Goal: Task Accomplishment & Management: Manage account settings

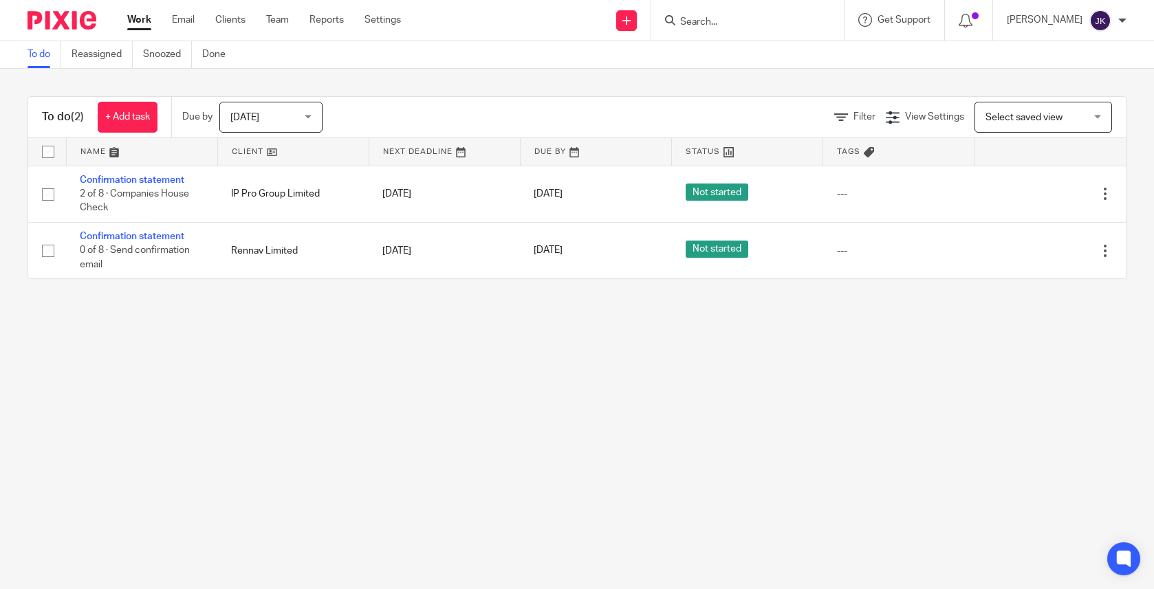
click at [284, 118] on span "Today" at bounding box center [266, 116] width 73 height 29
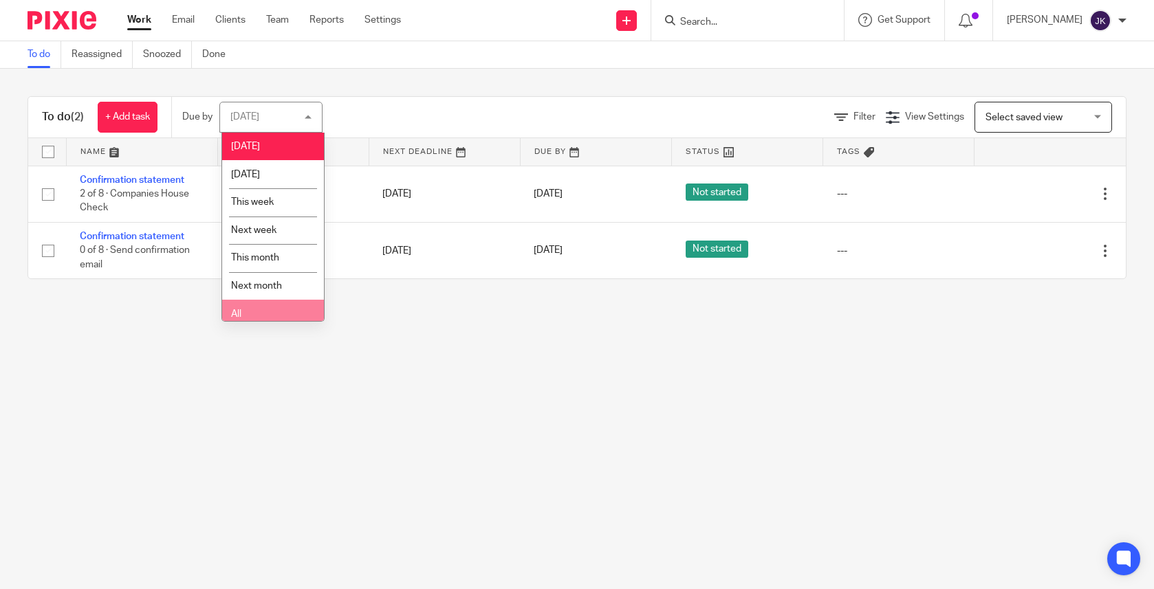
click at [248, 303] on li "All" at bounding box center [273, 314] width 102 height 28
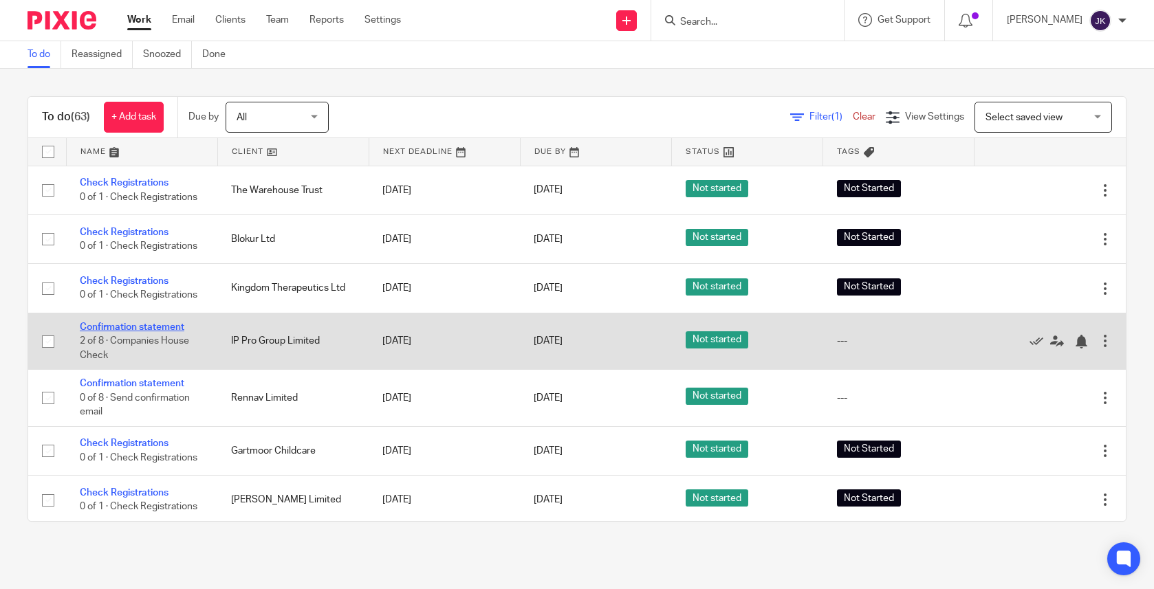
click at [166, 331] on link "Confirmation statement" at bounding box center [132, 328] width 105 height 10
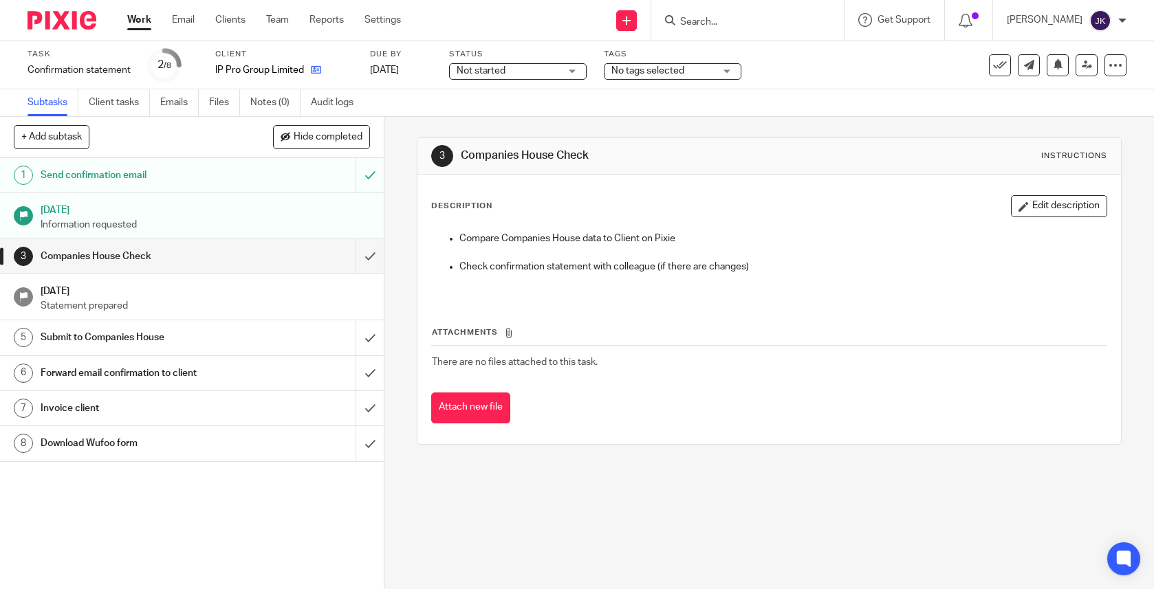
click at [309, 69] on link at bounding box center [312, 70] width 17 height 14
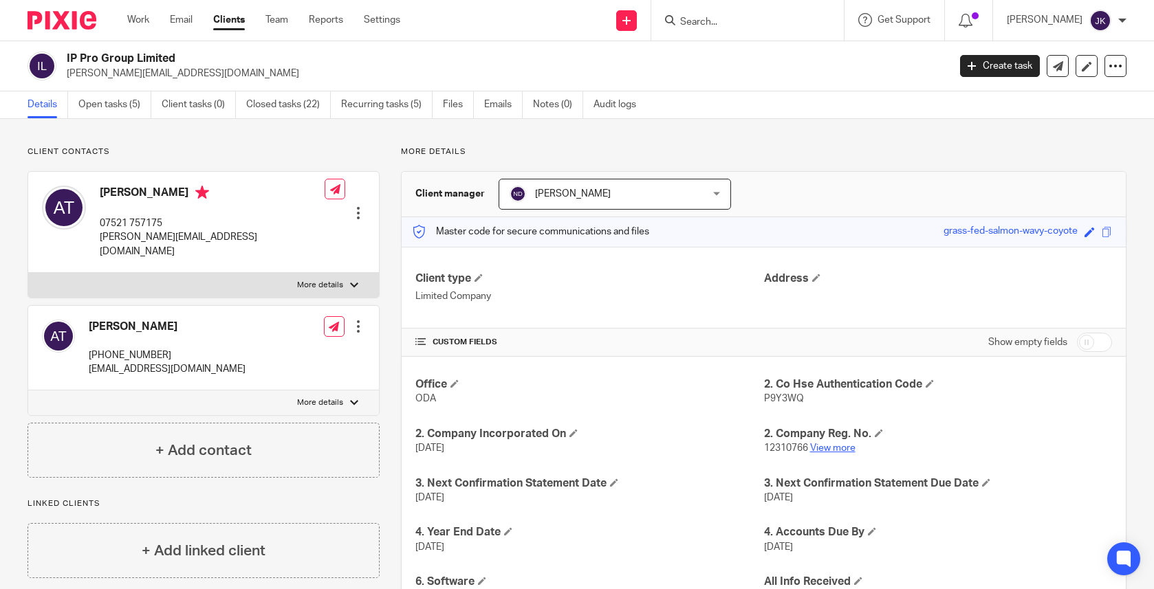
click at [818, 448] on link "View more" at bounding box center [832, 449] width 45 height 10
click at [483, 107] on ul "Details Open tasks (5) Client tasks (0) Closed tasks (22) Recurring tasks (5) F…" at bounding box center [342, 104] width 629 height 27
click at [488, 107] on link "Emails" at bounding box center [503, 104] width 39 height 27
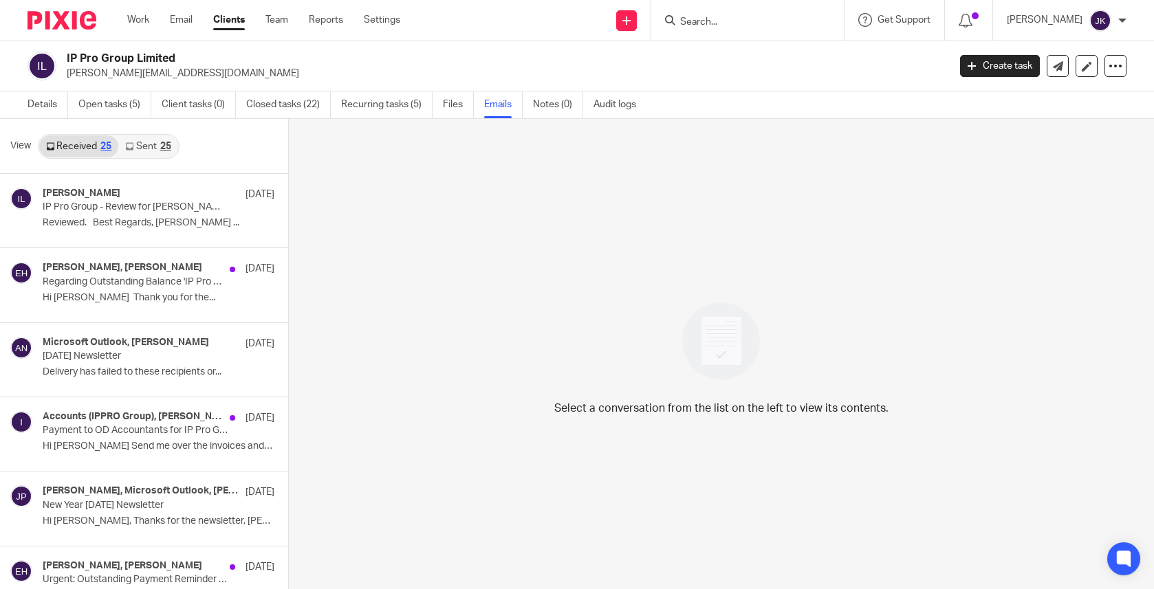
click at [148, 144] on link "Sent 25" at bounding box center [147, 146] width 59 height 22
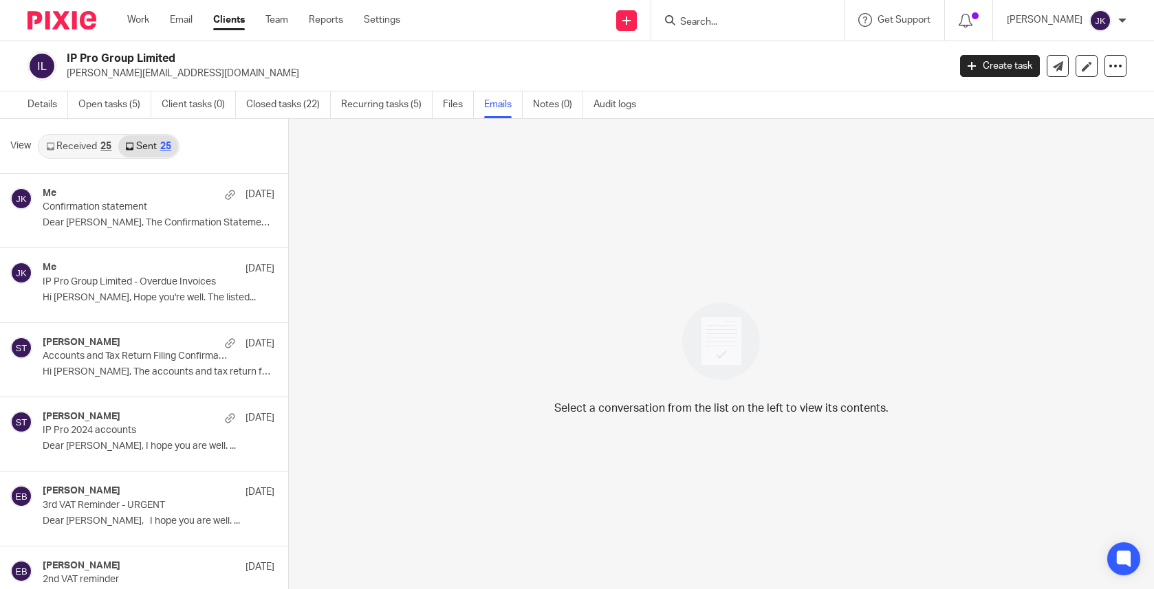
scroll to position [2, 0]
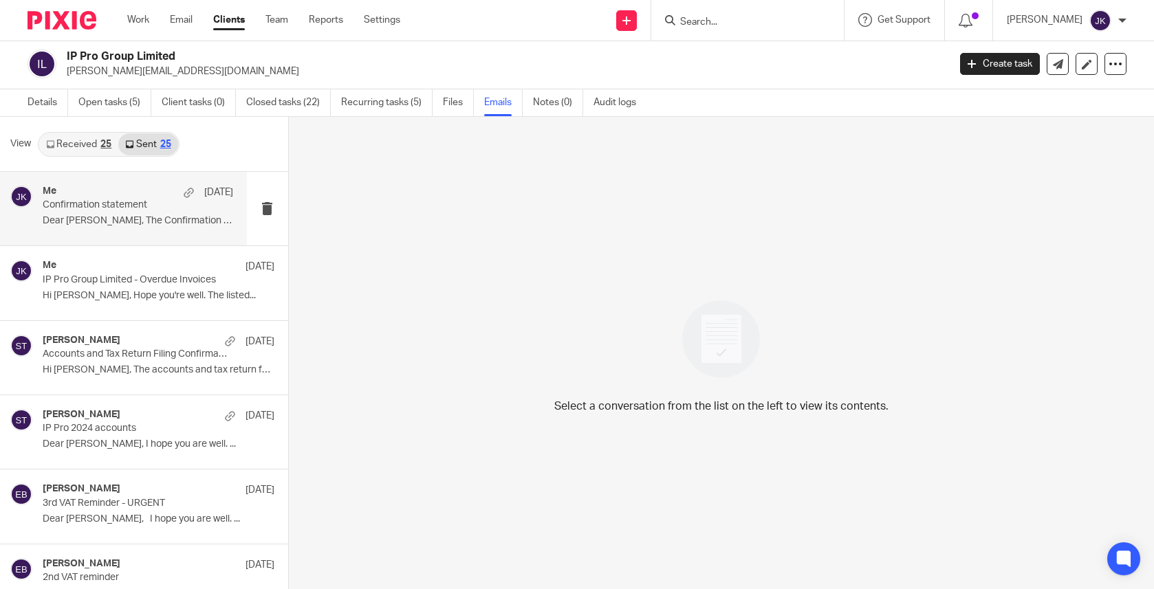
click at [140, 204] on p "Confirmation statement" at bounding box center [119, 205] width 152 height 12
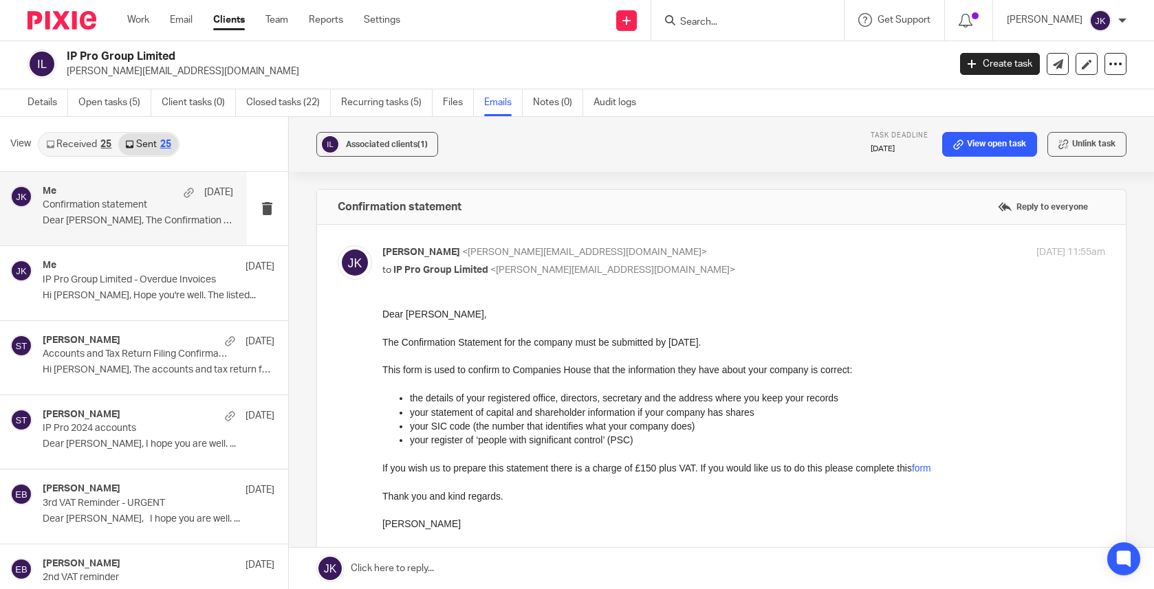
scroll to position [0, 0]
click at [39, 104] on link "Details" at bounding box center [48, 102] width 41 height 27
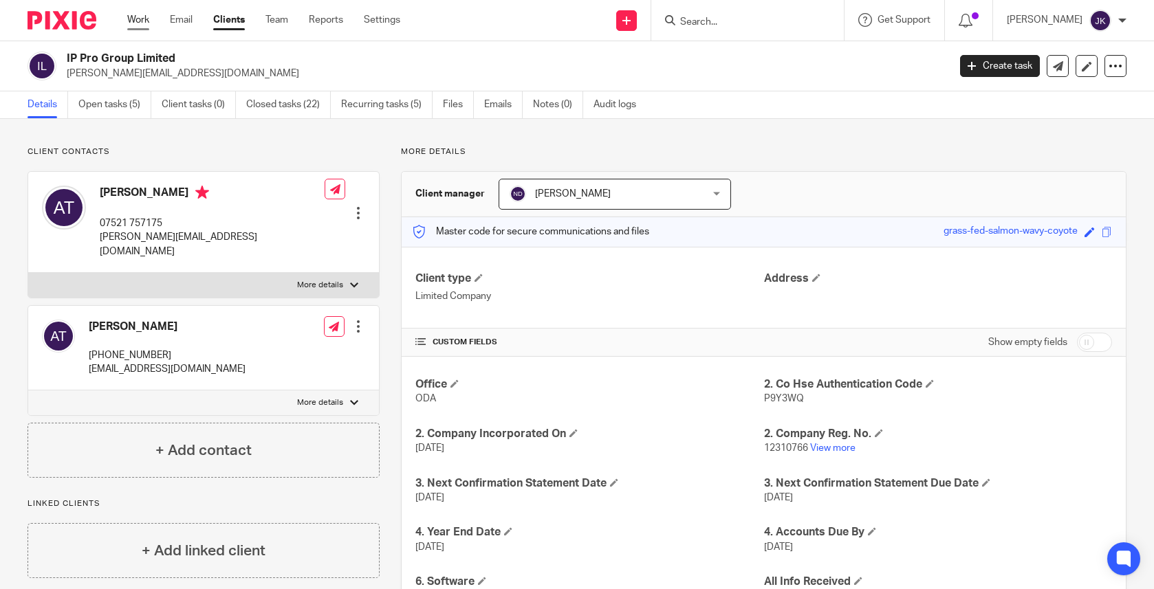
click at [137, 16] on link "Work" at bounding box center [138, 20] width 22 height 14
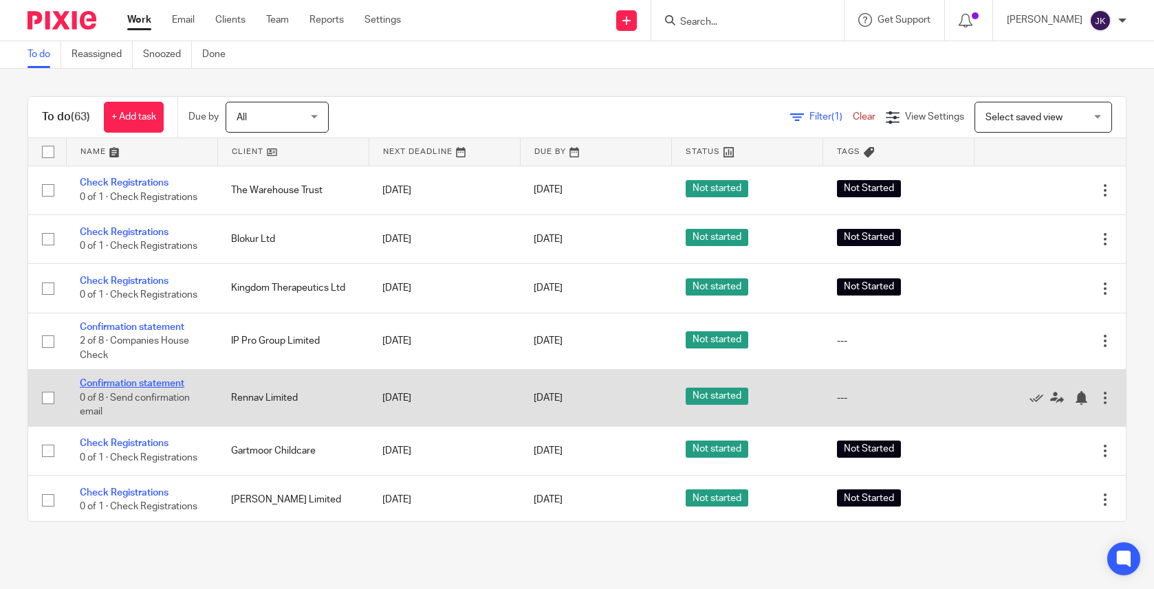
click at [168, 383] on link "Confirmation statement" at bounding box center [132, 384] width 105 height 10
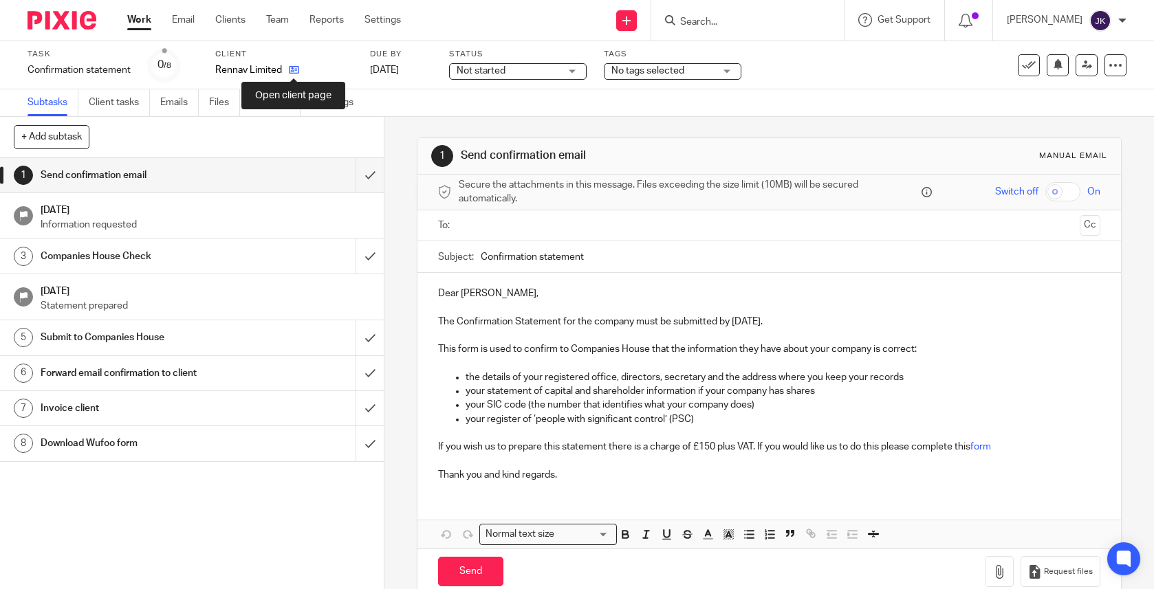
click at [296, 73] on icon at bounding box center [294, 70] width 10 height 10
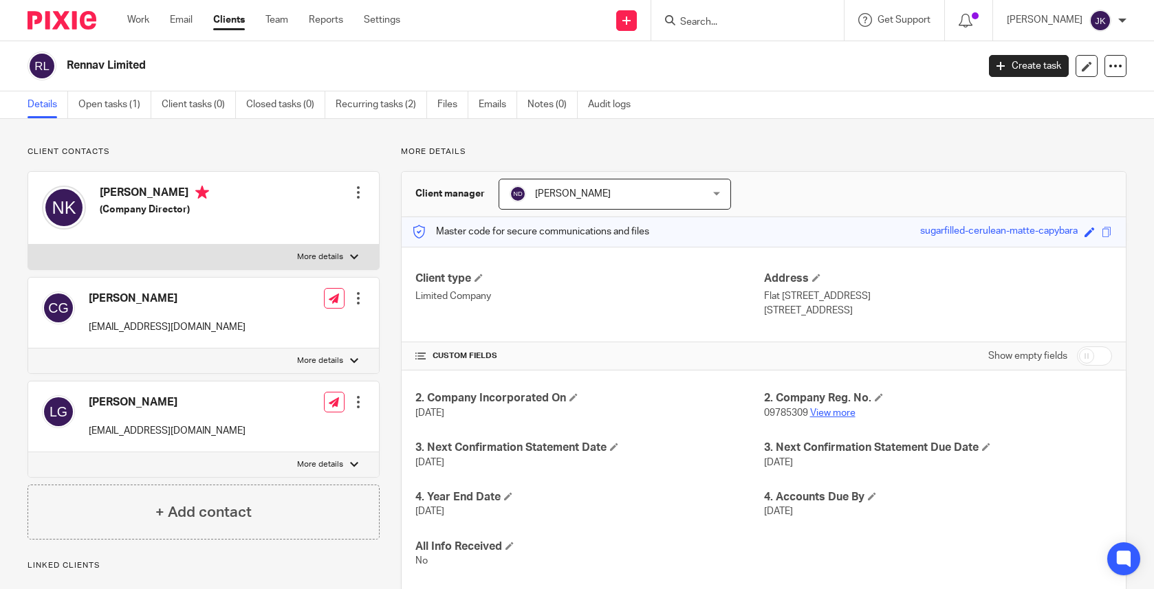
click at [818, 412] on link "View more" at bounding box center [832, 413] width 45 height 10
click at [88, 100] on link "Open tasks (1)" at bounding box center [114, 104] width 73 height 27
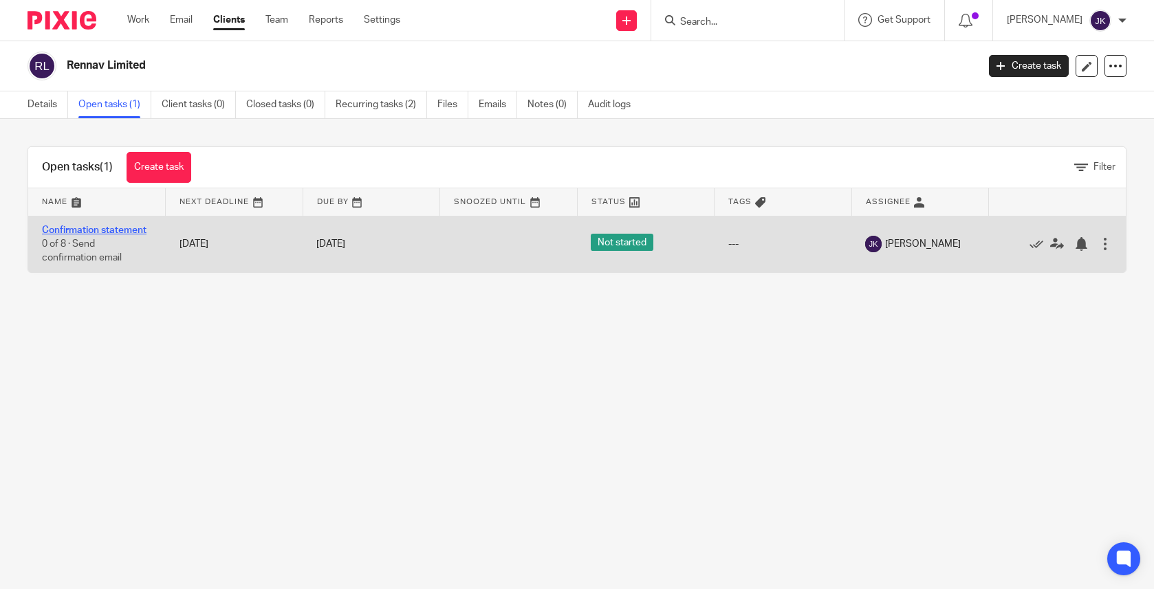
click at [127, 226] on link "Confirmation statement" at bounding box center [94, 231] width 105 height 10
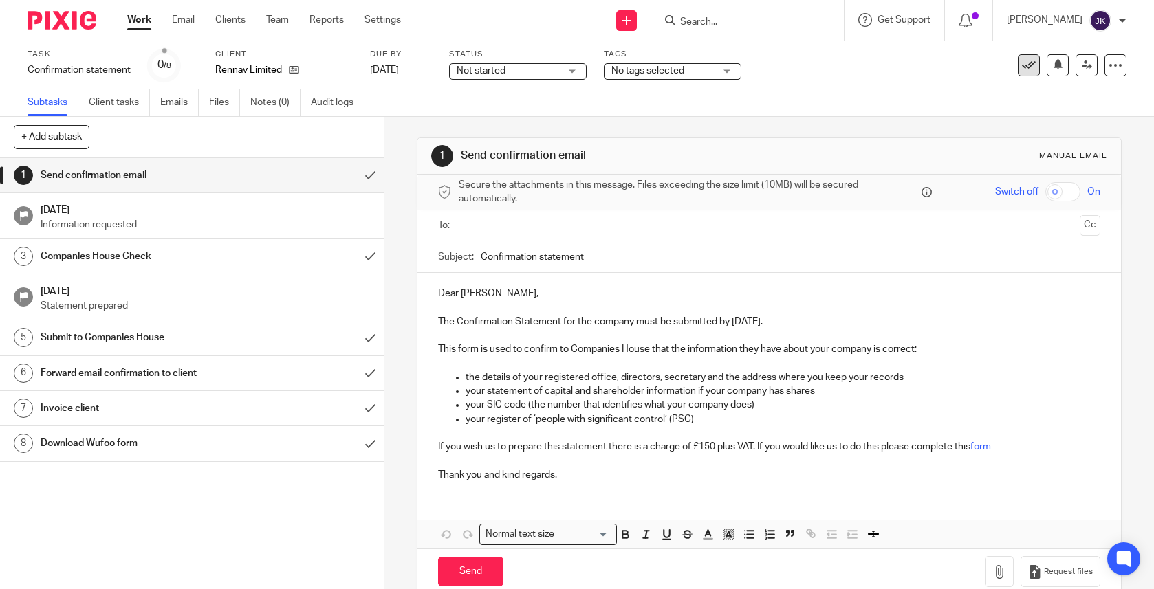
click at [1018, 62] on button at bounding box center [1029, 65] width 22 height 22
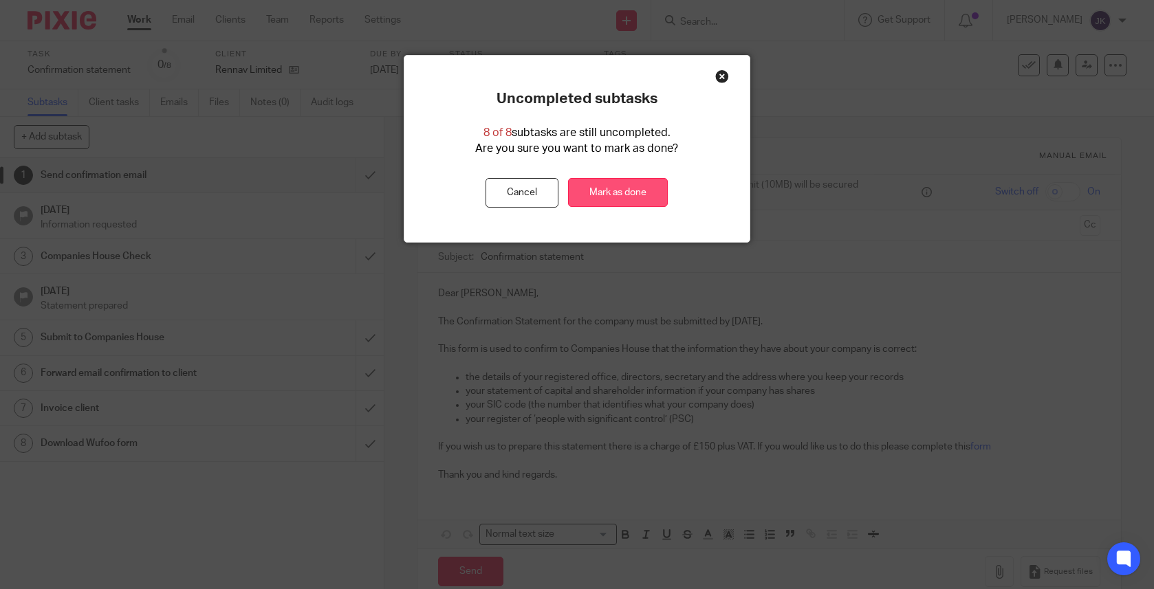
click at [638, 203] on link "Mark as done" at bounding box center [618, 193] width 100 height 30
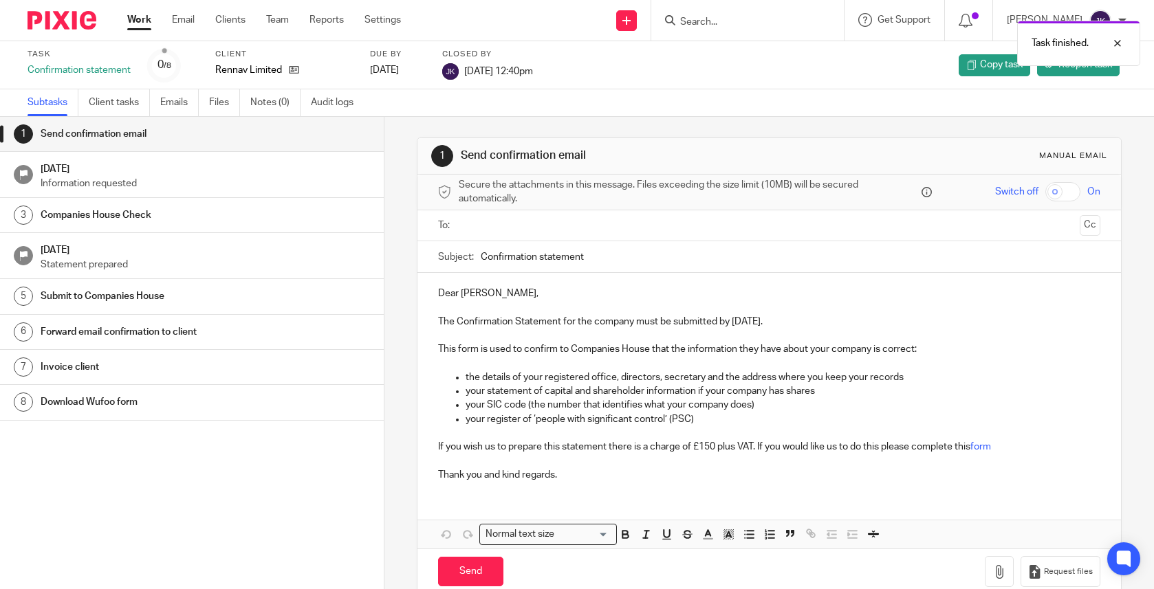
click at [143, 23] on link "Work" at bounding box center [139, 20] width 24 height 14
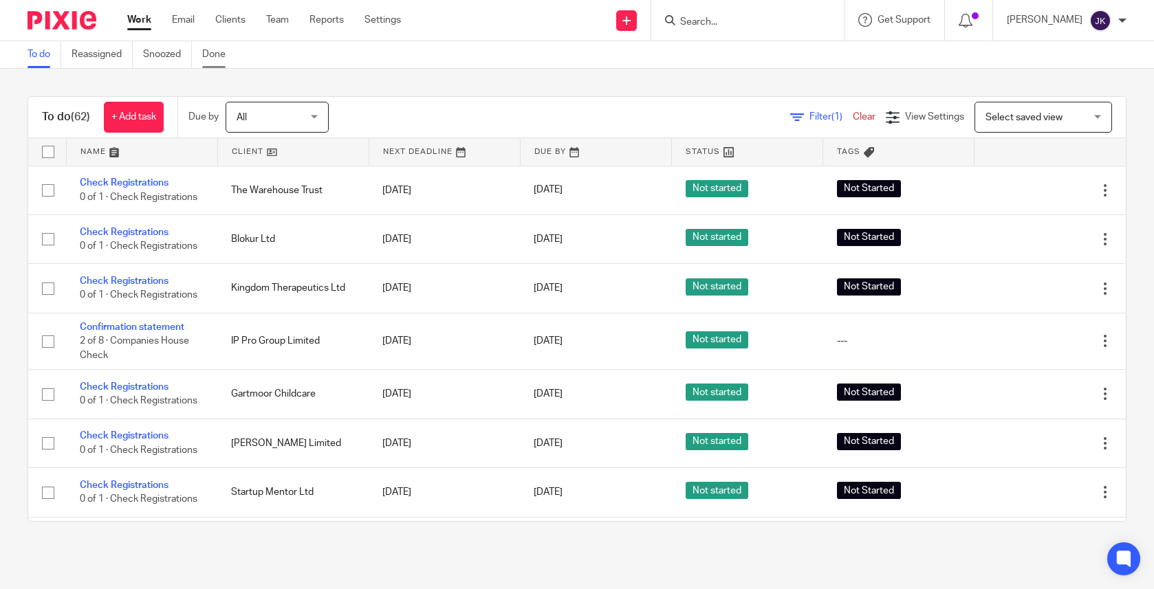
click at [223, 56] on link "Done" at bounding box center [219, 54] width 34 height 27
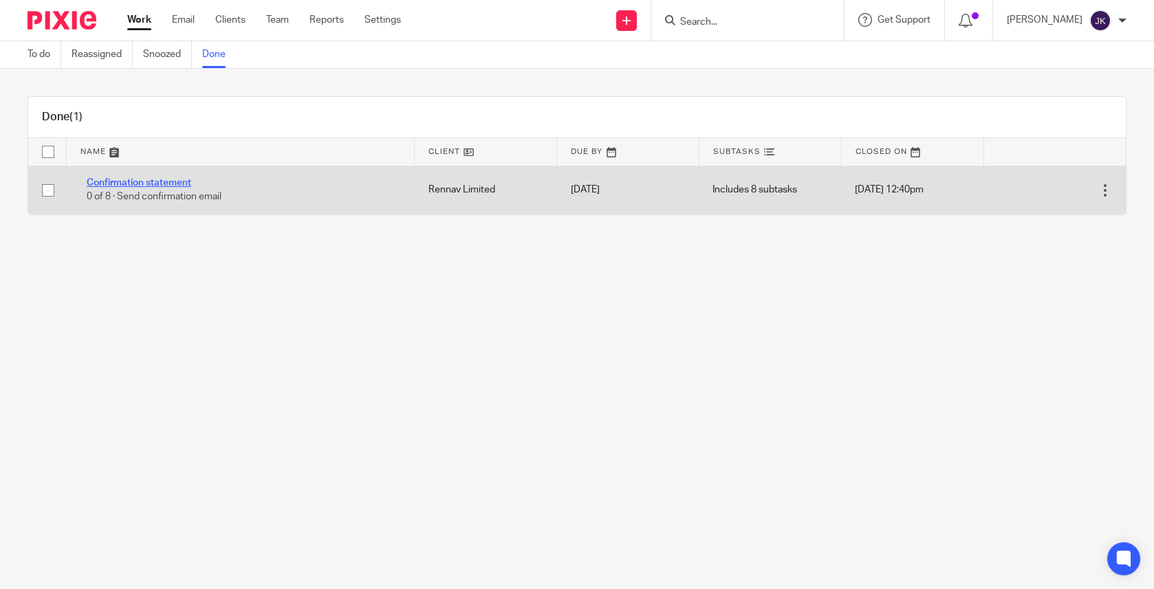
click at [174, 179] on link "Confirmation statement" at bounding box center [139, 183] width 105 height 10
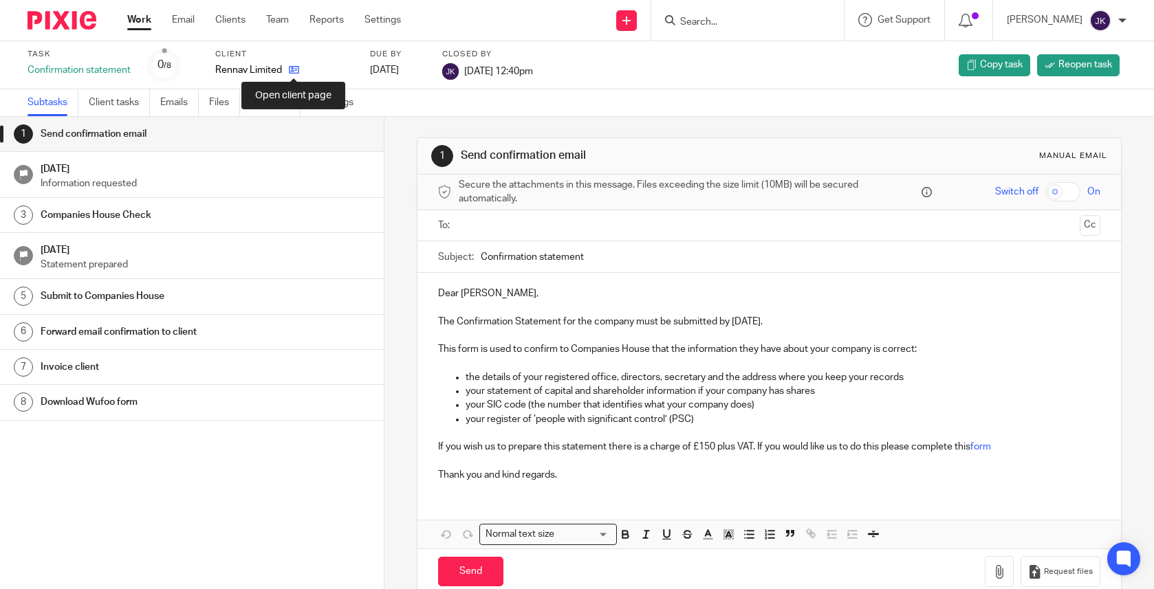
click at [289, 67] on icon at bounding box center [294, 70] width 10 height 10
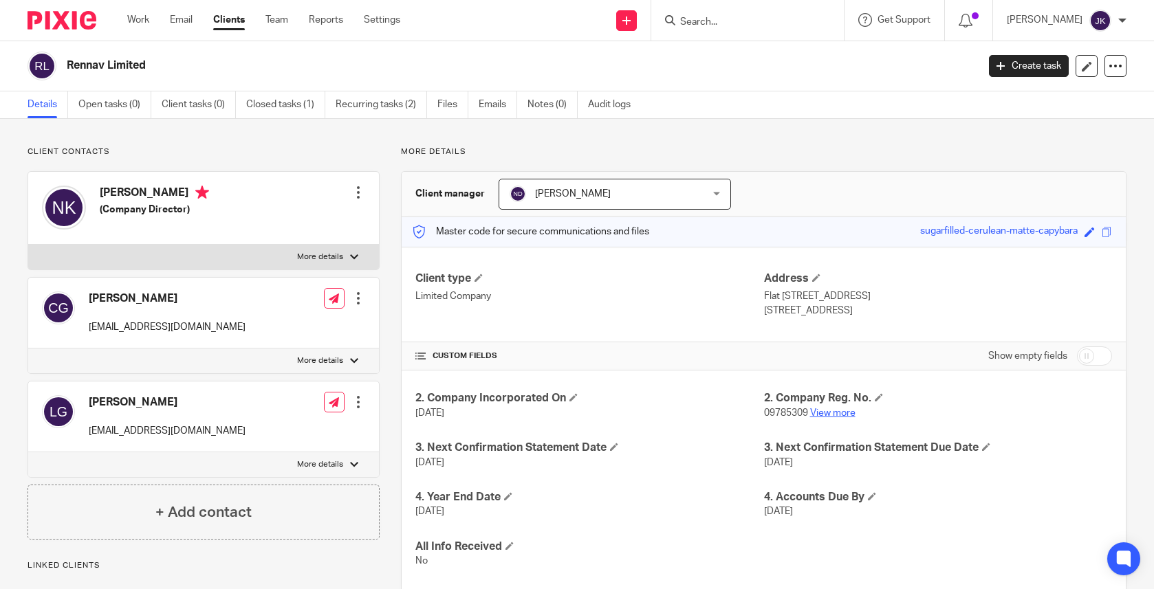
click at [829, 415] on link "View more" at bounding box center [832, 413] width 45 height 10
click at [141, 28] on div "Work Email Clients Team Reports Settings Work Email Clients Team Reports Settin…" at bounding box center [266, 20] width 307 height 41
click at [141, 21] on link "Work" at bounding box center [138, 20] width 22 height 14
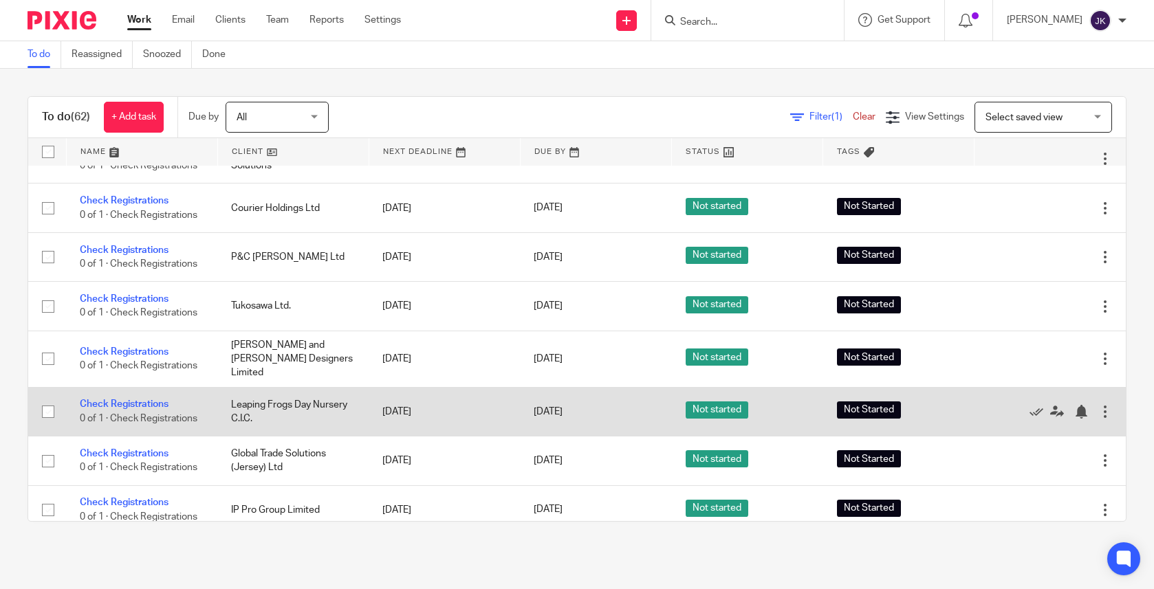
scroll to position [2353, 0]
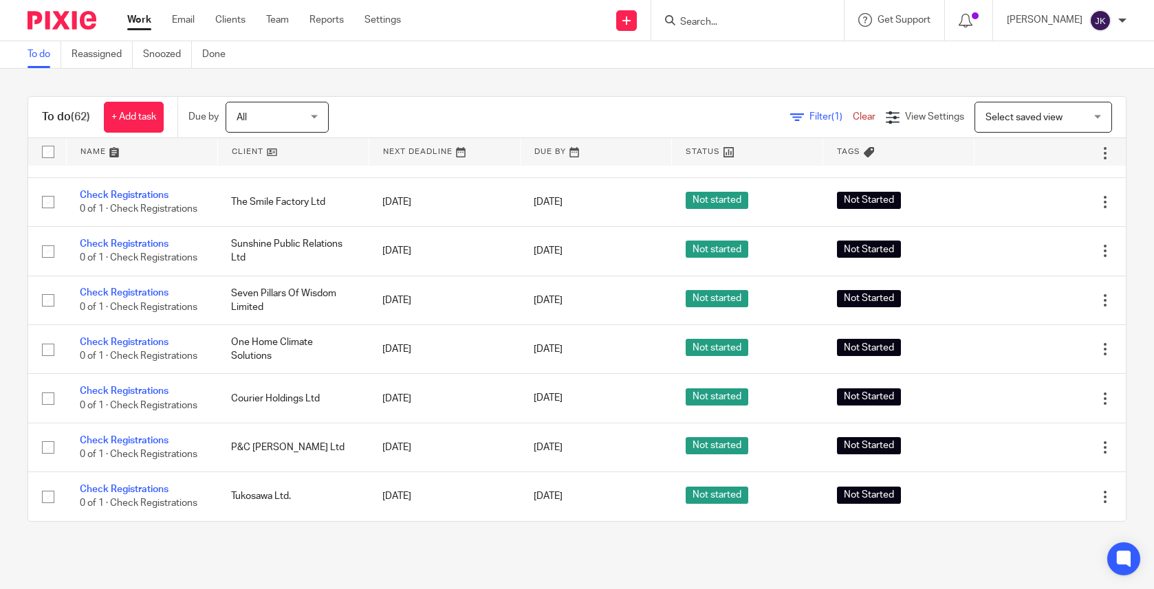
click at [729, 20] on input "Search" at bounding box center [741, 23] width 124 height 12
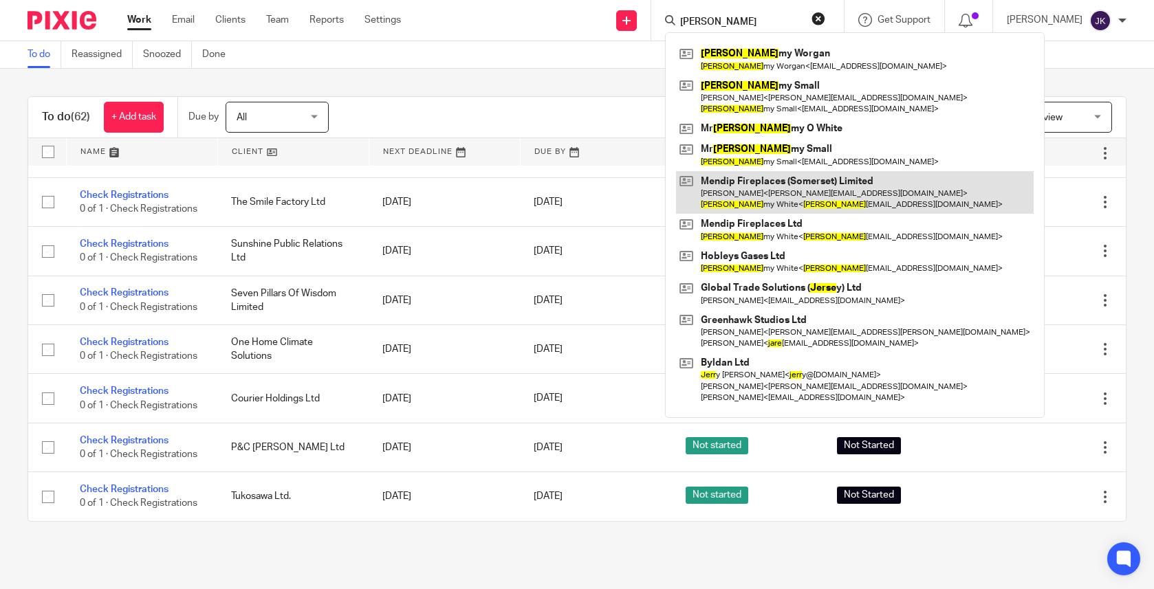
type input "jere"
click at [729, 201] on link at bounding box center [855, 192] width 358 height 43
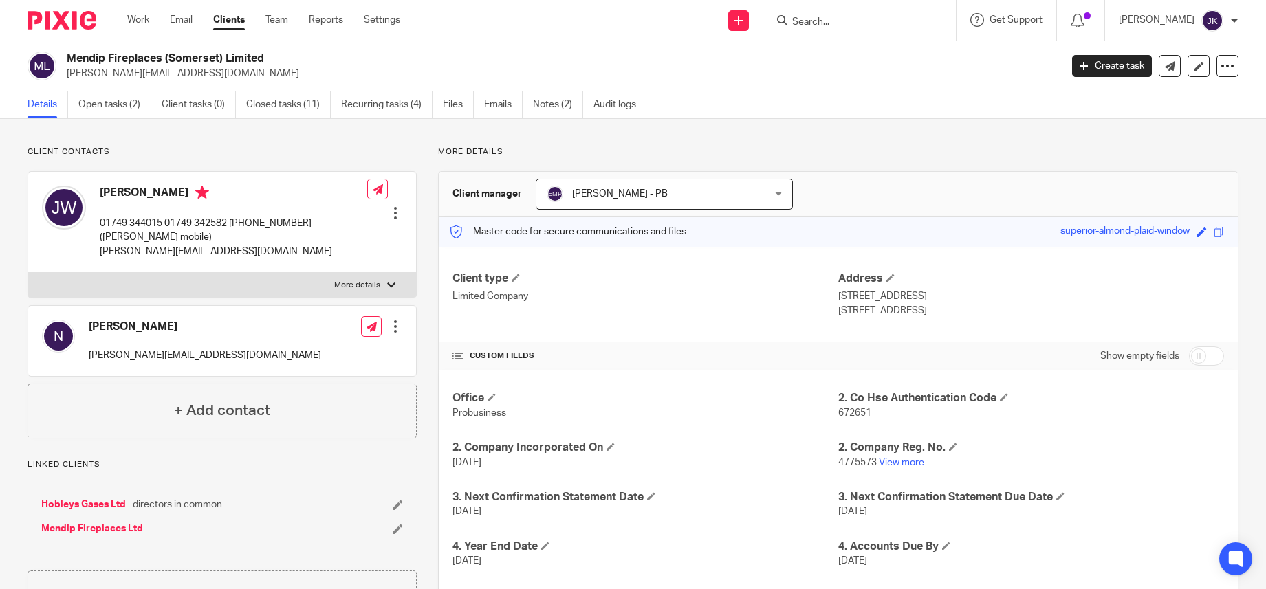
click at [842, 28] on input "Search" at bounding box center [853, 23] width 124 height 12
click at [845, 17] on input "Search" at bounding box center [853, 23] width 124 height 12
type input "repurpso"
click at [864, 60] on link at bounding box center [873, 53] width 171 height 21
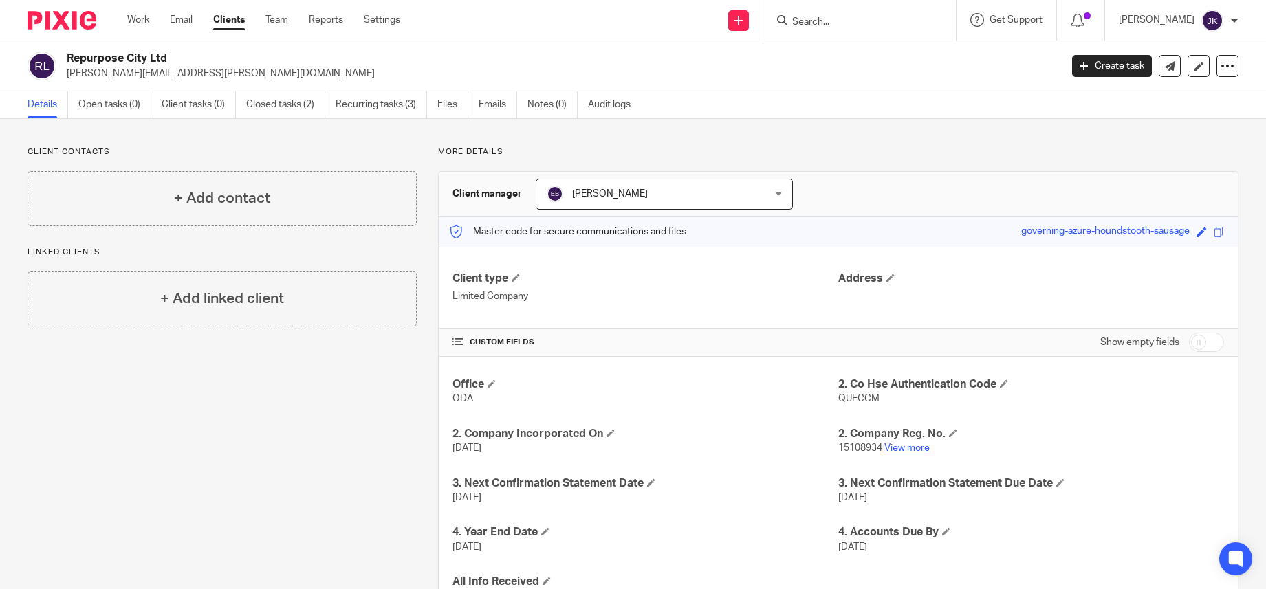
click at [910, 448] on link "View more" at bounding box center [906, 449] width 45 height 10
click at [853, 28] on input "Search" at bounding box center [853, 23] width 124 height 12
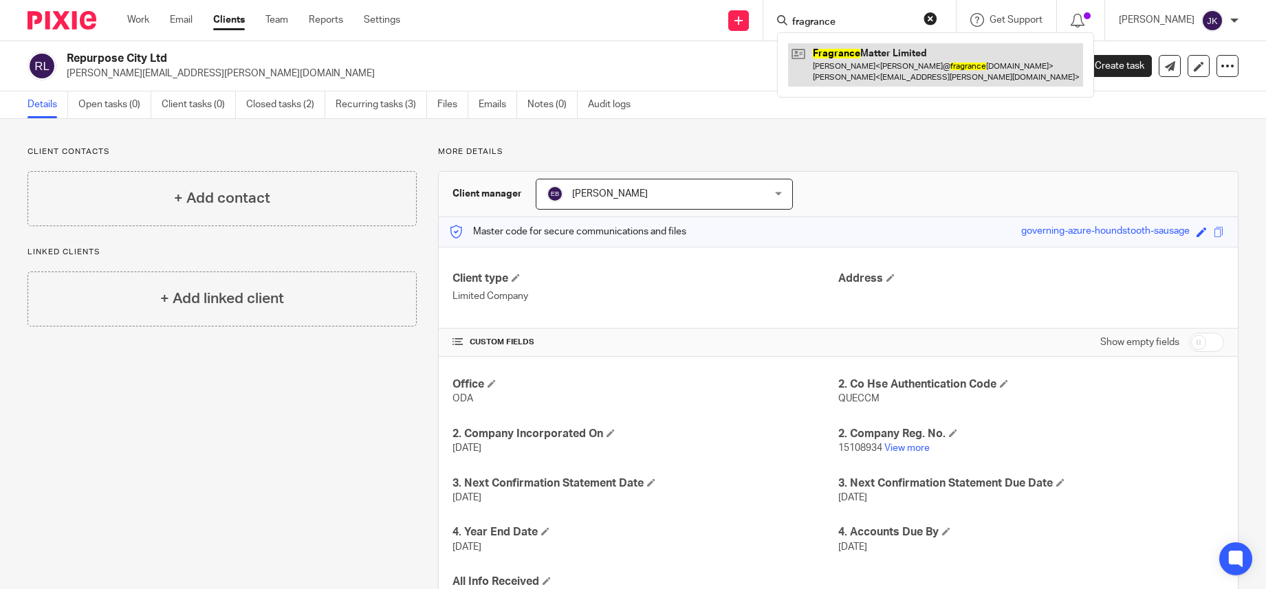
type input "fragrance"
click at [828, 70] on link at bounding box center [935, 64] width 295 height 43
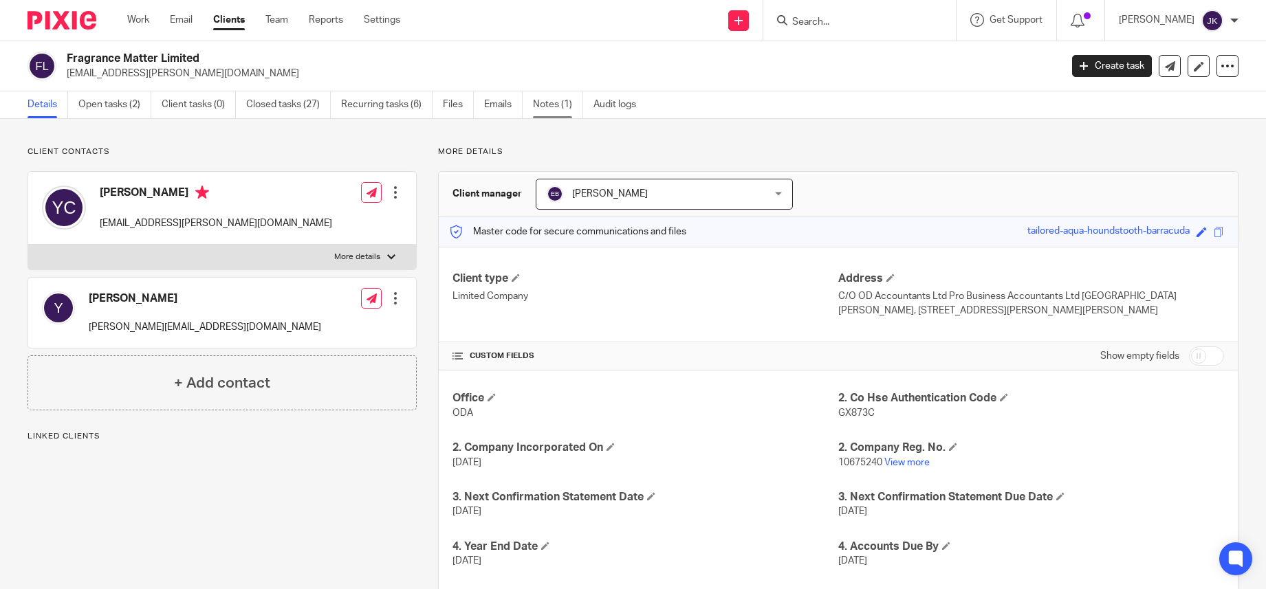
click at [536, 105] on link "Notes (1)" at bounding box center [558, 104] width 50 height 27
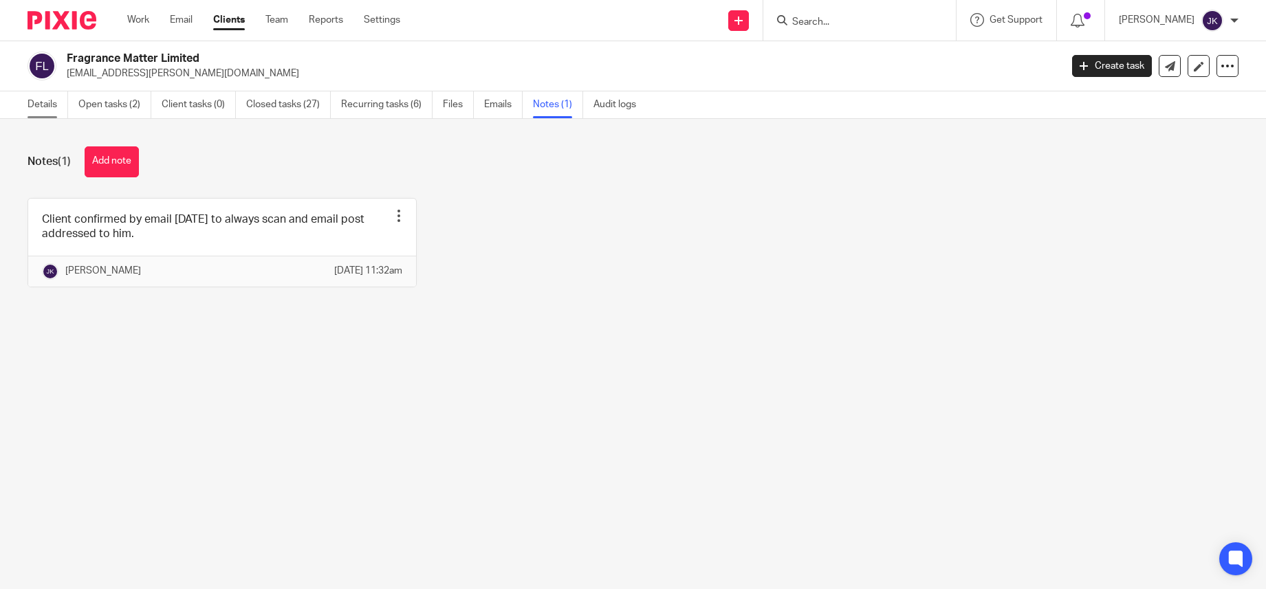
click at [38, 107] on link "Details" at bounding box center [48, 104] width 41 height 27
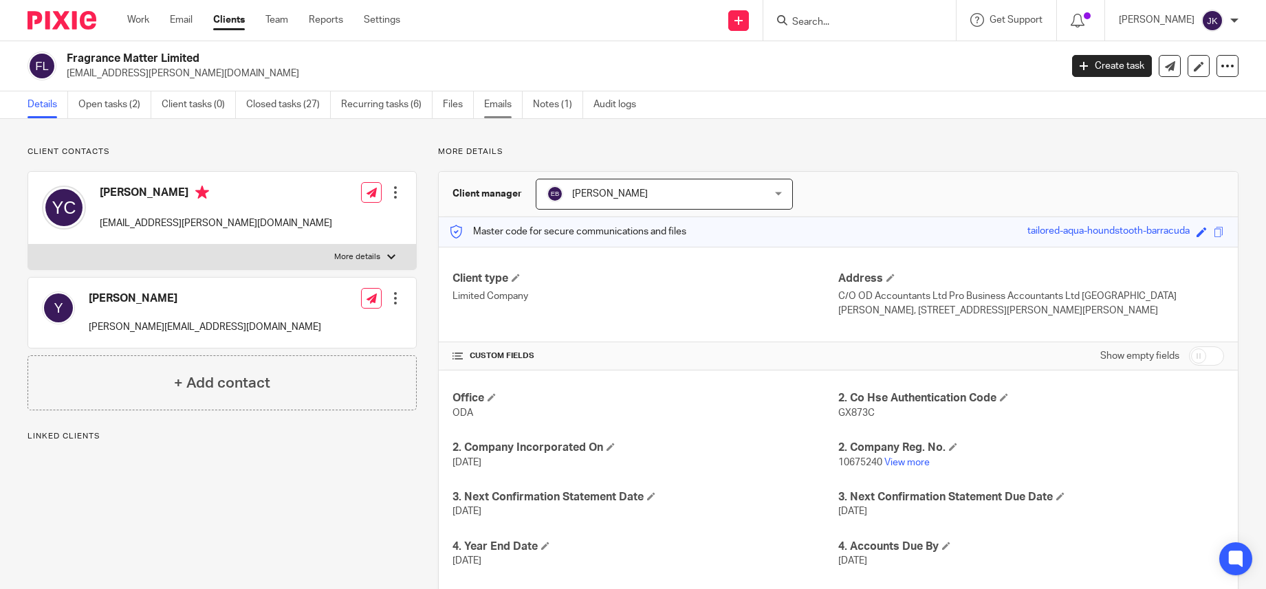
click at [503, 102] on link "Emails" at bounding box center [503, 104] width 39 height 27
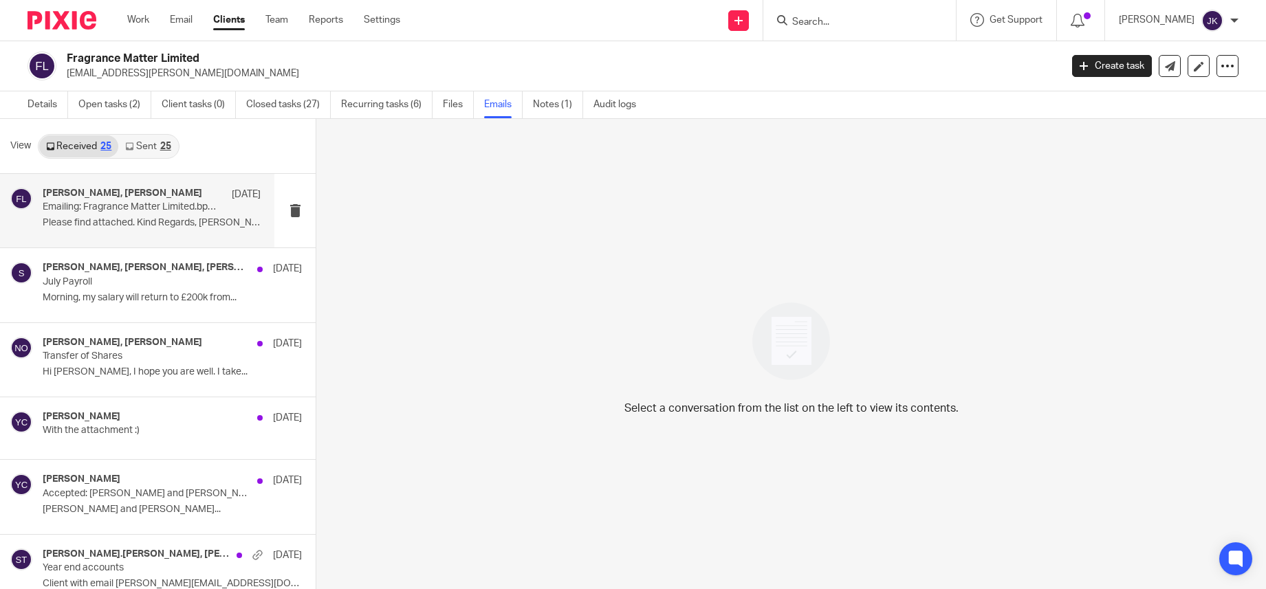
click at [136, 232] on div "Lory Baker, Erik Molnar 15 Jul Emailing: Fragrance Matter Limited.bpuk24 Please…" at bounding box center [152, 211] width 218 height 46
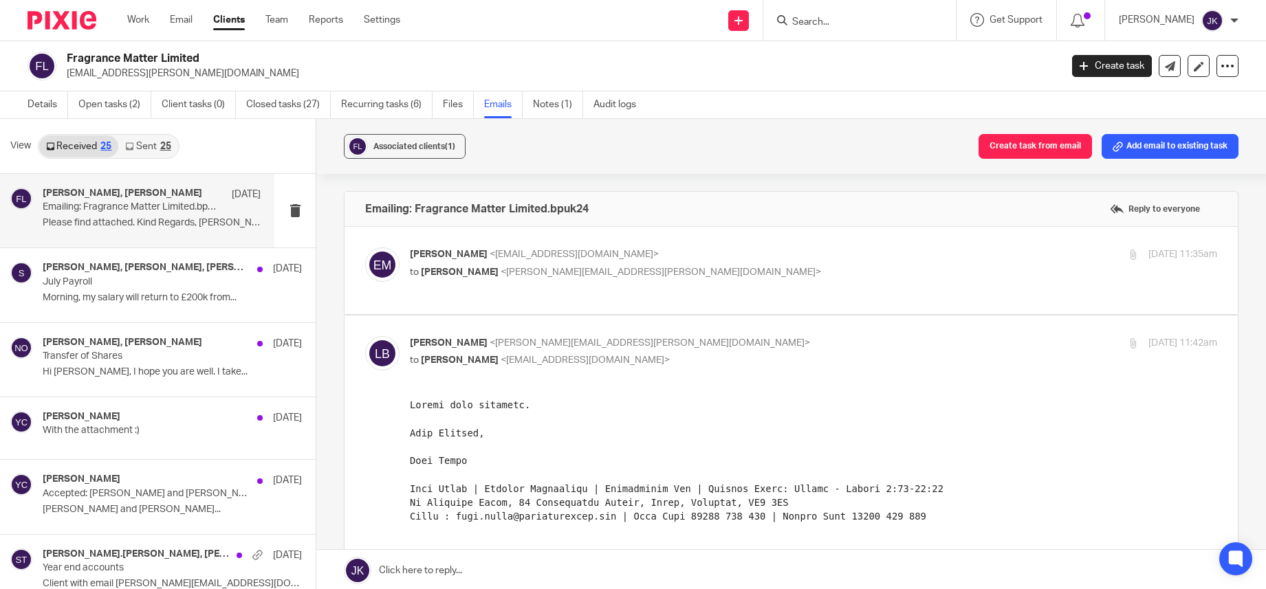
scroll to position [69, 0]
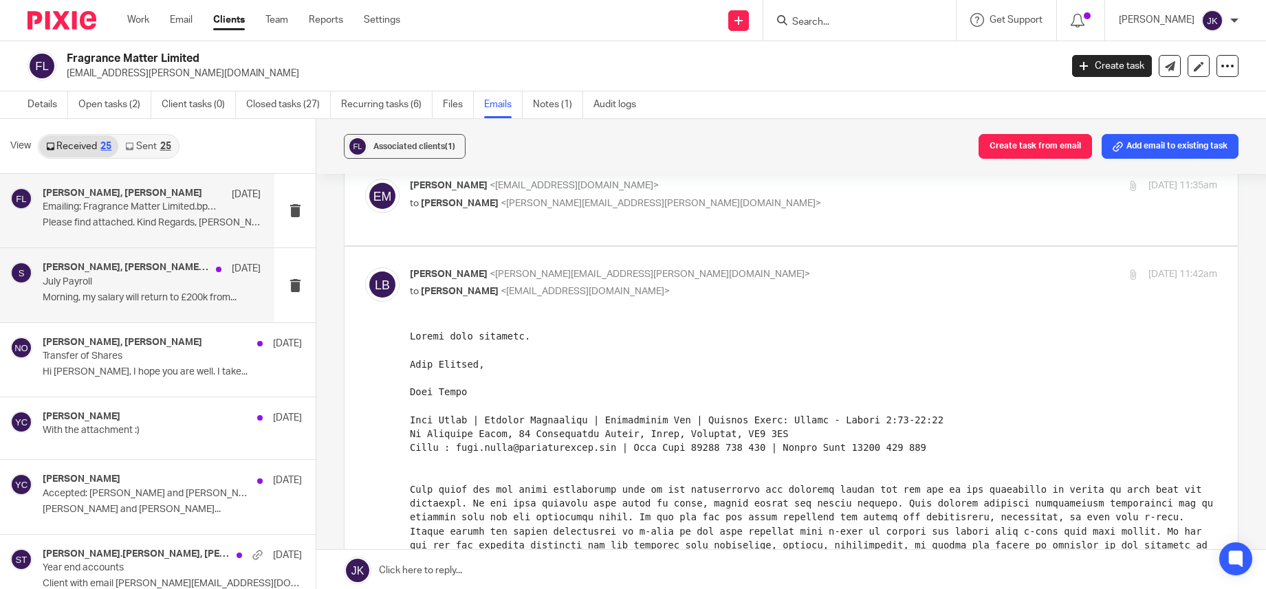
click at [94, 284] on p "July Payroll" at bounding box center [130, 282] width 175 height 12
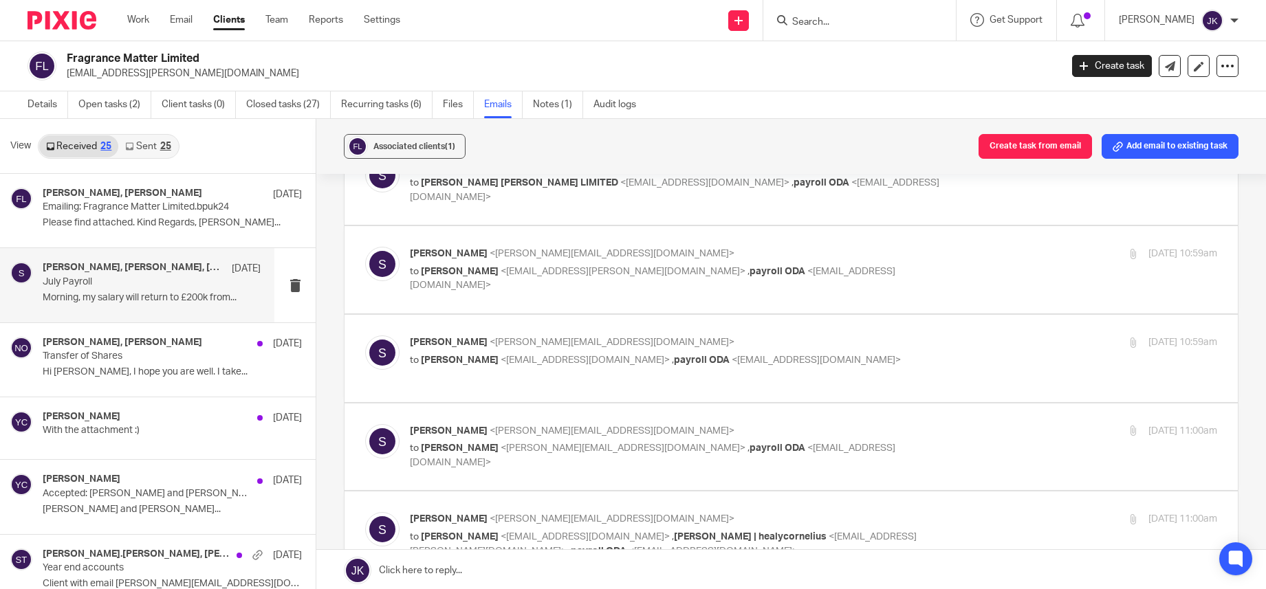
scroll to position [275, 0]
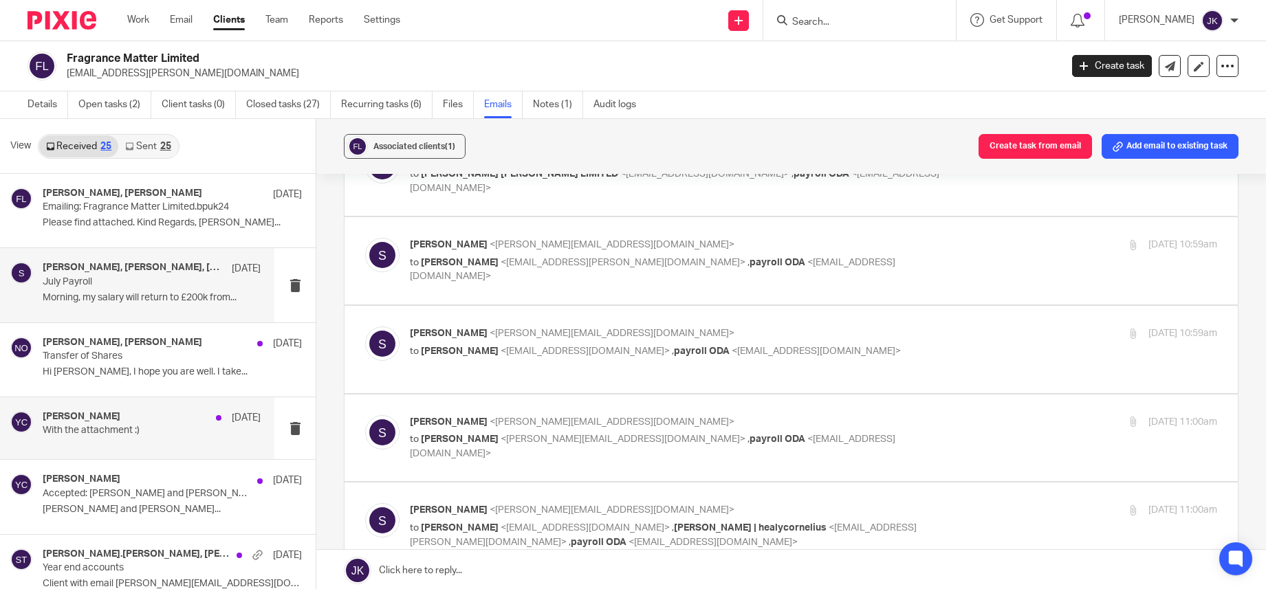
click at [94, 417] on h4 "Yann Claude" at bounding box center [82, 417] width 78 height 12
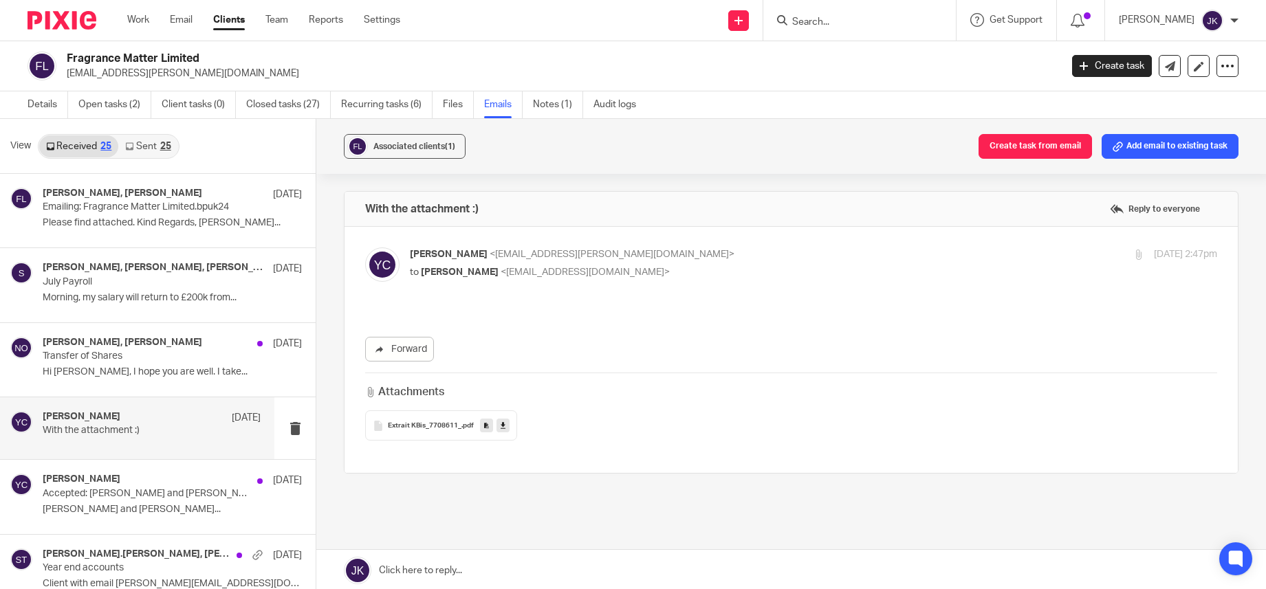
scroll to position [0, 0]
click at [169, 140] on link "Sent 25" at bounding box center [147, 146] width 59 height 22
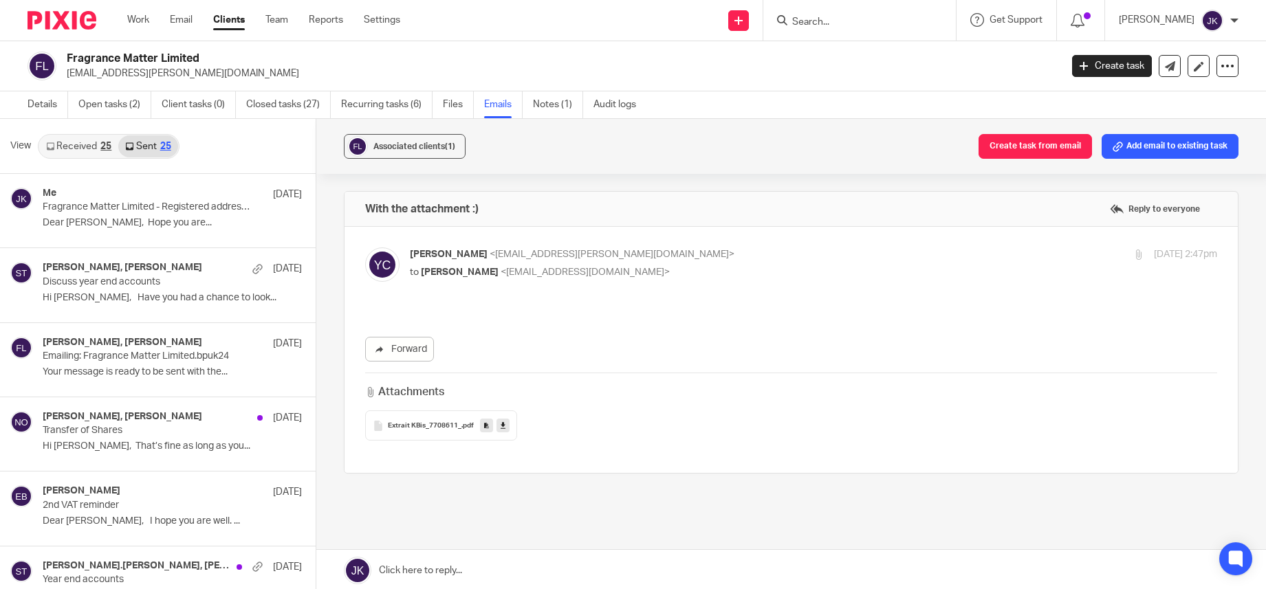
scroll to position [2, 0]
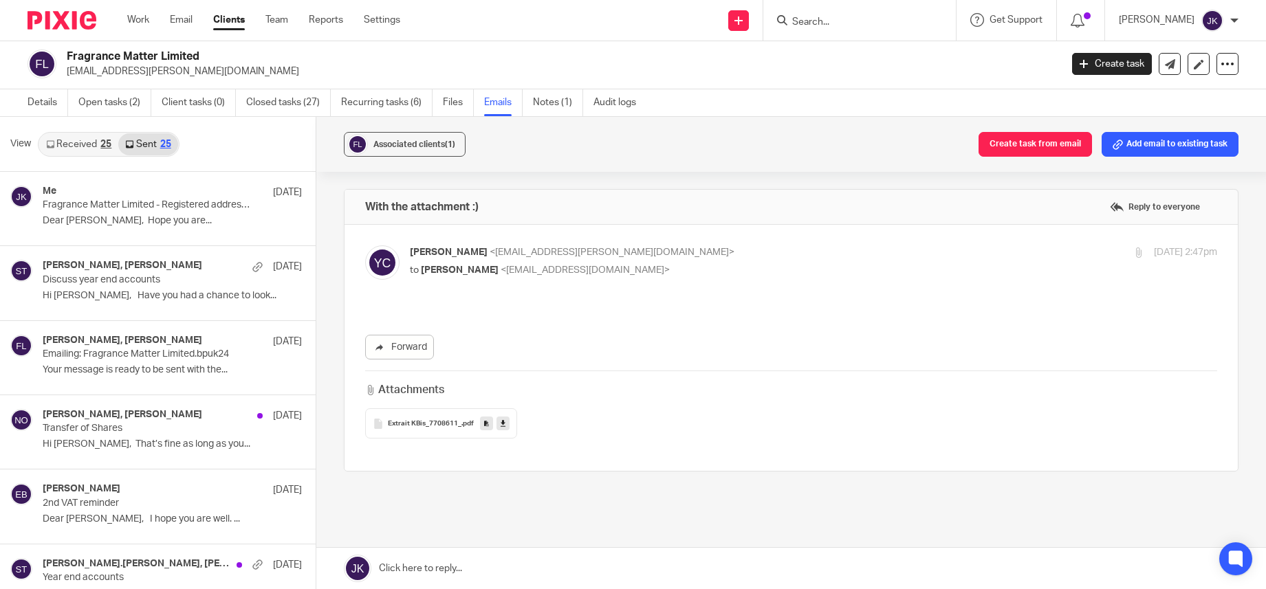
click at [134, 28] on div "Work Email Clients Team Reports Settings Work Email Clients Team Reports Settin…" at bounding box center [266, 20] width 307 height 41
click at [142, 18] on link "Work" at bounding box center [138, 20] width 22 height 14
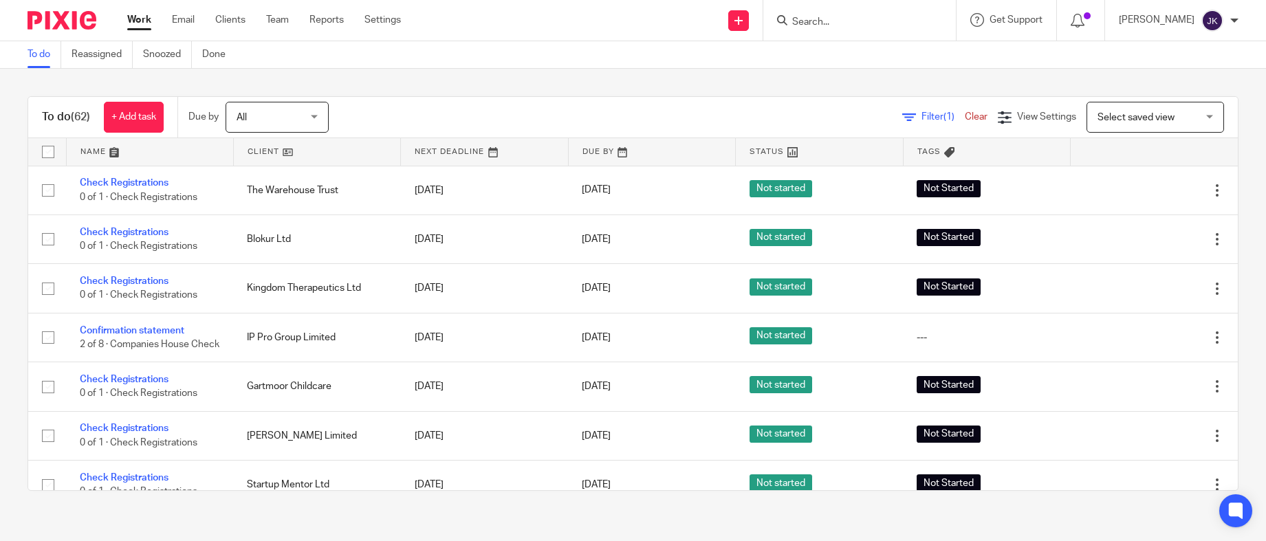
click at [849, 19] on input "Search" at bounding box center [853, 23] width 124 height 12
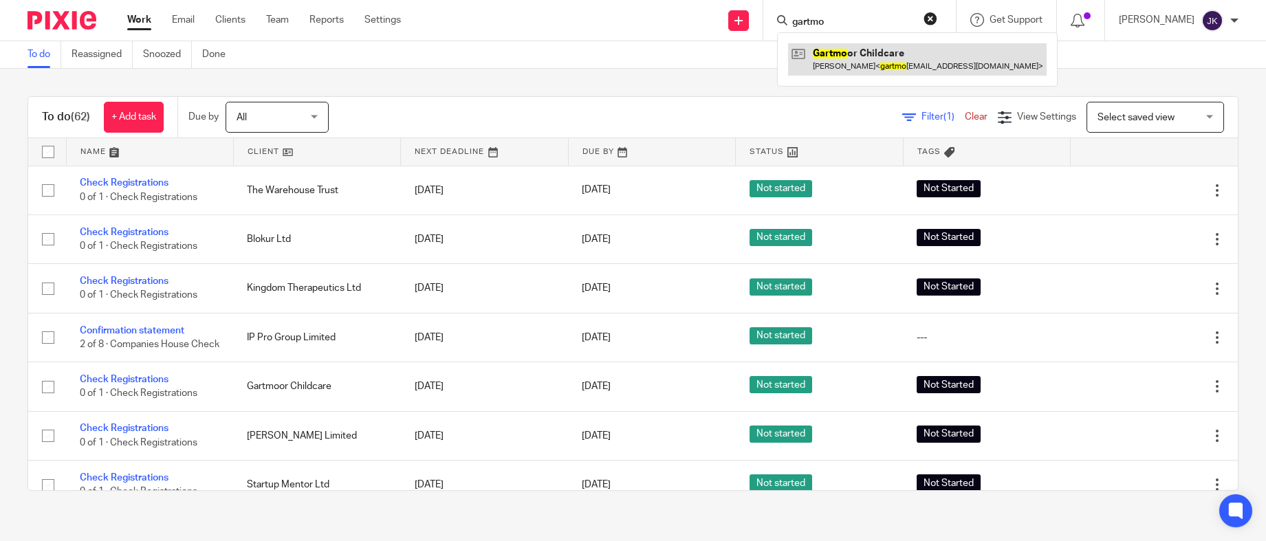
type input "gartmo"
click at [838, 63] on link at bounding box center [917, 59] width 259 height 32
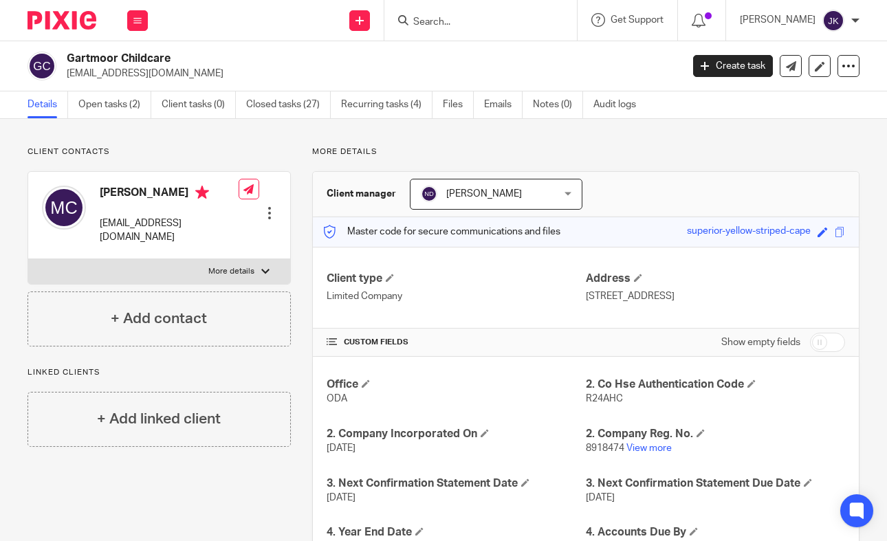
scroll to position [69, 0]
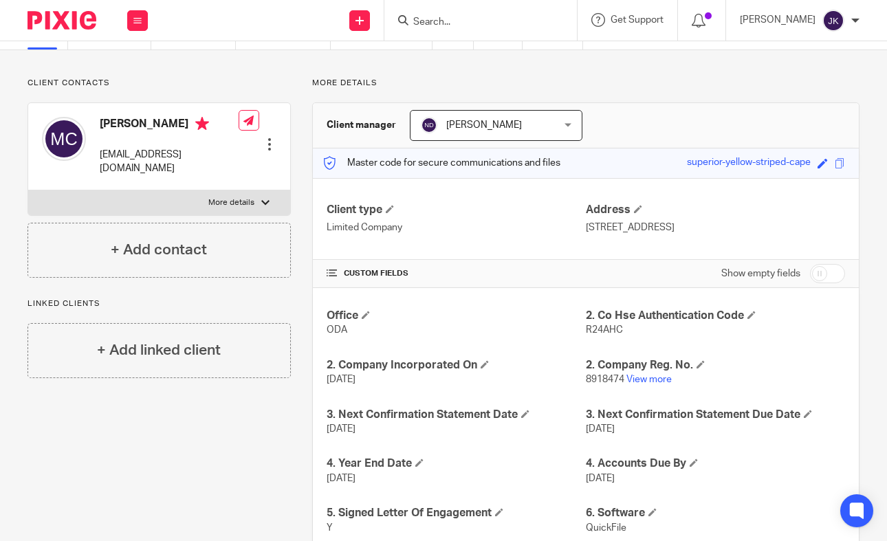
click at [822, 272] on input "checkbox" at bounding box center [827, 273] width 35 height 19
checkbox input "true"
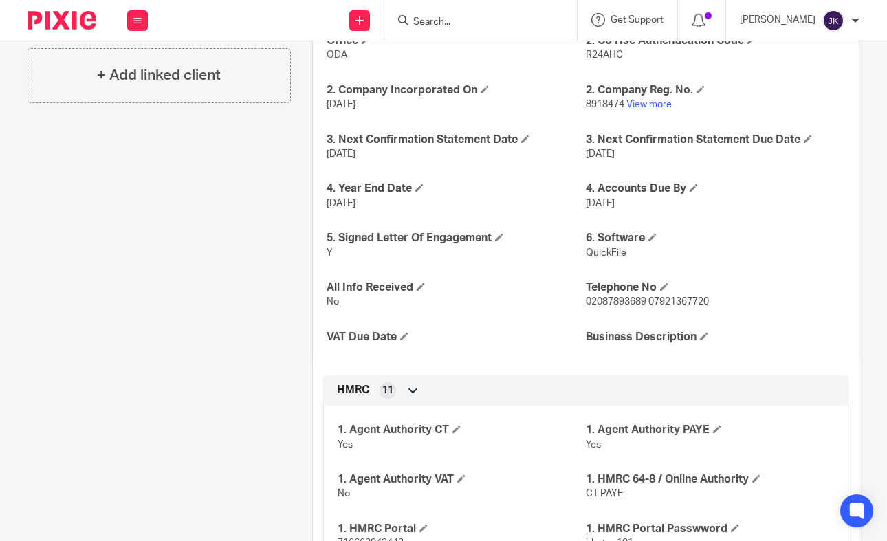
scroll to position [413, 0]
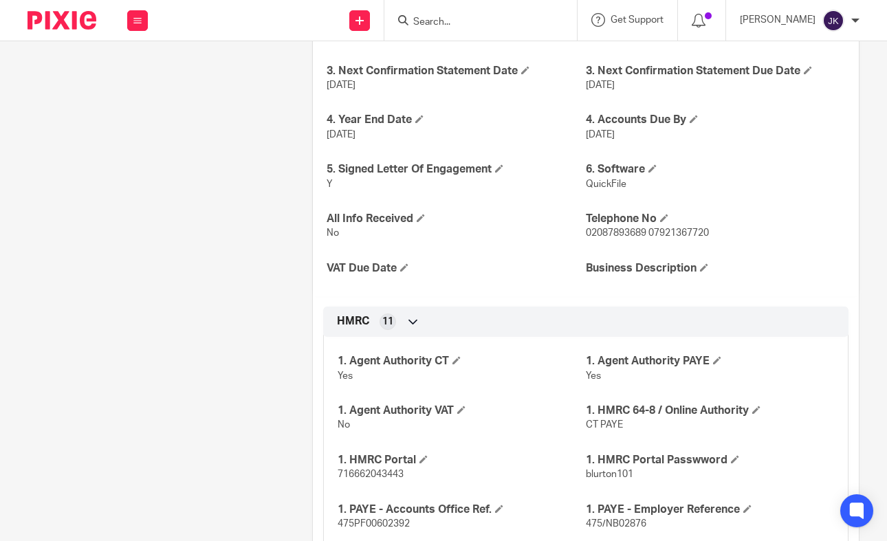
click at [437, 23] on input "Search" at bounding box center [474, 23] width 124 height 12
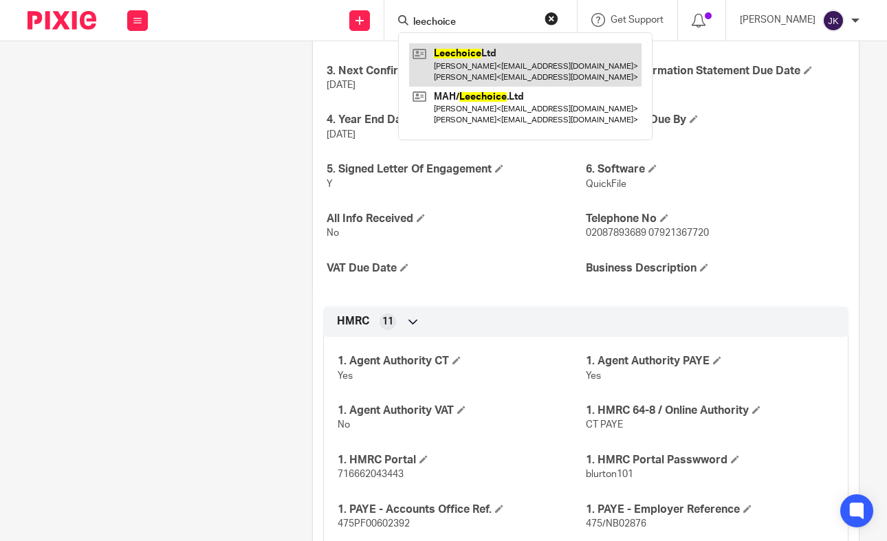
type input "leechoice"
click at [439, 58] on link at bounding box center [525, 64] width 232 height 43
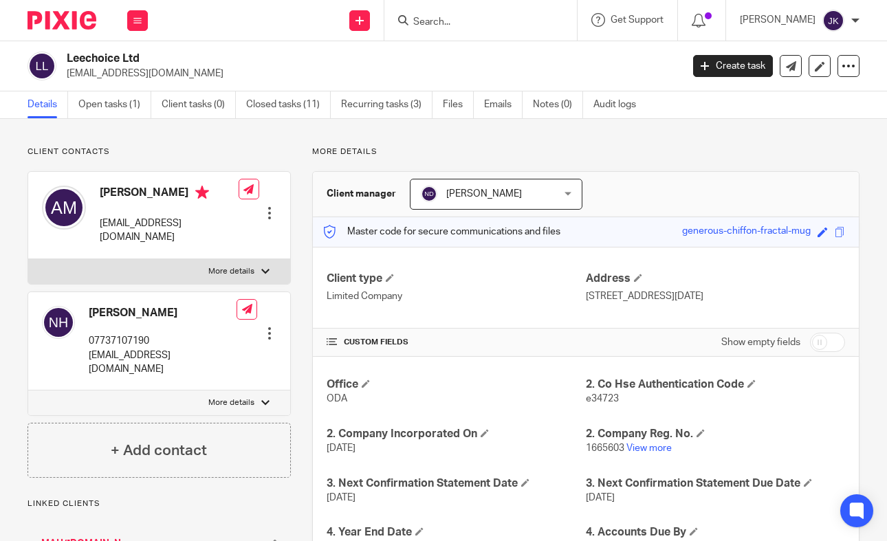
click at [821, 337] on input "checkbox" at bounding box center [827, 342] width 35 height 19
checkbox input "true"
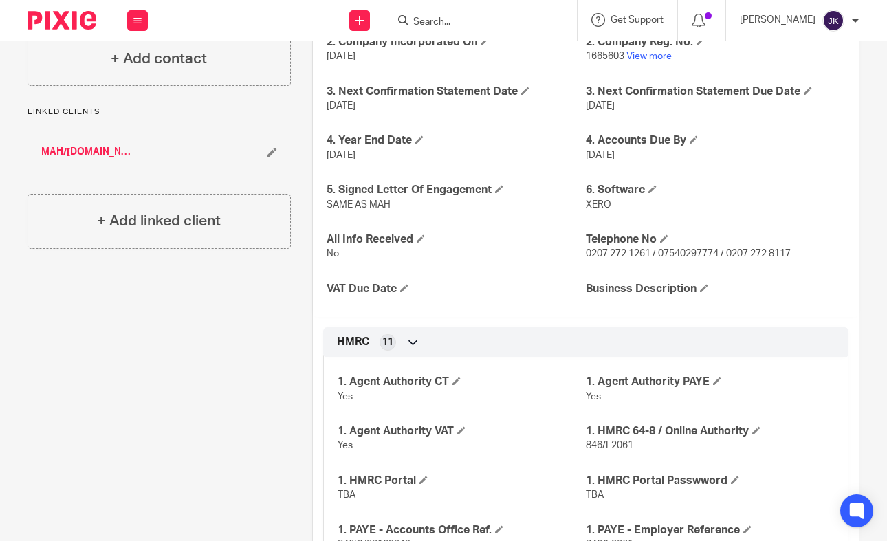
scroll to position [413, 0]
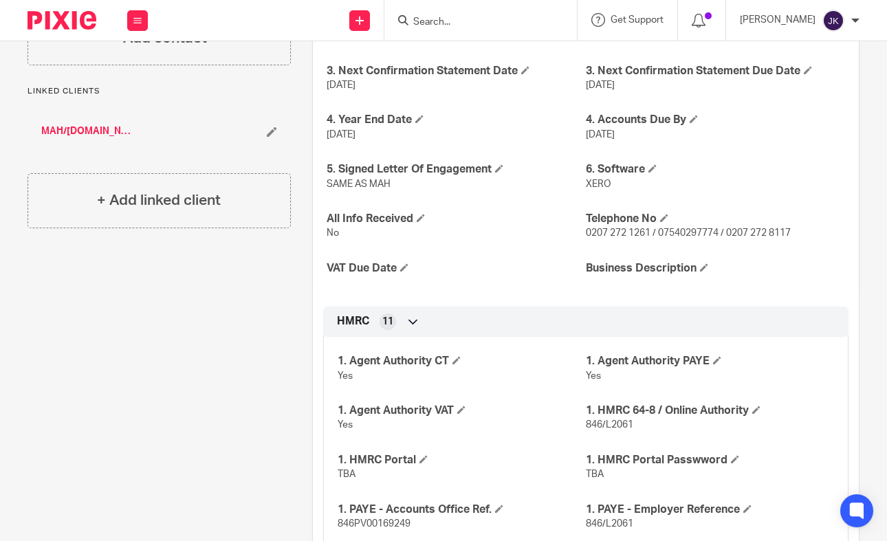
click at [487, 33] on div at bounding box center [480, 20] width 193 height 41
click at [479, 25] on input "Search" at bounding box center [474, 23] width 124 height 12
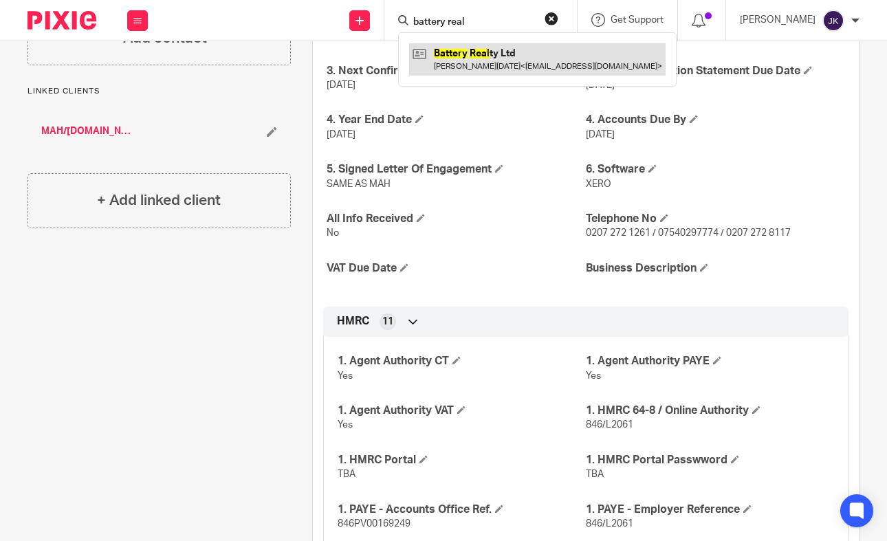
type input "battery real"
click at [454, 61] on link at bounding box center [537, 59] width 256 height 32
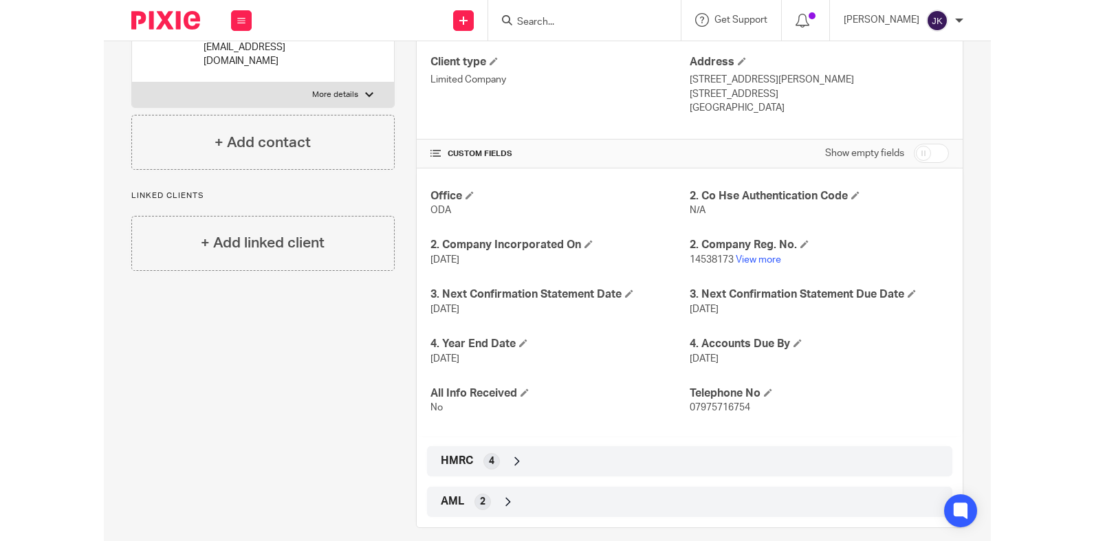
scroll to position [231, 0]
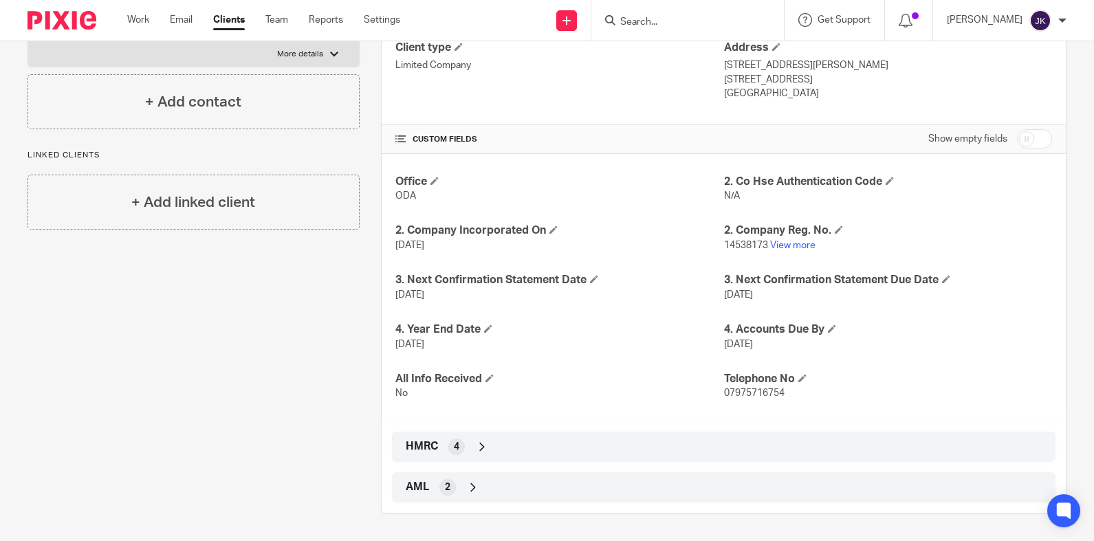
click at [744, 454] on div "HMRC 4" at bounding box center [723, 446] width 643 height 23
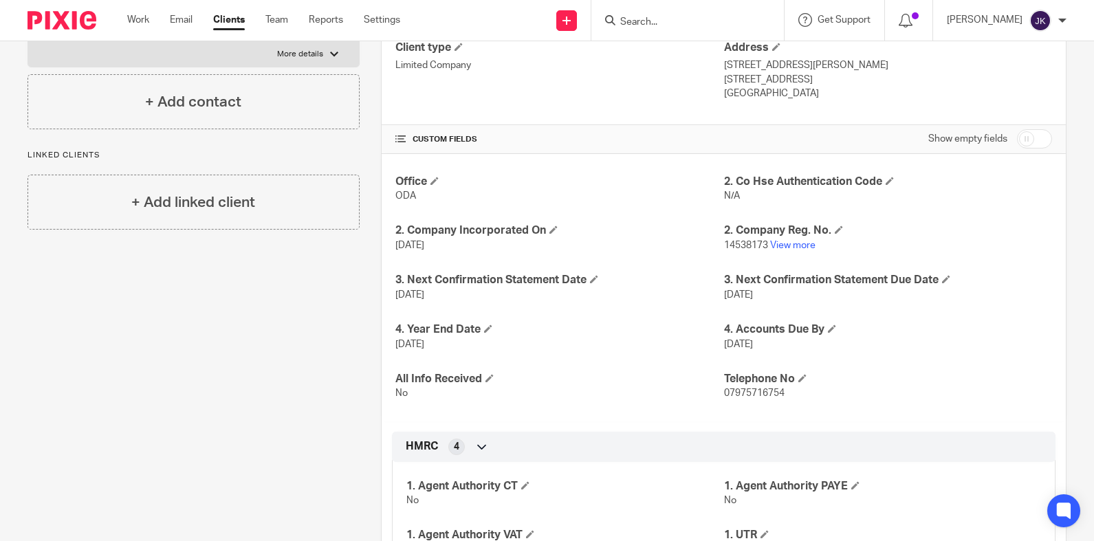
click at [886, 140] on input "checkbox" at bounding box center [1034, 138] width 35 height 19
checkbox input "true"
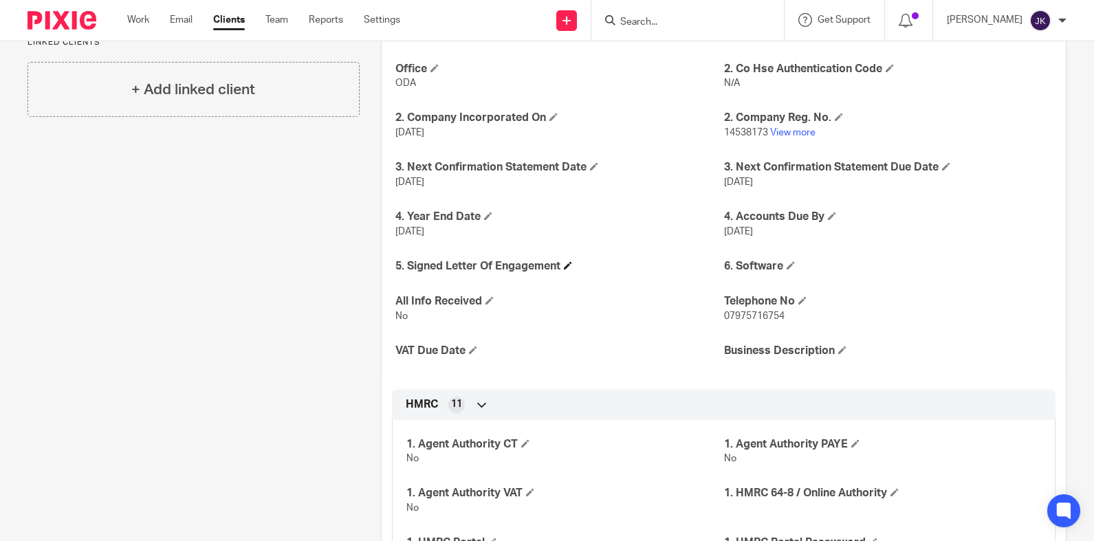
scroll to position [206, 0]
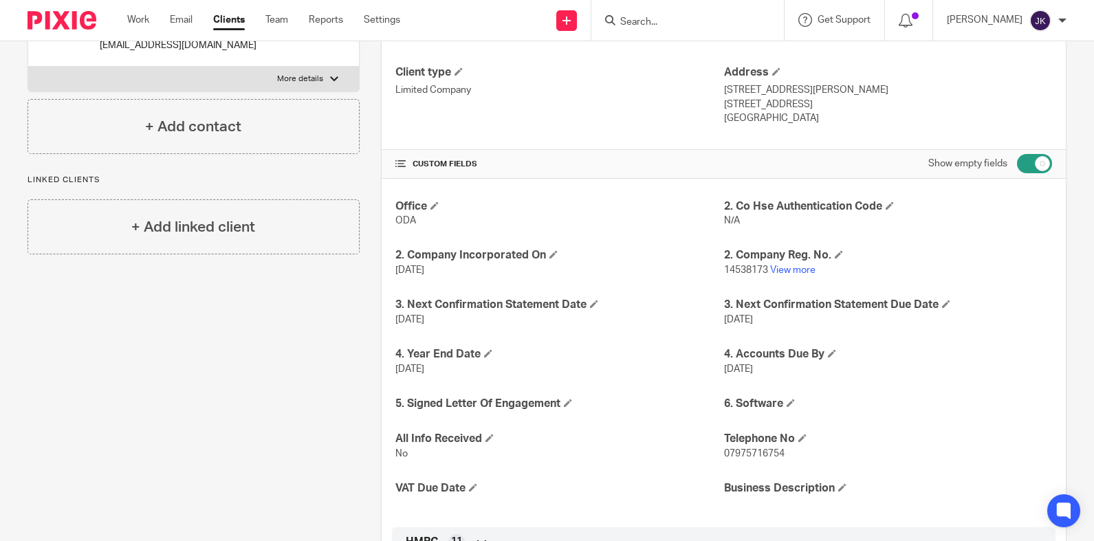
click at [619, 20] on input "Search" at bounding box center [681, 23] width 124 height 12
type input "repurpose"
click at [632, 62] on link at bounding box center [701, 53] width 171 height 21
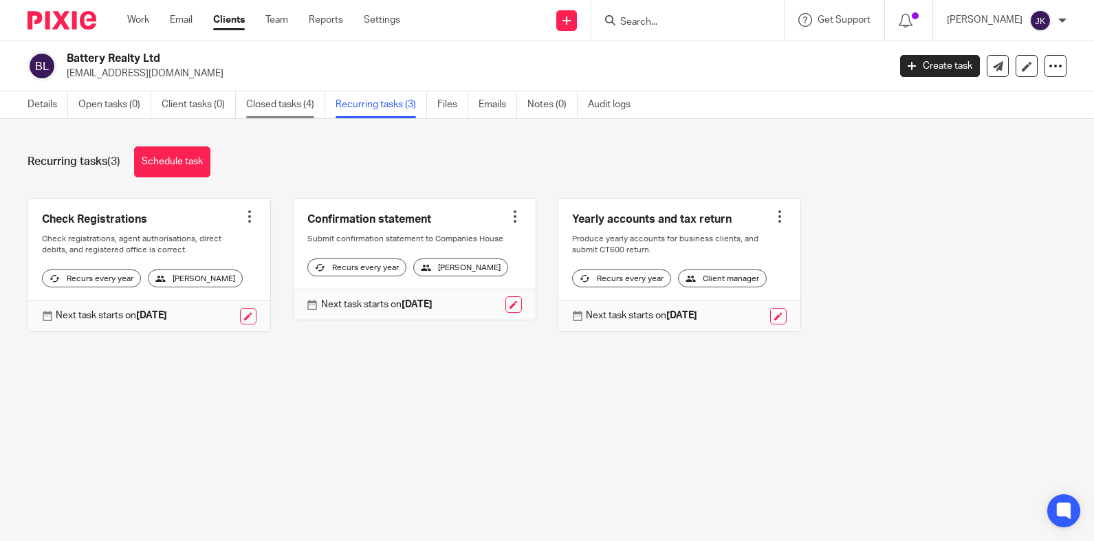
click at [293, 102] on link "Closed tasks (4)" at bounding box center [285, 104] width 79 height 27
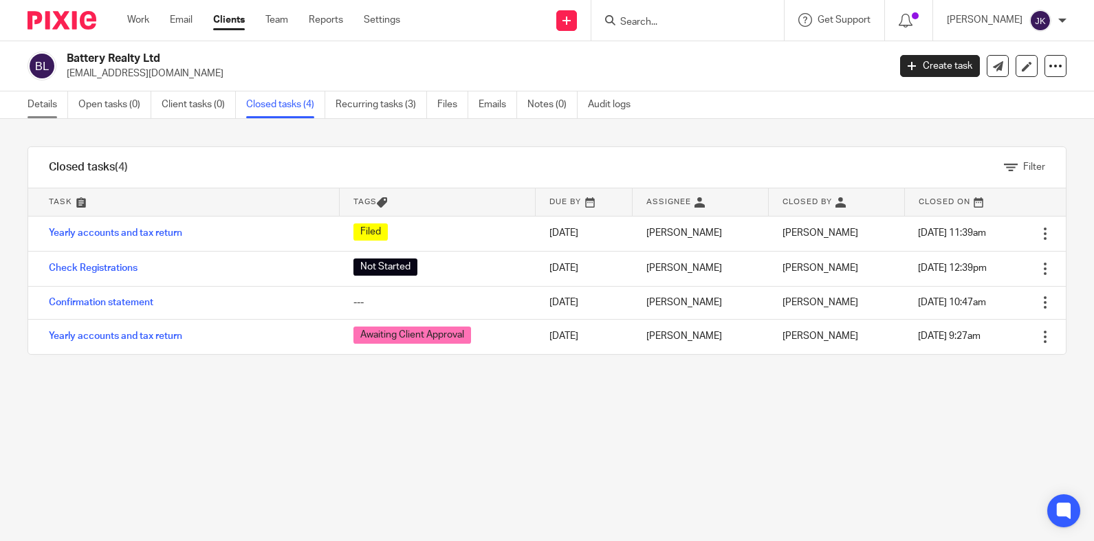
click at [45, 101] on link "Details" at bounding box center [48, 104] width 41 height 27
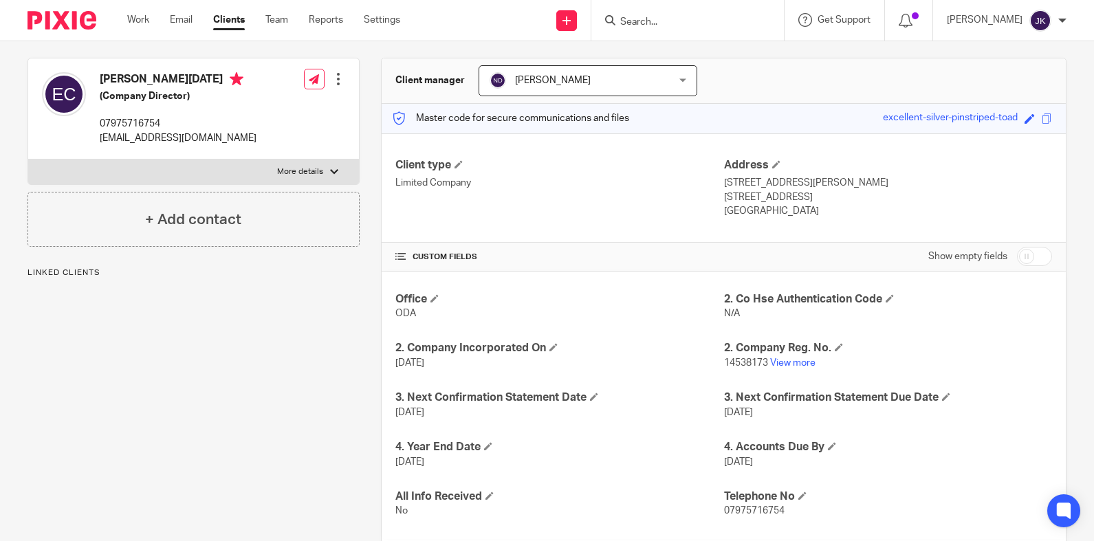
scroll to position [138, 0]
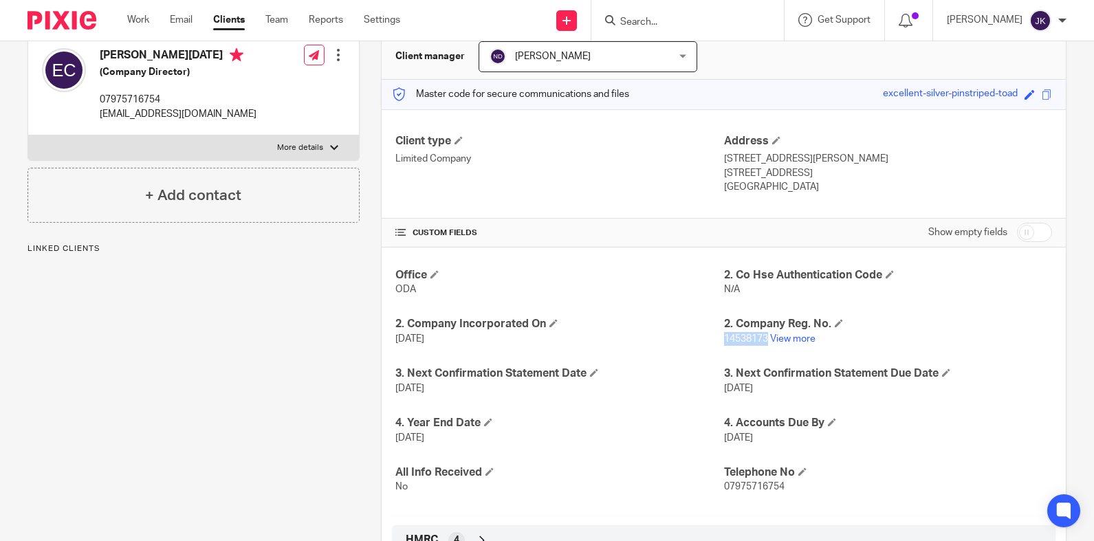
drag, startPoint x: 762, startPoint y: 337, endPoint x: 719, endPoint y: 342, distance: 43.7
click at [724, 342] on p "14538173 View more" at bounding box center [888, 339] width 328 height 14
copy span "14538173"
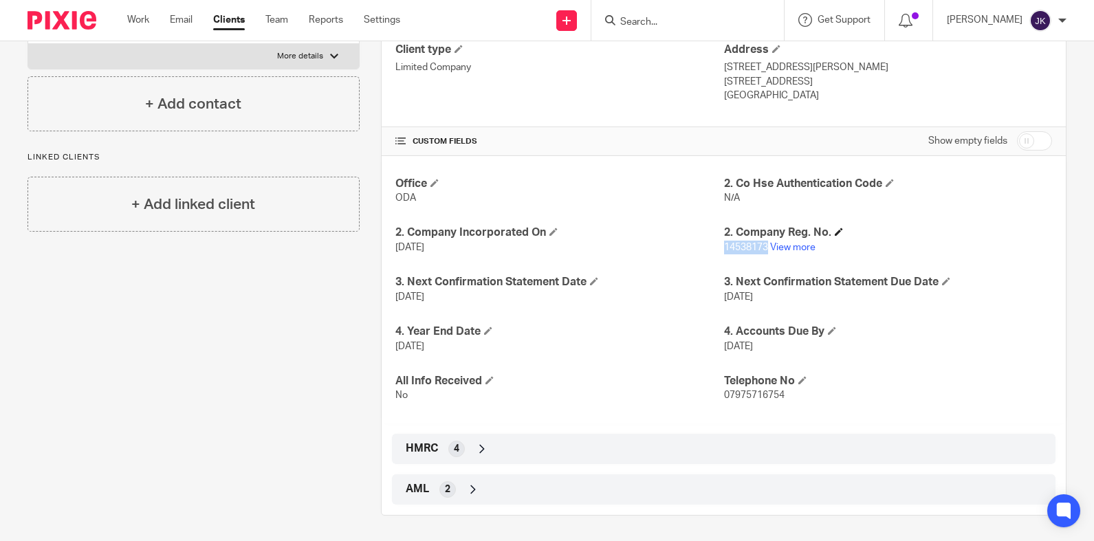
scroll to position [231, 0]
click at [1027, 131] on input "checkbox" at bounding box center [1034, 138] width 35 height 19
checkbox input "true"
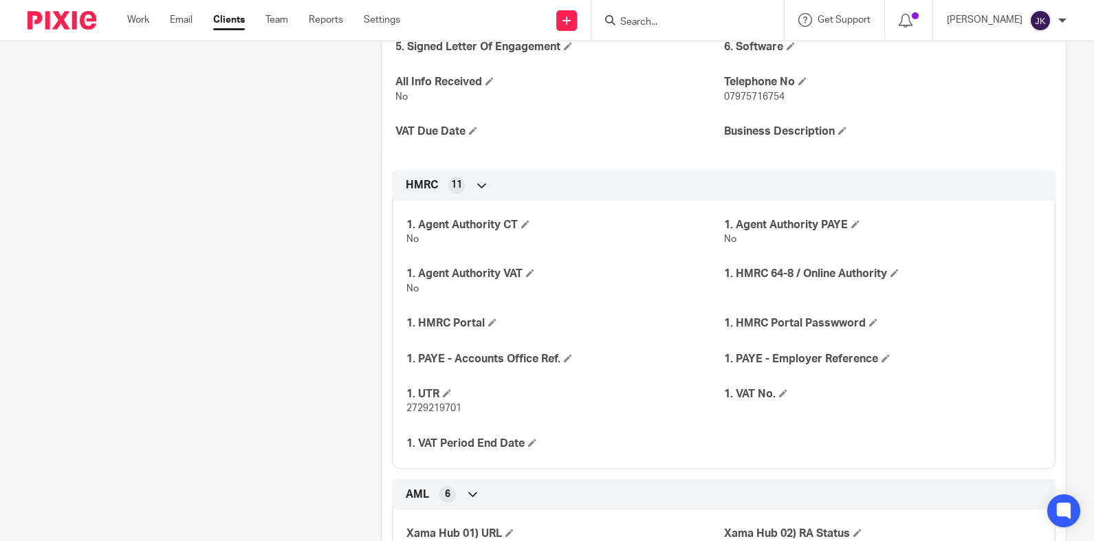
scroll to position [644, 0]
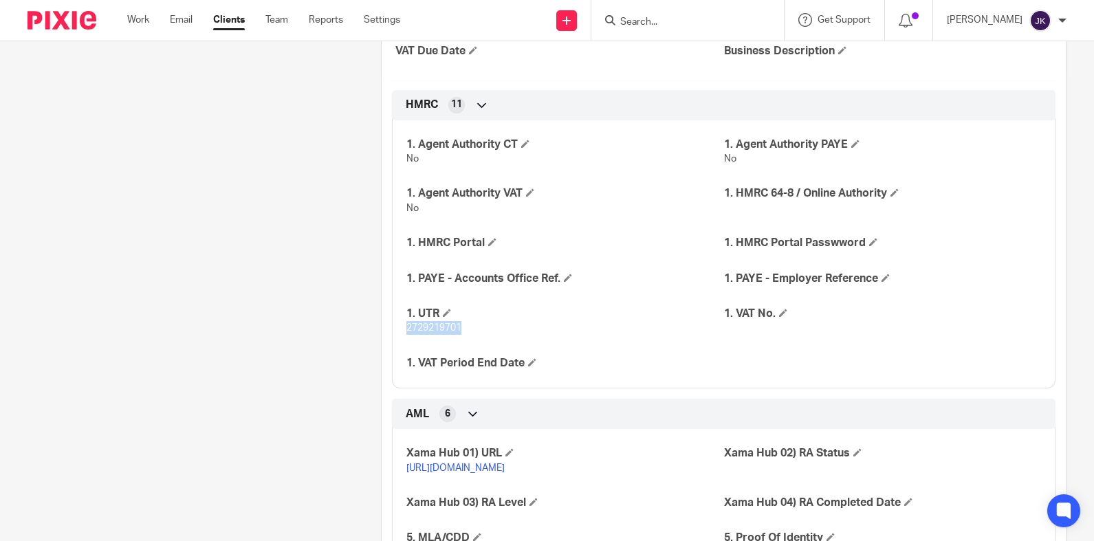
drag, startPoint x: 461, startPoint y: 332, endPoint x: 385, endPoint y: 331, distance: 75.6
click at [385, 331] on div "HMRC 11 1. Agent Authority CT No 1. Agent Authority PAYE No 1. Agent Authority …" at bounding box center [724, 239] width 684 height 299
copy span "2729219701"
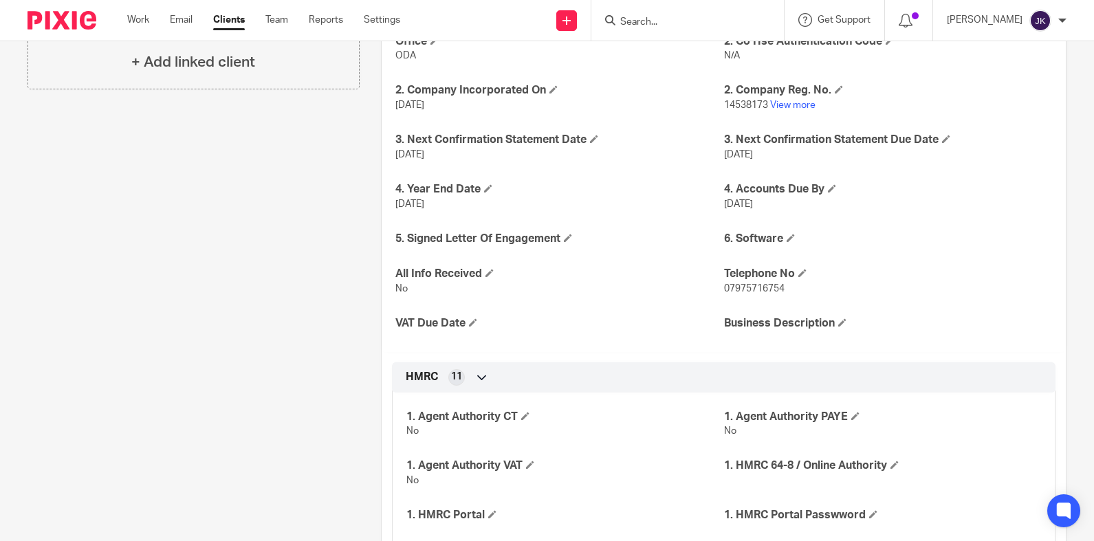
scroll to position [369, 0]
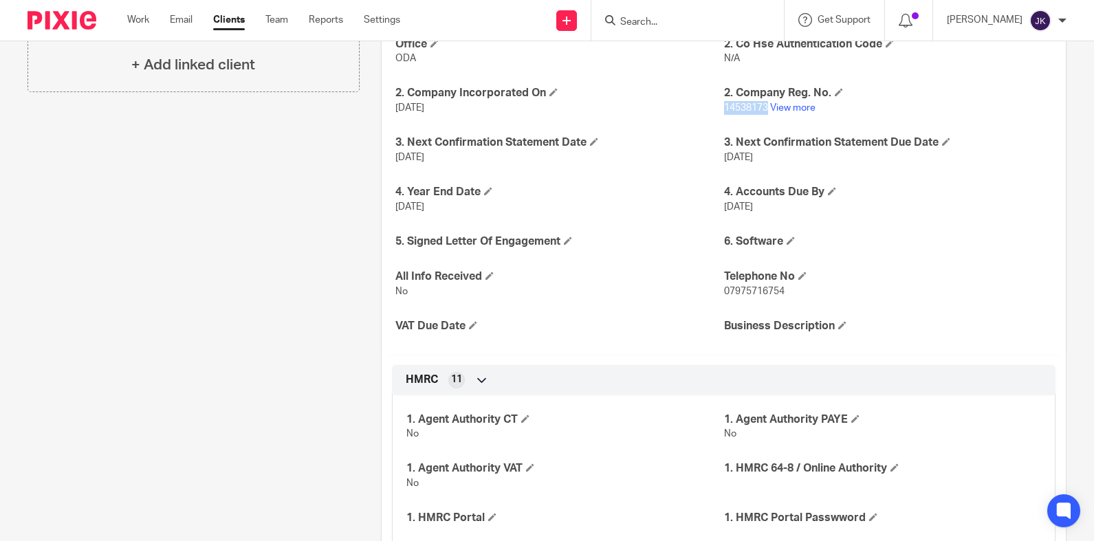
drag, startPoint x: 762, startPoint y: 109, endPoint x: 718, endPoint y: 108, distance: 44.0
click at [724, 108] on p "14538173 View more" at bounding box center [888, 108] width 328 height 14
copy span "14538173"
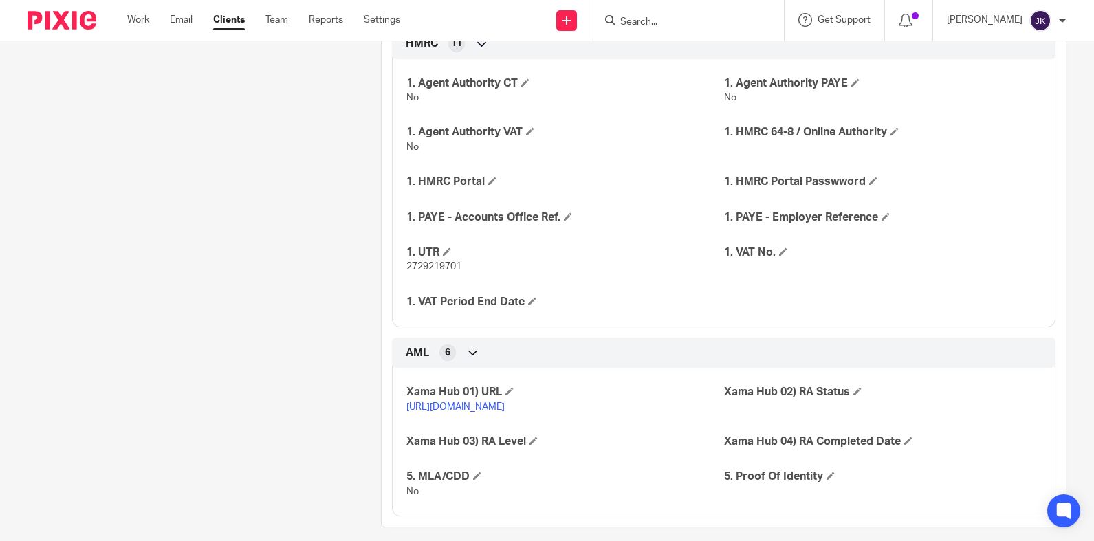
scroll to position [733, 0]
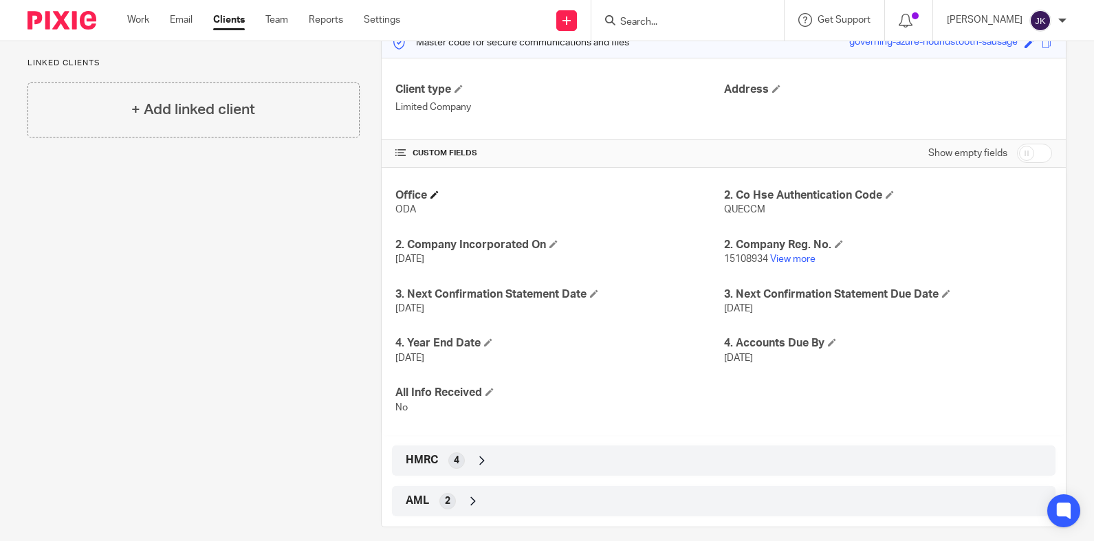
scroll to position [203, 0]
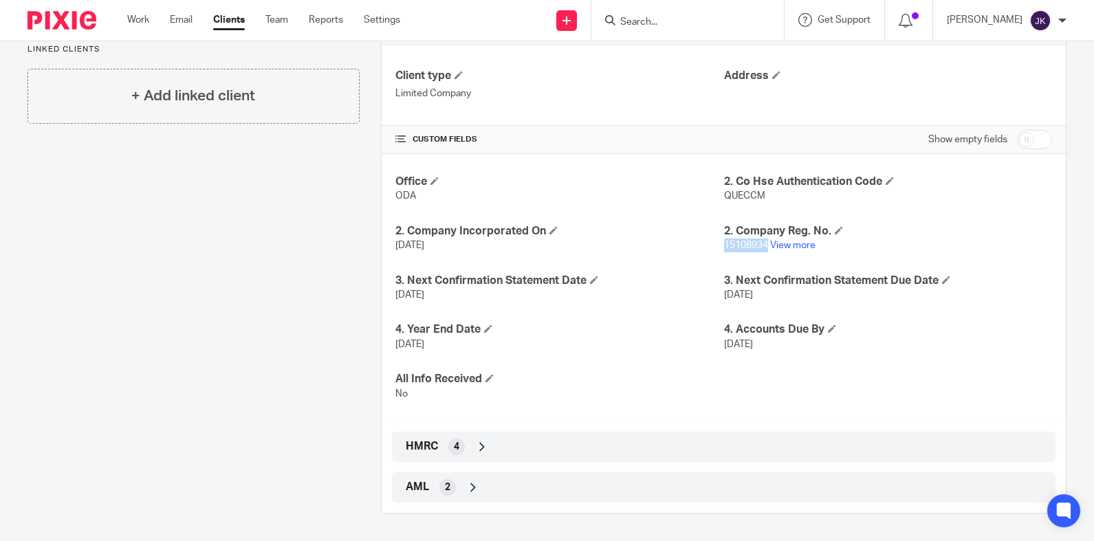
drag, startPoint x: 763, startPoint y: 248, endPoint x: 717, endPoint y: 248, distance: 45.4
click at [724, 248] on p "15108934 View more" at bounding box center [888, 246] width 328 height 14
copy span "15108934"
drag, startPoint x: 758, startPoint y: 197, endPoint x: 717, endPoint y: 194, distance: 42.0
click at [724, 194] on p "QUECCM" at bounding box center [888, 196] width 328 height 14
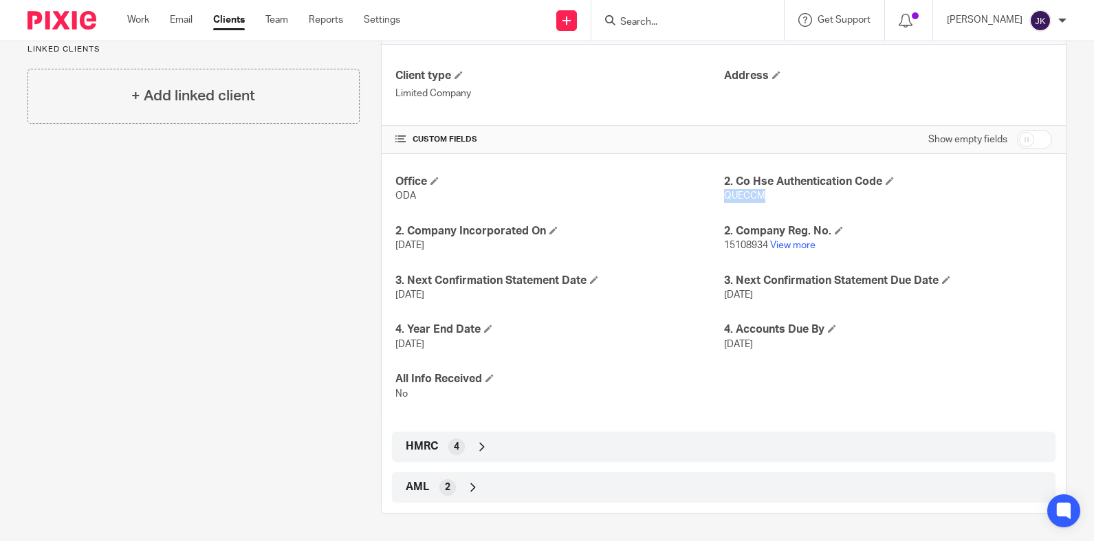
copy span "QUECCM"
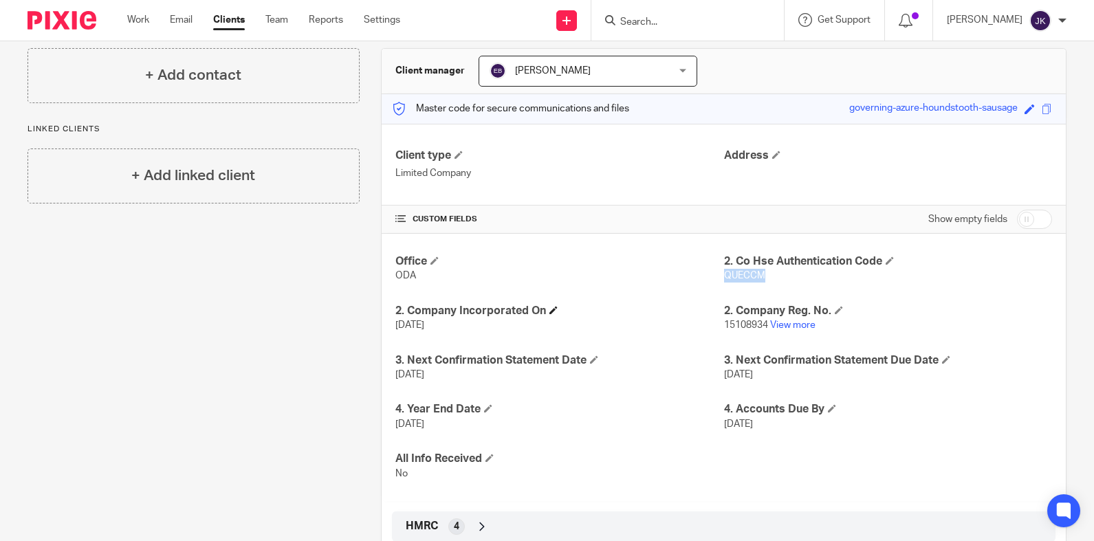
scroll to position [0, 0]
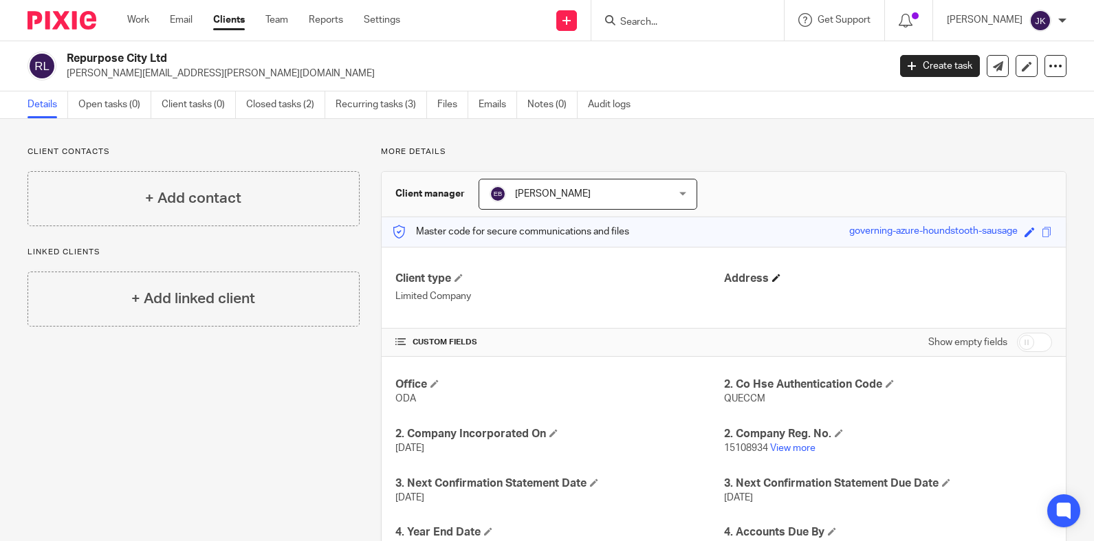
click at [770, 272] on h4 "Address" at bounding box center [888, 279] width 328 height 14
click at [772, 276] on span at bounding box center [776, 278] width 8 height 8
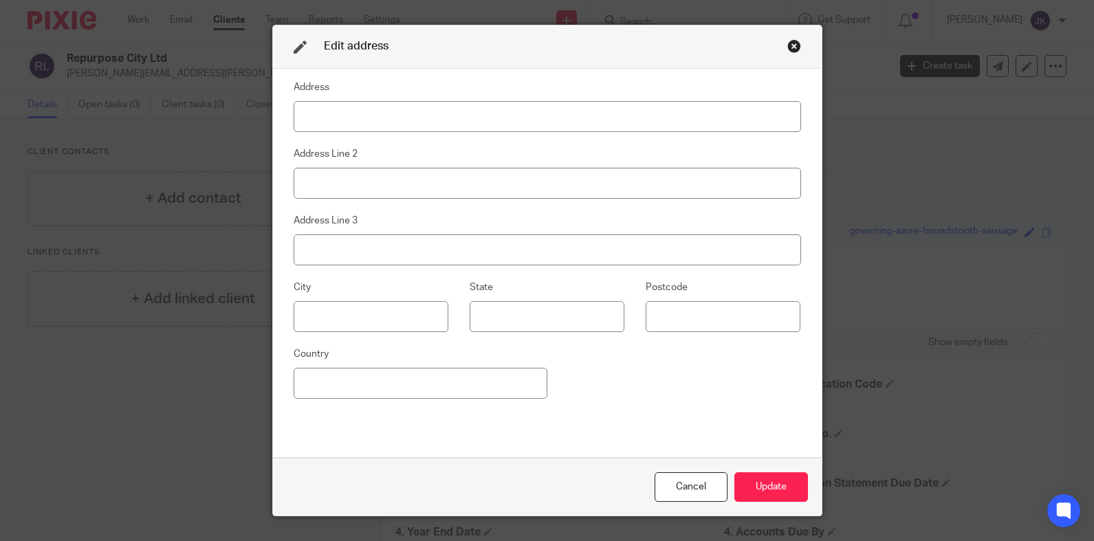
click at [781, 47] on div "Edit address" at bounding box center [547, 46] width 549 height 43
click at [787, 47] on div "Close this dialog window" at bounding box center [794, 46] width 14 height 14
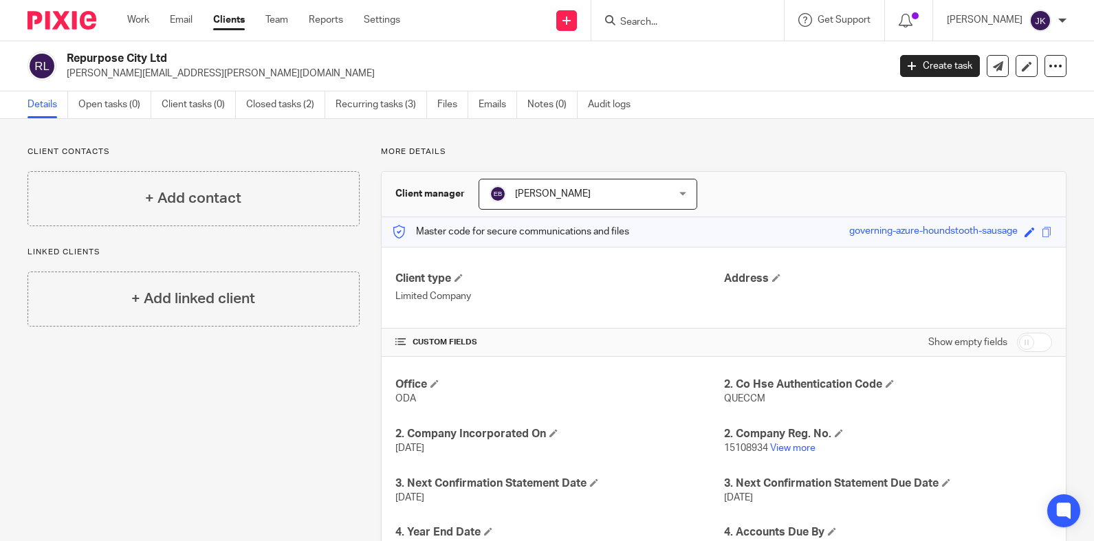
click at [633, 32] on div at bounding box center [687, 20] width 193 height 41
click at [633, 25] on input "Search" at bounding box center [681, 23] width 124 height 12
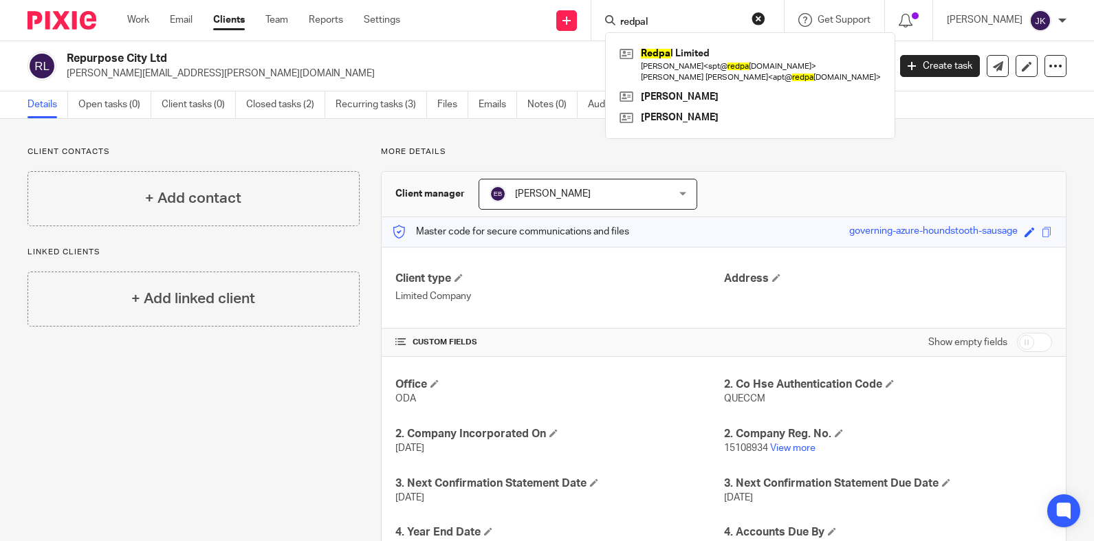
type input "redpal"
click button "submit" at bounding box center [0, 0] width 0 height 0
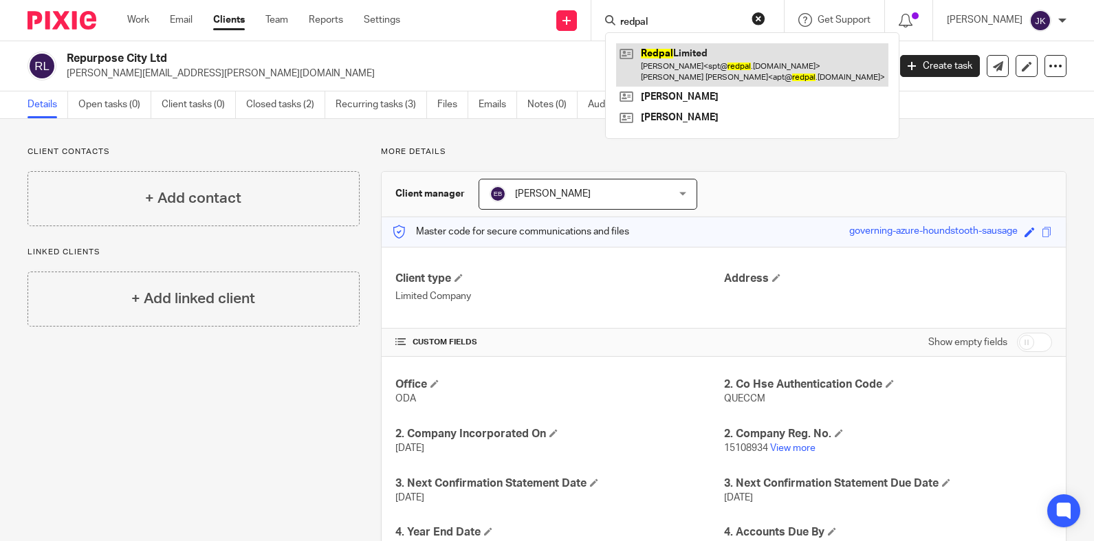
click at [633, 61] on link at bounding box center [752, 64] width 272 height 43
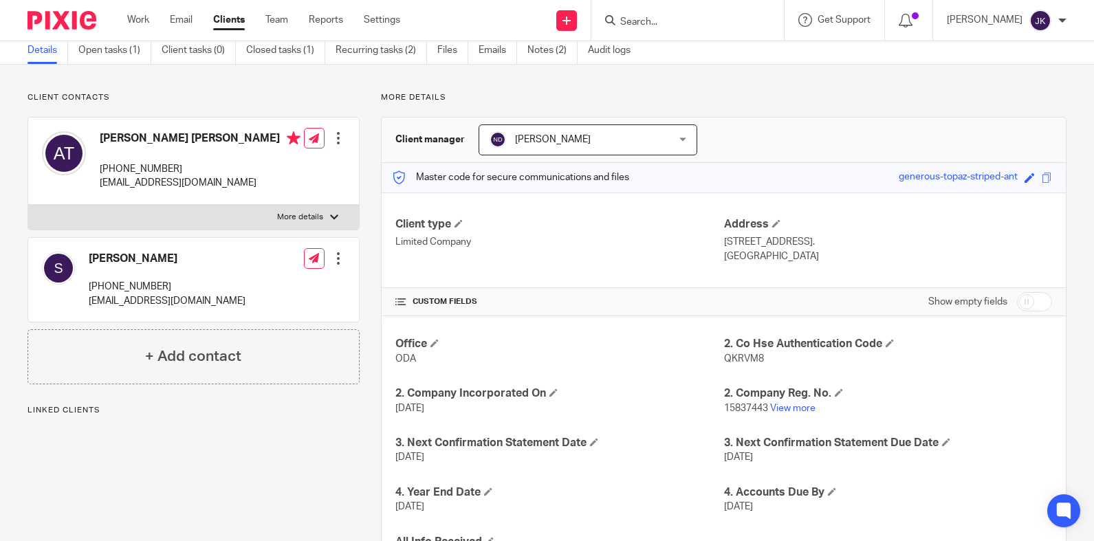
scroll to position [138, 0]
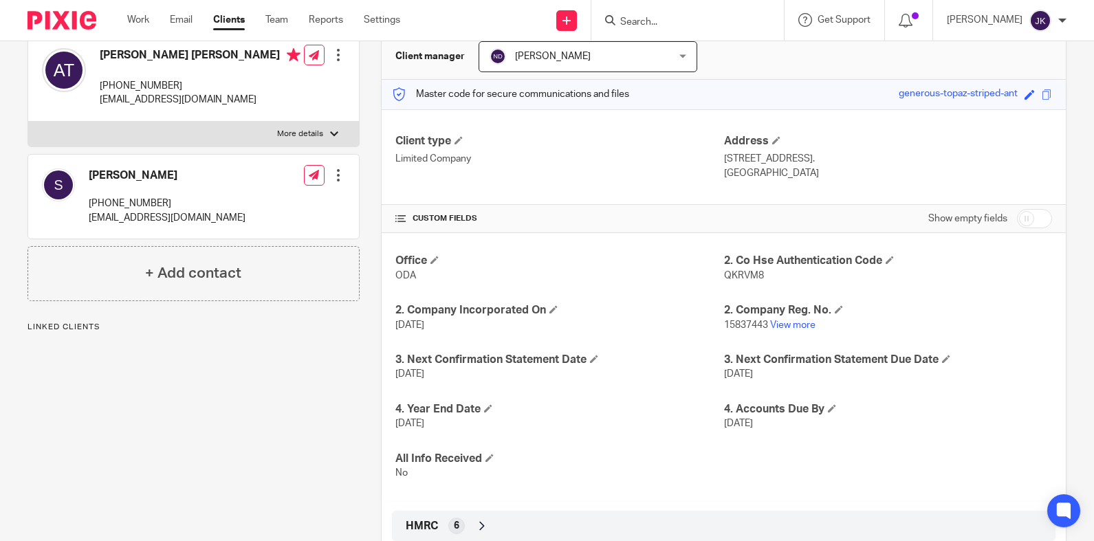
drag, startPoint x: 794, startPoint y: 173, endPoint x: 717, endPoint y: 160, distance: 78.2
click at [724, 160] on div "Address [STREET_ADDRESS]. [GEOGRAPHIC_DATA]" at bounding box center [888, 157] width 328 height 46
copy div "[STREET_ADDRESS]. [GEOGRAPHIC_DATA]"
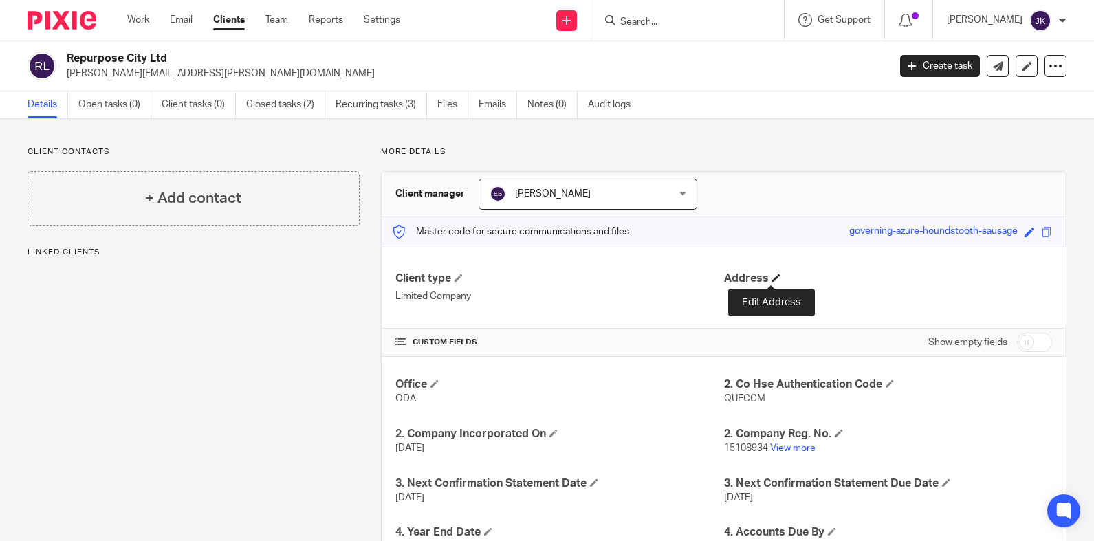
click at [772, 276] on span at bounding box center [776, 278] width 8 height 8
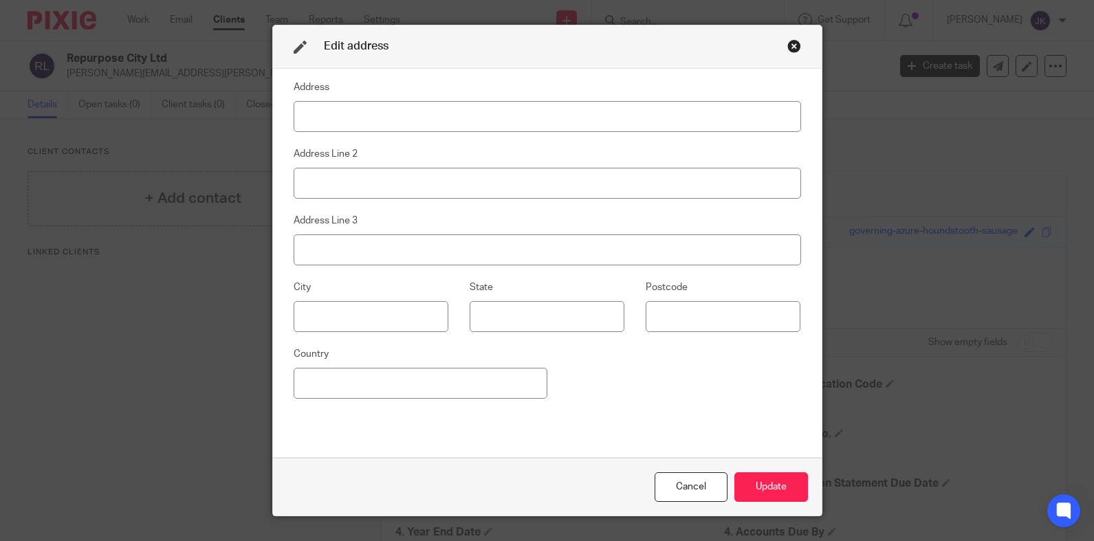
click at [404, 114] on input at bounding box center [547, 116] width 507 height 31
click at [505, 118] on input "[STREET_ADDRESS]. [GEOGRAPHIC_DATA]" at bounding box center [547, 116] width 507 height 31
click at [509, 116] on input "[STREET_ADDRESS]" at bounding box center [547, 116] width 507 height 31
click at [626, 121] on input "[STREET_ADDRESS]" at bounding box center [547, 116] width 507 height 31
drag, startPoint x: 631, startPoint y: 120, endPoint x: 279, endPoint y: 116, distance: 352.1
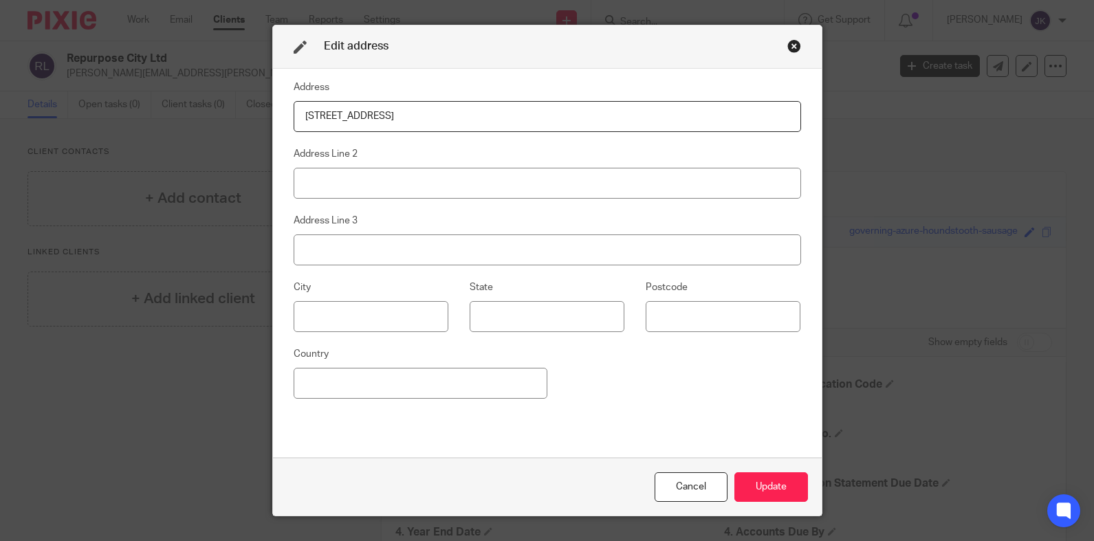
click at [279, 116] on div "Address [STREET_ADDRESS] Address Line 2 Address Line 3 City State Postcode Coun…" at bounding box center [547, 264] width 549 height 390
click at [585, 120] on input "[STREET_ADDRESS]" at bounding box center [547, 116] width 507 height 31
type input "[STREET_ADDRESS]"
click at [772, 477] on button "Update" at bounding box center [771, 487] width 74 height 30
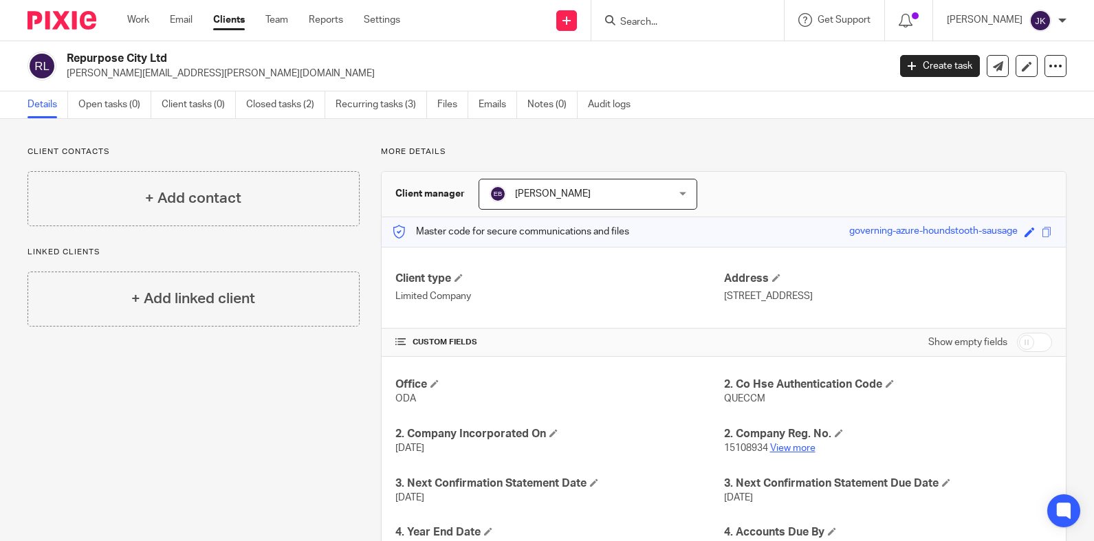
click at [794, 446] on link "View more" at bounding box center [792, 449] width 45 height 10
click at [702, 25] on input "Search" at bounding box center [681, 23] width 124 height 12
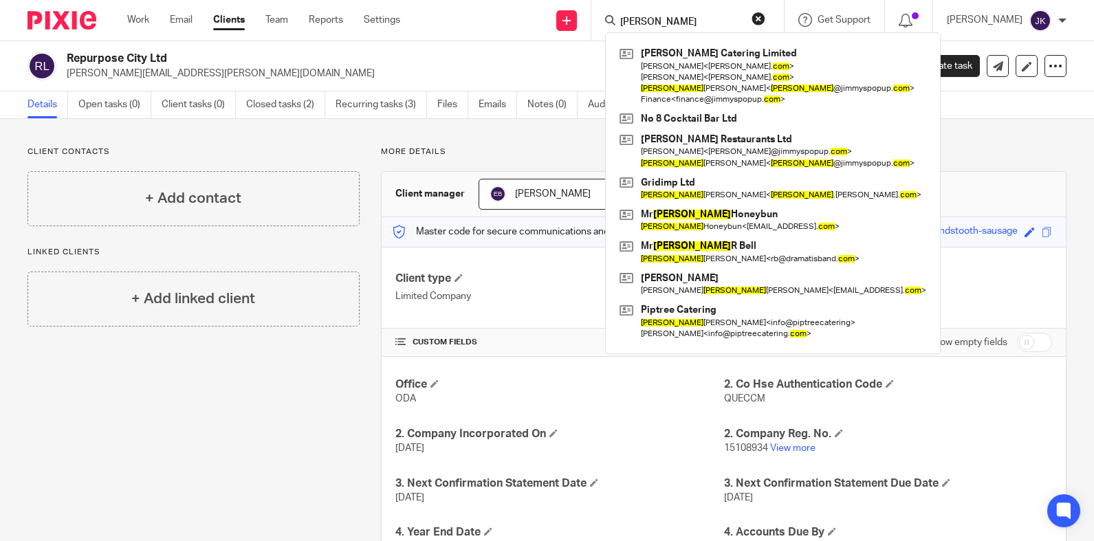
type input "[PERSON_NAME]"
click at [558, 128] on div "Client contacts + Add contact Linked clients + Add linked client More details C…" at bounding box center [547, 431] width 1094 height 625
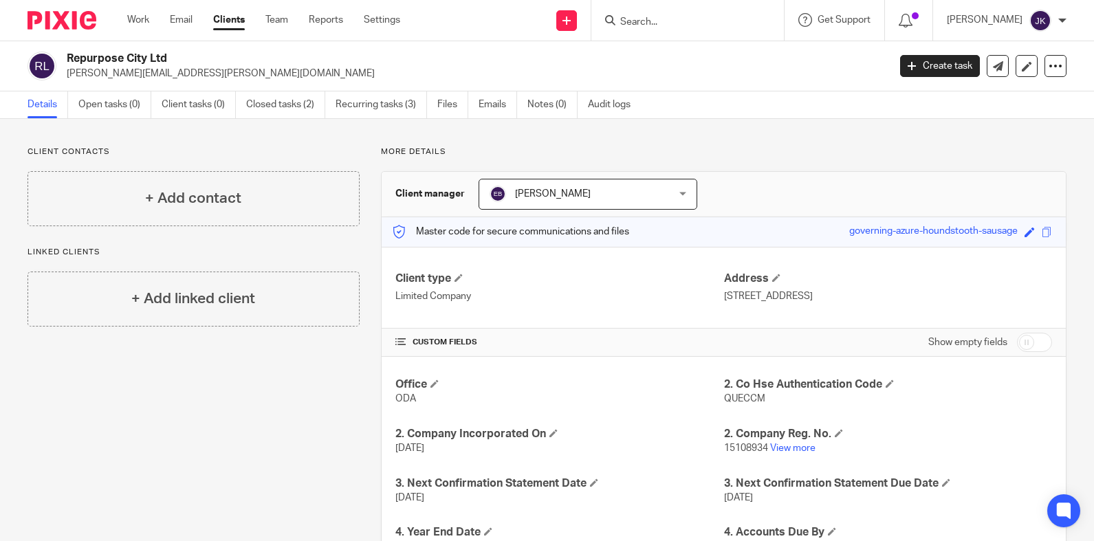
click at [541, 146] on div "Client contacts + Add contact Linked clients + Add linked client More details C…" at bounding box center [547, 431] width 1094 height 625
click at [704, 28] on input "Search" at bounding box center [681, 23] width 124 height 12
click at [622, 26] on input "Search" at bounding box center [681, 23] width 124 height 12
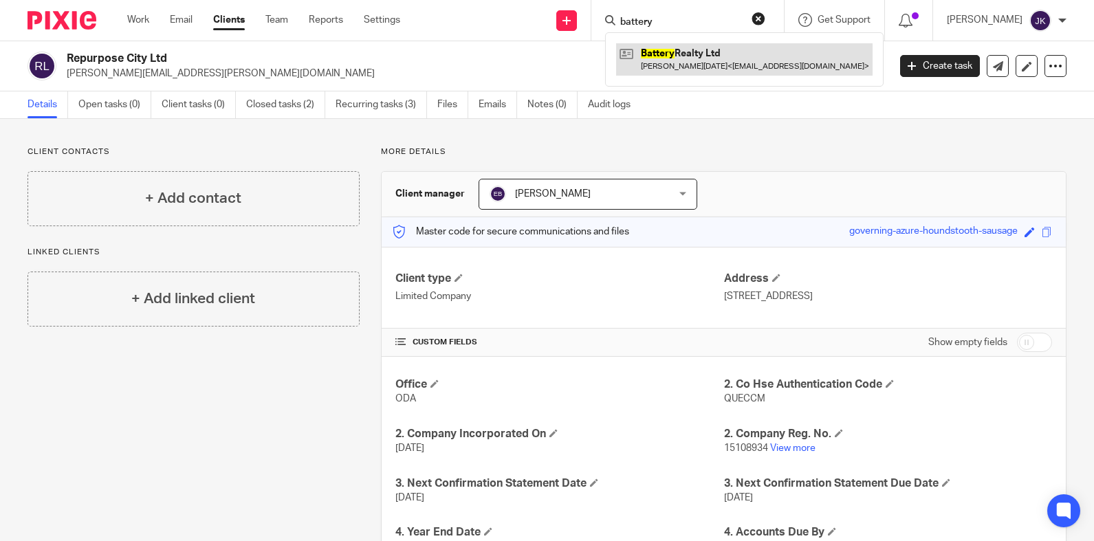
type input "battery"
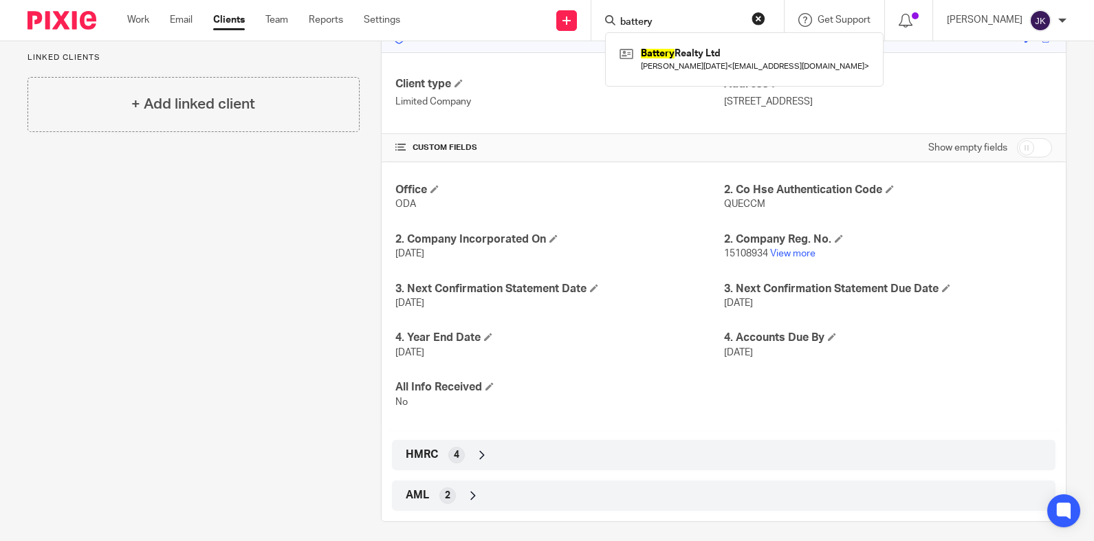
scroll to position [203, 0]
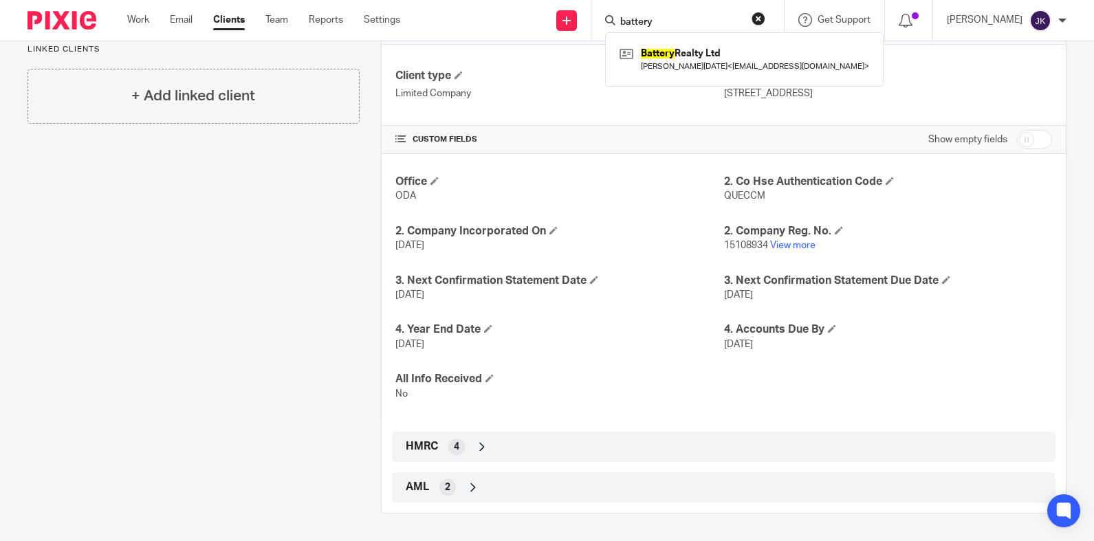
click at [1035, 139] on input "checkbox" at bounding box center [1034, 139] width 35 height 19
checkbox input "true"
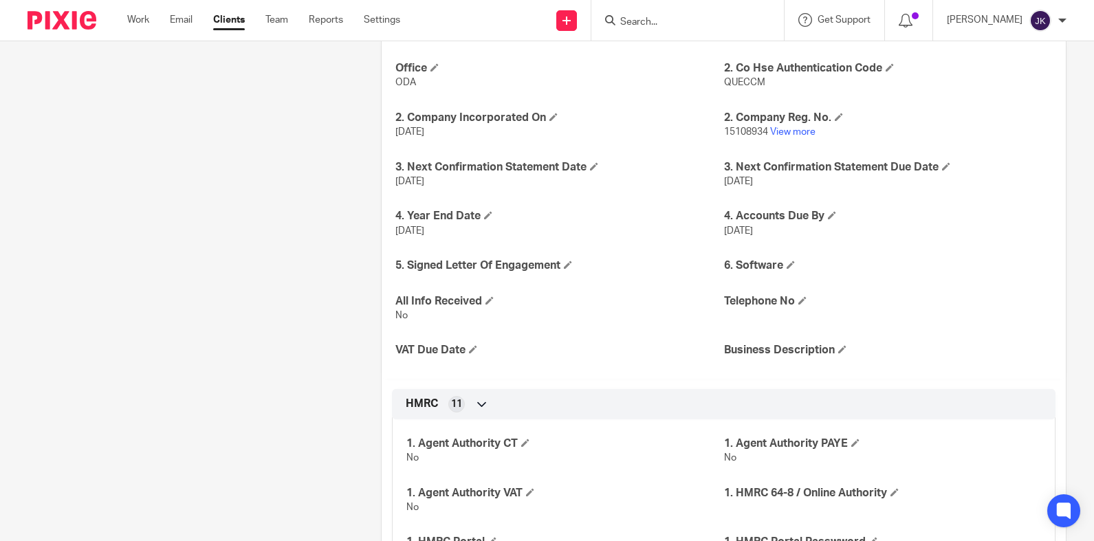
scroll to position [340, 0]
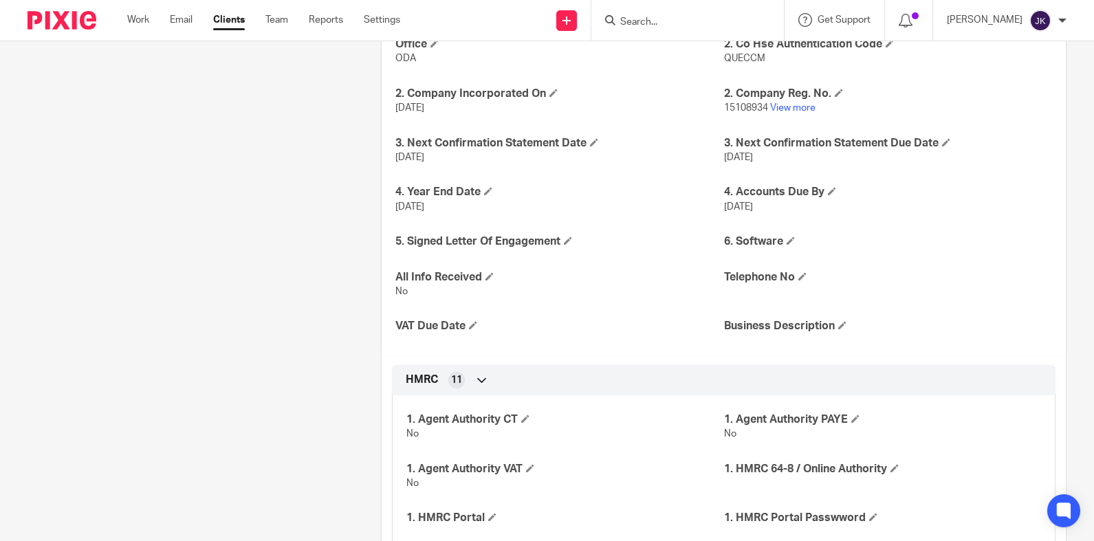
click at [728, 23] on form at bounding box center [692, 20] width 146 height 17
click at [703, 23] on input "Search" at bounding box center [681, 23] width 124 height 12
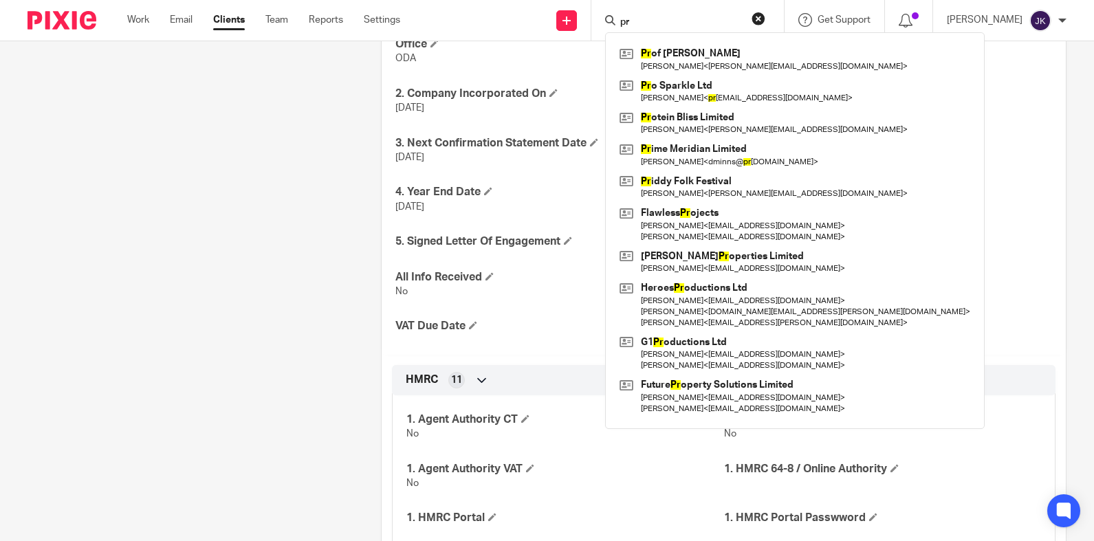
type input "p"
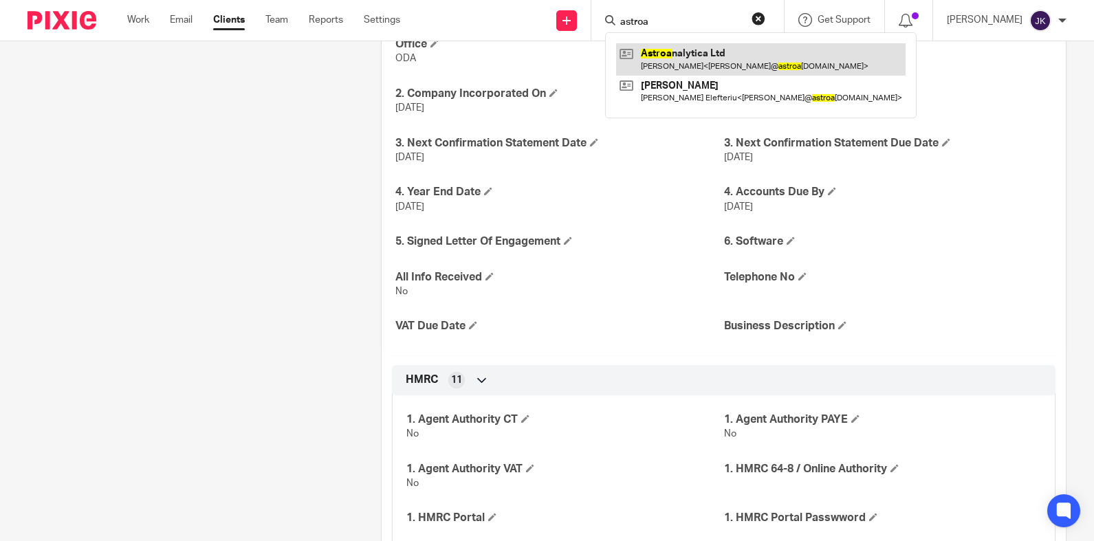
type input "astroa"
click at [642, 58] on link at bounding box center [760, 59] width 289 height 32
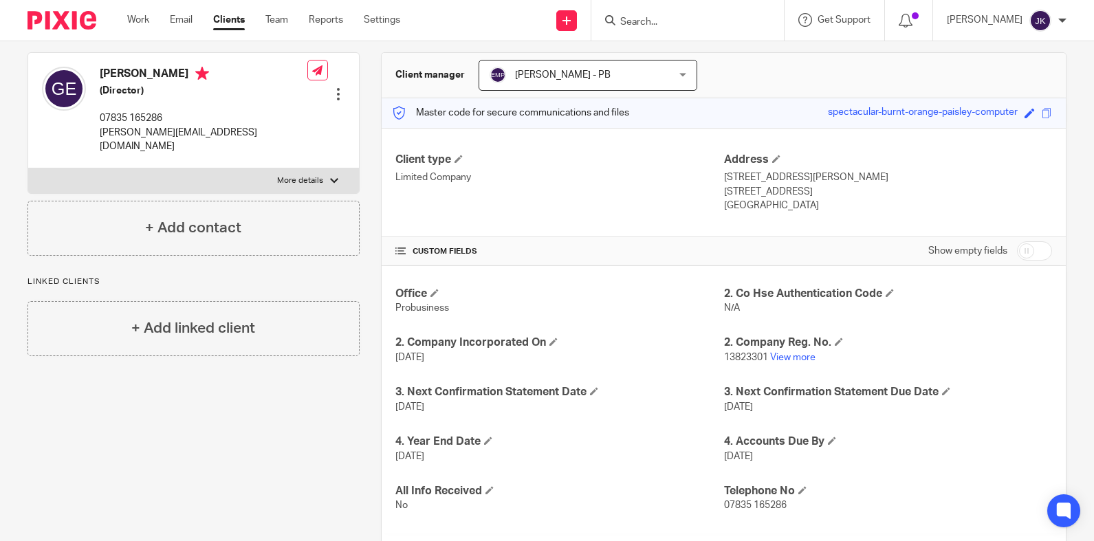
scroll to position [231, 0]
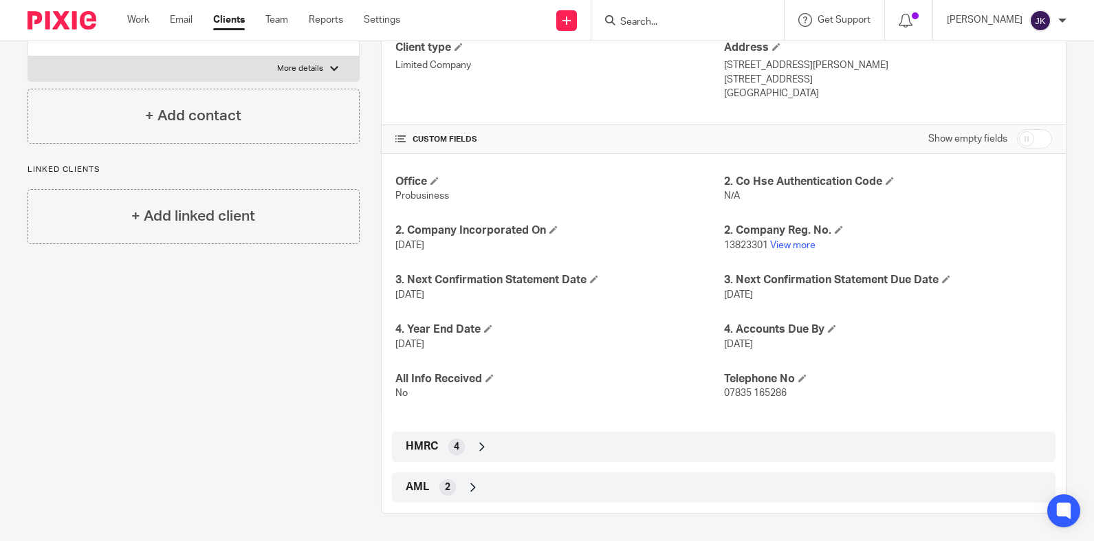
click at [1035, 122] on div "Client type Limited Company Address 71-75 Shelton Street, Covent Garden London,…" at bounding box center [724, 71] width 684 height 110
click at [1027, 142] on input "checkbox" at bounding box center [1034, 138] width 35 height 19
checkbox input "true"
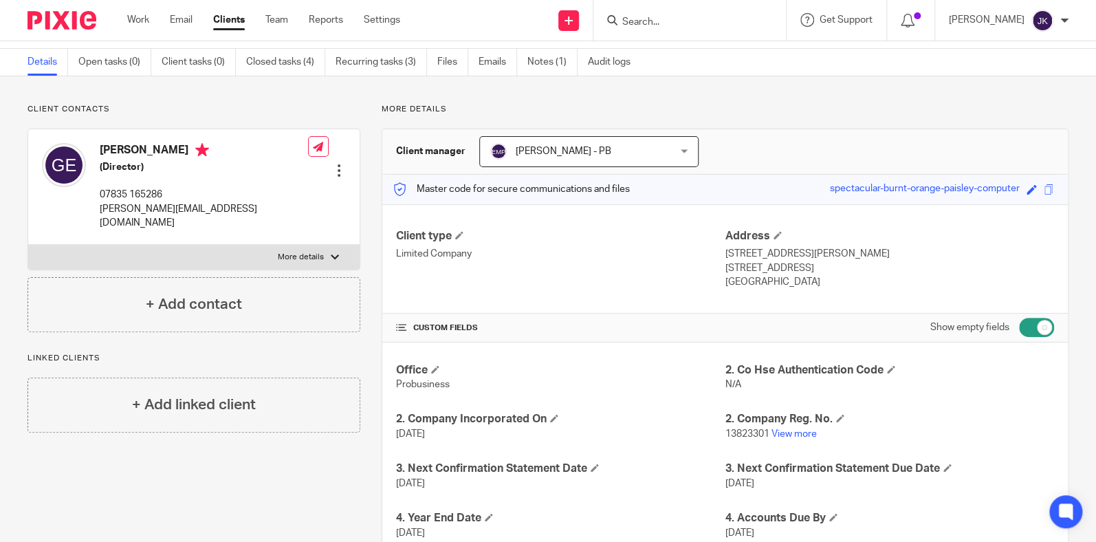
scroll to position [0, 0]
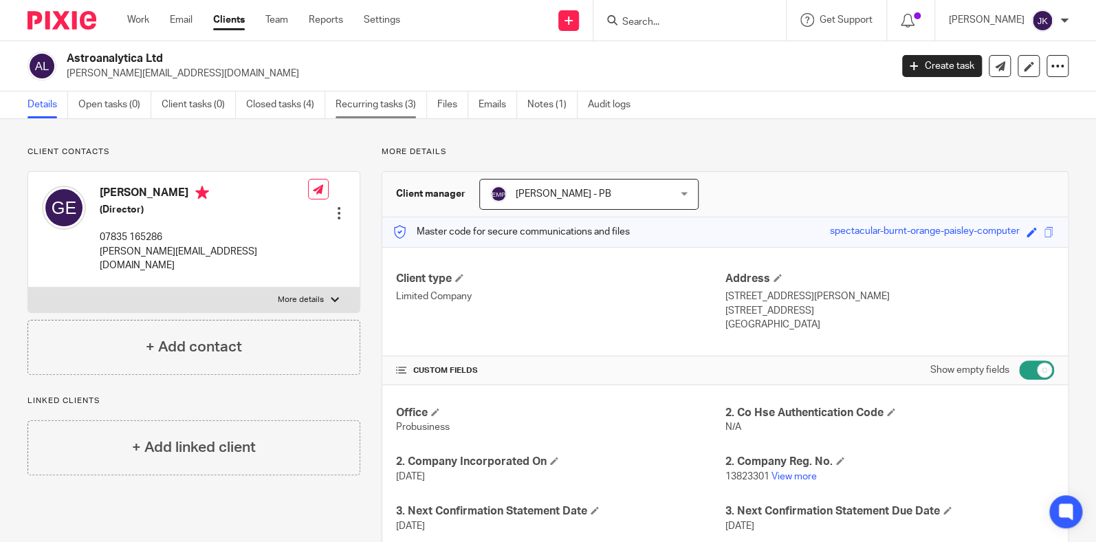
click at [389, 91] on link "Recurring tasks (3)" at bounding box center [381, 104] width 91 height 27
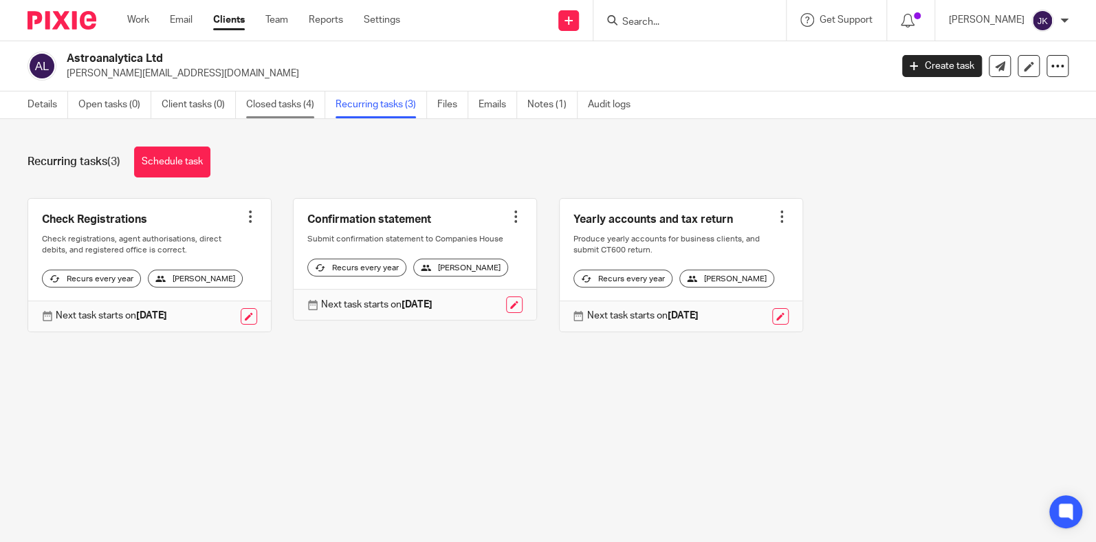
click at [297, 111] on link "Closed tasks (4)" at bounding box center [285, 104] width 79 height 27
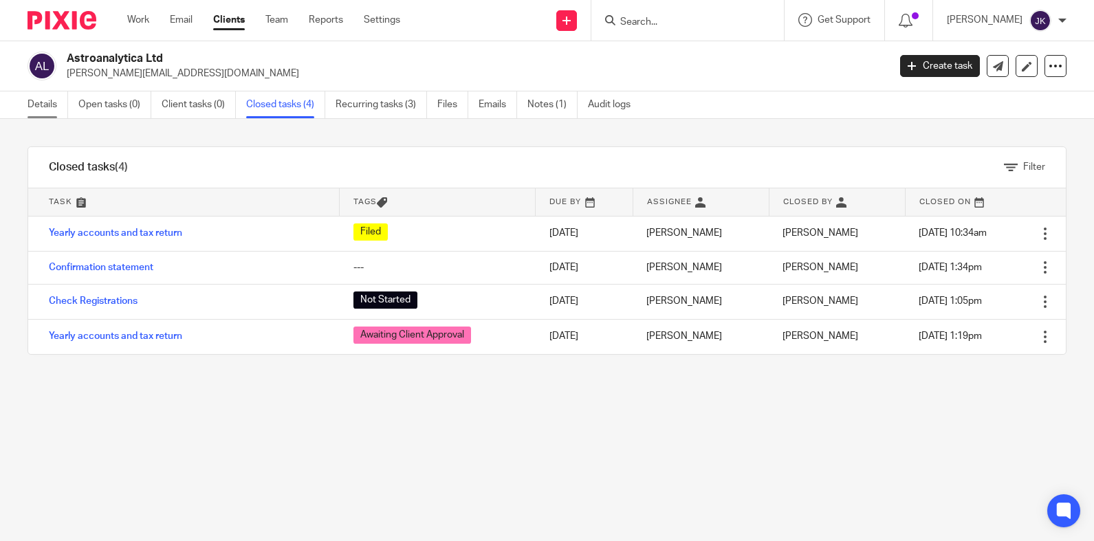
click at [56, 97] on link "Details" at bounding box center [48, 104] width 41 height 27
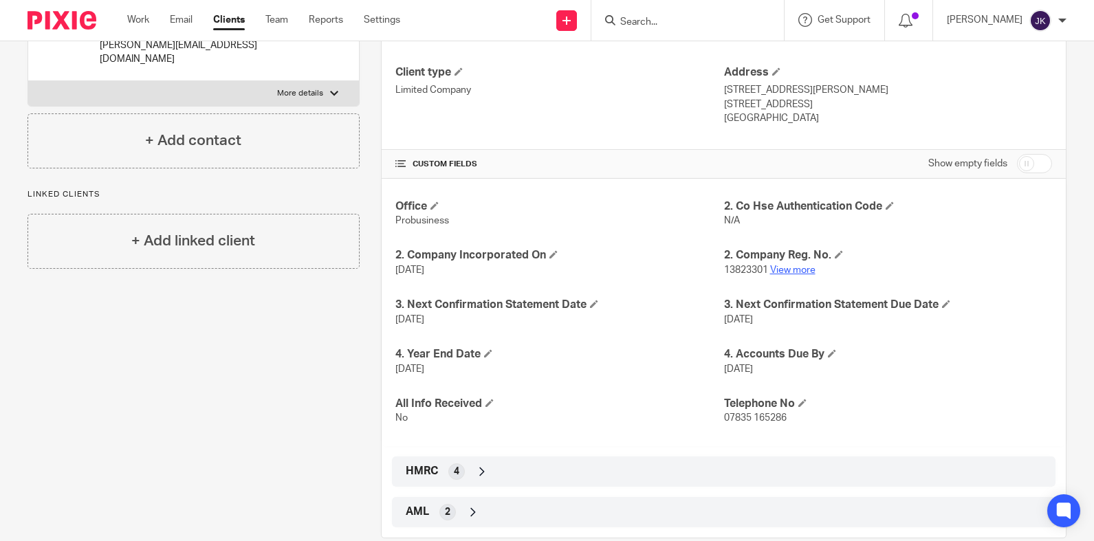
scroll to position [231, 0]
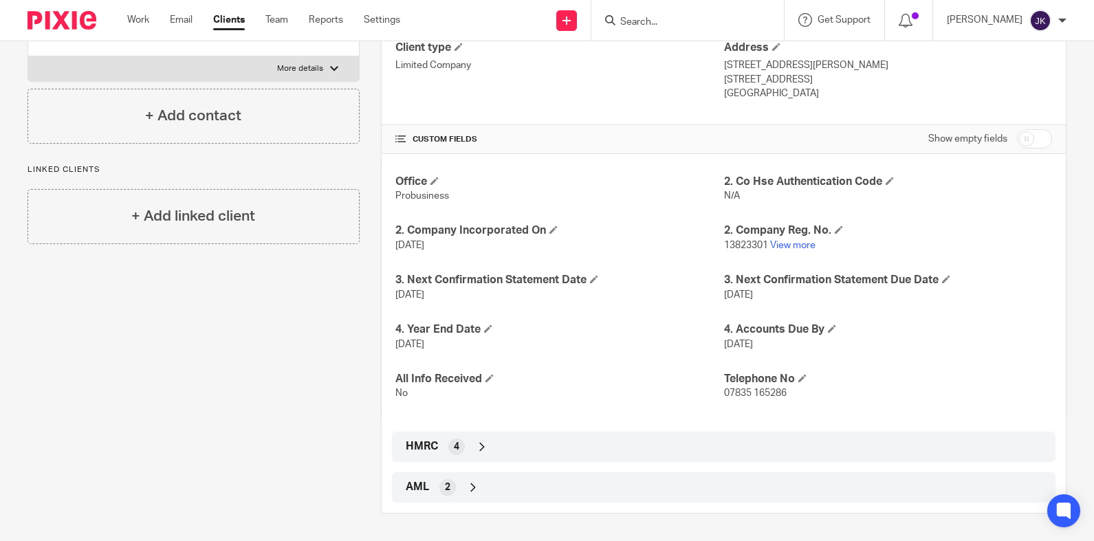
click at [1035, 140] on input "checkbox" at bounding box center [1034, 138] width 35 height 19
checkbox input "true"
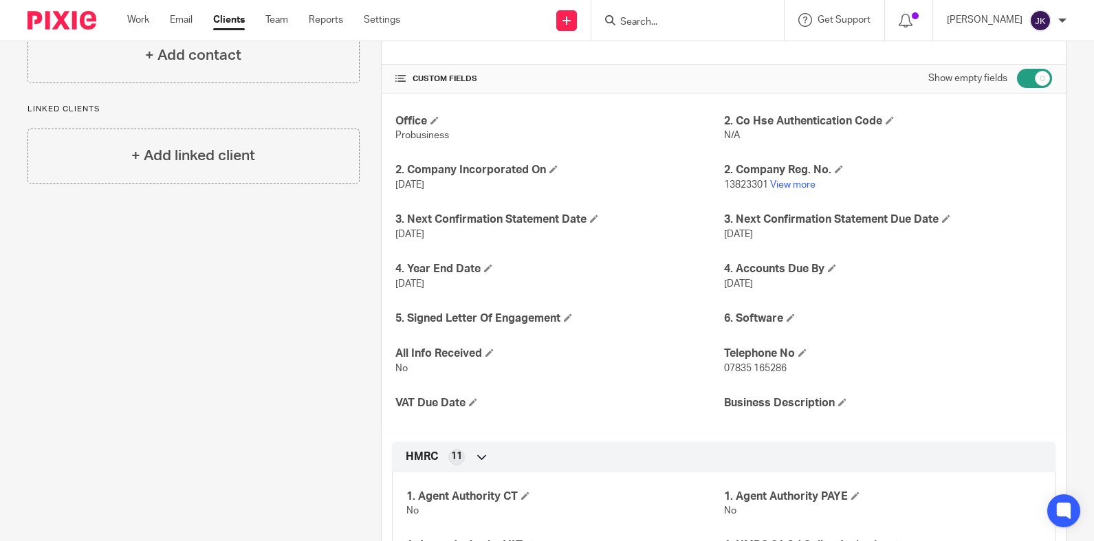
scroll to position [437, 0]
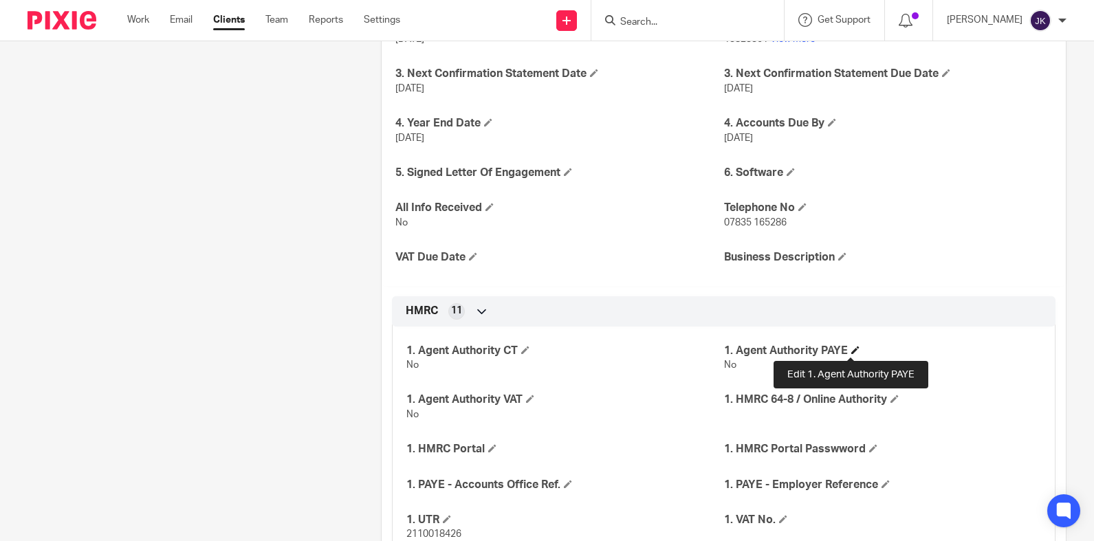
click at [851, 352] on span at bounding box center [855, 350] width 8 height 8
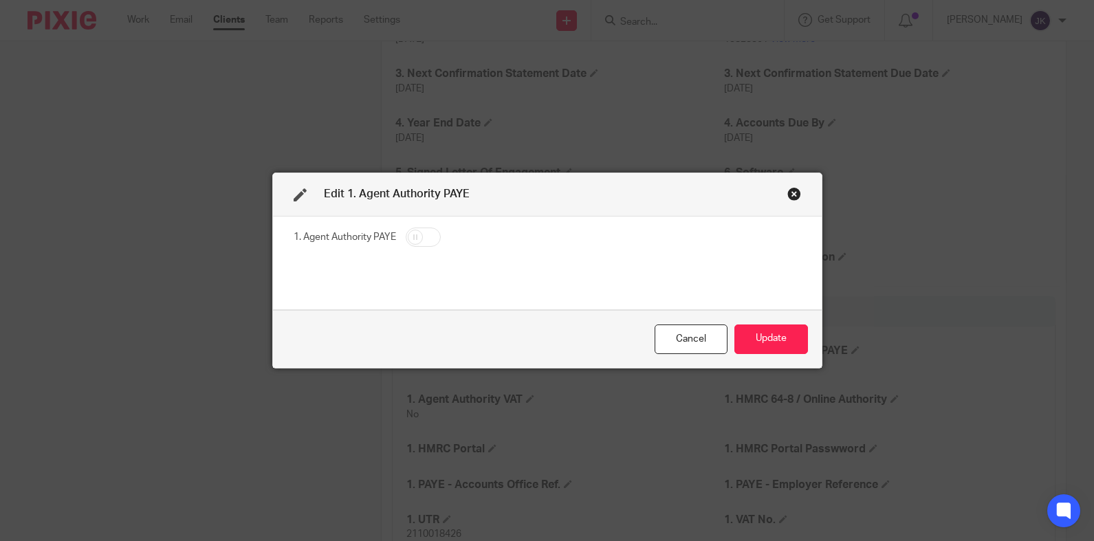
click at [417, 235] on input "checkbox" at bounding box center [423, 237] width 35 height 19
checkbox input "true"
click at [762, 340] on button "Update" at bounding box center [771, 340] width 74 height 30
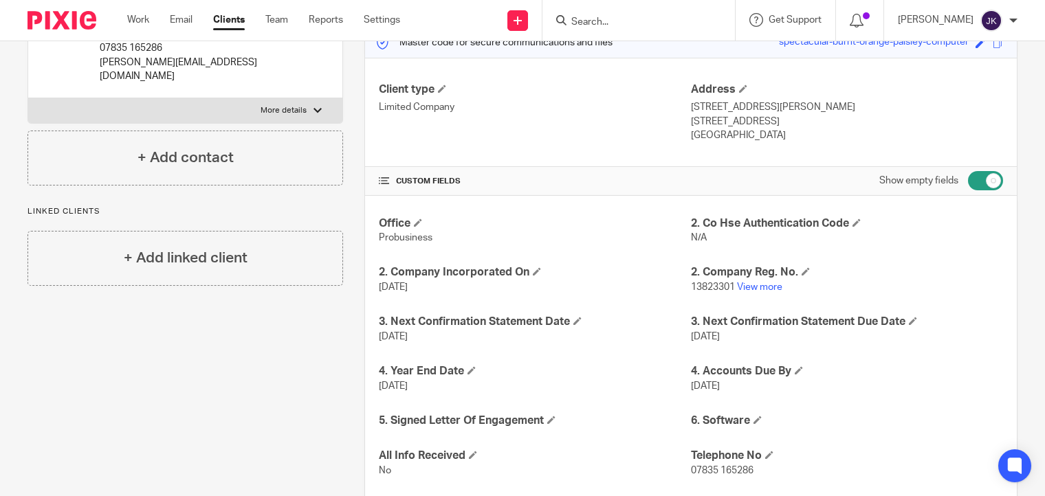
scroll to position [0, 0]
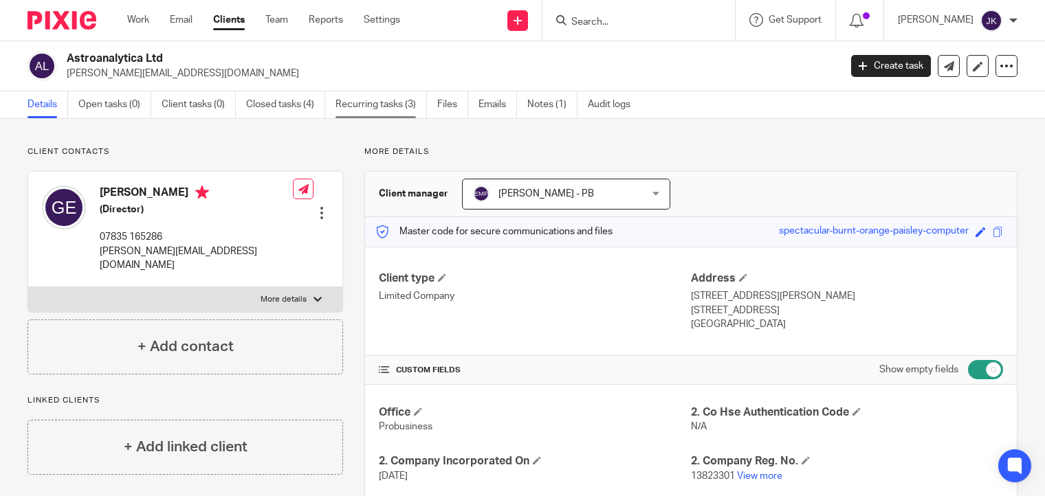
click at [368, 111] on link "Recurring tasks (3)" at bounding box center [381, 104] width 91 height 27
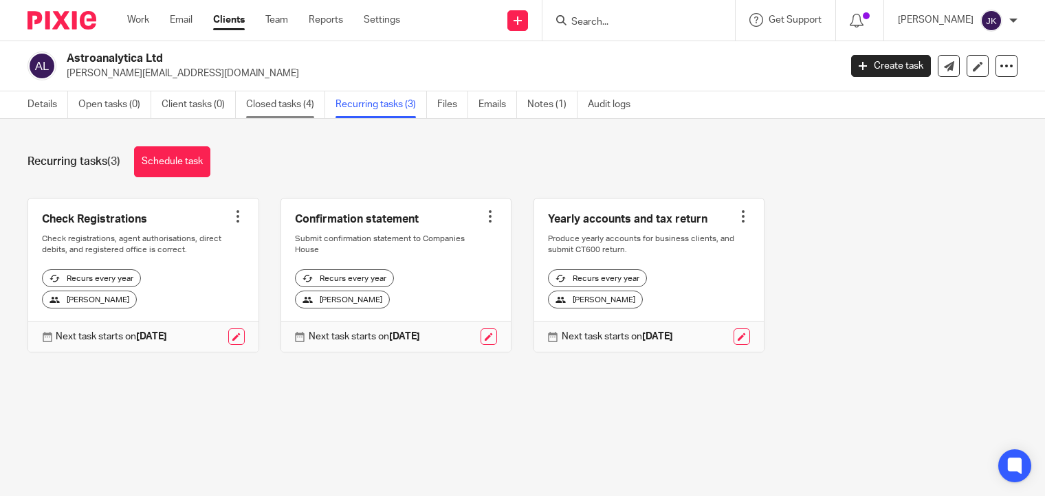
click at [294, 105] on link "Closed tasks (4)" at bounding box center [285, 104] width 79 height 27
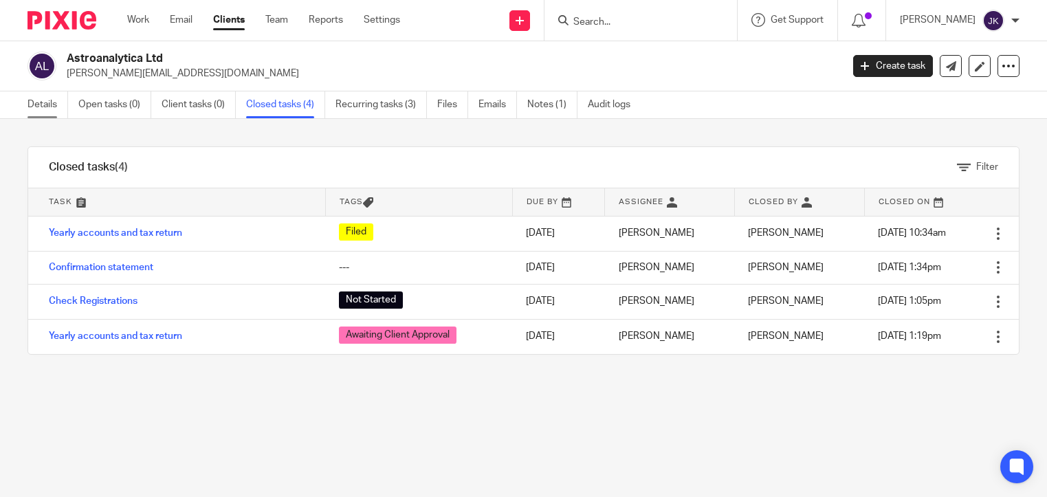
click at [68, 106] on link "Details" at bounding box center [48, 104] width 41 height 27
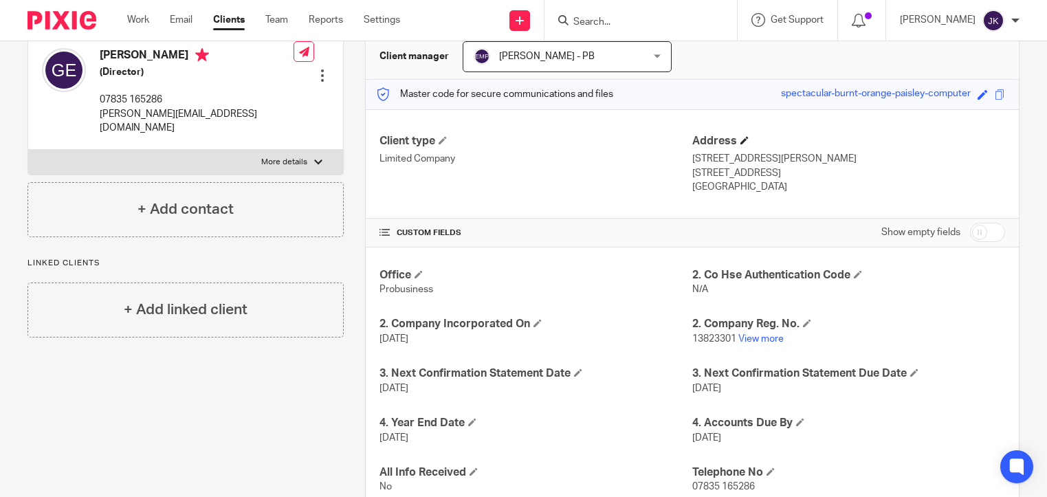
scroll to position [206, 0]
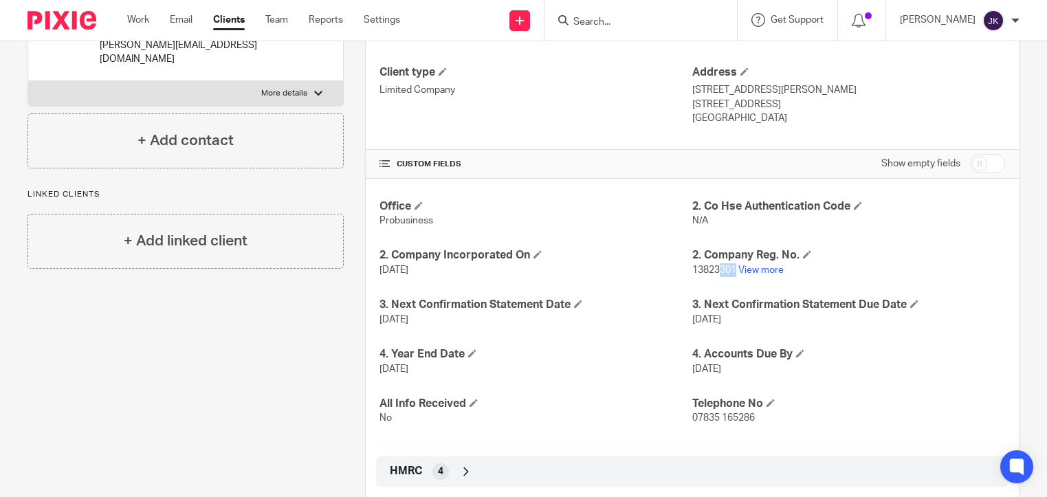
drag, startPoint x: 730, startPoint y: 268, endPoint x: 712, endPoint y: 270, distance: 17.2
click at [712, 270] on span "13823301" at bounding box center [714, 270] width 44 height 10
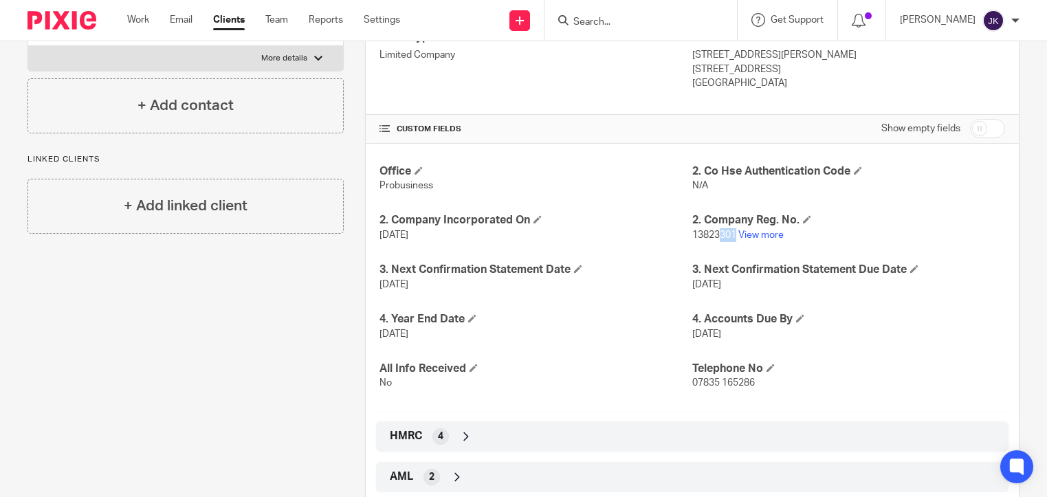
scroll to position [275, 0]
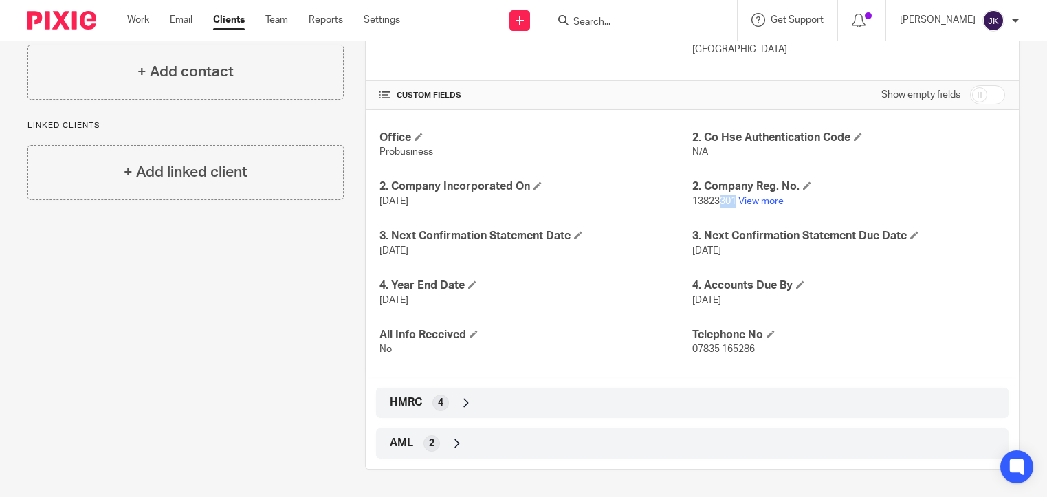
click at [978, 96] on input "checkbox" at bounding box center [987, 94] width 35 height 19
checkbox input "true"
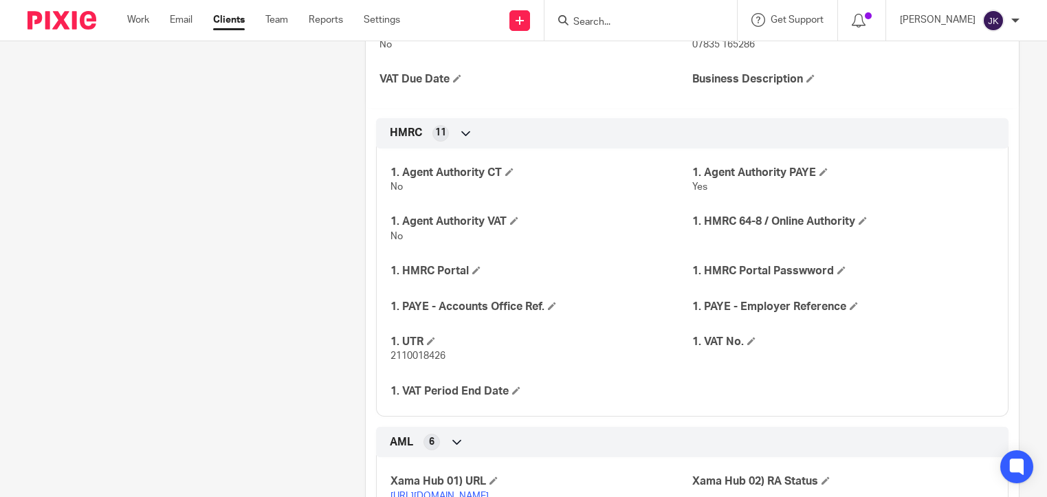
scroll to position [688, 0]
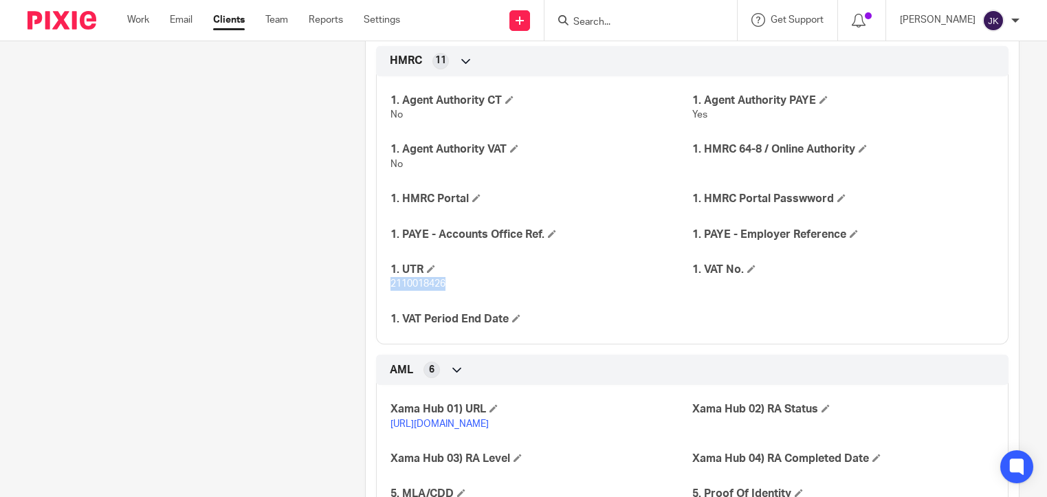
drag, startPoint x: 450, startPoint y: 285, endPoint x: 382, endPoint y: 287, distance: 68.8
click at [382, 287] on div "1. Agent Authority CT No 1. Agent Authority PAYE Yes 1. Agent Authority VAT No …" at bounding box center [692, 205] width 633 height 279
copy span "2110018426"
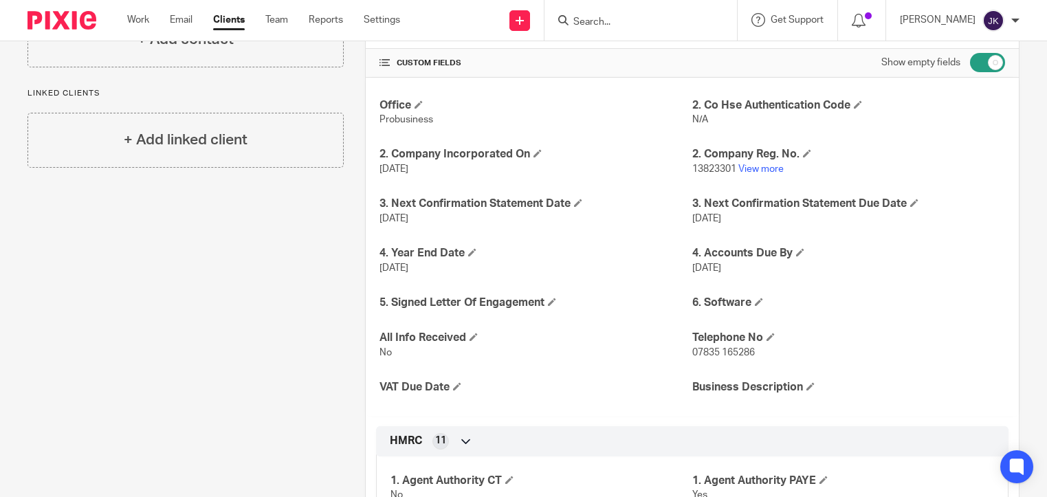
scroll to position [275, 0]
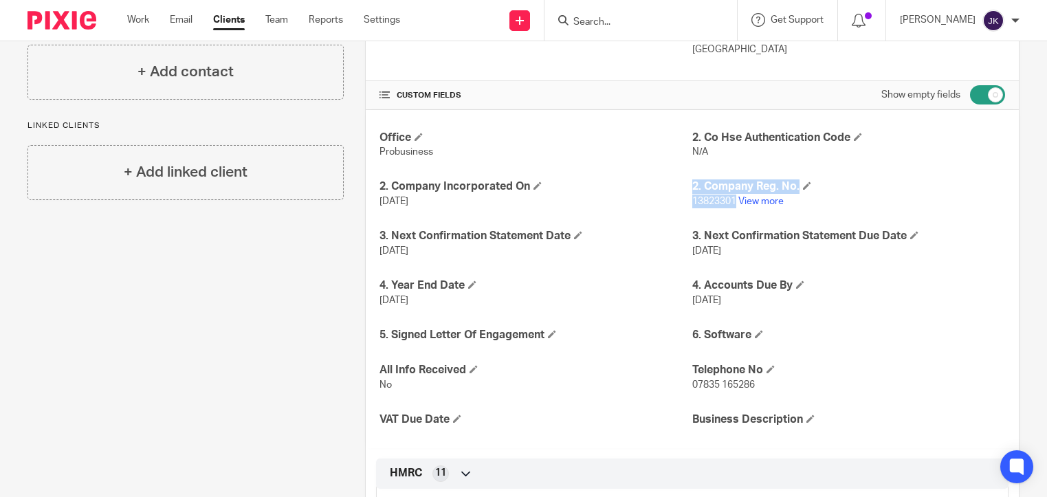
drag, startPoint x: 731, startPoint y: 203, endPoint x: 685, endPoint y: 210, distance: 46.6
click at [685, 210] on div "Office Probusiness 2. Co Hse Authentication Code N/A 2. Company Incorporated On…" at bounding box center [692, 279] width 653 height 338
drag, startPoint x: 732, startPoint y: 203, endPoint x: 688, endPoint y: 206, distance: 44.1
click at [692, 206] on p "13823301 View more" at bounding box center [848, 202] width 313 height 14
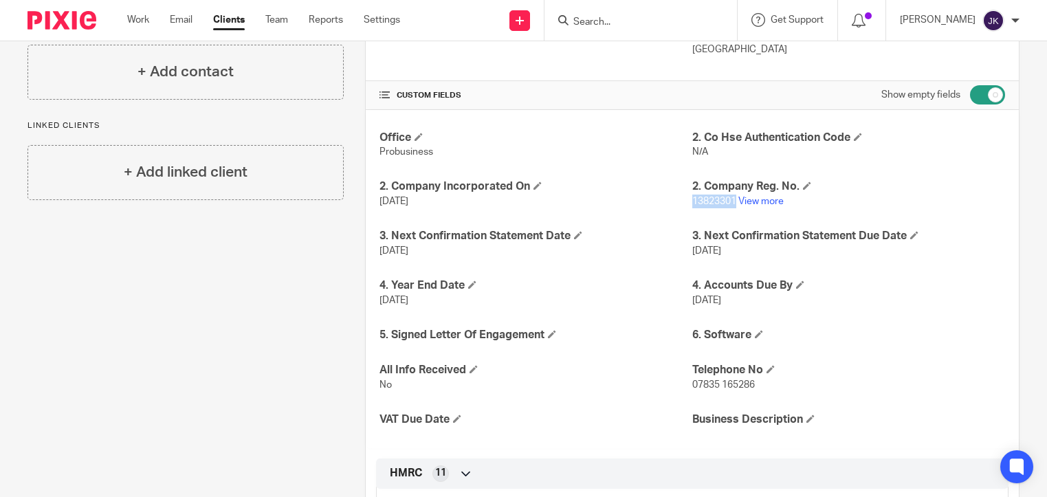
copy span "13823301"
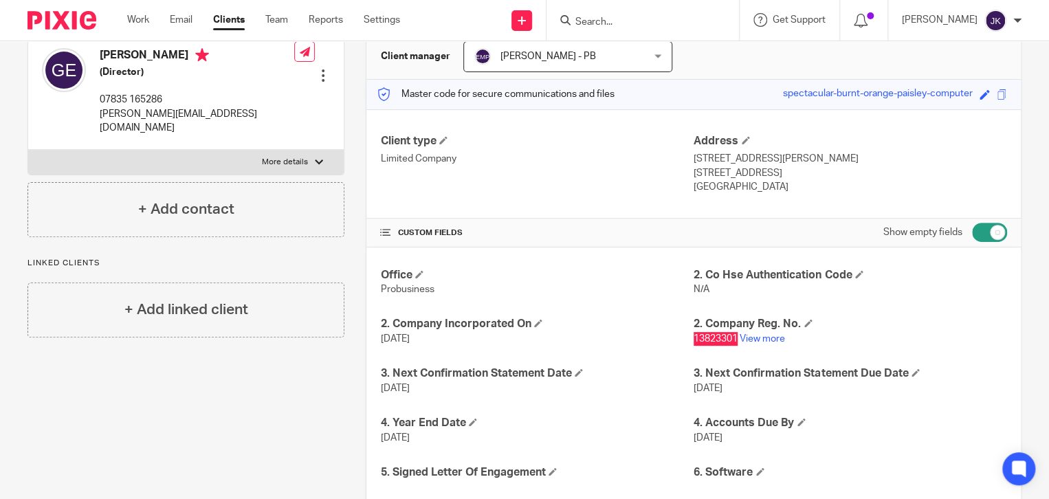
scroll to position [0, 0]
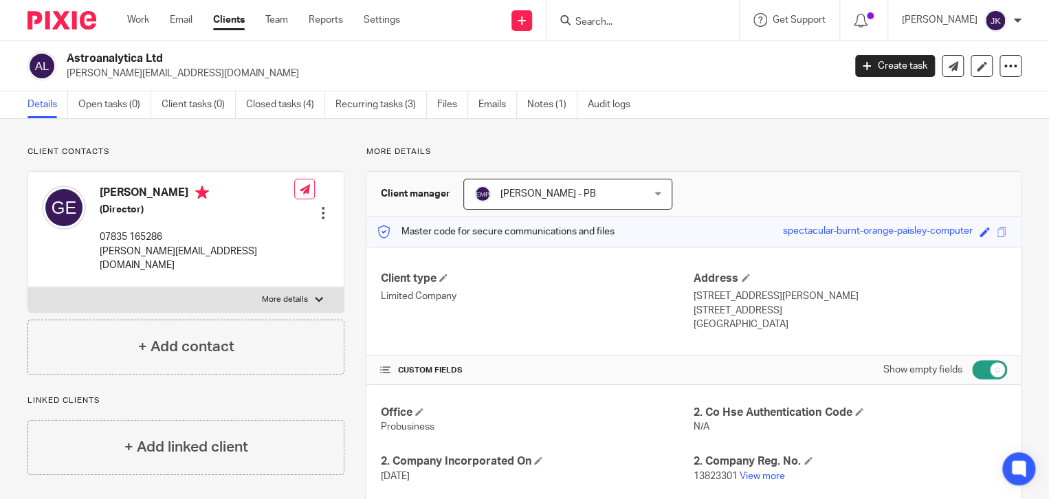
click at [585, 23] on input "Search" at bounding box center [636, 23] width 124 height 12
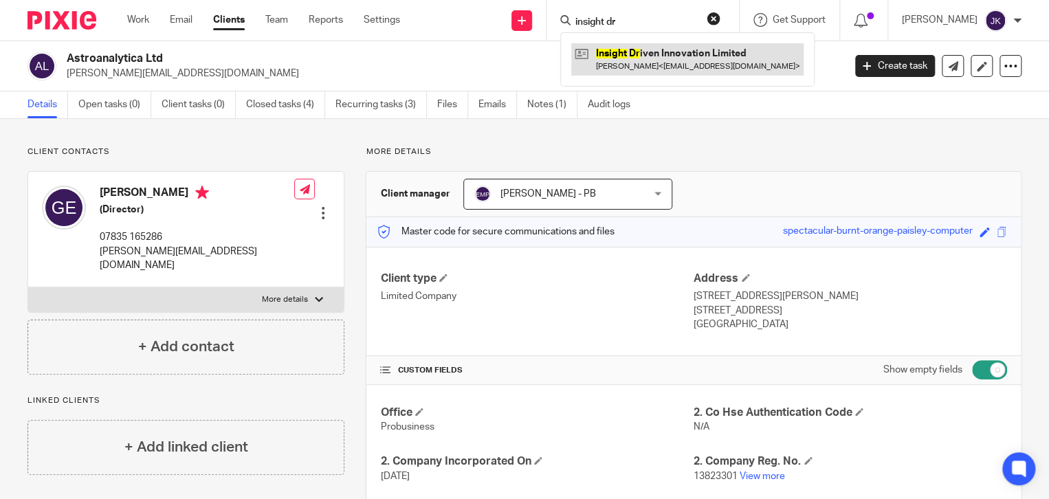
type input "insight dr"
click at [611, 61] on link at bounding box center [687, 59] width 232 height 32
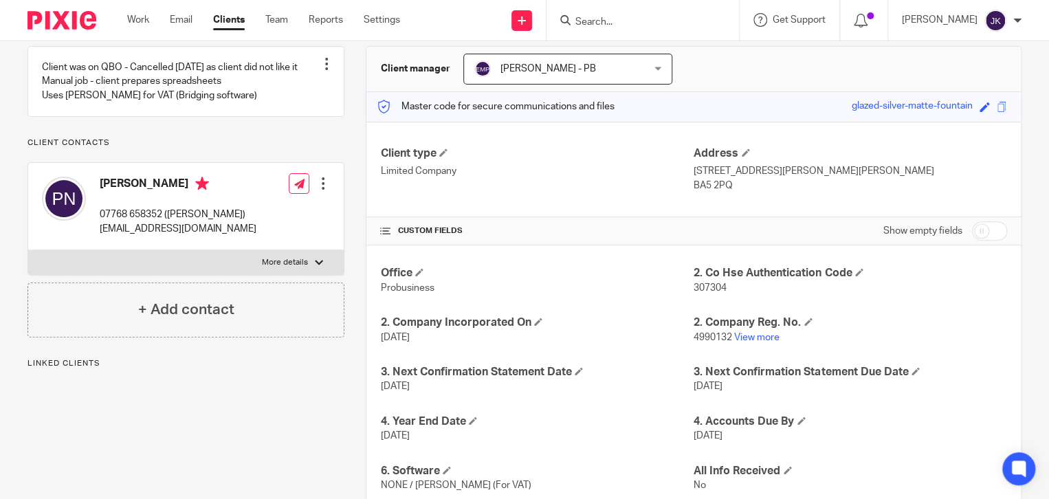
scroll to position [138, 0]
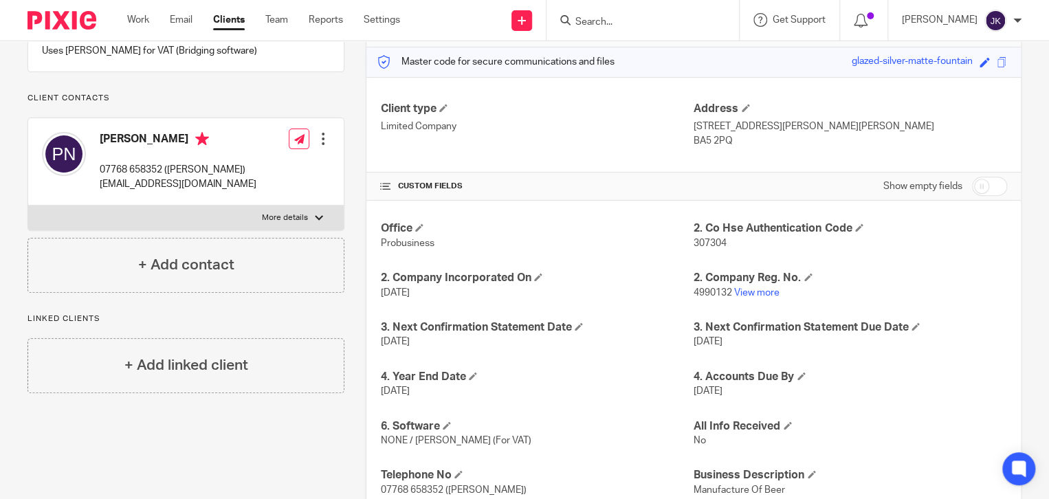
click at [972, 188] on input "checkbox" at bounding box center [989, 186] width 35 height 19
checkbox input "true"
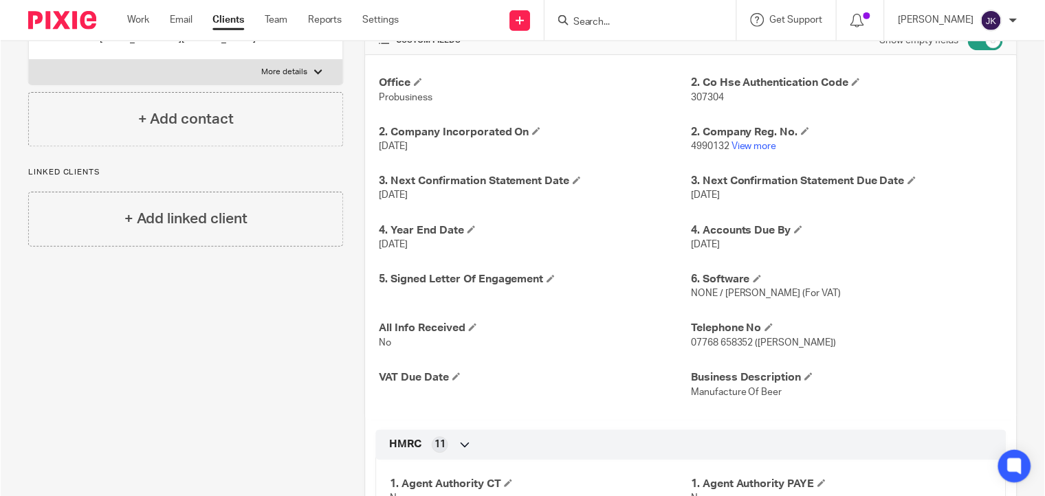
scroll to position [514, 0]
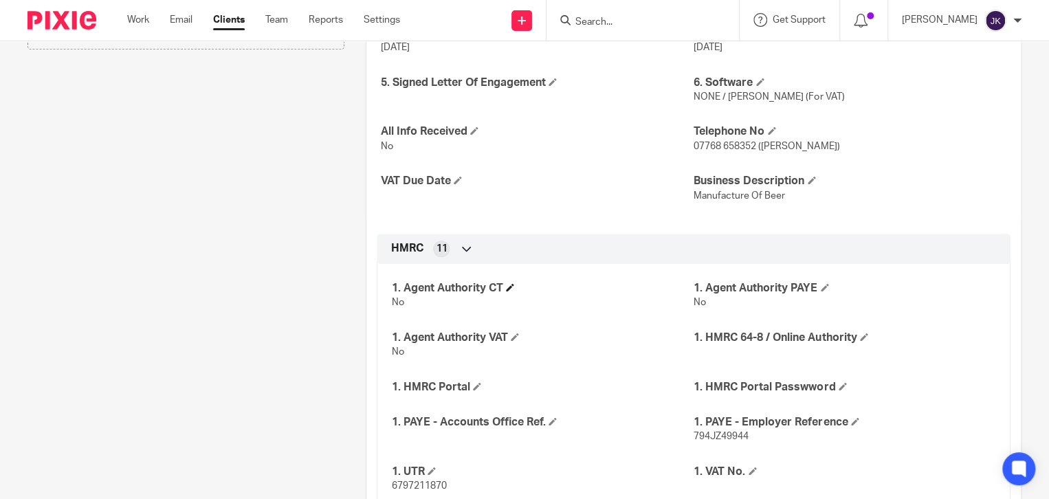
click at [514, 289] on h4 "1. Agent Authority CT" at bounding box center [542, 288] width 303 height 14
click at [507, 289] on span at bounding box center [510, 287] width 8 height 8
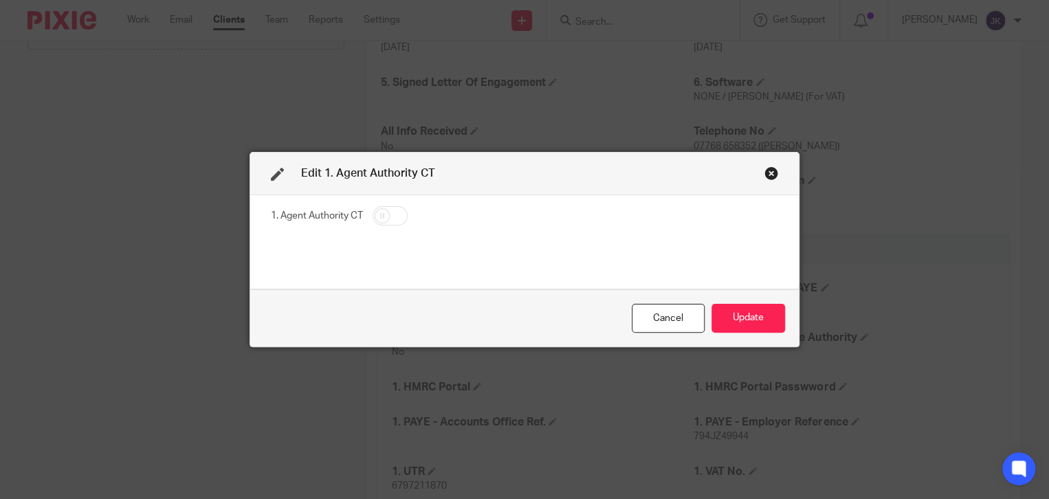
click at [393, 215] on input "checkbox" at bounding box center [390, 215] width 35 height 19
checkbox input "true"
click at [734, 316] on button "Update" at bounding box center [749, 319] width 74 height 30
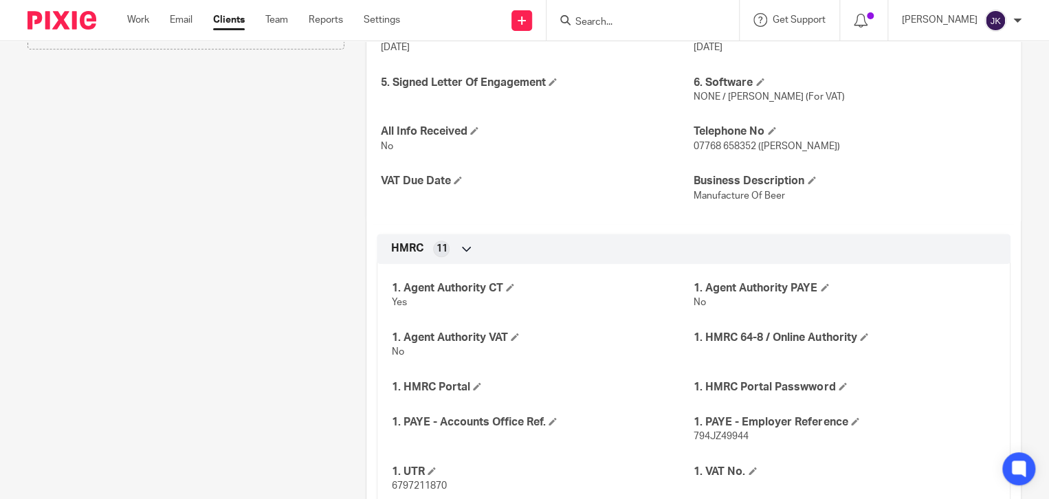
click at [19, 141] on div "Pinned note Client was on QBO - Cancelled [DATE] as client did not like it Manu…" at bounding box center [175, 190] width 338 height 1114
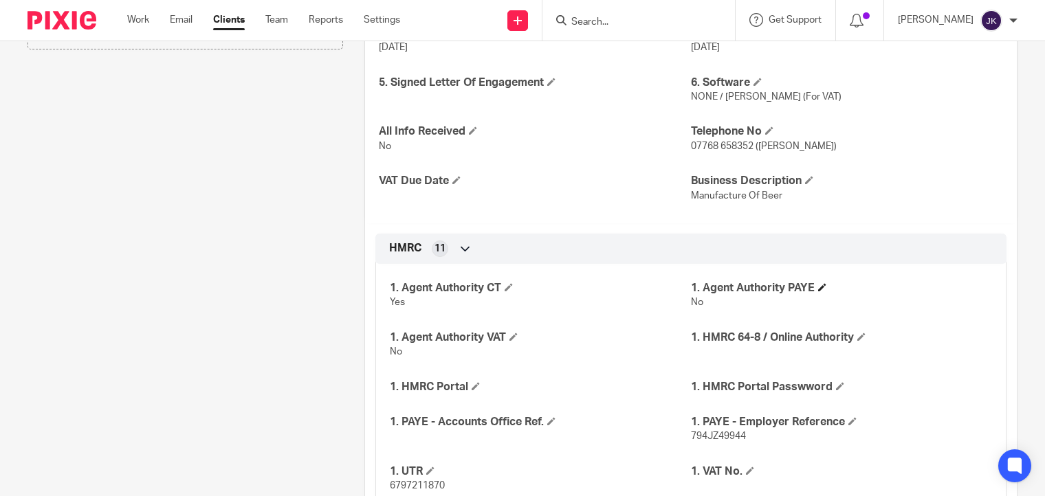
click at [809, 284] on h4 "1. Agent Authority PAYE" at bounding box center [841, 288] width 301 height 14
click at [818, 290] on span at bounding box center [822, 287] width 8 height 8
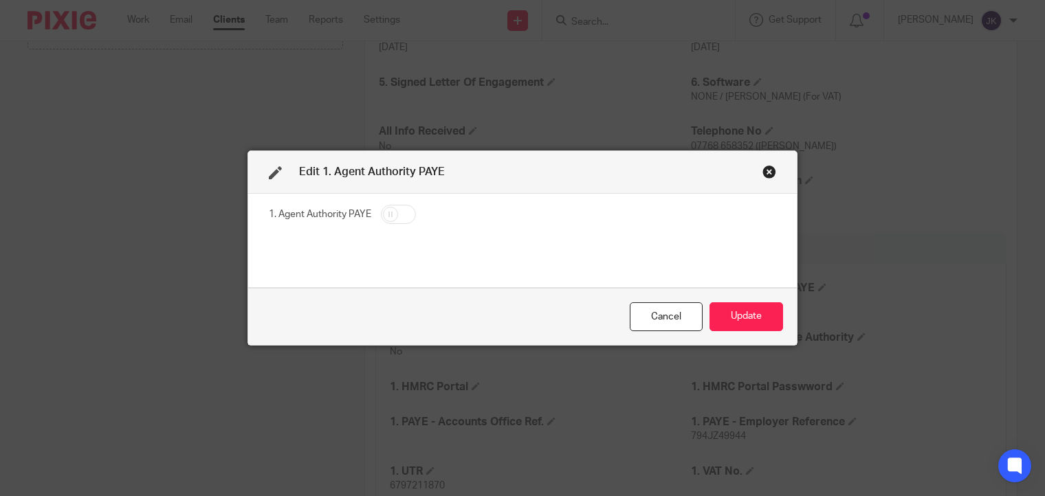
click at [407, 216] on input "checkbox" at bounding box center [398, 214] width 35 height 19
checkbox input "true"
click at [734, 314] on button "Update" at bounding box center [747, 318] width 74 height 30
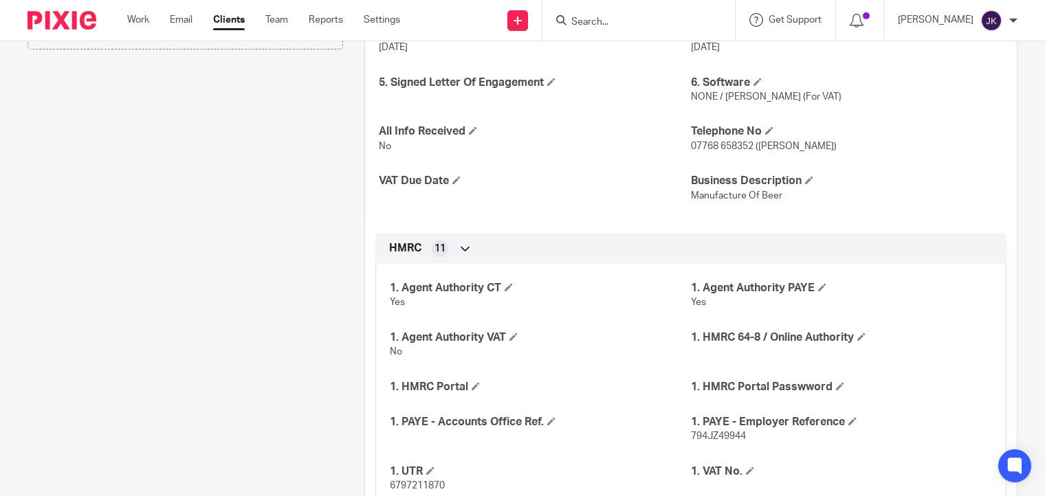
click at [634, 28] on input "Search" at bounding box center [632, 23] width 124 height 12
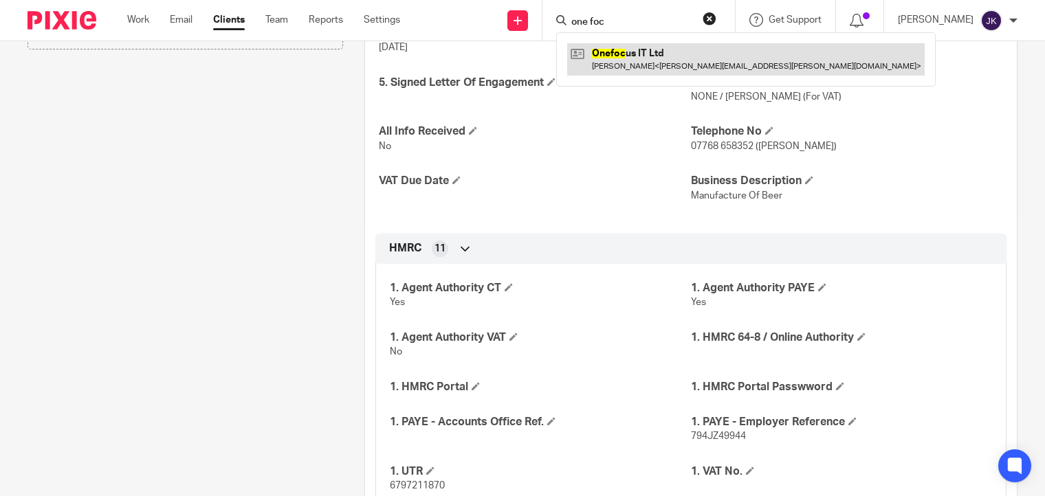
type input "one foc"
click at [633, 58] on link at bounding box center [746, 59] width 358 height 32
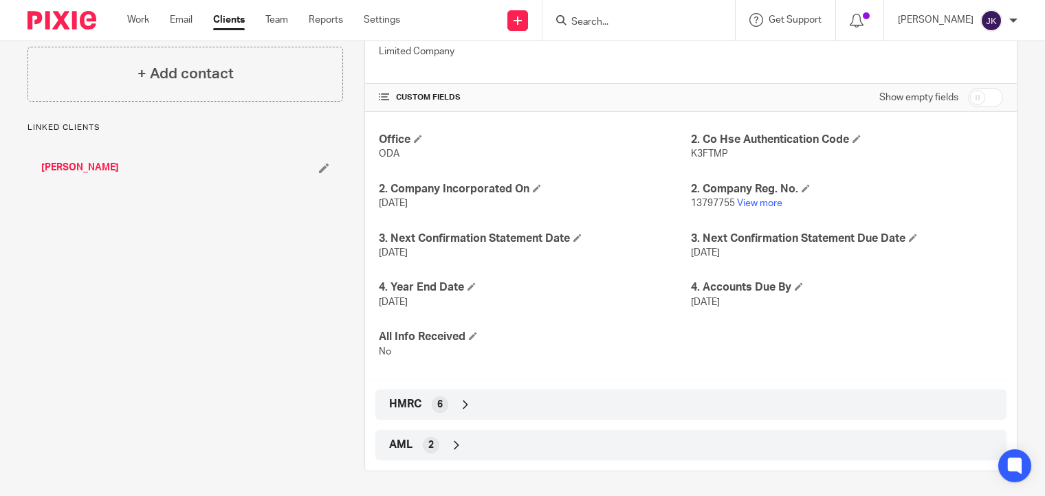
scroll to position [247, 0]
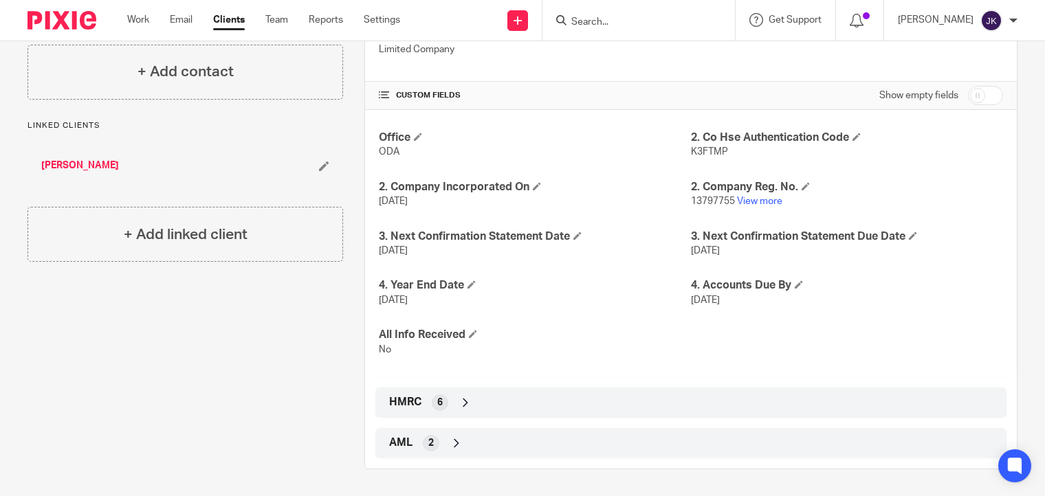
click at [977, 98] on input "checkbox" at bounding box center [985, 95] width 35 height 19
checkbox input "true"
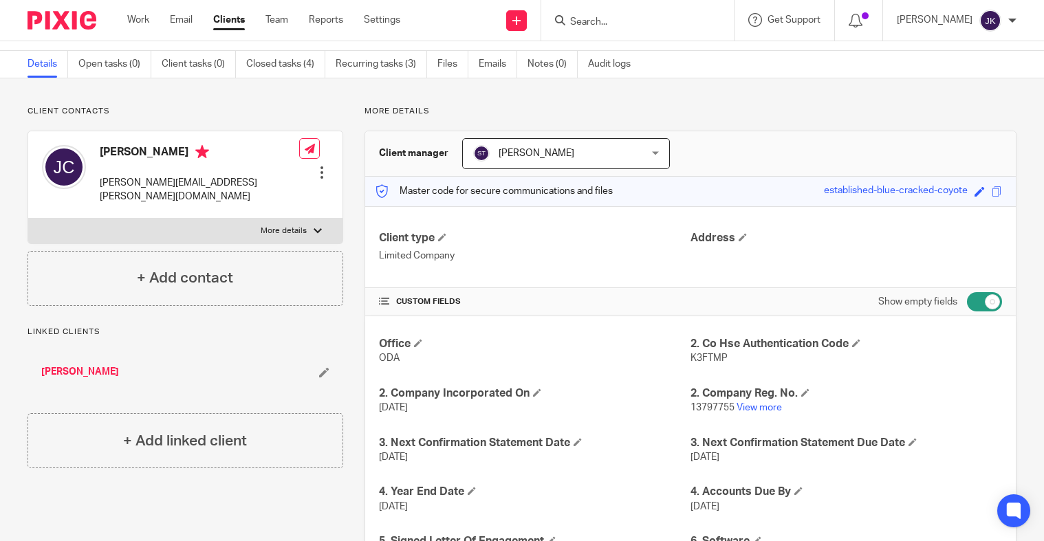
scroll to position [41, 0]
click at [487, 106] on p "More details" at bounding box center [690, 111] width 652 height 11
click at [590, 19] on input "Search" at bounding box center [631, 23] width 124 height 12
paste input "Chloe Rees"
type input "Chloe Rees"
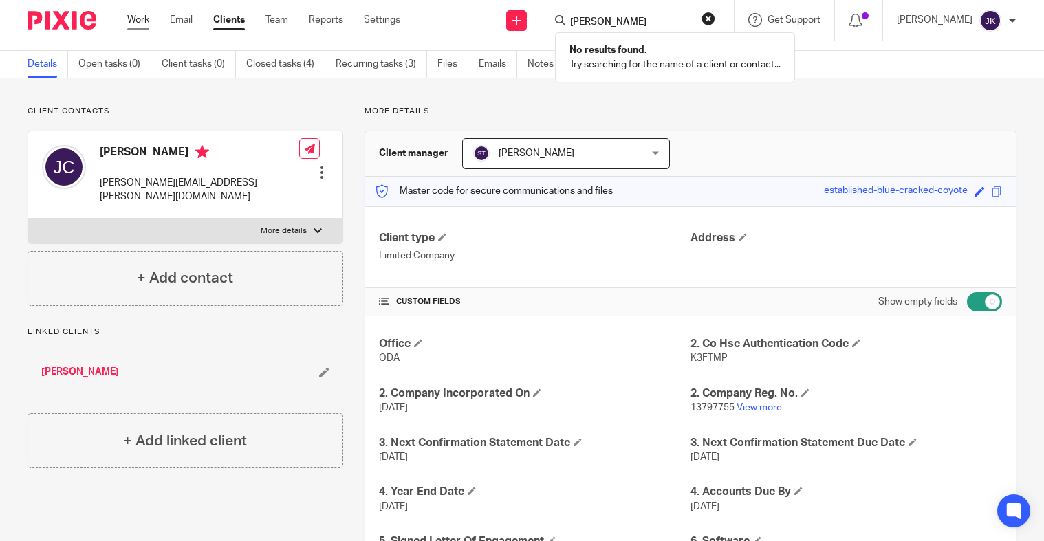
click at [133, 16] on link "Work" at bounding box center [138, 20] width 22 height 14
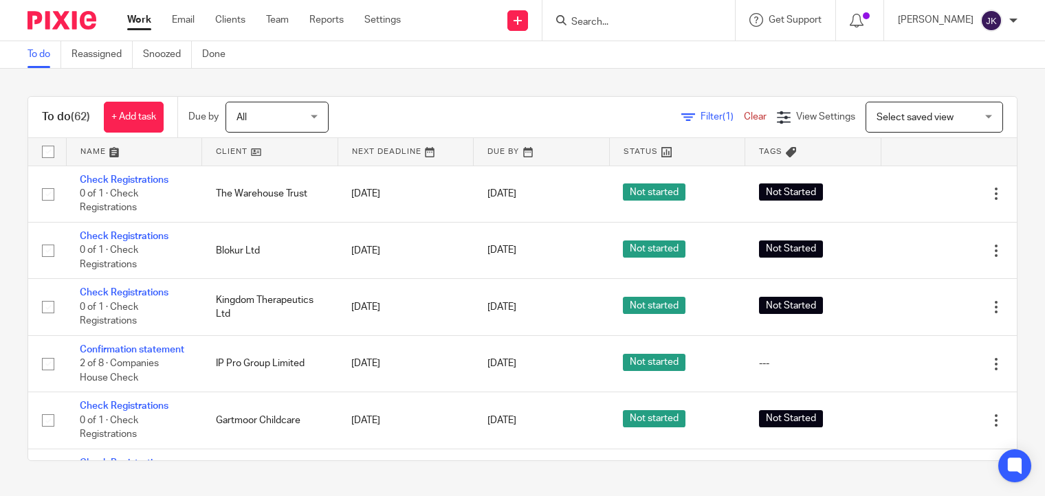
click at [615, 20] on input "Search" at bounding box center [632, 23] width 124 height 12
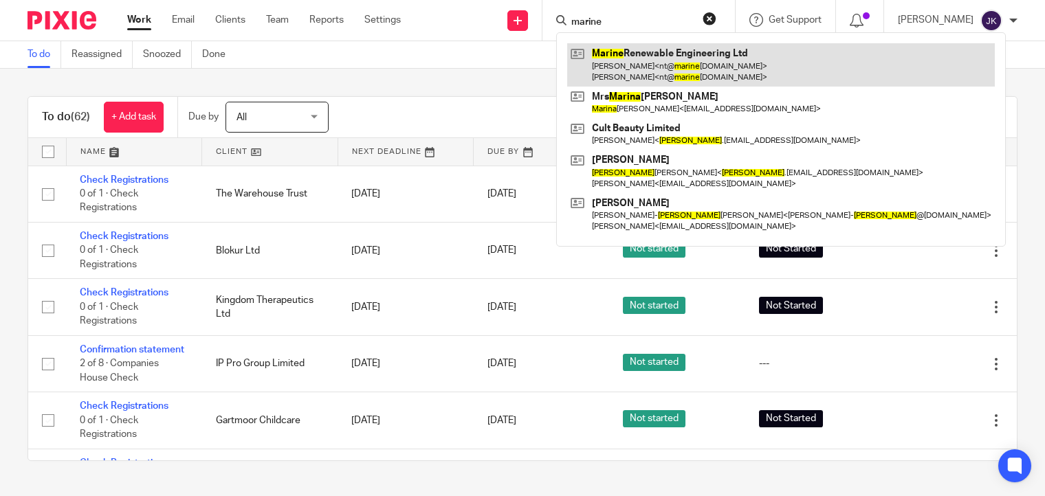
type input "marine"
click at [608, 46] on link at bounding box center [781, 64] width 428 height 43
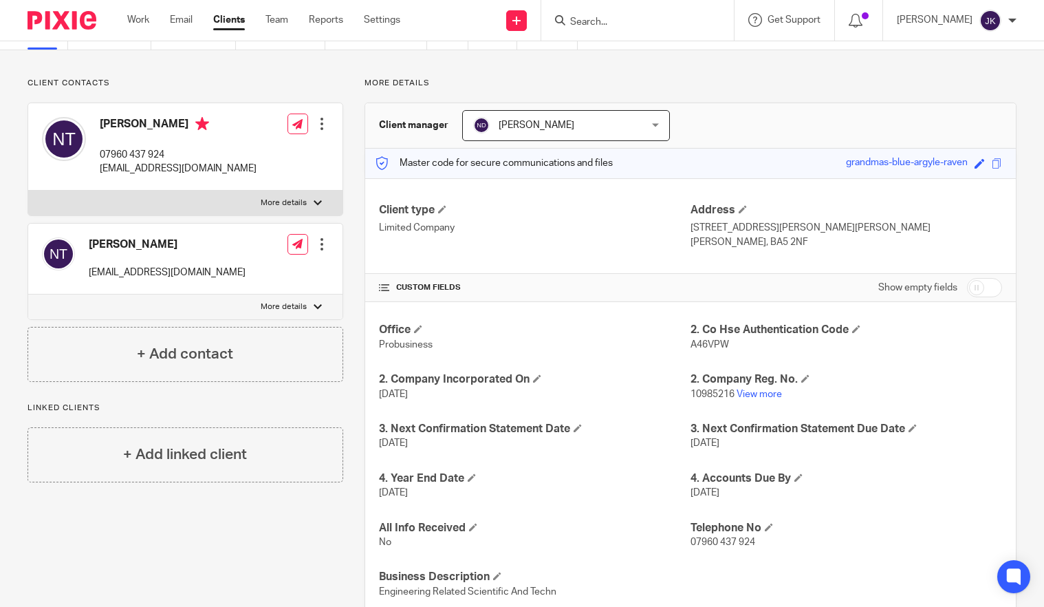
click at [967, 289] on input "checkbox" at bounding box center [984, 287] width 35 height 19
checkbox input "true"
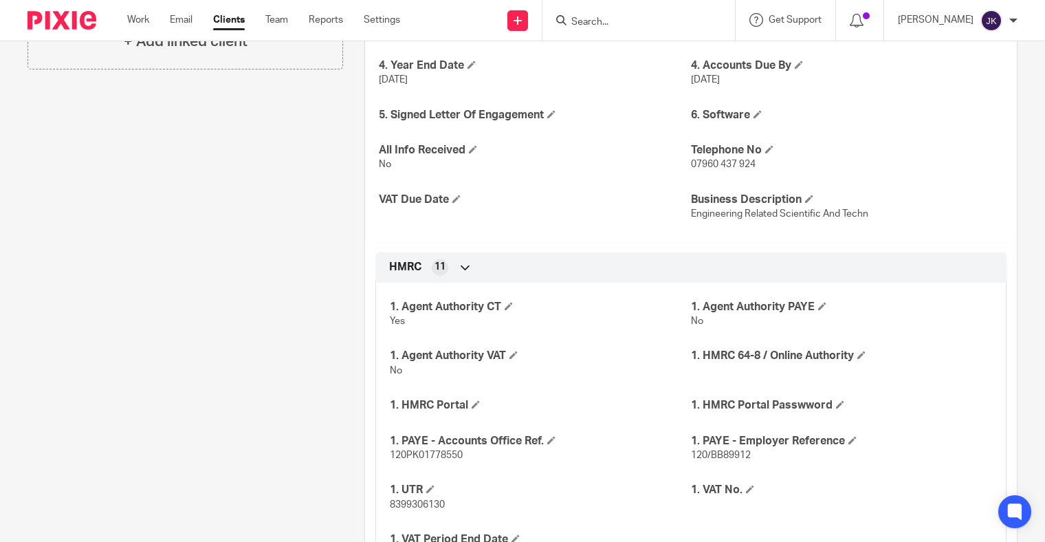
scroll to position [481, 0]
click at [663, 20] on input "Search" at bounding box center [632, 23] width 124 height 12
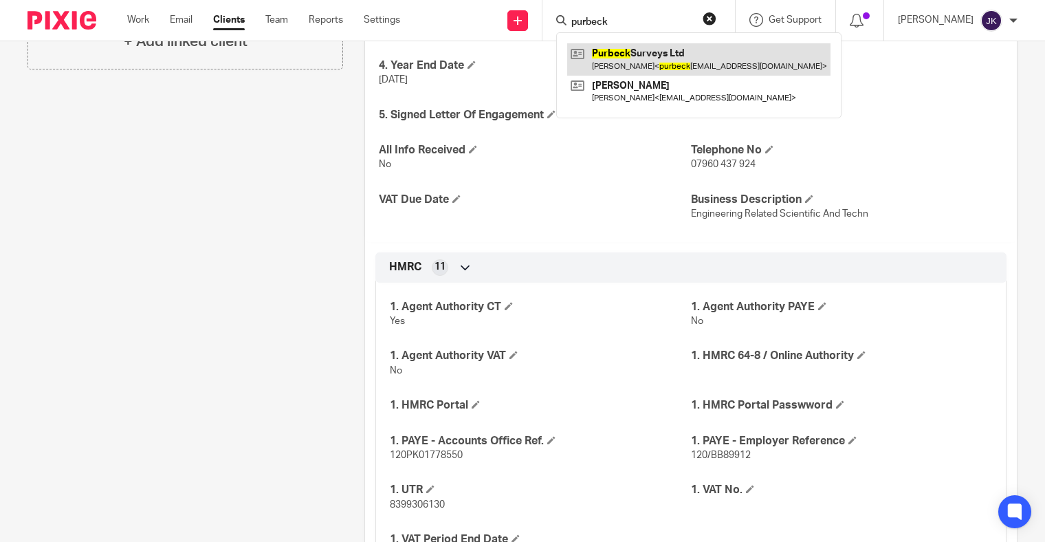
type input "purbeck"
click at [674, 67] on link at bounding box center [698, 59] width 263 height 32
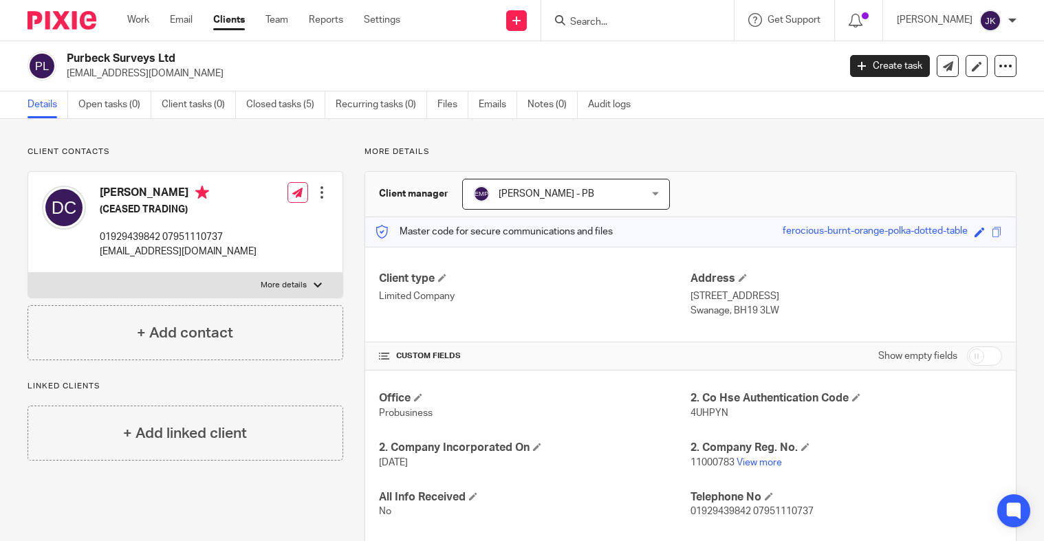
click at [593, 23] on input "Search" at bounding box center [631, 23] width 124 height 12
paste input "Dr H Otley"
type input "Dr H Otley"
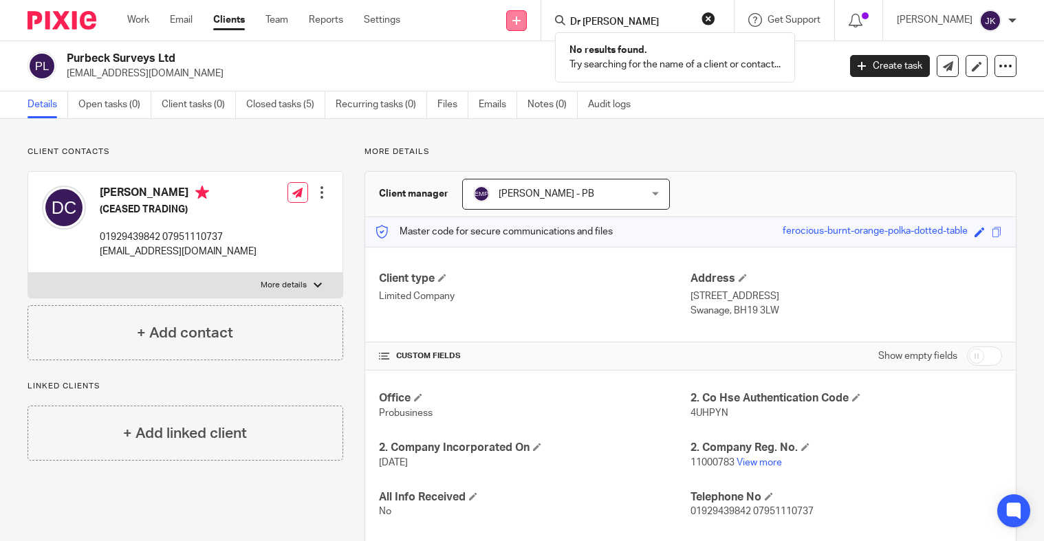
drag, startPoint x: 580, startPoint y: 23, endPoint x: 493, endPoint y: 23, distance: 87.3
click at [493, 23] on div "Send new email Create task Add client Dr H Otley No results found. Try searchin…" at bounding box center [732, 20] width 623 height 41
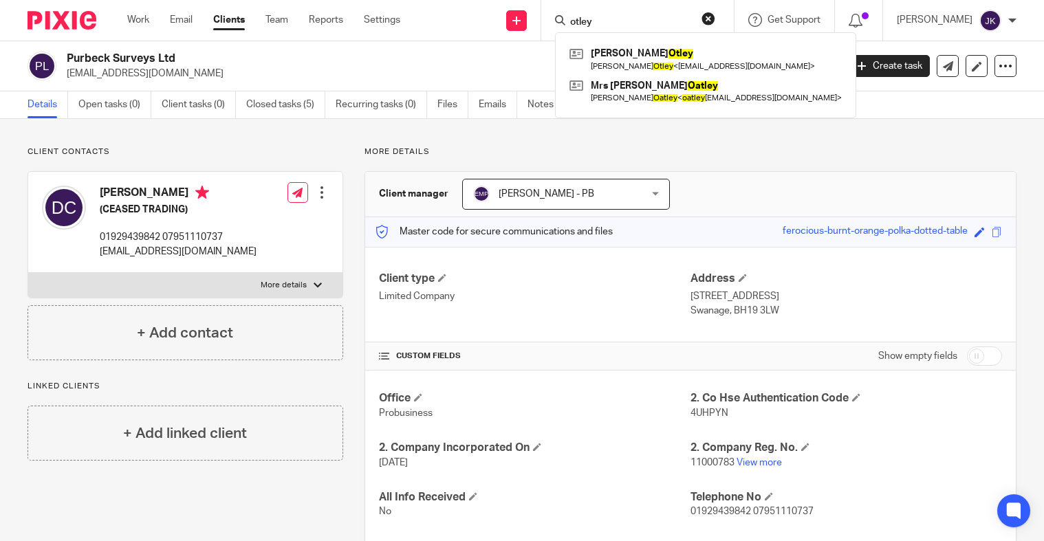
type input "otley"
drag, startPoint x: 628, startPoint y: 17, endPoint x: 494, endPoint y: 17, distance: 133.4
click at [494, 17] on div "Send new email Create task Add client otley Mrs Orlanda C Otley Orlanda Otley <…" at bounding box center [732, 20] width 623 height 41
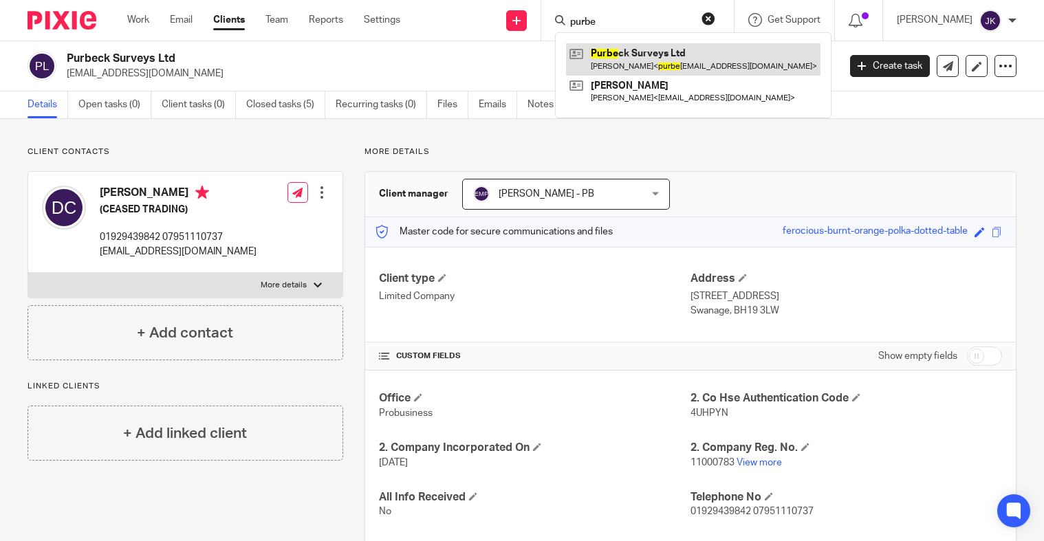
type input "purbe"
click at [603, 53] on link at bounding box center [693, 59] width 254 height 32
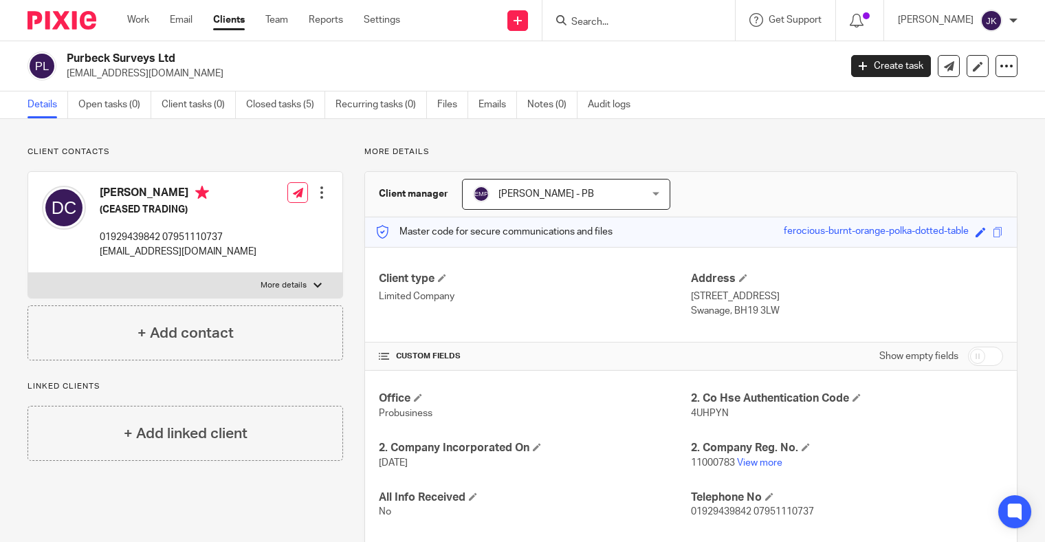
click at [654, 28] on form at bounding box center [643, 20] width 146 height 17
click at [633, 14] on form at bounding box center [643, 20] width 146 height 17
click at [626, 23] on input "Search" at bounding box center [632, 23] width 124 height 12
type input "north coas"
click at [234, 25] on link "Clients" at bounding box center [229, 20] width 32 height 14
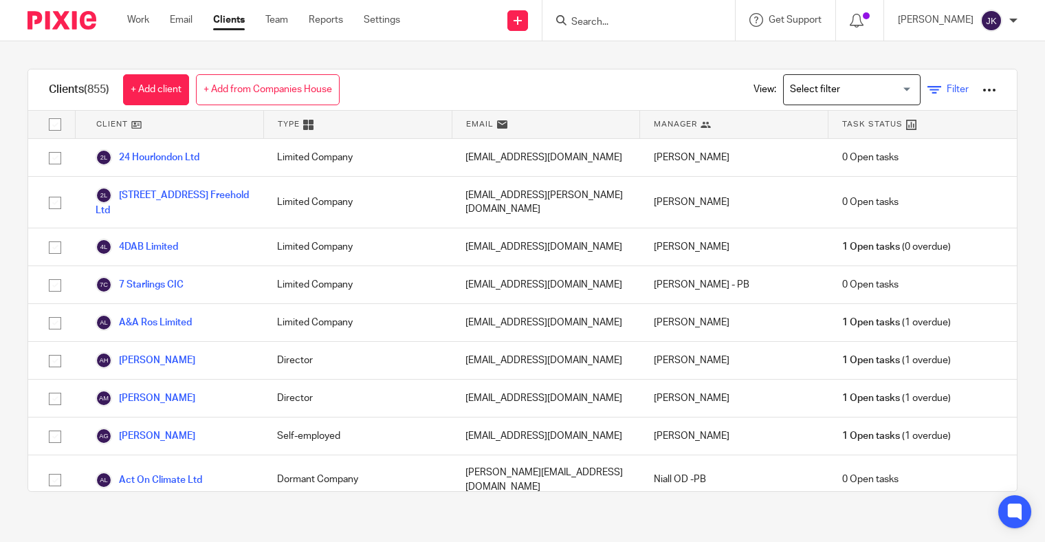
click at [928, 91] on icon at bounding box center [935, 90] width 14 height 14
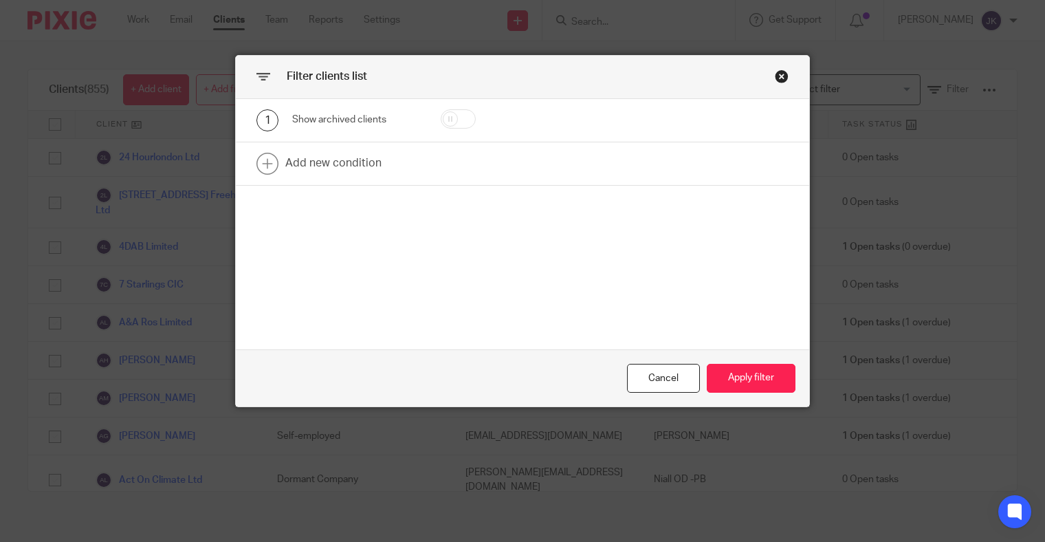
click at [454, 118] on input "checkbox" at bounding box center [458, 118] width 35 height 19
checkbox input "true"
click at [768, 386] on button "Apply filter" at bounding box center [751, 379] width 89 height 30
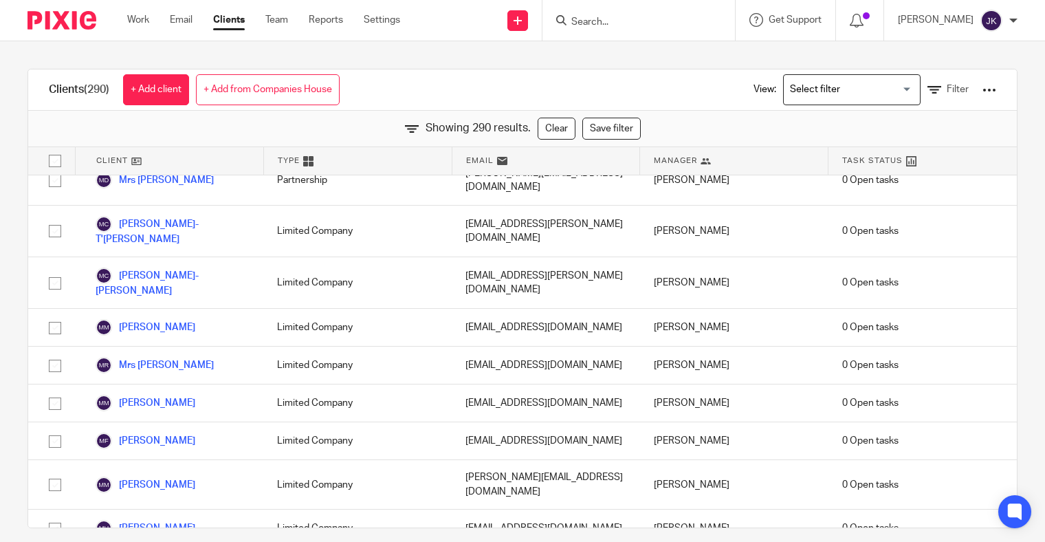
scroll to position [7633, 0]
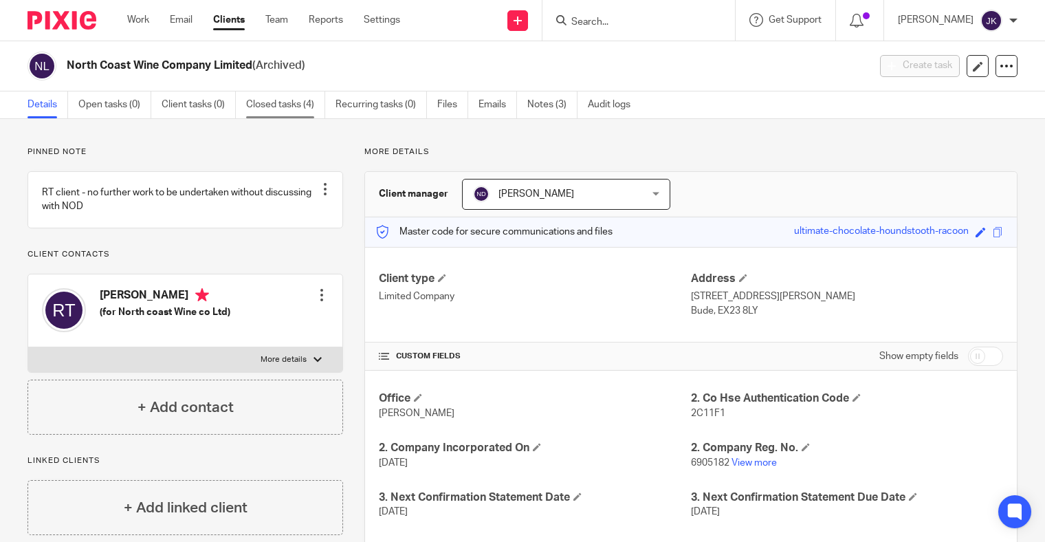
click at [265, 111] on link "Closed tasks (4)" at bounding box center [285, 104] width 79 height 27
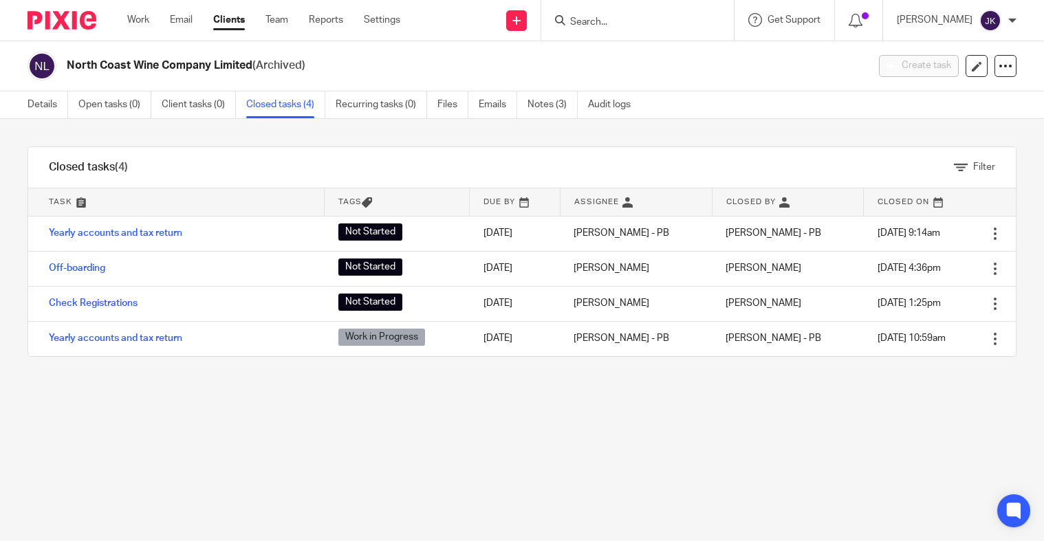
click at [650, 19] on input "Search" at bounding box center [631, 23] width 124 height 12
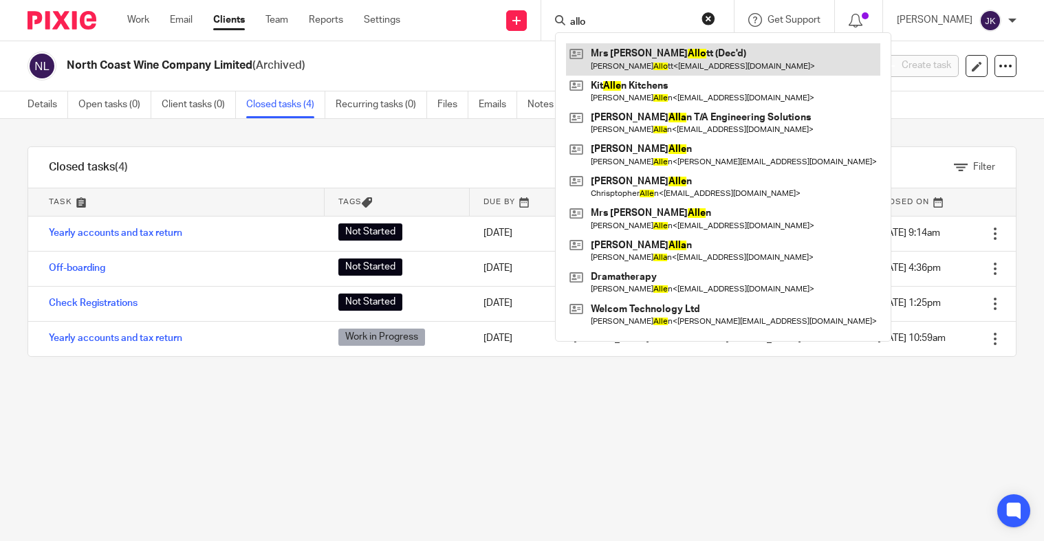
type input "allo"
click at [647, 51] on link at bounding box center [723, 59] width 314 height 32
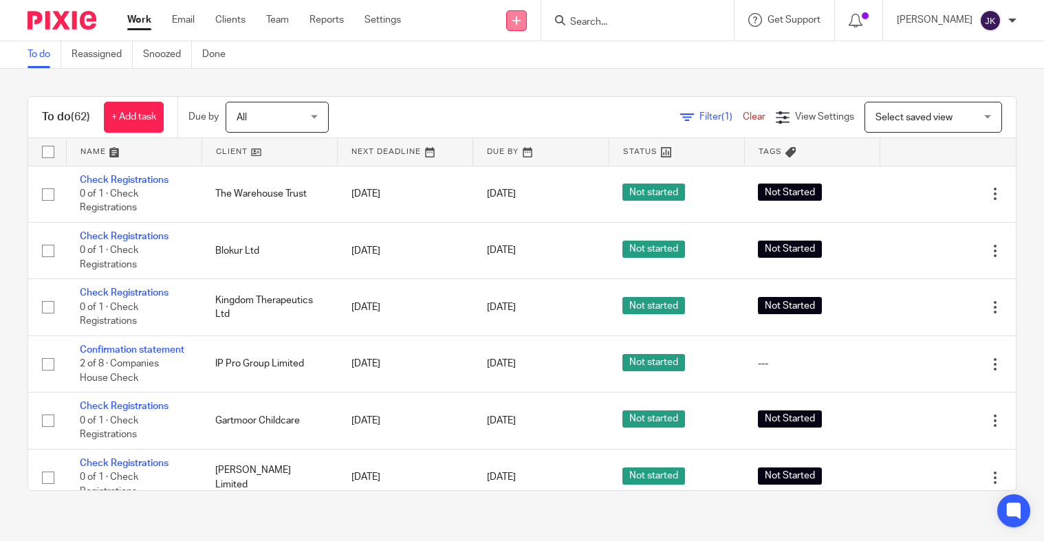
click at [506, 25] on link at bounding box center [516, 20] width 21 height 21
click at [508, 99] on link "Add client" at bounding box center [501, 105] width 85 height 20
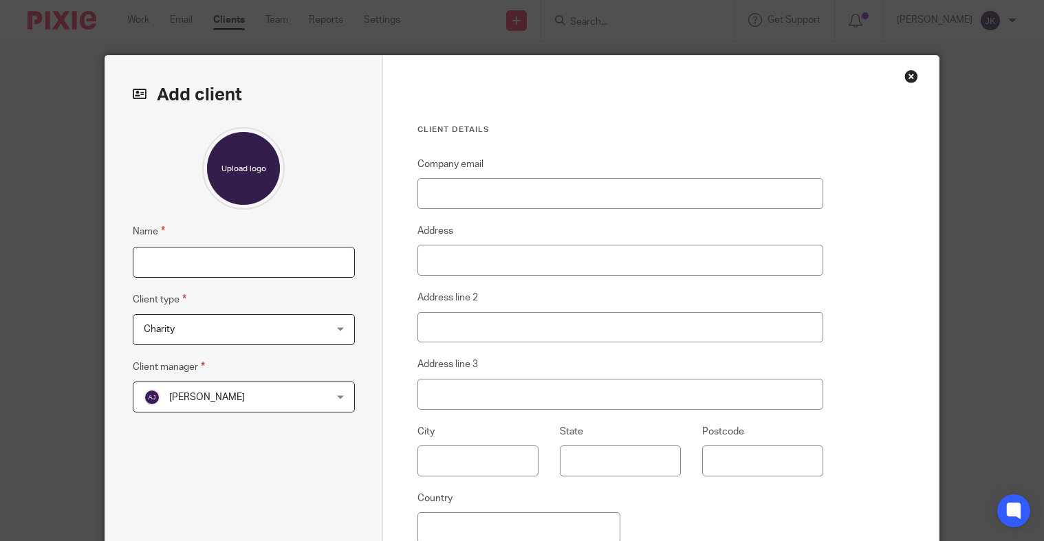
click at [216, 265] on input "Name" at bounding box center [244, 262] width 222 height 31
paste input "Ms [PERSON_NAME] [PERSON_NAME]"
drag, startPoint x: 173, startPoint y: 260, endPoint x: 162, endPoint y: 261, distance: 11.0
click at [162, 261] on input "Ms [PERSON_NAME] [PERSON_NAME]" at bounding box center [244, 262] width 222 height 31
click at [157, 261] on input "Ms [PERSON_NAME] [PERSON_NAME]" at bounding box center [244, 262] width 222 height 31
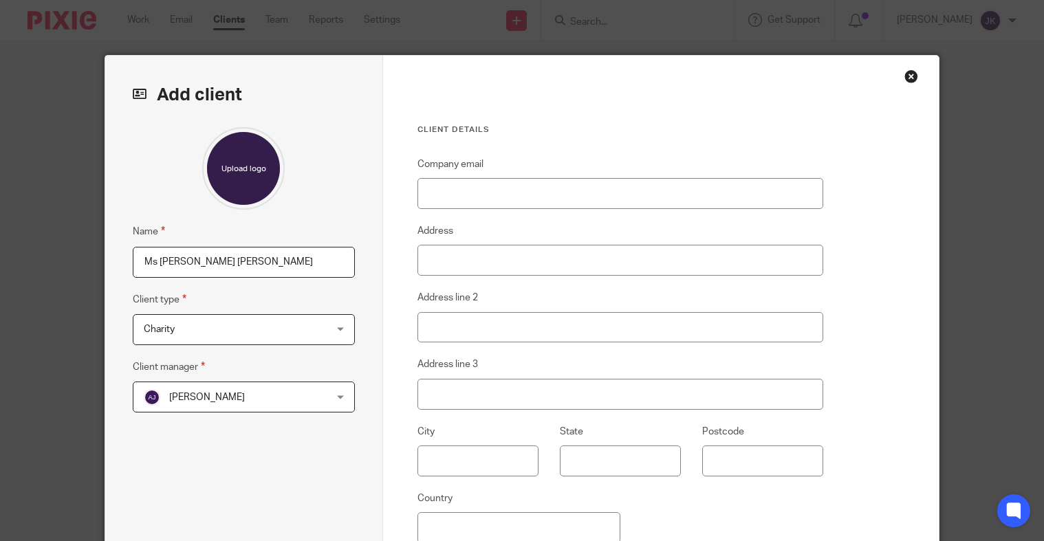
type input "Ms [PERSON_NAME] [PERSON_NAME]"
click at [250, 332] on span "Charity" at bounding box center [228, 329] width 168 height 29
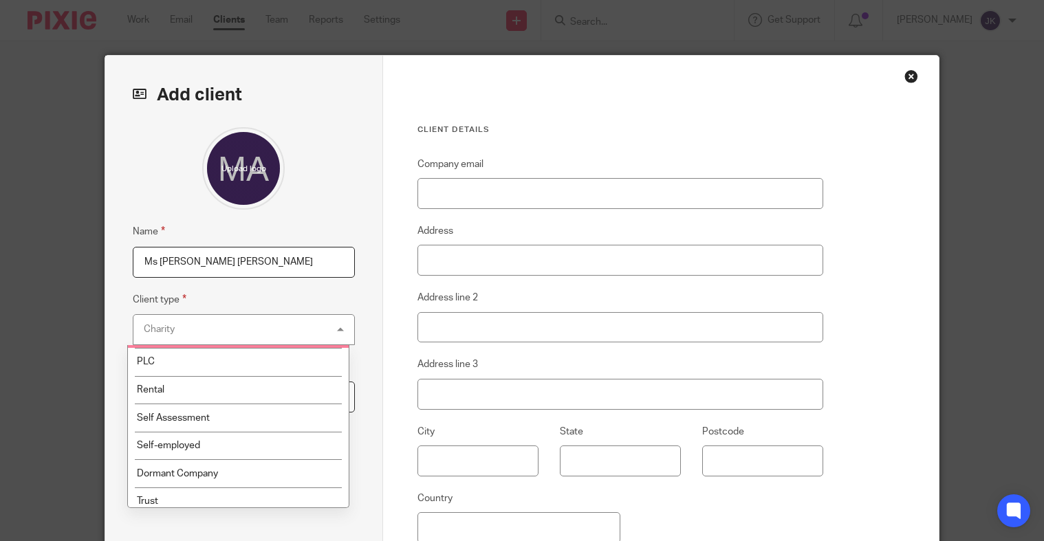
scroll to position [117, 0]
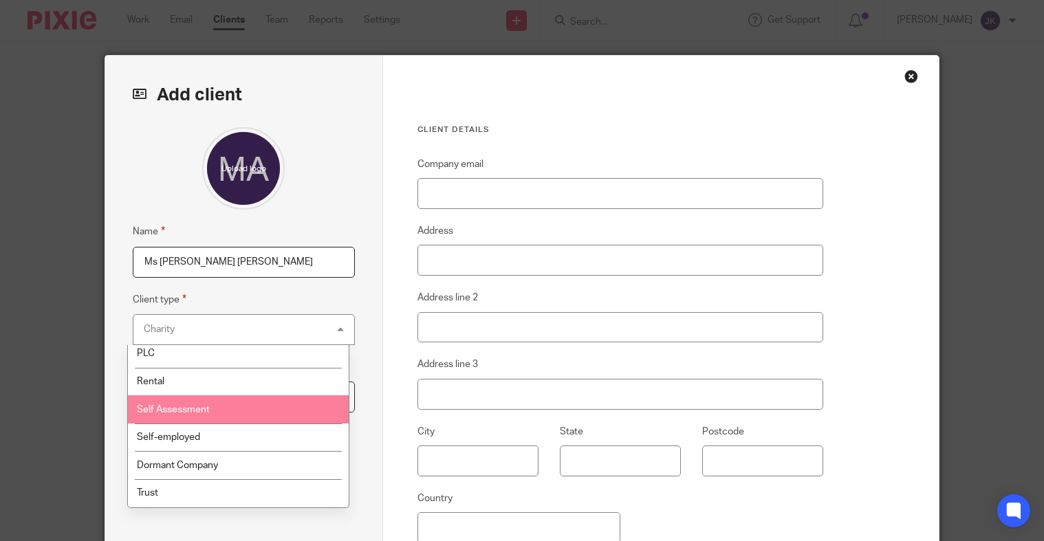
click at [226, 400] on li "Self Assessment" at bounding box center [238, 409] width 221 height 28
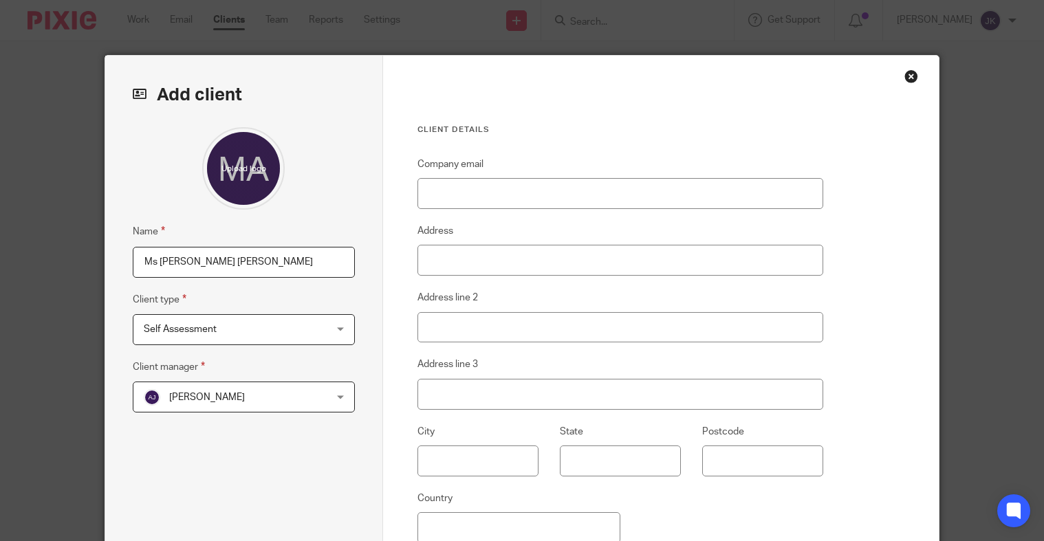
scroll to position [69, 0]
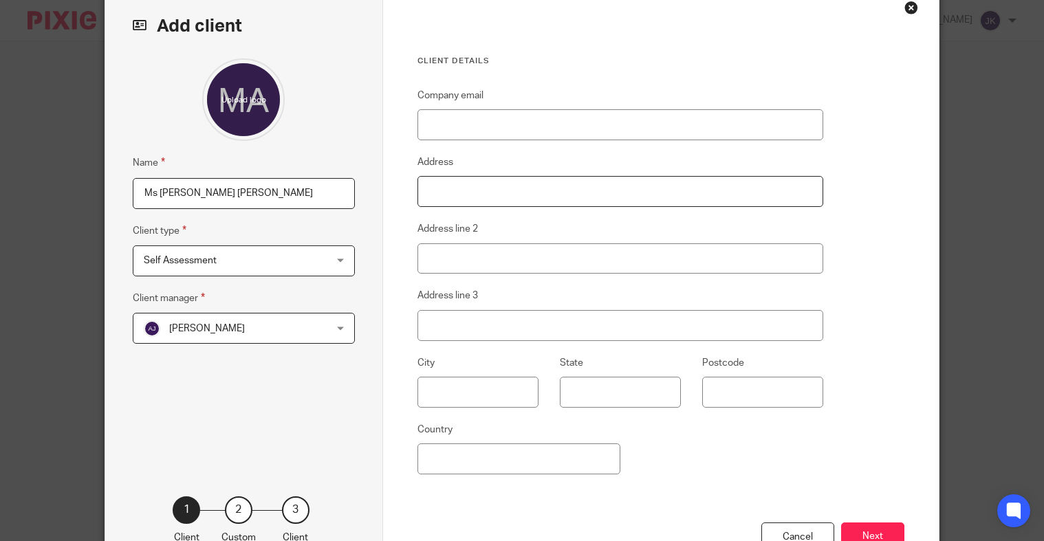
click at [475, 193] on input "Address" at bounding box center [620, 191] width 406 height 31
paste input "2 [GEOGRAPHIC_DATA]"
type input "2 [GEOGRAPHIC_DATA]"
click at [449, 391] on input "text" at bounding box center [477, 392] width 121 height 31
paste input "Staunton"
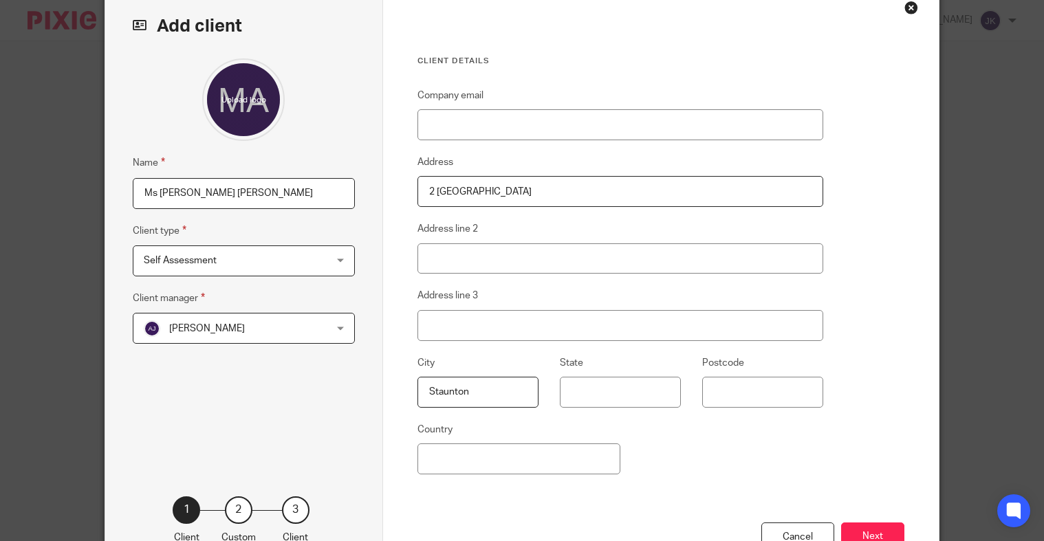
drag, startPoint x: 512, startPoint y: 395, endPoint x: 321, endPoint y: 381, distance: 191.0
click at [321, 381] on div "Add client Name Ms Alice Chloe Rees Client type Self Assessment Self Assessment…" at bounding box center [521, 286] width 833 height 599
paste input "Coleford"
type input "Coleford"
click at [512, 196] on input "2 Staunton House" at bounding box center [620, 191] width 406 height 31
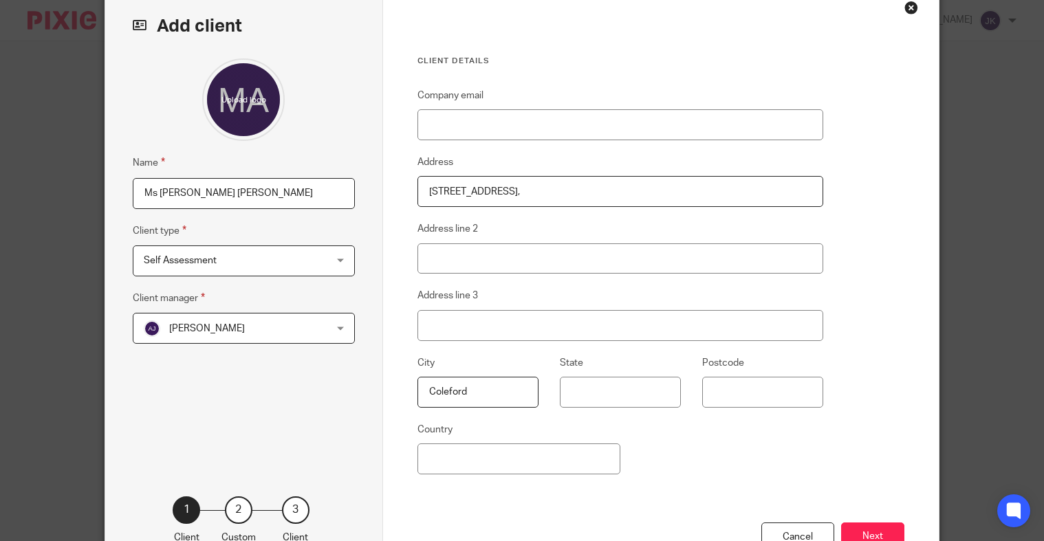
paste input "Staunton"
type input "[STREET_ADDRESS]"
click at [737, 392] on input "Postcode" at bounding box center [762, 392] width 121 height 31
paste input "GL16 8NX"
type input "GL16 8NX"
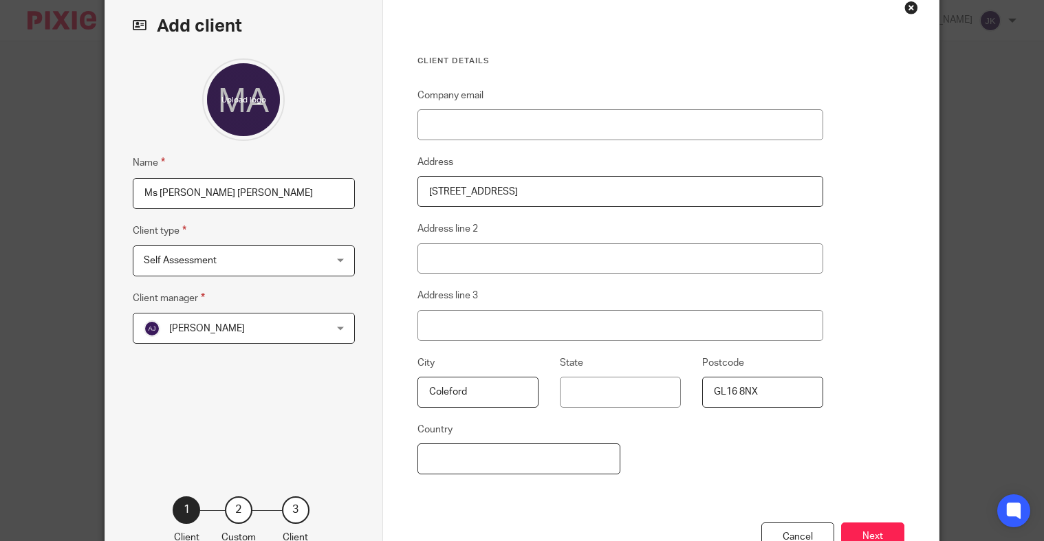
click at [468, 460] on input "Country" at bounding box center [518, 459] width 203 height 31
type input "u"
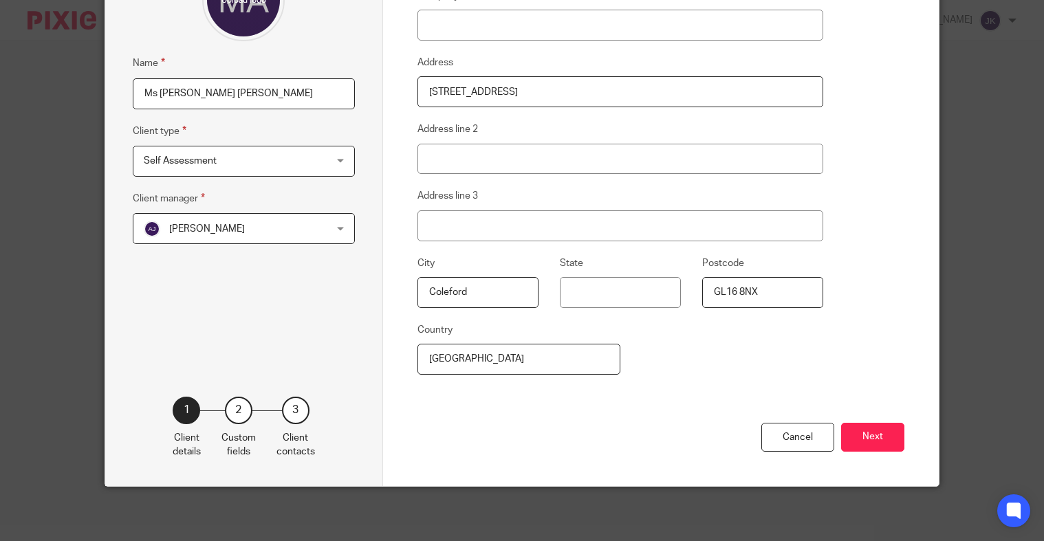
scroll to position [169, 0]
type input "[GEOGRAPHIC_DATA]"
click at [884, 448] on button "Next" at bounding box center [872, 437] width 63 height 30
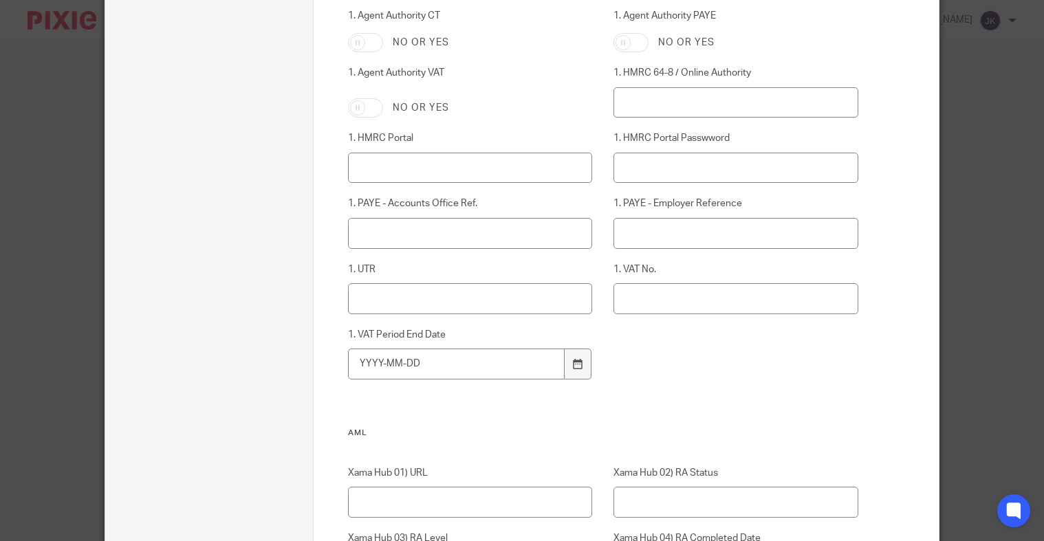
scroll to position [987, 0]
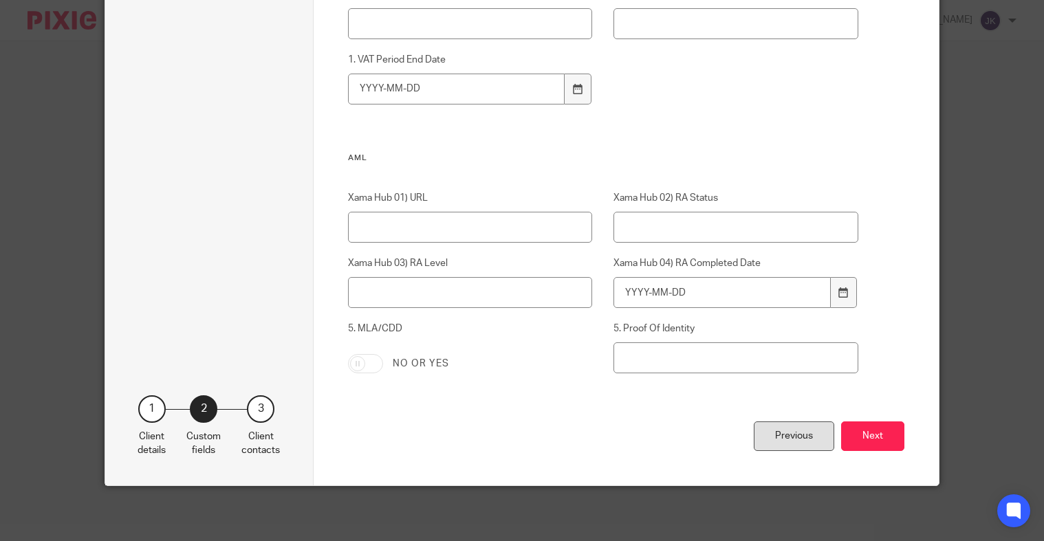
click at [769, 431] on div "Previous" at bounding box center [794, 437] width 80 height 30
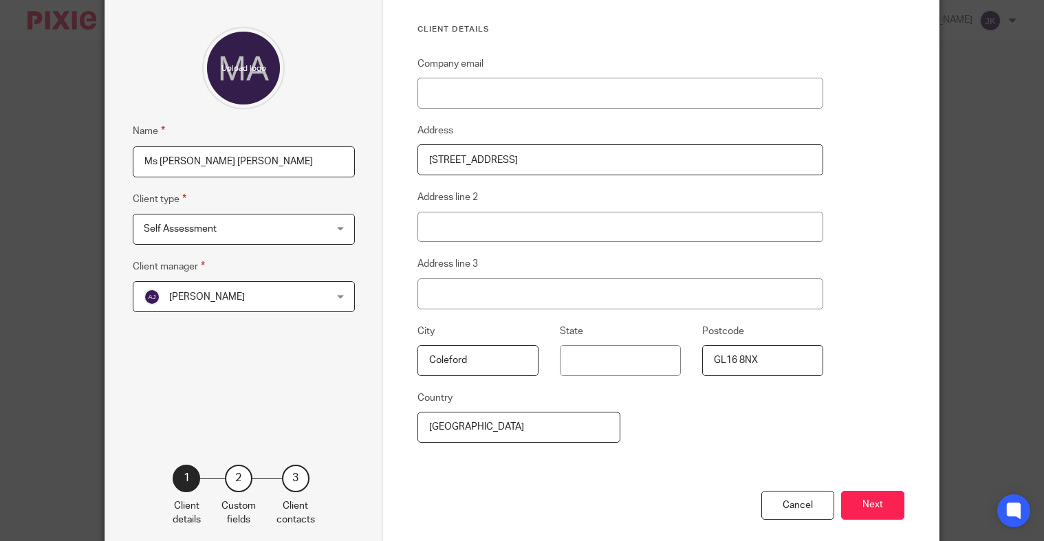
scroll to position [32, 0]
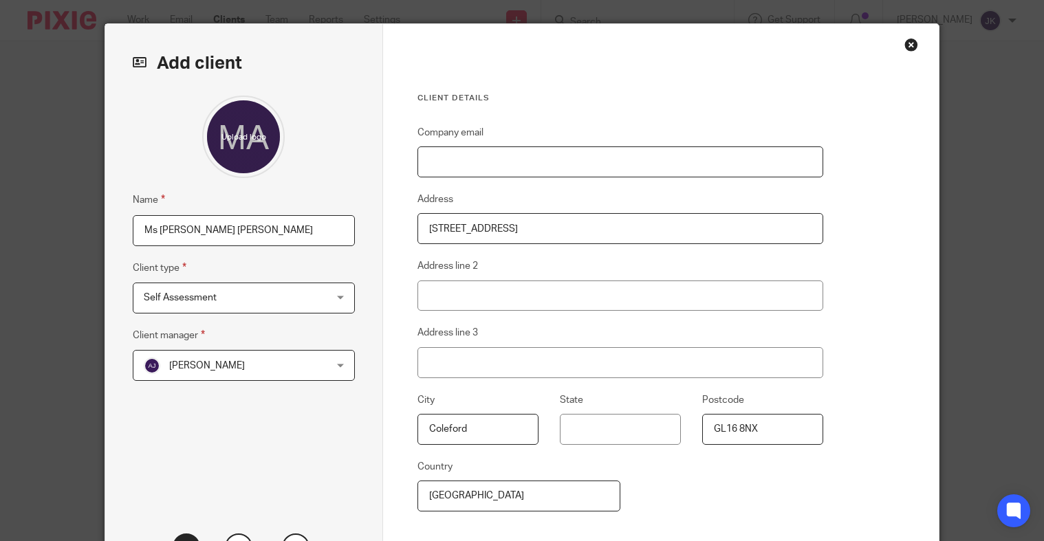
click at [484, 162] on input "Company email" at bounding box center [620, 161] width 406 height 31
paste input "[EMAIL_ADDRESS][DOMAIN_NAME]"
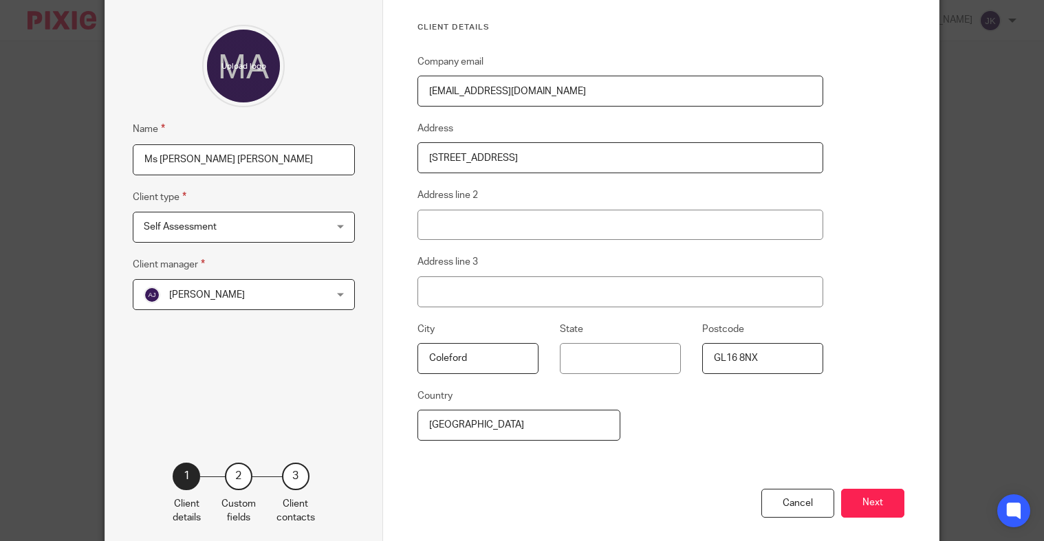
scroll to position [169, 0]
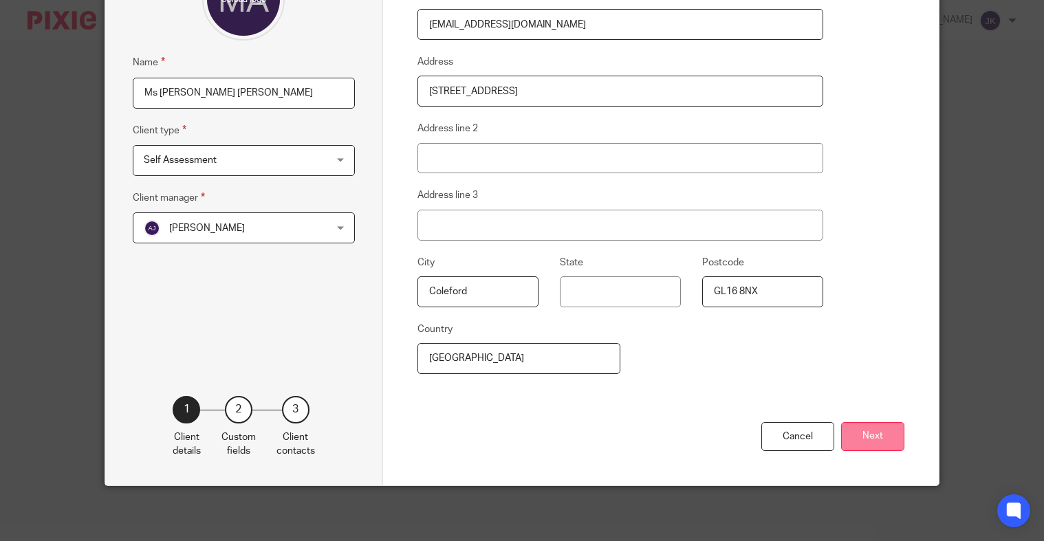
type input "[EMAIL_ADDRESS][DOMAIN_NAME]"
click at [874, 430] on button "Next" at bounding box center [872, 437] width 63 height 30
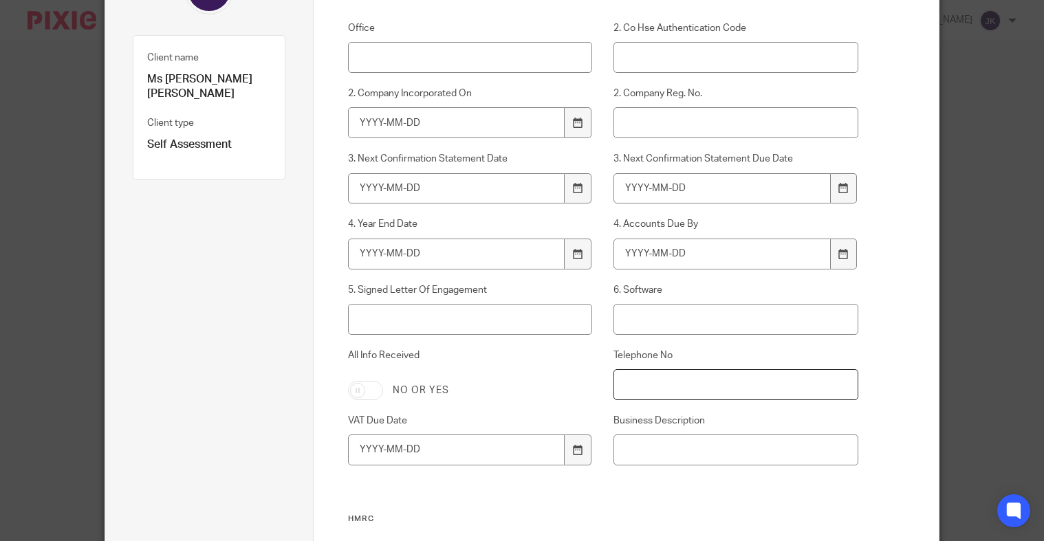
click at [697, 392] on input "Telephone No" at bounding box center [735, 384] width 244 height 31
paste input "01594 833568"
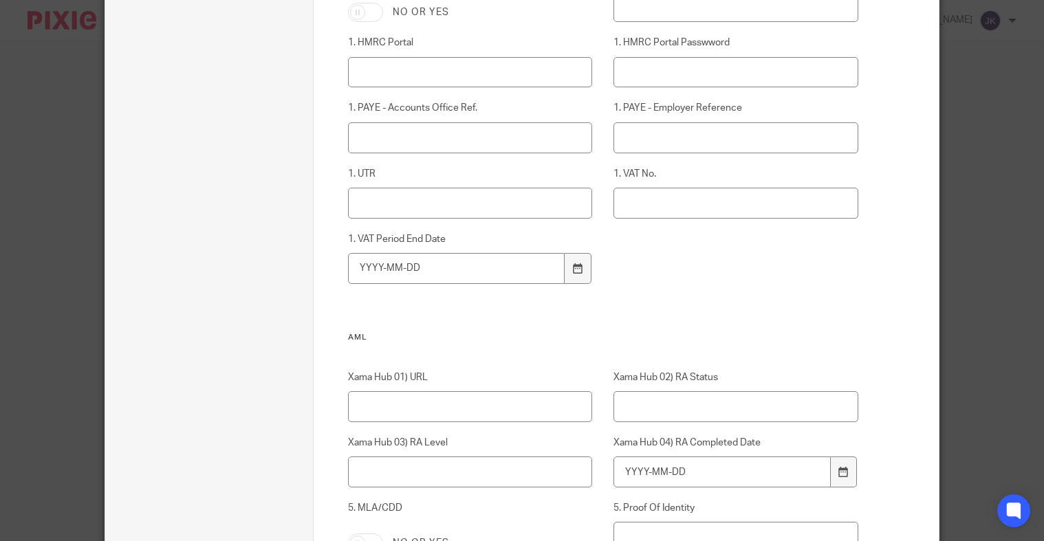
scroll to position [987, 0]
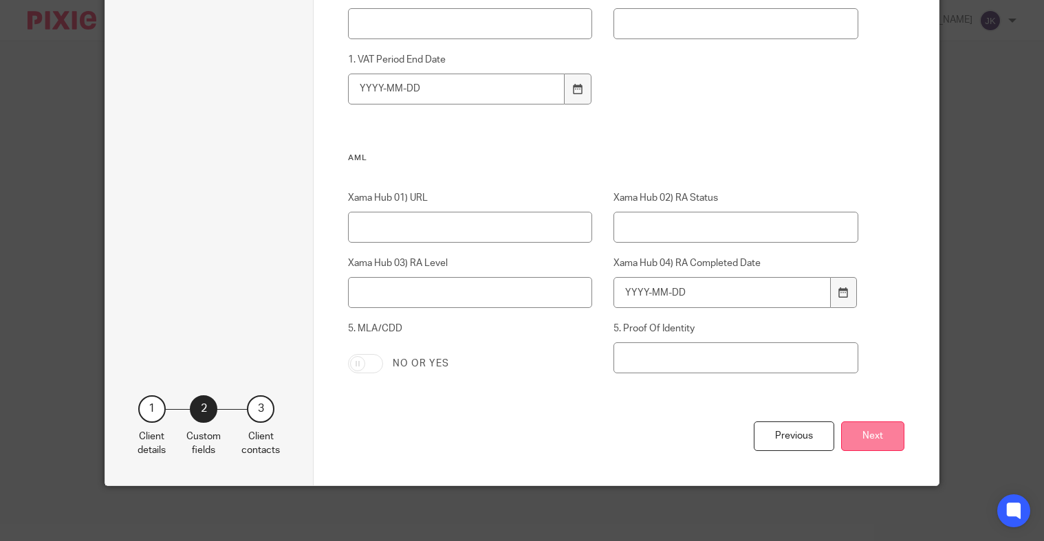
type input "01594 833568"
click at [853, 431] on button "Next" at bounding box center [872, 437] width 63 height 30
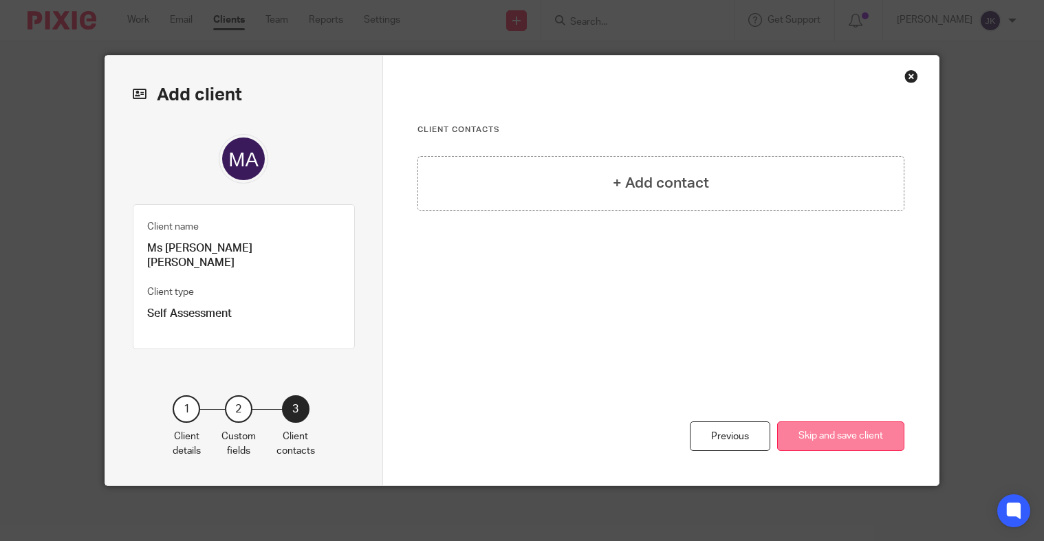
click at [860, 444] on button "Skip and save client" at bounding box center [840, 437] width 127 height 30
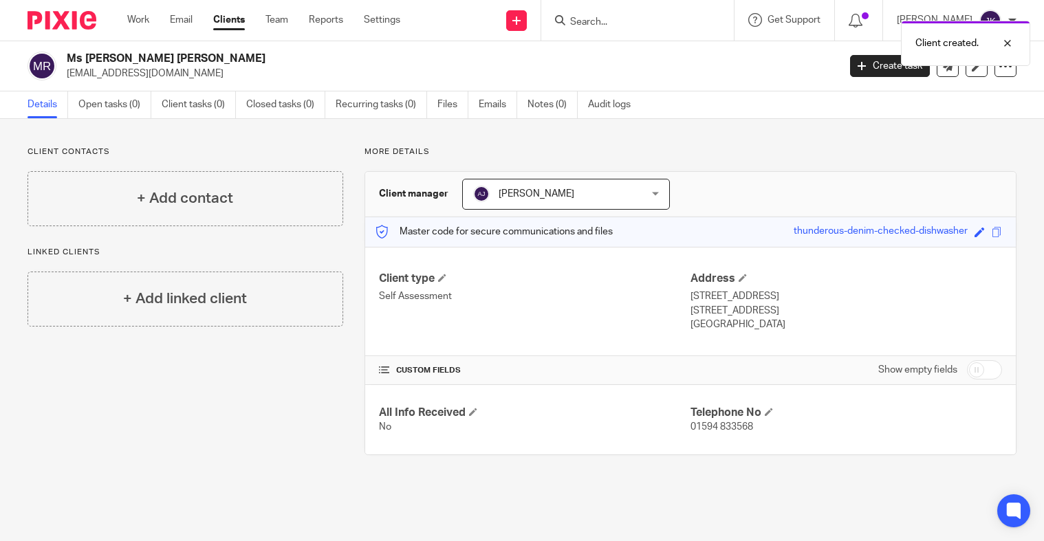
click at [974, 371] on input "checkbox" at bounding box center [984, 369] width 35 height 19
checkbox input "true"
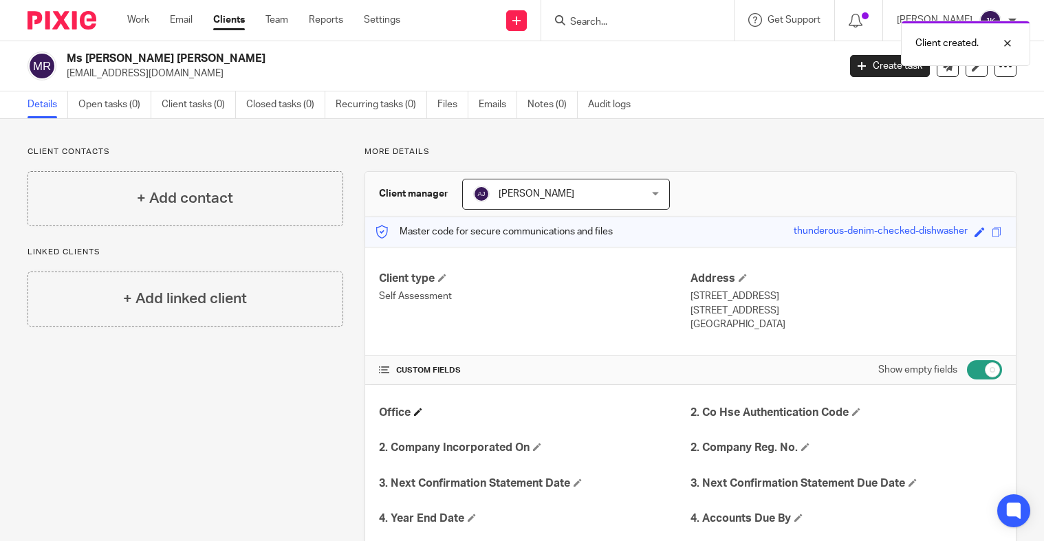
click at [417, 412] on span at bounding box center [418, 412] width 8 height 8
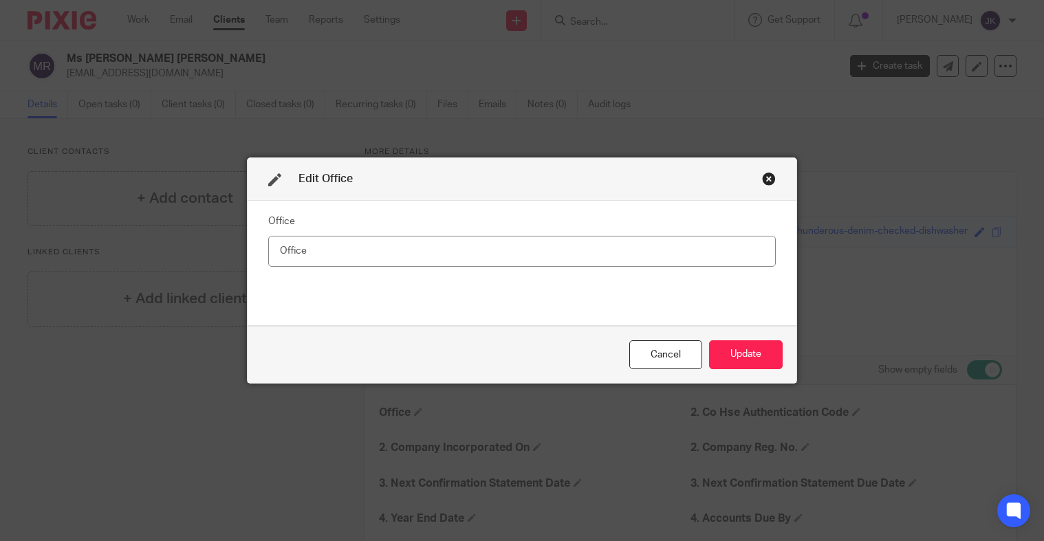
click at [347, 249] on input "text" at bounding box center [521, 251] width 507 height 31
type input "PB"
click at [753, 345] on button "Update" at bounding box center [746, 355] width 74 height 30
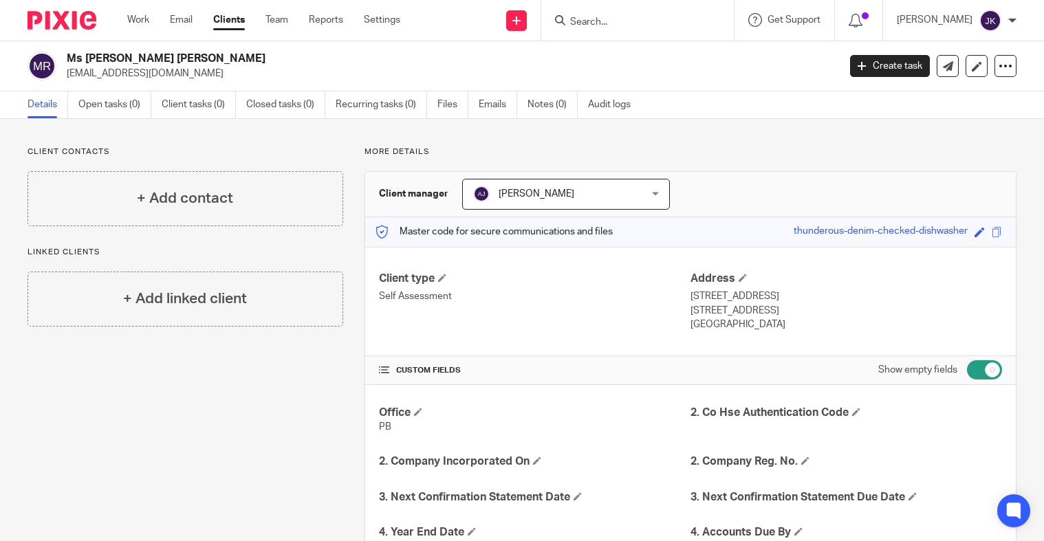
click at [596, 26] on input "Search" at bounding box center [631, 23] width 124 height 12
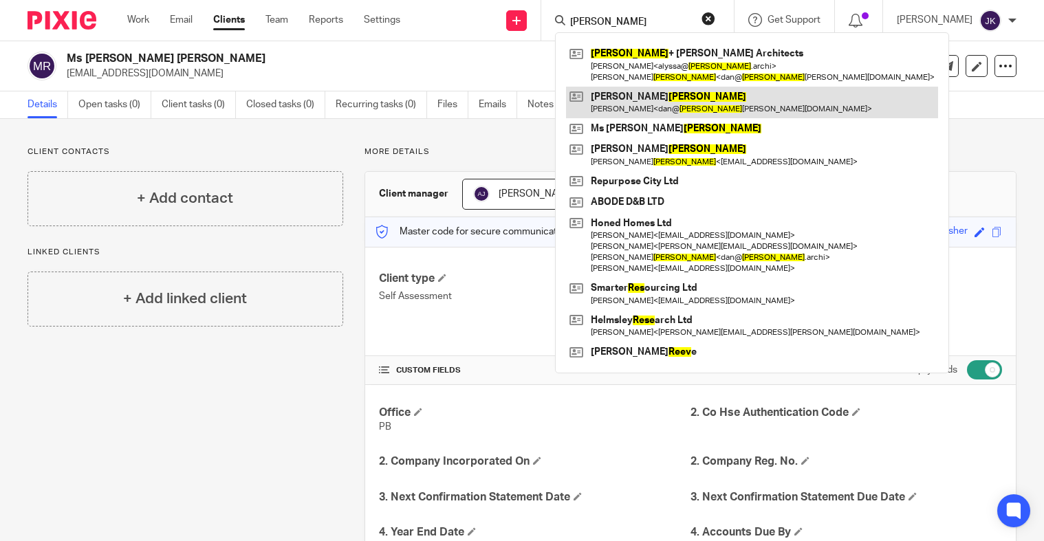
type input "rees"
click at [602, 95] on link at bounding box center [752, 103] width 372 height 32
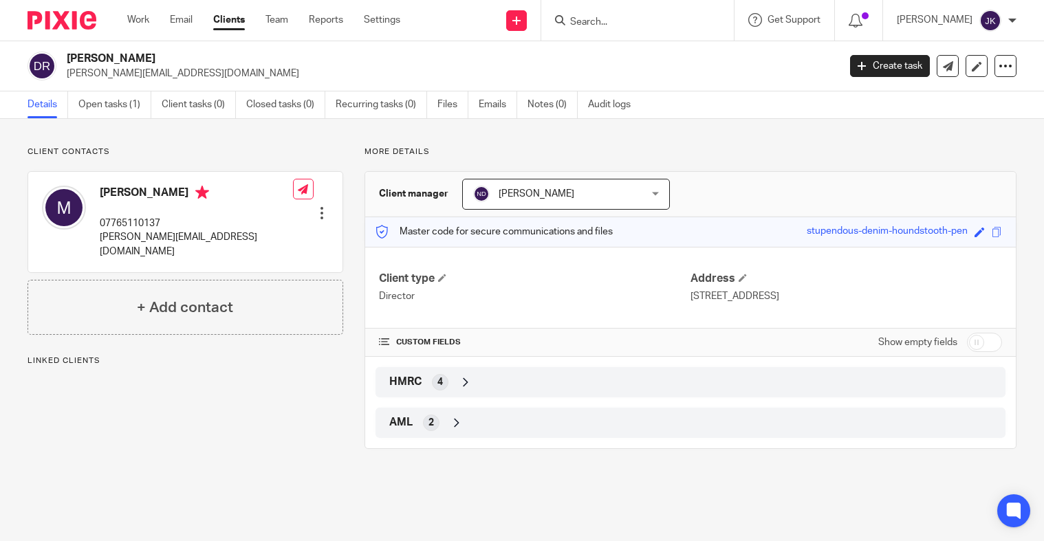
click at [972, 340] on input "checkbox" at bounding box center [984, 342] width 35 height 19
checkbox input "true"
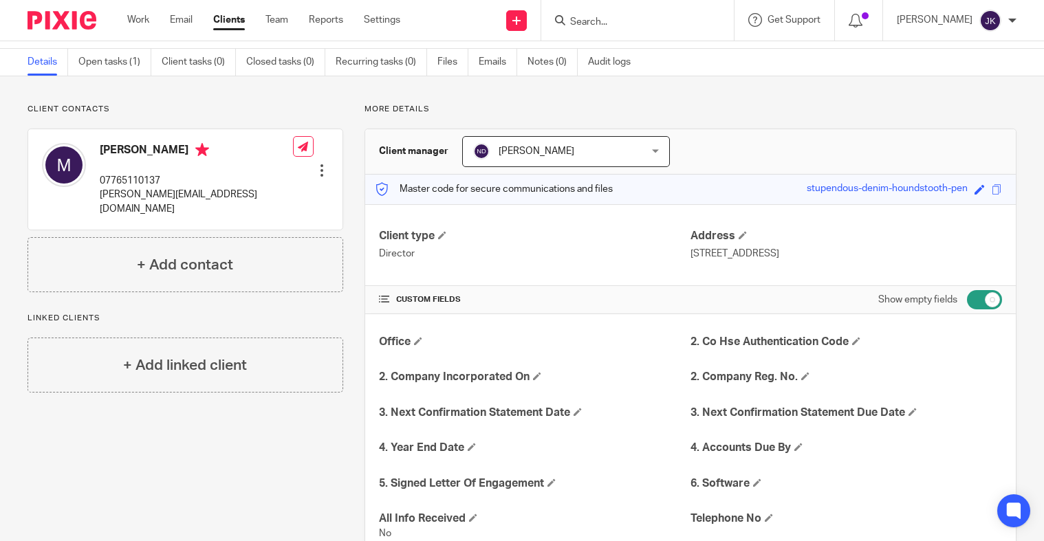
scroll to position [30, 0]
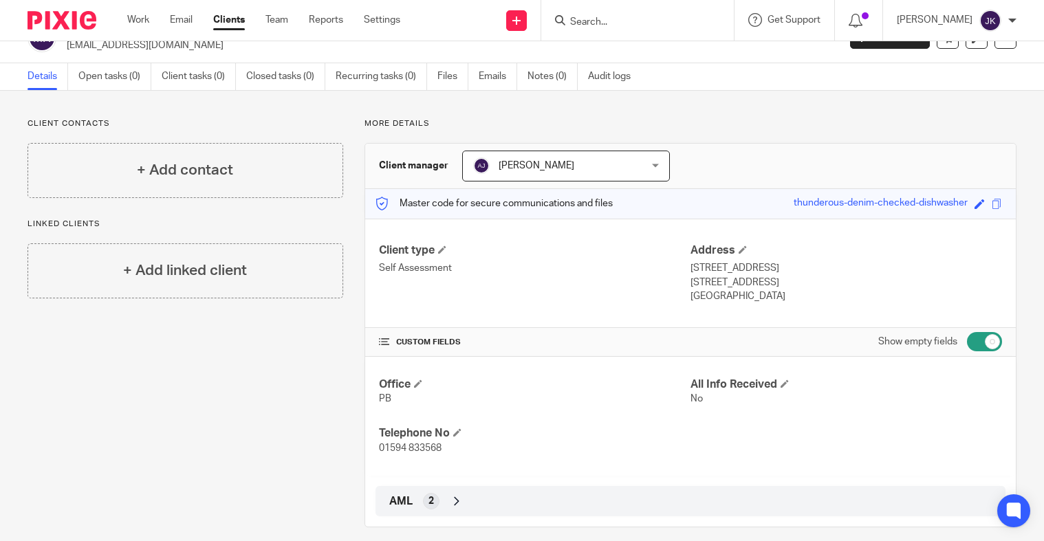
scroll to position [42, 0]
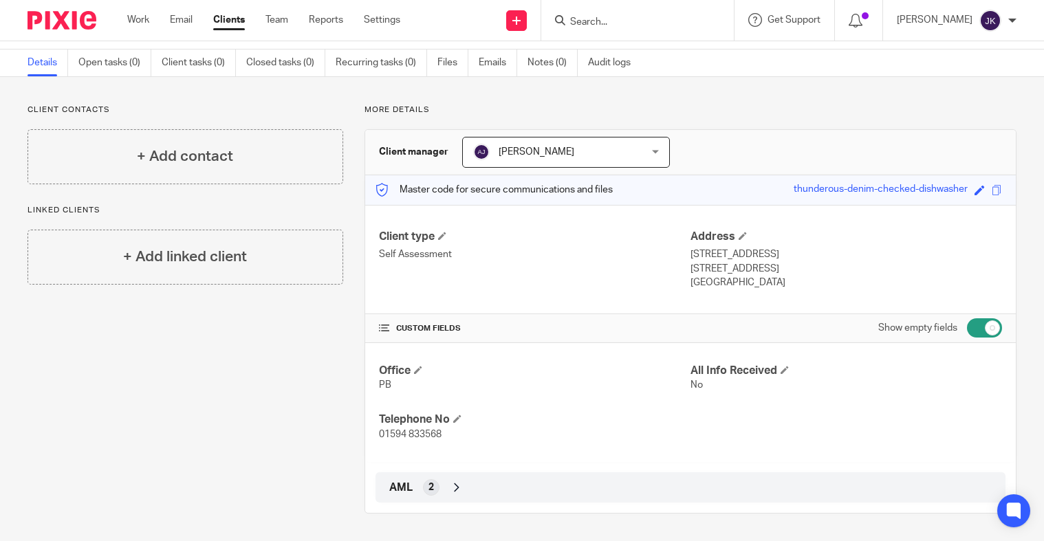
click at [444, 490] on div "AML 2" at bounding box center [690, 487] width 609 height 23
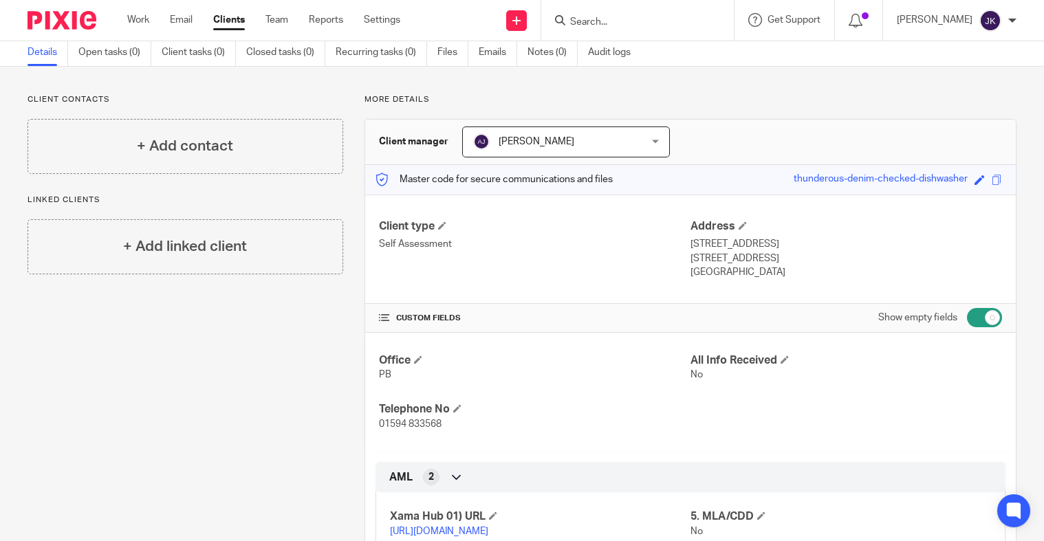
scroll to position [120, 0]
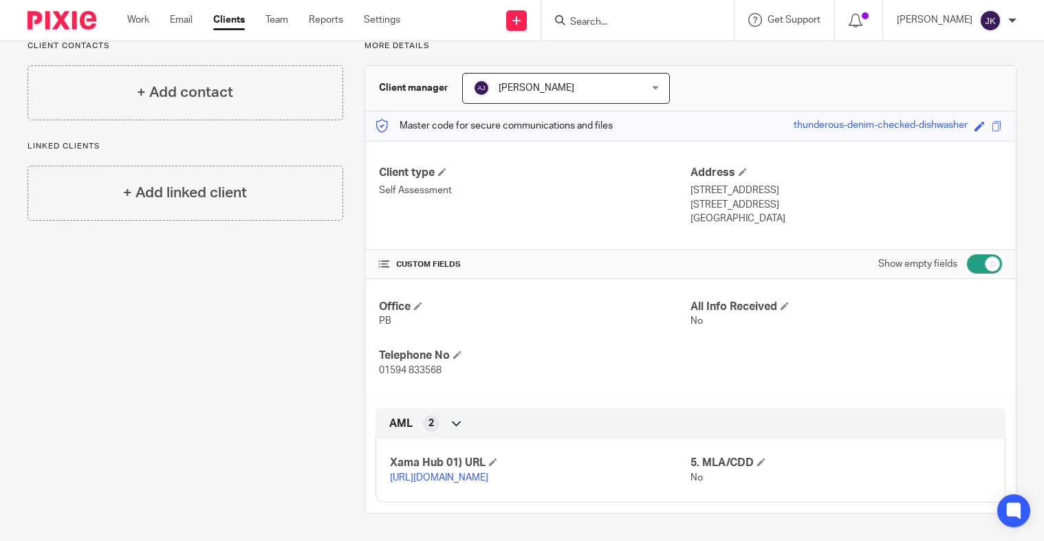
click at [382, 259] on span at bounding box center [384, 264] width 10 height 10
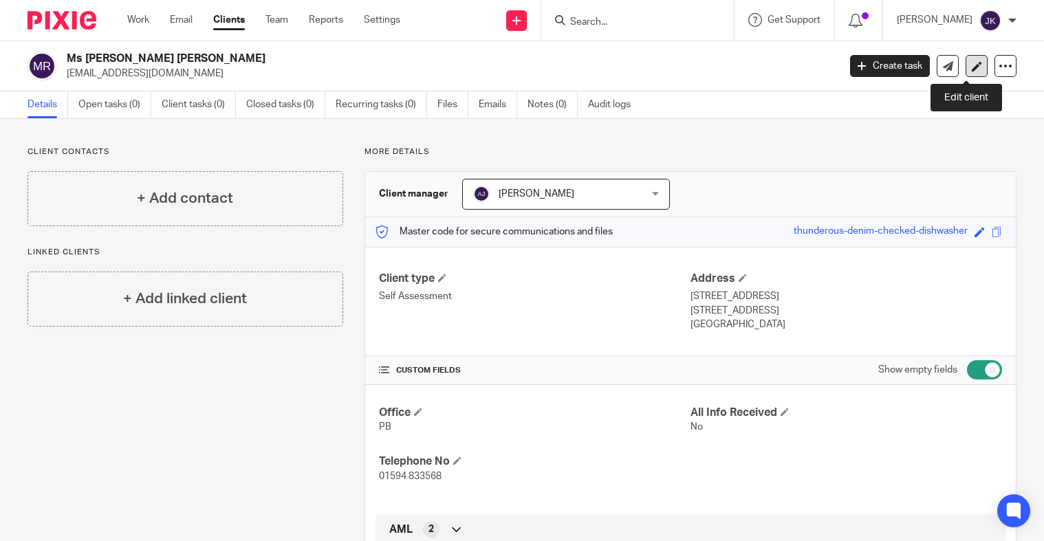
click at [972, 61] on icon at bounding box center [977, 66] width 10 height 10
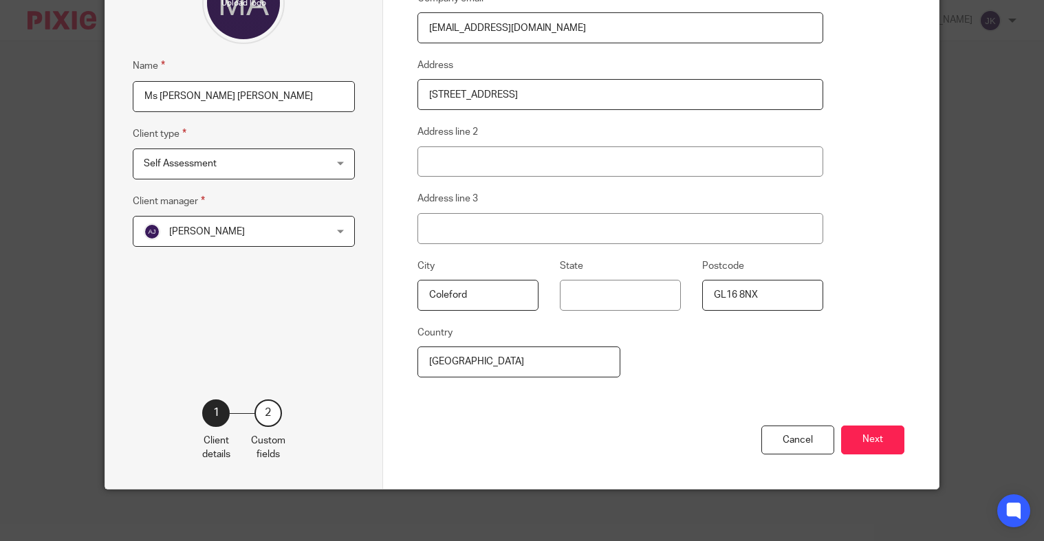
scroll to position [169, 0]
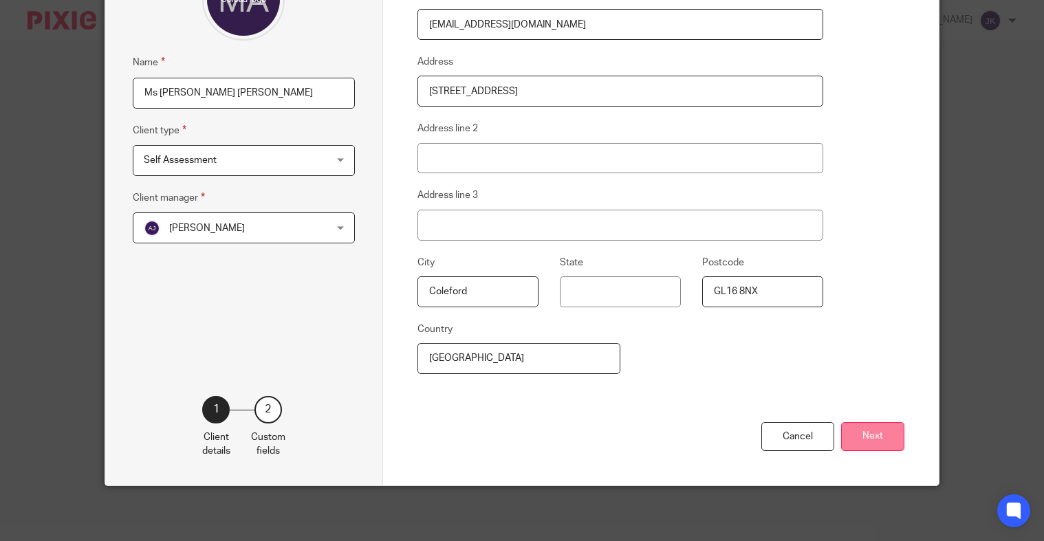
click at [857, 436] on button "Next" at bounding box center [872, 437] width 63 height 30
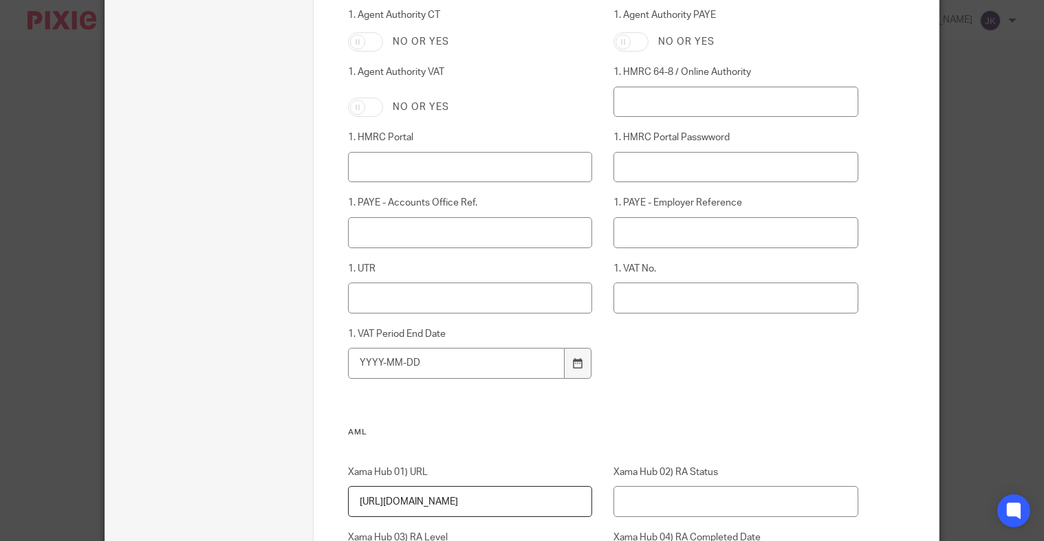
scroll to position [719, 0]
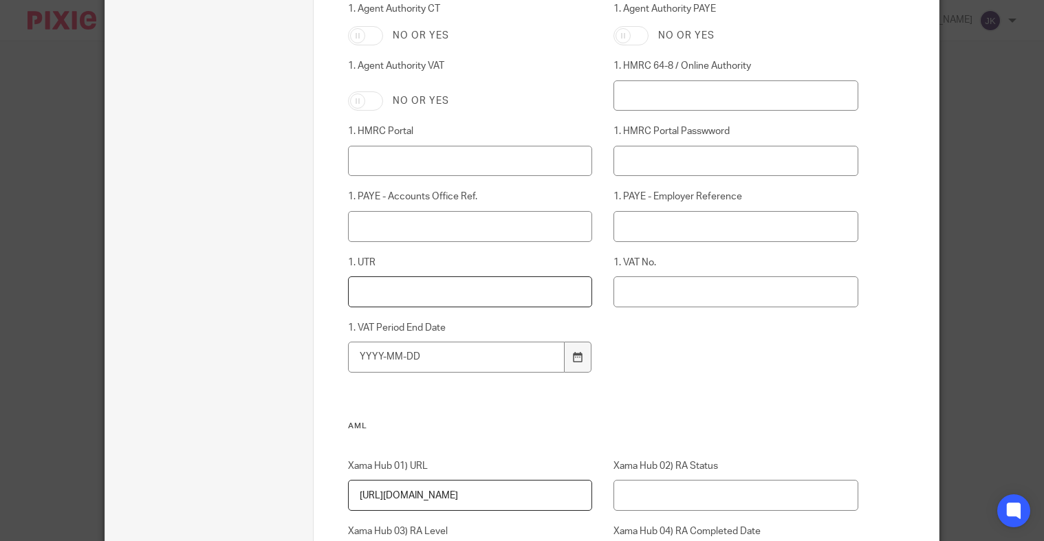
click at [457, 289] on input "1. UTR" at bounding box center [470, 291] width 244 height 31
paste input "6009045689"
click at [371, 289] on input "6009045689" at bounding box center [470, 291] width 244 height 31
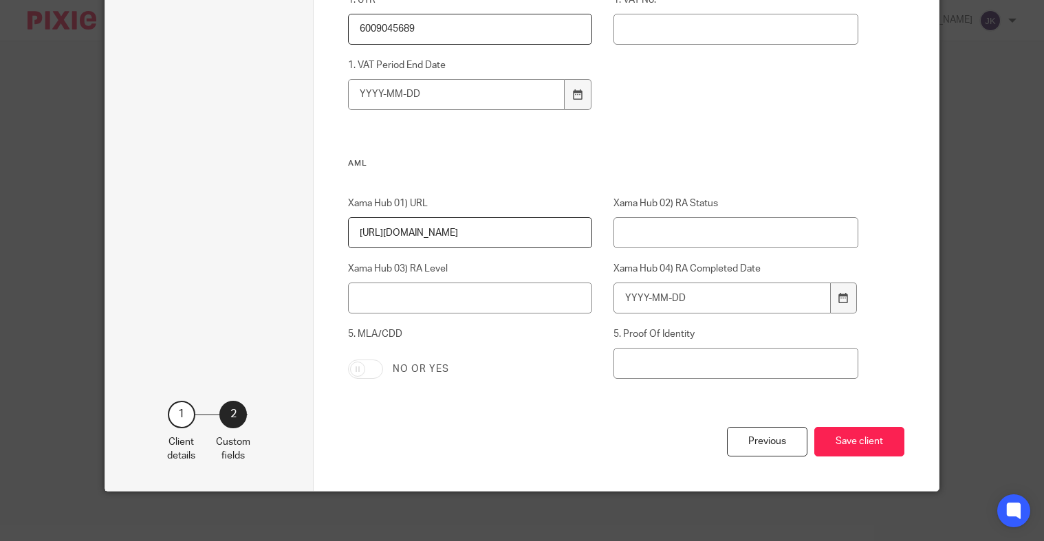
scroll to position [987, 0]
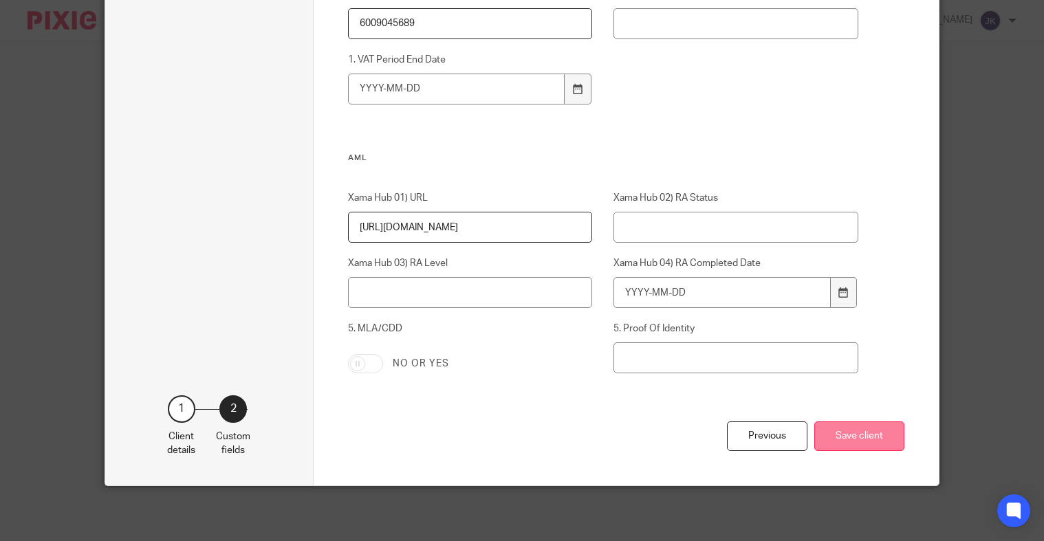
type input "6009045689"
click at [833, 428] on button "Save client" at bounding box center [859, 437] width 90 height 30
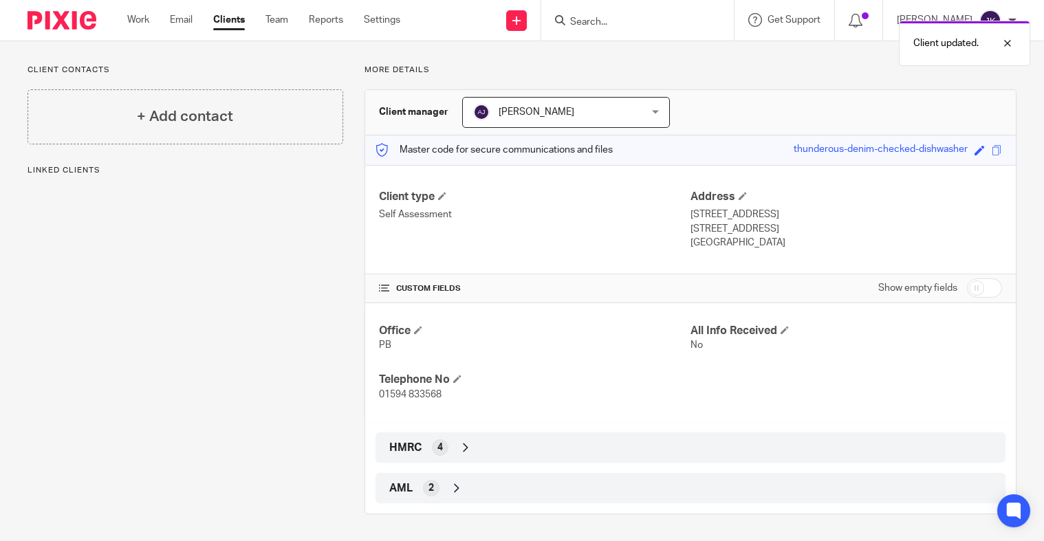
scroll to position [83, 0]
click at [984, 287] on input "checkbox" at bounding box center [984, 287] width 35 height 19
checkbox input "true"
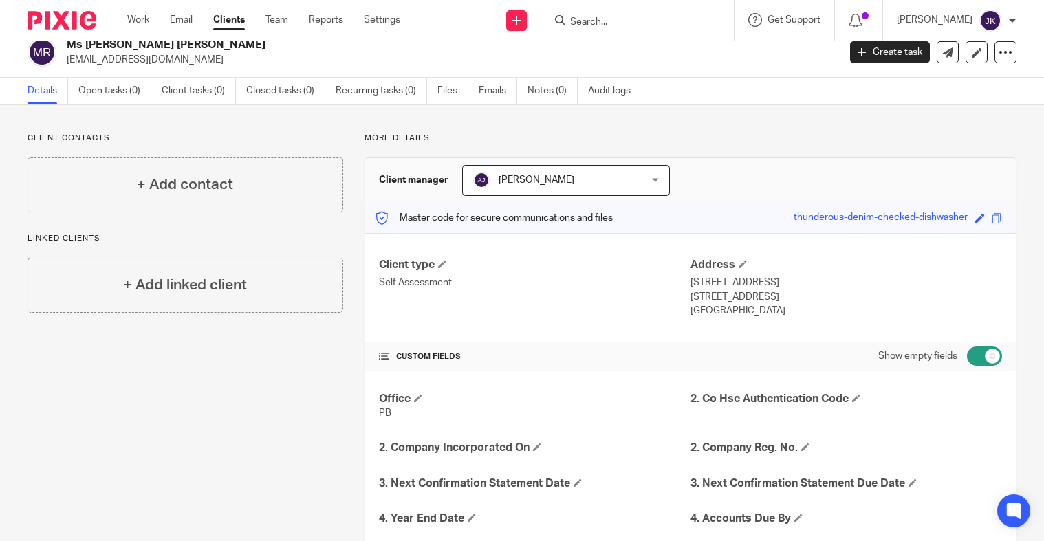
scroll to position [0, 0]
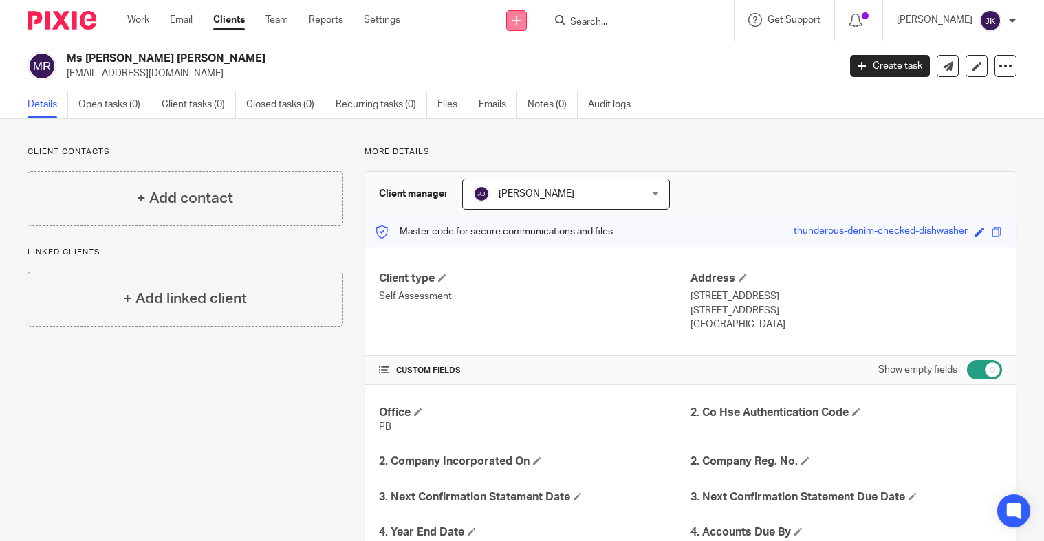
click at [512, 17] on icon at bounding box center [516, 21] width 8 height 8
click at [507, 102] on link "Add client" at bounding box center [501, 105] width 85 height 20
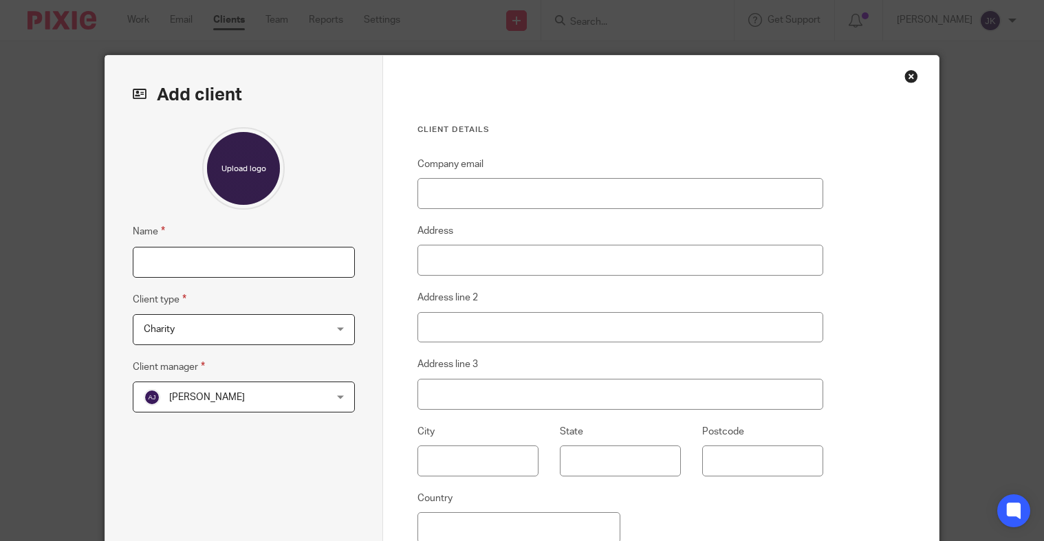
click at [237, 266] on input "Name" at bounding box center [244, 262] width 222 height 31
paste input "[PERSON_NAME]"
click at [157, 259] on input "[PERSON_NAME]" at bounding box center [244, 262] width 222 height 31
type input "[PERSON_NAME]"
click at [251, 334] on span "Charity" at bounding box center [228, 329] width 168 height 29
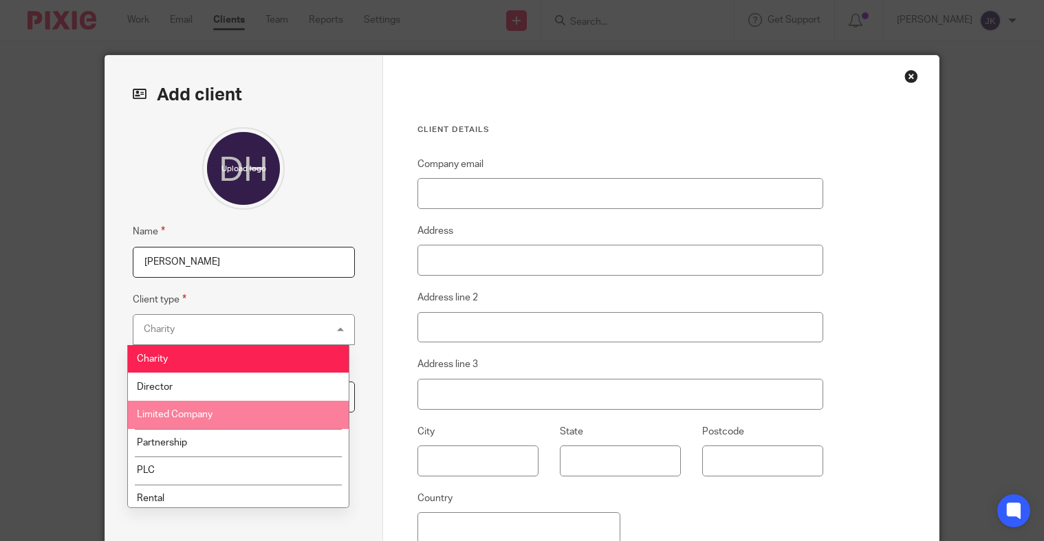
scroll to position [69, 0]
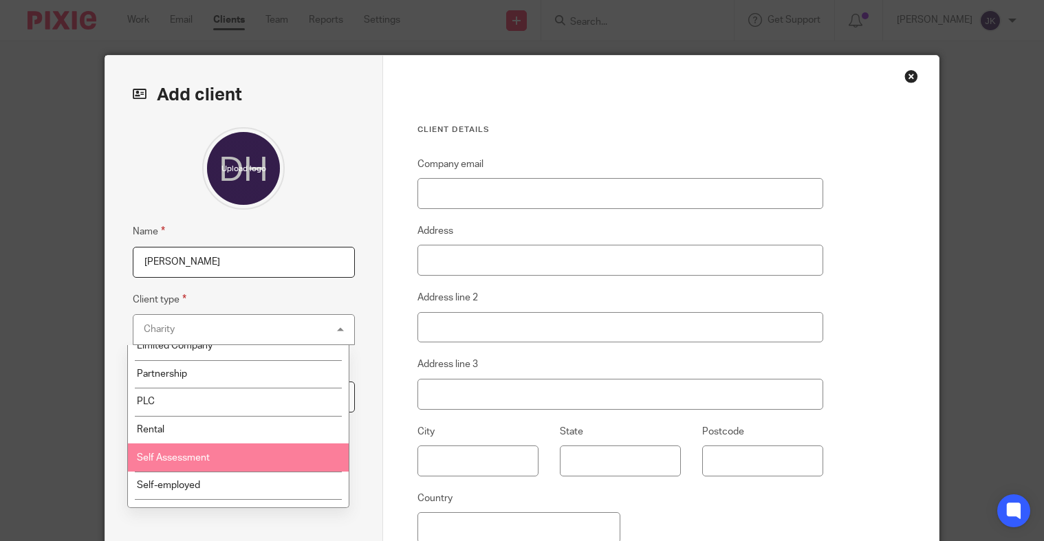
click at [232, 449] on li "Self Assessment" at bounding box center [238, 458] width 221 height 28
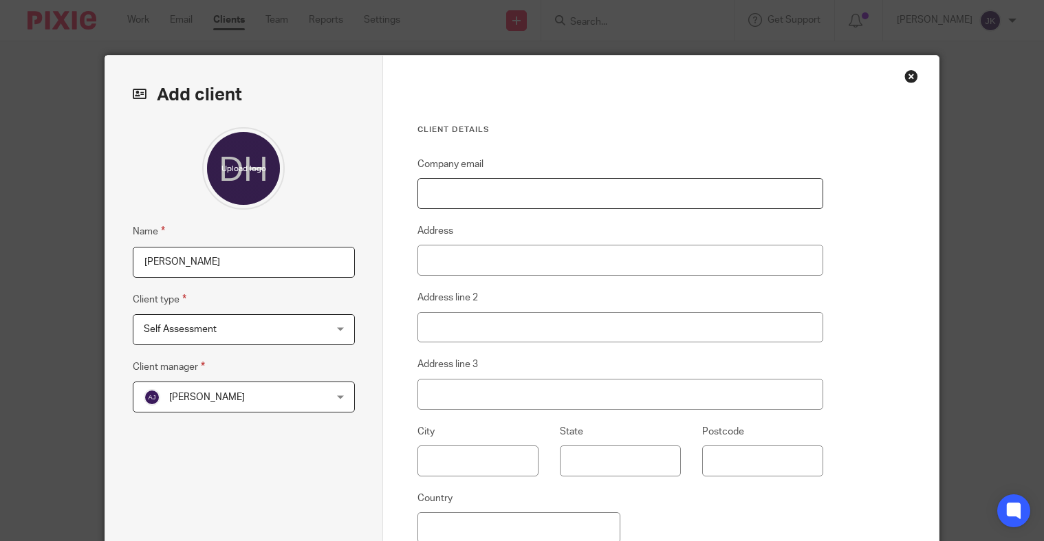
click at [455, 202] on input "Company email" at bounding box center [620, 193] width 406 height 31
paste input "[PERSON_NAME][EMAIL_ADDRESS][DOMAIN_NAME]"
type input "[PERSON_NAME][EMAIL_ADDRESS][DOMAIN_NAME]"
click at [443, 265] on input "Address" at bounding box center [620, 260] width 406 height 31
paste input "[STREET_ADDRESS]"
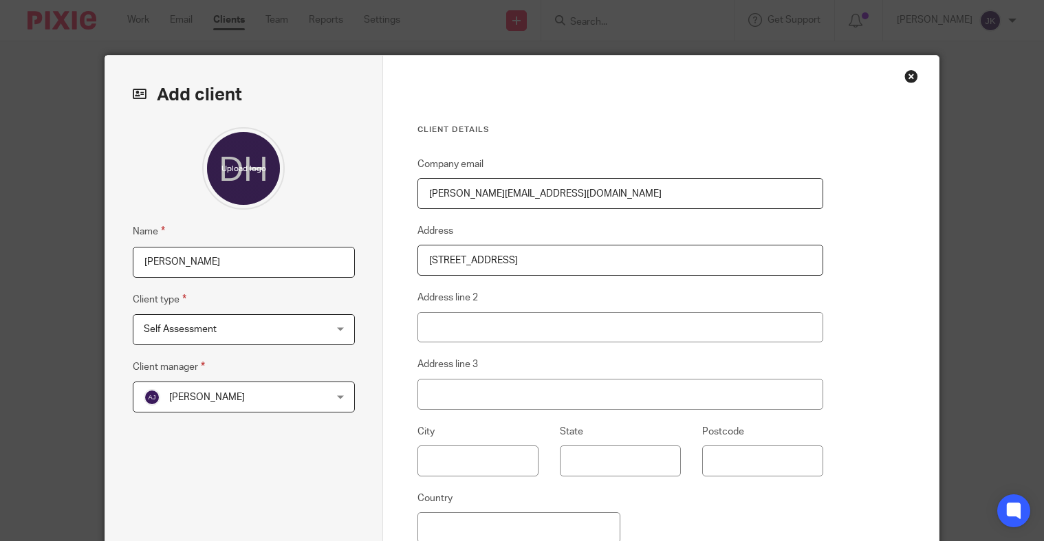
type input "[STREET_ADDRESS]"
click at [452, 459] on input "text" at bounding box center [477, 461] width 121 height 31
paste input "Bath"
type input "Bath"
click at [730, 461] on input "Postcode" at bounding box center [762, 461] width 121 height 31
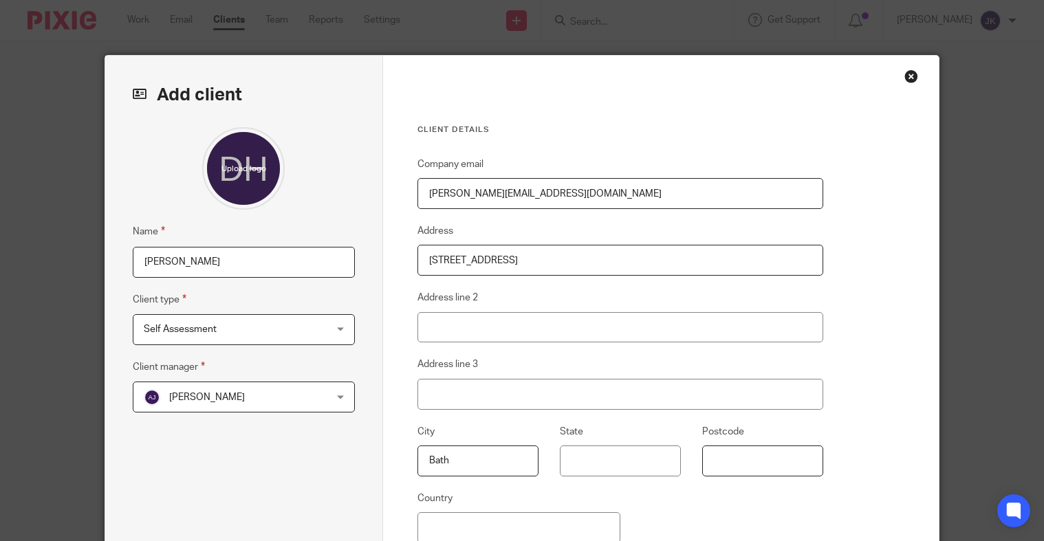
paste input "BA1 5SG"
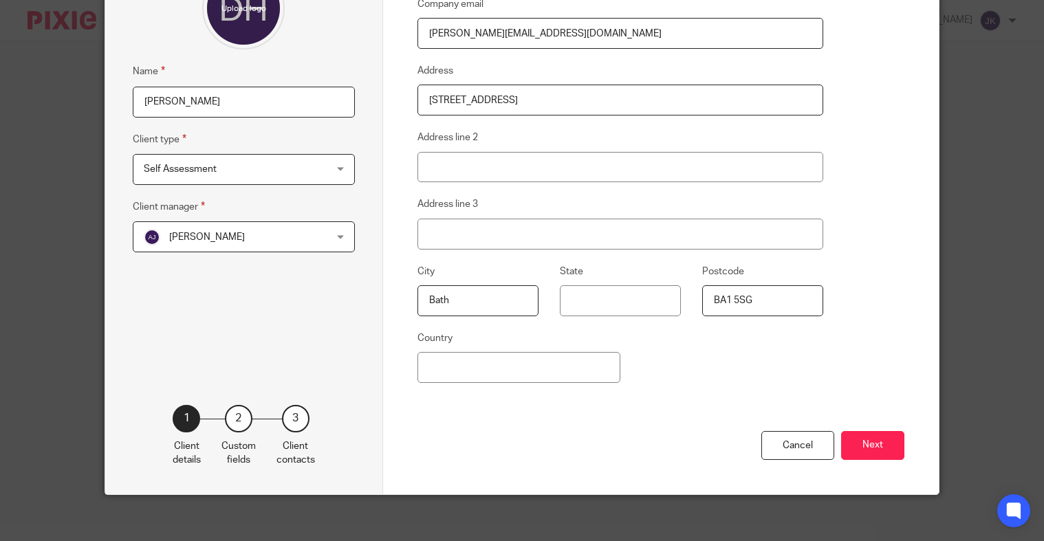
scroll to position [169, 0]
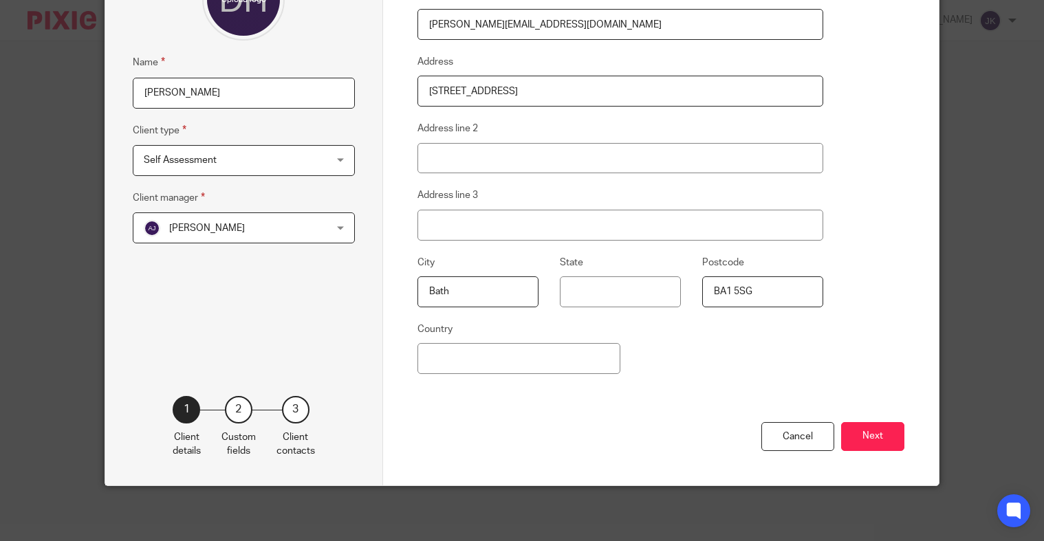
type input "BA1 5SG"
click at [484, 359] on input "Country" at bounding box center [518, 358] width 203 height 31
type input "[GEOGRAPHIC_DATA]"
click at [874, 433] on button "Next" at bounding box center [872, 437] width 63 height 30
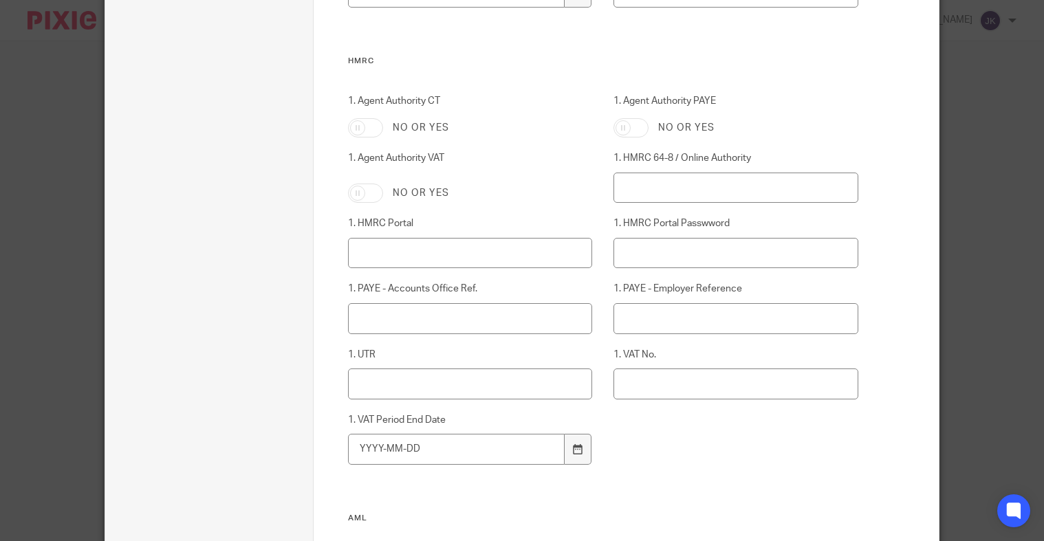
scroll to position [651, 0]
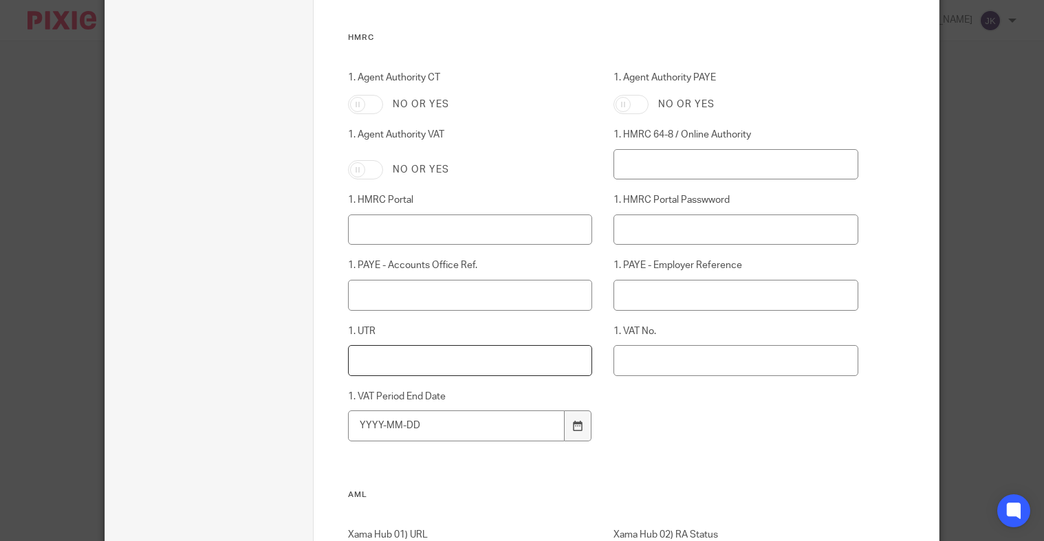
click at [446, 371] on input "1. UTR" at bounding box center [470, 360] width 244 height 31
paste input "2696694648"
click at [373, 357] on input "2696694648" at bounding box center [470, 360] width 244 height 31
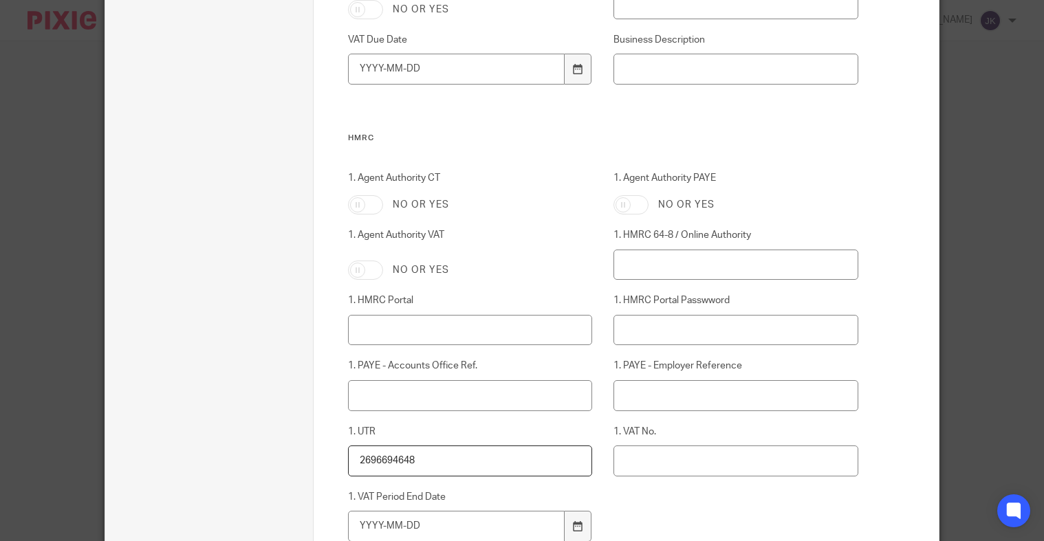
scroll to position [987, 0]
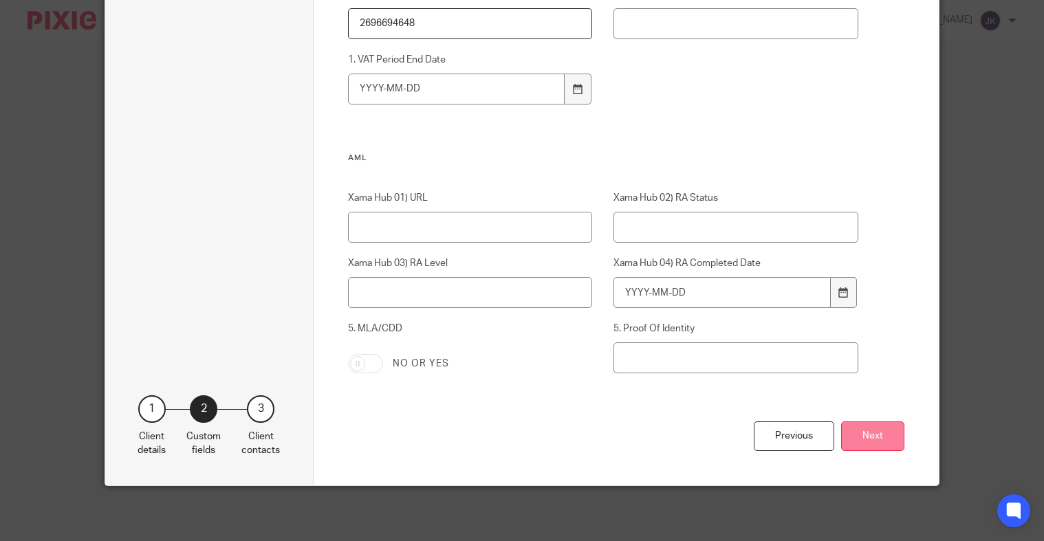
type input "2696694648"
click at [849, 423] on button "Next" at bounding box center [872, 437] width 63 height 30
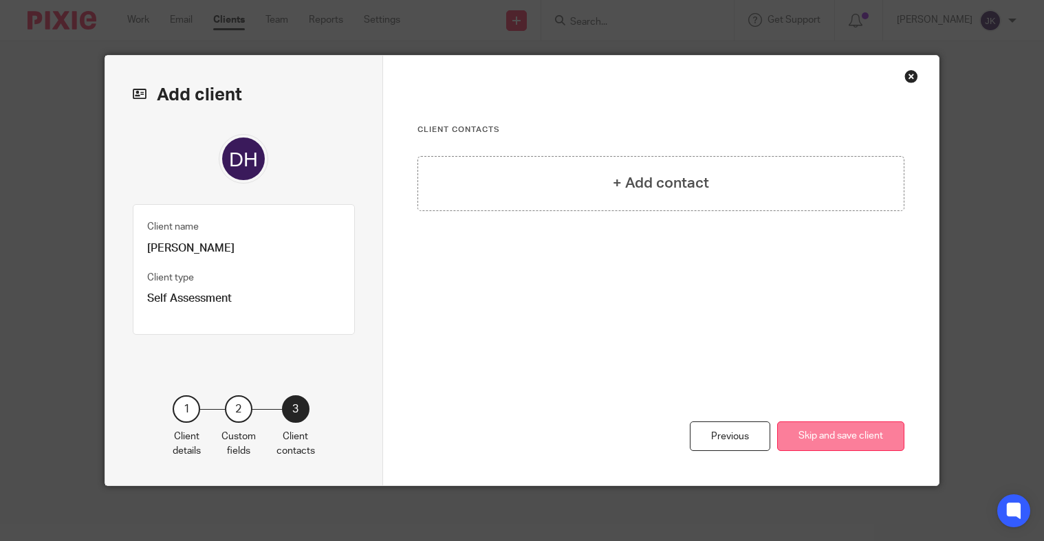
click at [851, 426] on button "Skip and save client" at bounding box center [840, 437] width 127 height 30
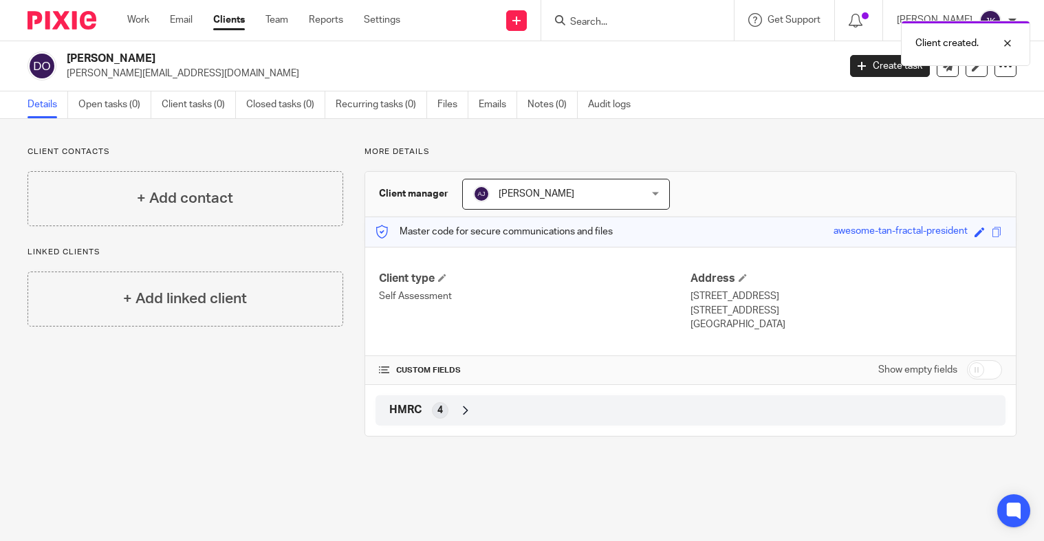
click at [987, 373] on input "checkbox" at bounding box center [984, 369] width 35 height 19
checkbox input "true"
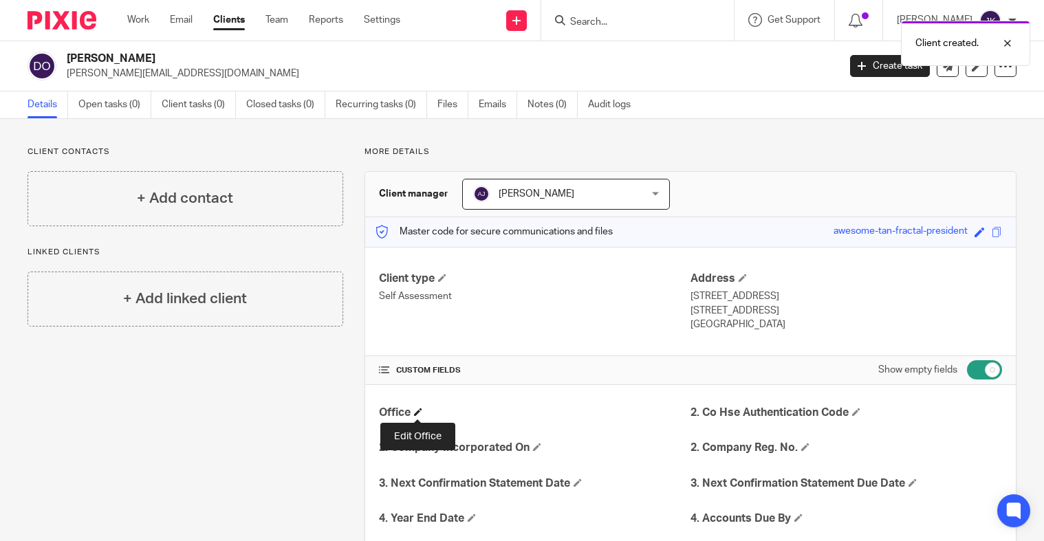
click at [415, 412] on span at bounding box center [418, 412] width 8 height 8
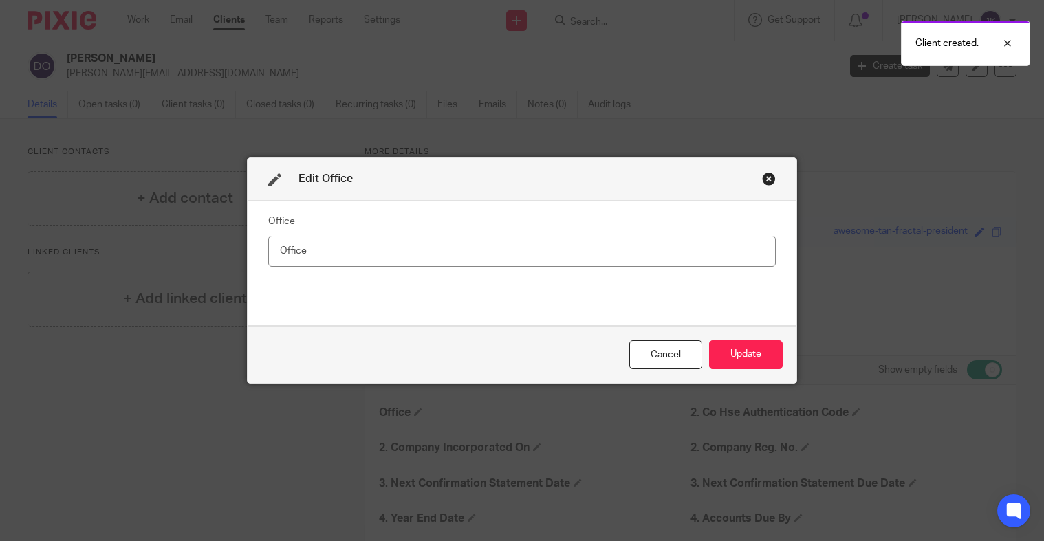
click at [363, 260] on input "text" at bounding box center [521, 251] width 507 height 31
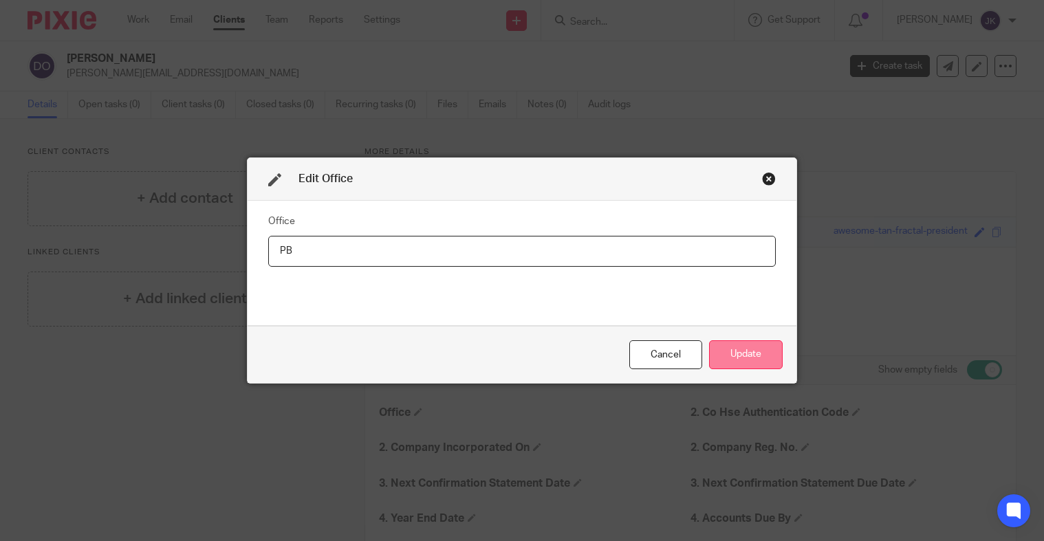
type input "PB"
click at [724, 366] on button "Update" at bounding box center [746, 355] width 74 height 30
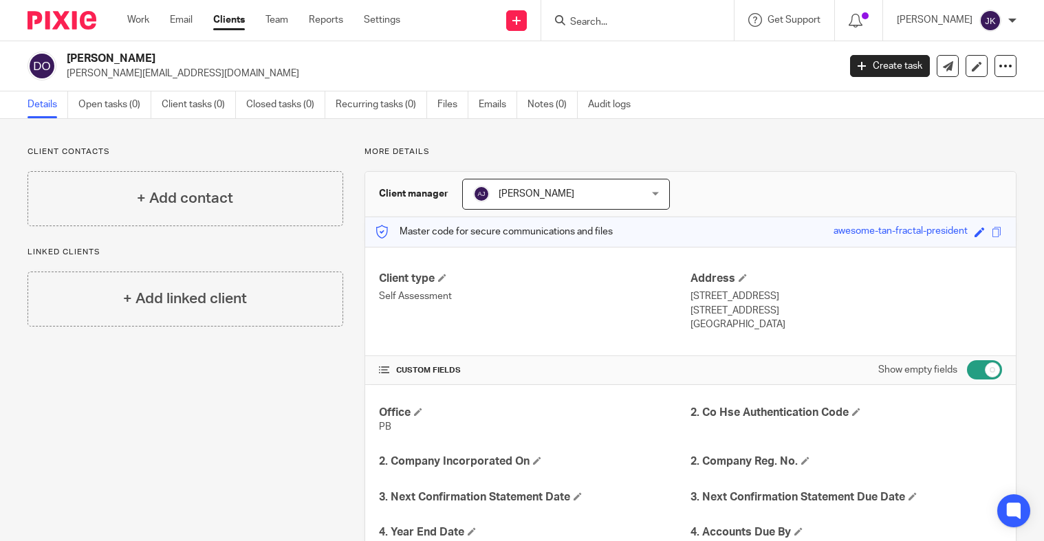
drag, startPoint x: 168, startPoint y: 59, endPoint x: 68, endPoint y: 56, distance: 99.8
click at [68, 56] on h2 "[PERSON_NAME]" at bounding box center [372, 59] width 610 height 14
copy h2 "[PERSON_NAME]"
click at [607, 24] on input "Search" at bounding box center [631, 23] width 124 height 12
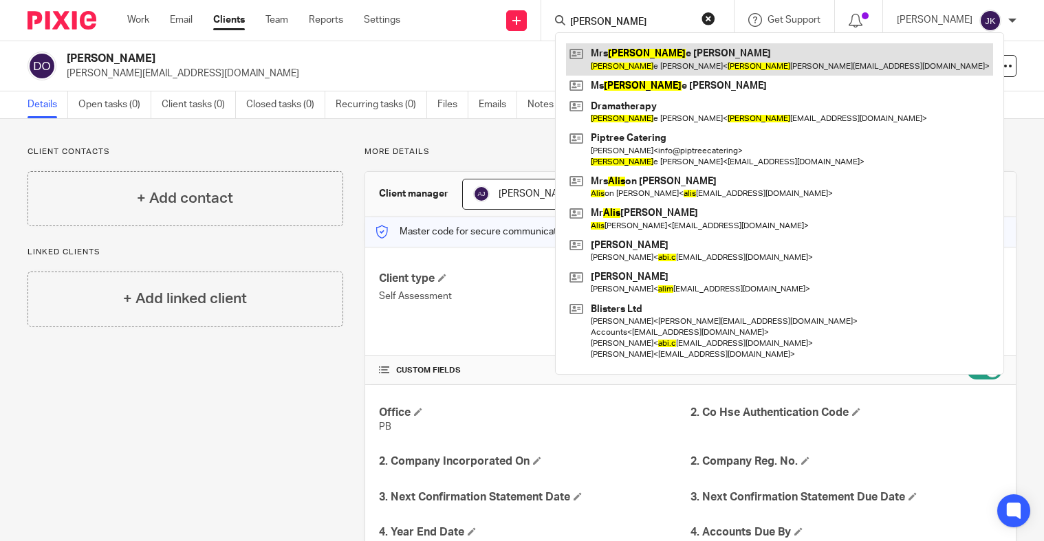
type input "alic"
click at [613, 50] on link at bounding box center [779, 59] width 427 height 32
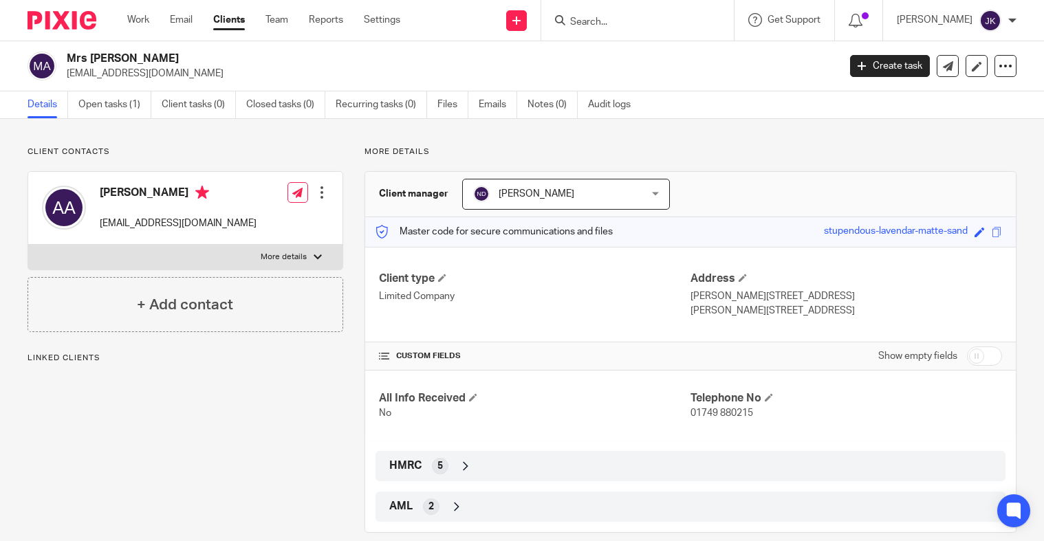
drag, startPoint x: 146, startPoint y: 55, endPoint x: 91, endPoint y: 61, distance: 55.3
click at [91, 61] on h2 "Mrs [PERSON_NAME]" at bounding box center [372, 59] width 610 height 14
copy h2 "[PERSON_NAME]"
click at [599, 25] on input "Search" at bounding box center [631, 23] width 124 height 12
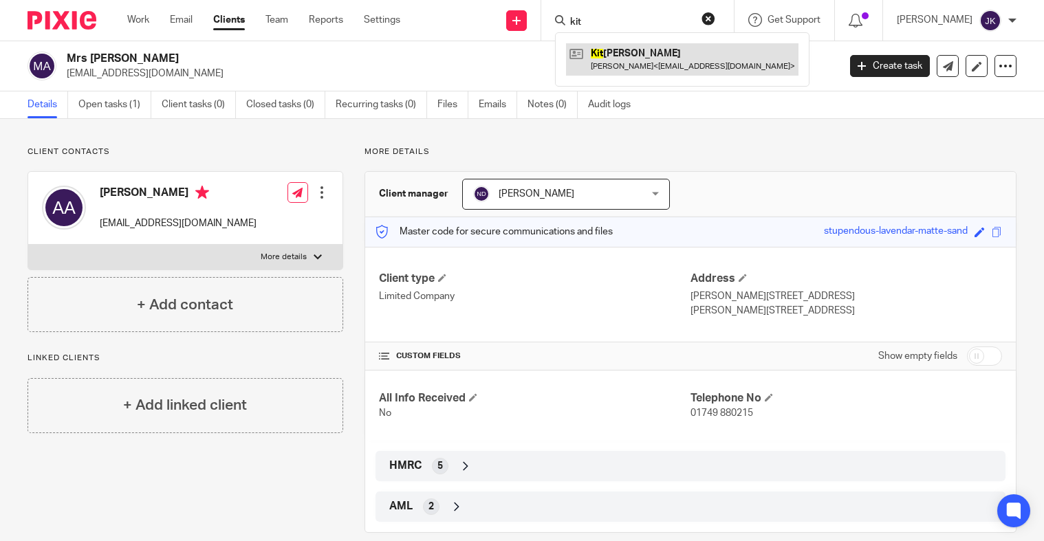
type input "kit"
click at [611, 58] on link at bounding box center [682, 59] width 232 height 32
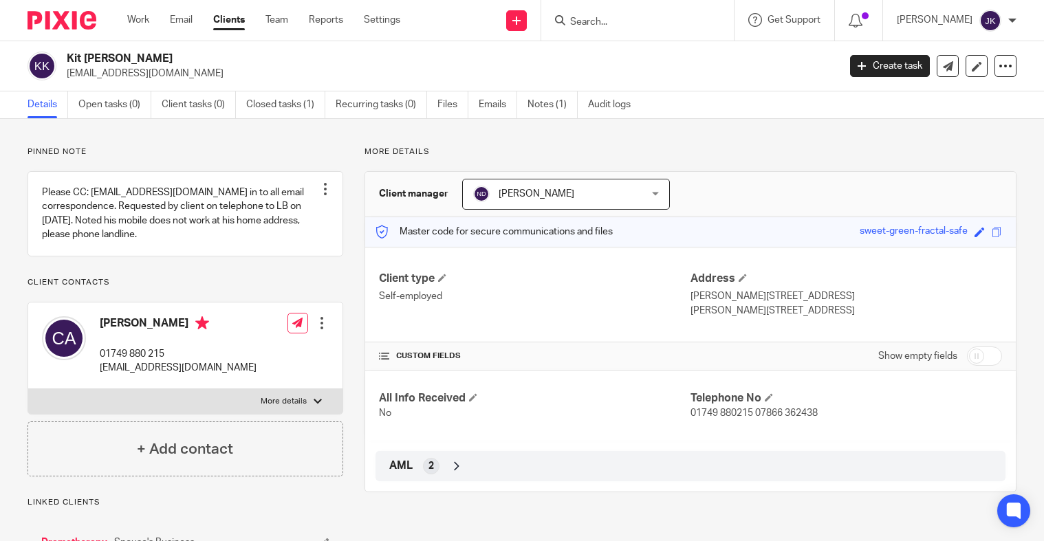
drag, startPoint x: 173, startPoint y: 60, endPoint x: 65, endPoint y: 60, distance: 107.3
click at [65, 60] on div "Kit [PERSON_NAME] [EMAIL_ADDRESS][DOMAIN_NAME]" at bounding box center [429, 66] width 802 height 29
copy h2 "Kit [PERSON_NAME]"
click at [629, 23] on input "Search" at bounding box center [631, 23] width 124 height 12
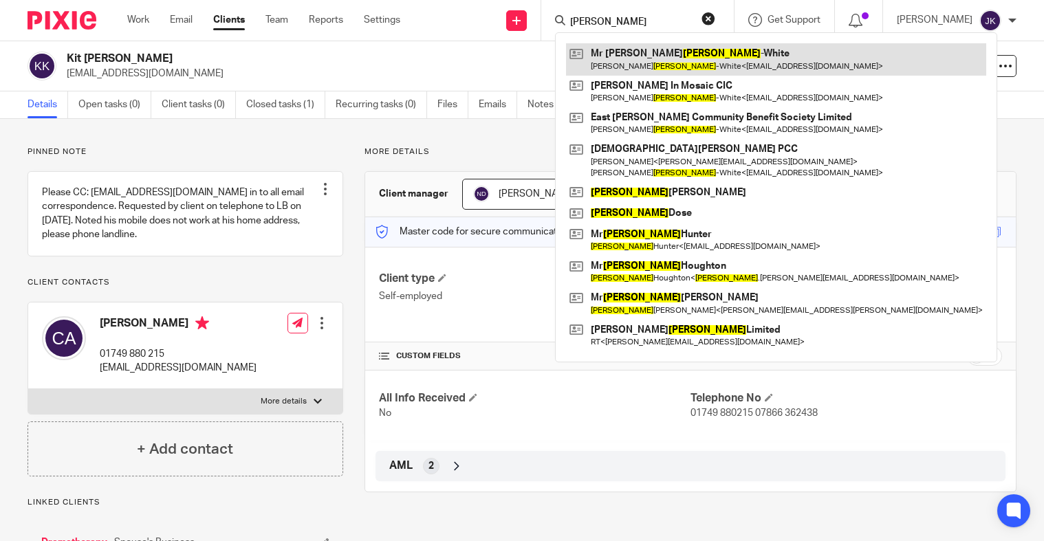
type input "ames"
click at [635, 55] on link at bounding box center [776, 59] width 420 height 32
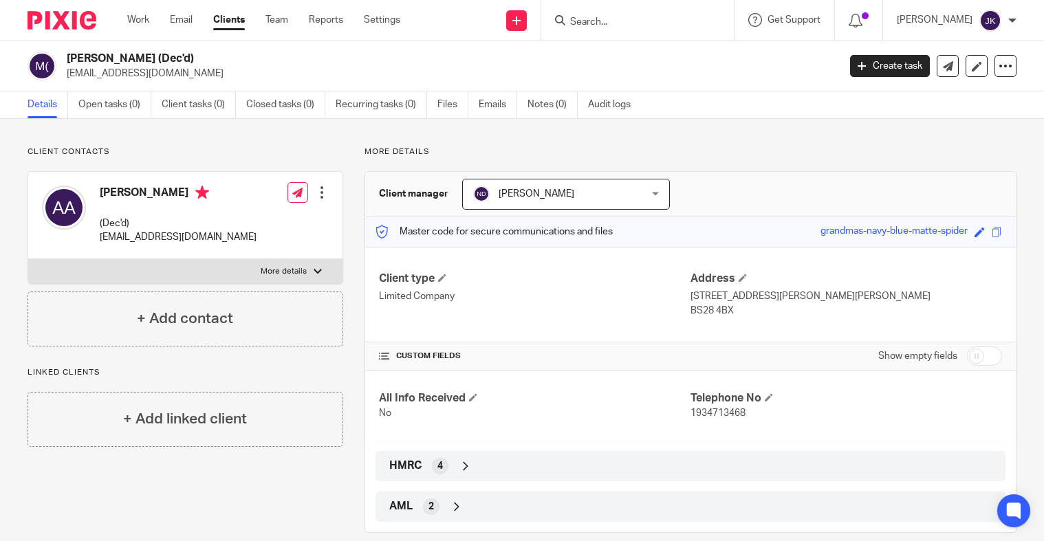
drag, startPoint x: 136, startPoint y: 58, endPoint x: 67, endPoint y: 54, distance: 68.9
click at [67, 54] on h2 "[PERSON_NAME] (Dec'd)" at bounding box center [372, 59] width 610 height 14
copy h2 "[PERSON_NAME]"
click at [608, 18] on input "Search" at bounding box center [631, 23] width 124 height 12
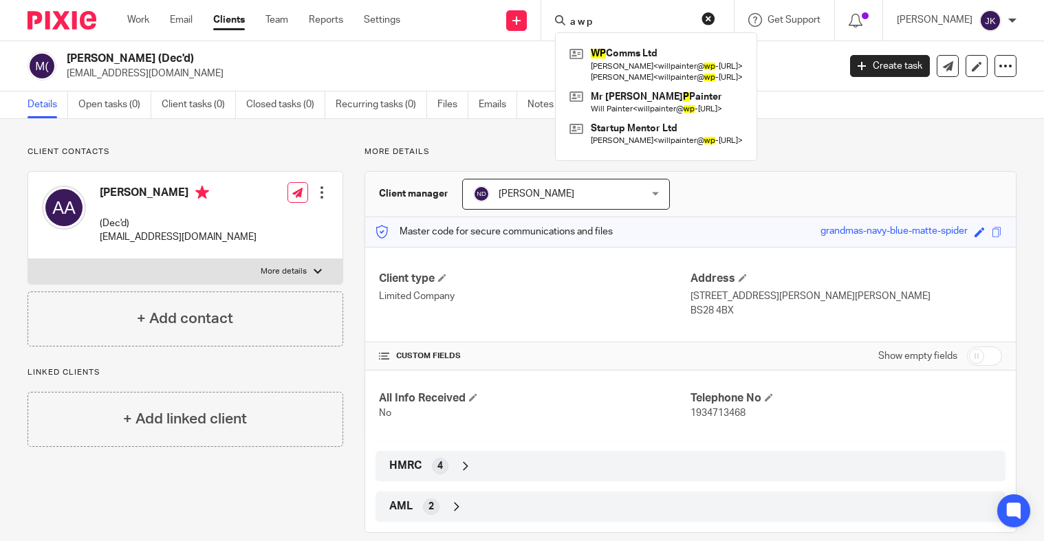
type input "a w p"
drag, startPoint x: 618, startPoint y: 21, endPoint x: 515, endPoint y: 19, distance: 102.5
click at [515, 19] on div "Send new email Create task Add client a w p WP Comms Ltd [PERSON_NAME] < willpa…" at bounding box center [732, 20] width 623 height 41
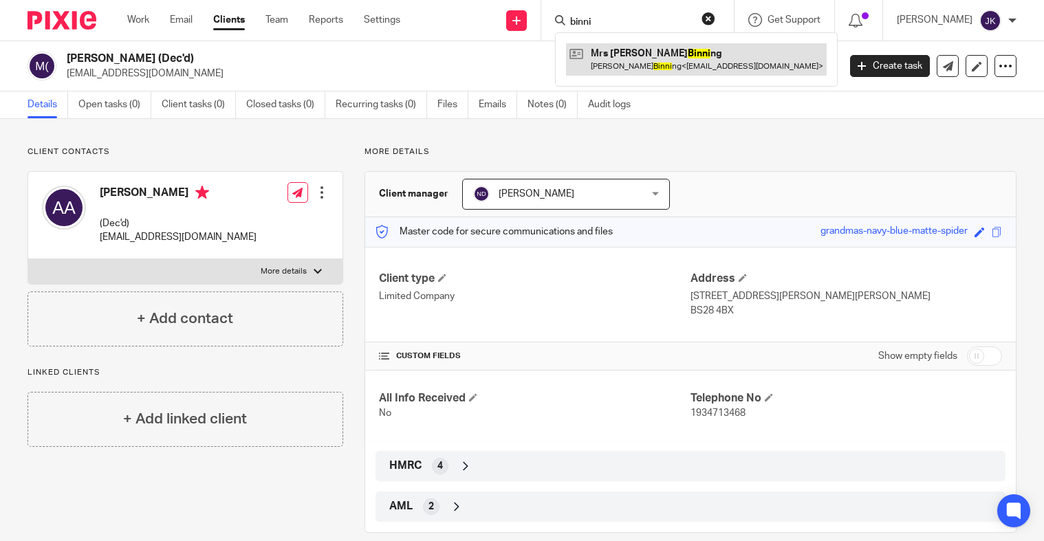
type input "binni"
click at [634, 64] on link at bounding box center [696, 59] width 261 height 32
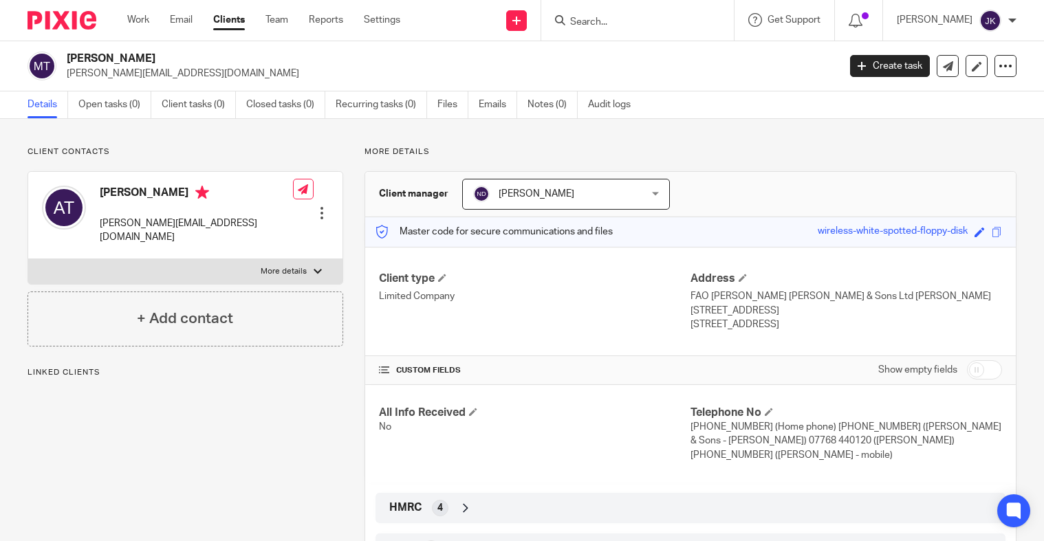
drag, startPoint x: 201, startPoint y: 57, endPoint x: 68, endPoint y: 56, distance: 133.4
click at [68, 56] on h2 "[PERSON_NAME]" at bounding box center [372, 59] width 610 height 14
copy h2 "[PERSON_NAME]"
click at [625, 19] on input "Search" at bounding box center [631, 23] width 124 height 12
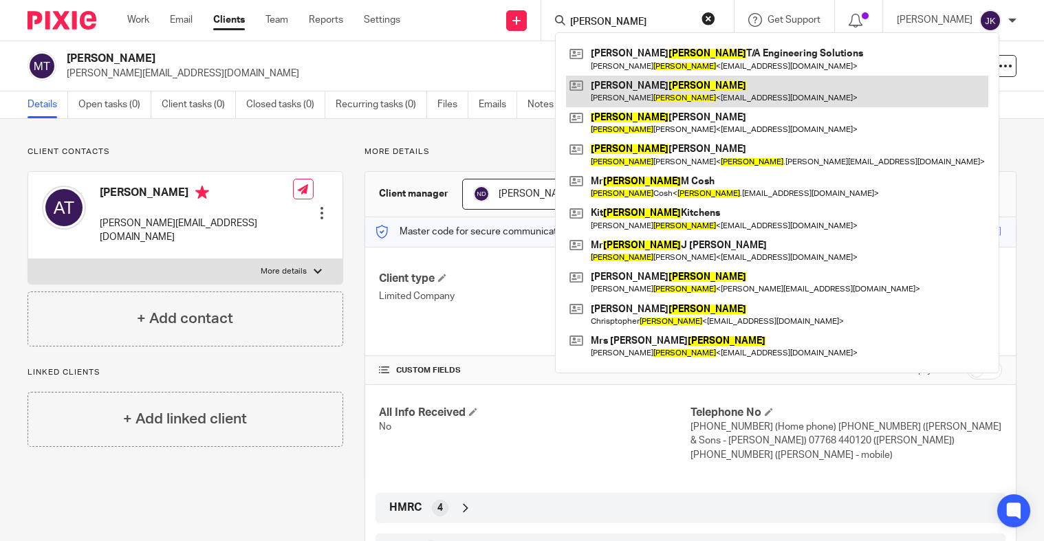
type input "[PERSON_NAME]"
click at [668, 85] on link at bounding box center [777, 92] width 422 height 32
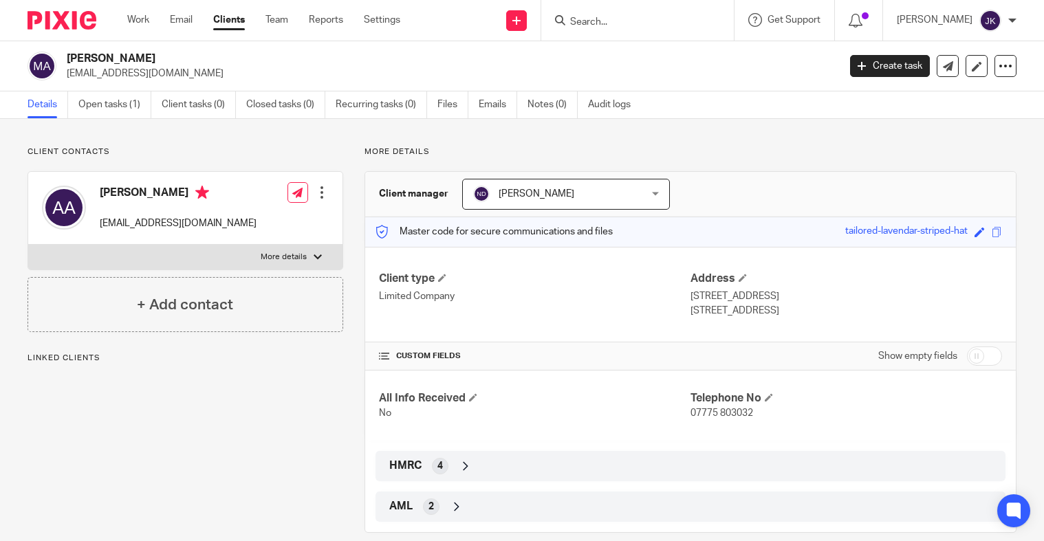
drag, startPoint x: 179, startPoint y: 62, endPoint x: 61, endPoint y: 60, distance: 119.0
click at [61, 60] on div "[PERSON_NAME] [EMAIL_ADDRESS][DOMAIN_NAME]" at bounding box center [429, 66] width 802 height 29
copy div "[PERSON_NAME]"
click at [672, 17] on input "Search" at bounding box center [631, 23] width 124 height 12
drag, startPoint x: 601, startPoint y: 8, endPoint x: 586, endPoint y: 11, distance: 15.5
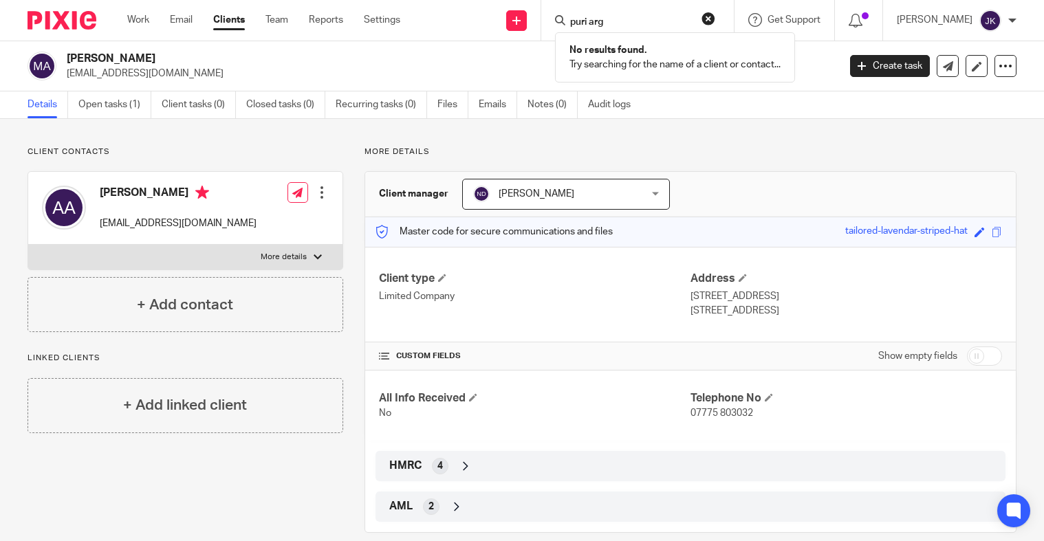
click at [586, 11] on div "puri arg No results found. Try searching for the name of a client or contact..." at bounding box center [637, 20] width 193 height 41
drag, startPoint x: 626, startPoint y: 27, endPoint x: 540, endPoint y: 23, distance: 85.4
click at [555, 23] on div "puri arg" at bounding box center [635, 20] width 160 height 17
type input "argenti"
drag, startPoint x: 622, startPoint y: 20, endPoint x: 495, endPoint y: 0, distance: 128.8
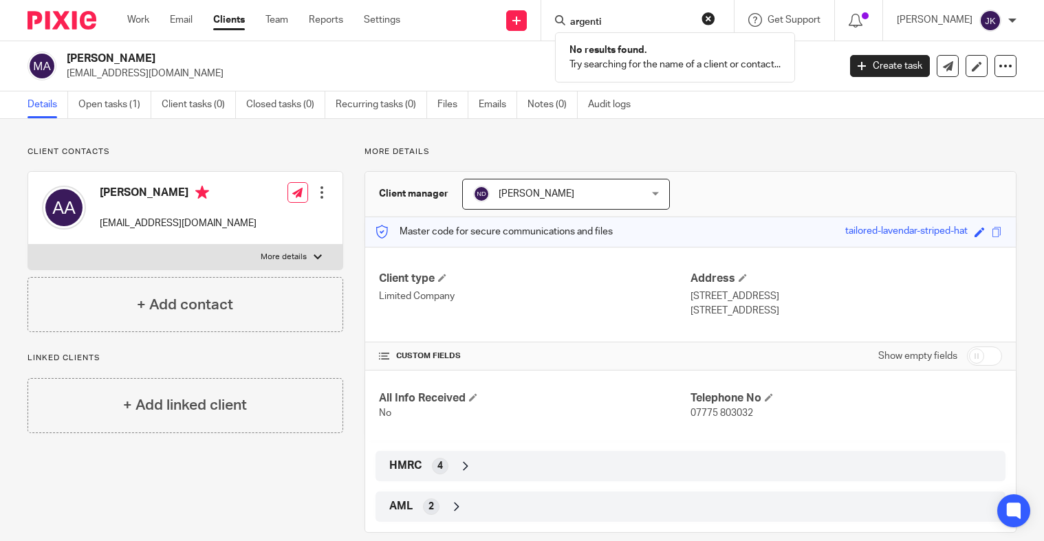
click at [495, 0] on div "Send new email Create task Add client argenti No results found. Try searching f…" at bounding box center [732, 20] width 623 height 41
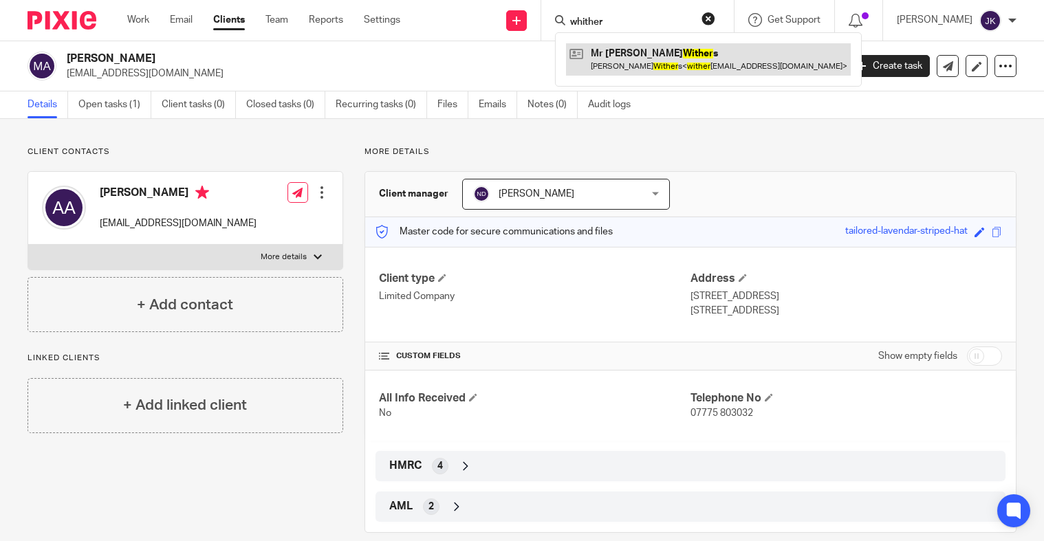
type input "whither"
click at [618, 56] on link at bounding box center [708, 59] width 285 height 32
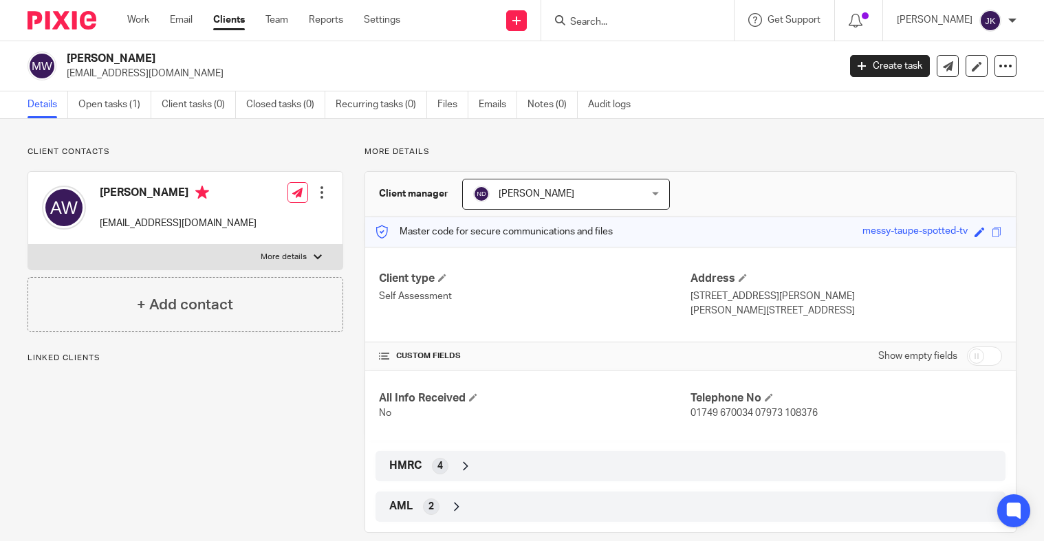
drag, startPoint x: 173, startPoint y: 54, endPoint x: 69, endPoint y: 52, distance: 103.9
click at [69, 52] on h2 "[PERSON_NAME]" at bounding box center [372, 59] width 610 height 14
copy h2 "[PERSON_NAME]"
drag, startPoint x: 175, startPoint y: 59, endPoint x: 68, endPoint y: 59, distance: 106.6
click at [68, 59] on h2 "[PERSON_NAME]" at bounding box center [372, 59] width 610 height 14
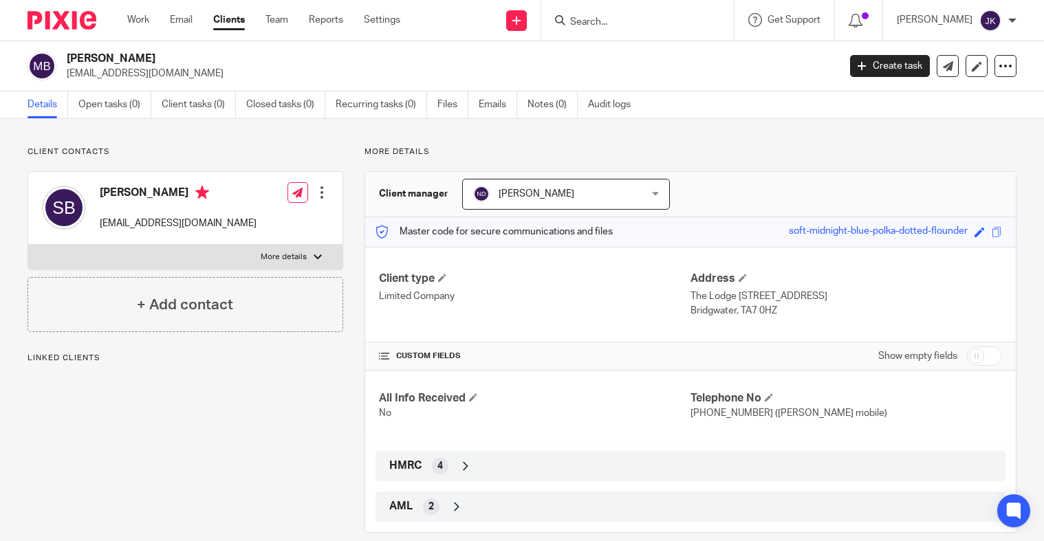
copy h2 "Mrs Sigrid Binning"
click at [581, 21] on input "Search" at bounding box center [631, 23] width 124 height 12
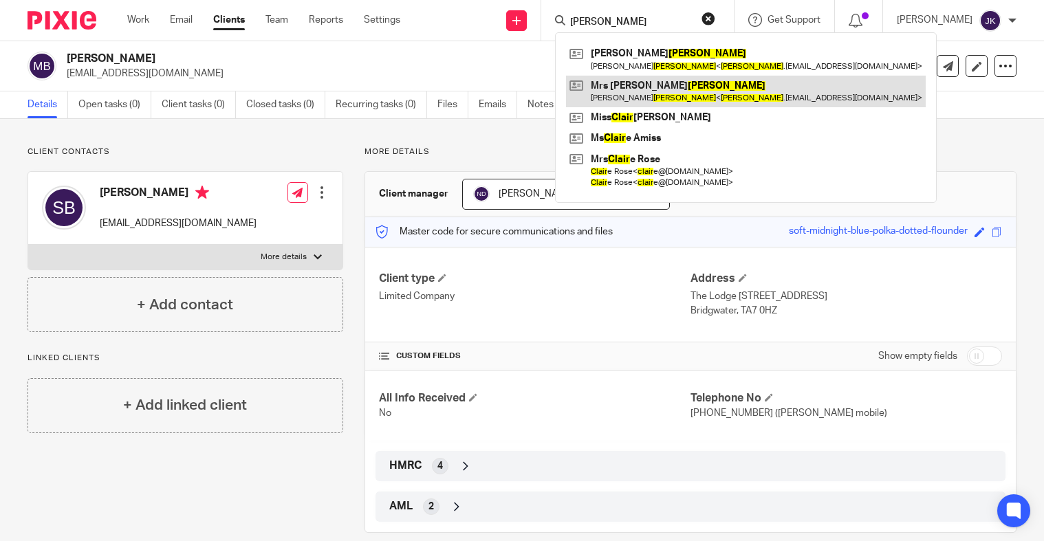
type input "[PERSON_NAME]"
click at [651, 80] on link at bounding box center [746, 92] width 360 height 32
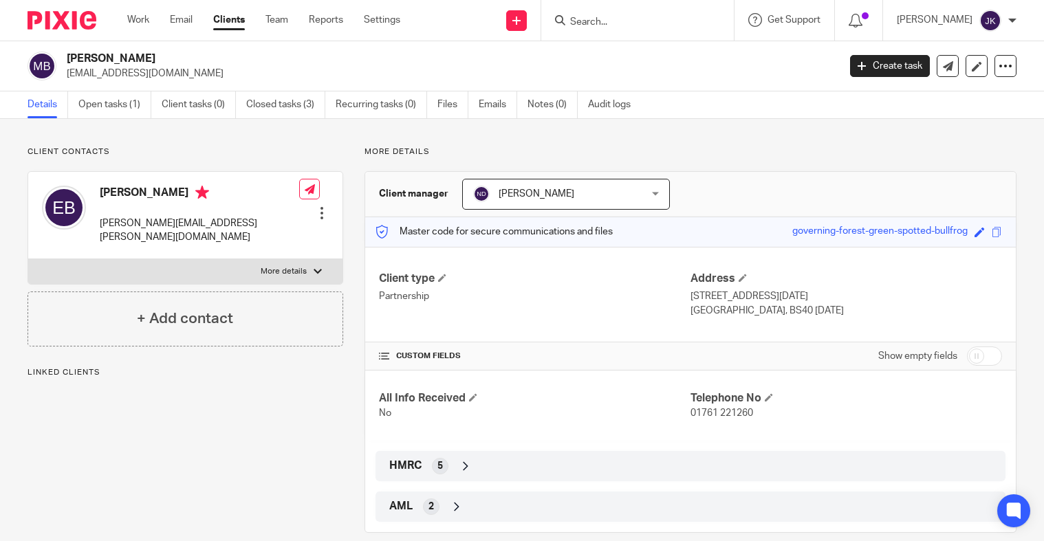
drag, startPoint x: 186, startPoint y: 59, endPoint x: 60, endPoint y: 59, distance: 125.8
click at [60, 59] on div "[PERSON_NAME] [EMAIL_ADDRESS][DOMAIN_NAME]" at bounding box center [429, 66] width 802 height 29
copy div "[PERSON_NAME]"
click at [576, 21] on input "Search" at bounding box center [631, 23] width 124 height 12
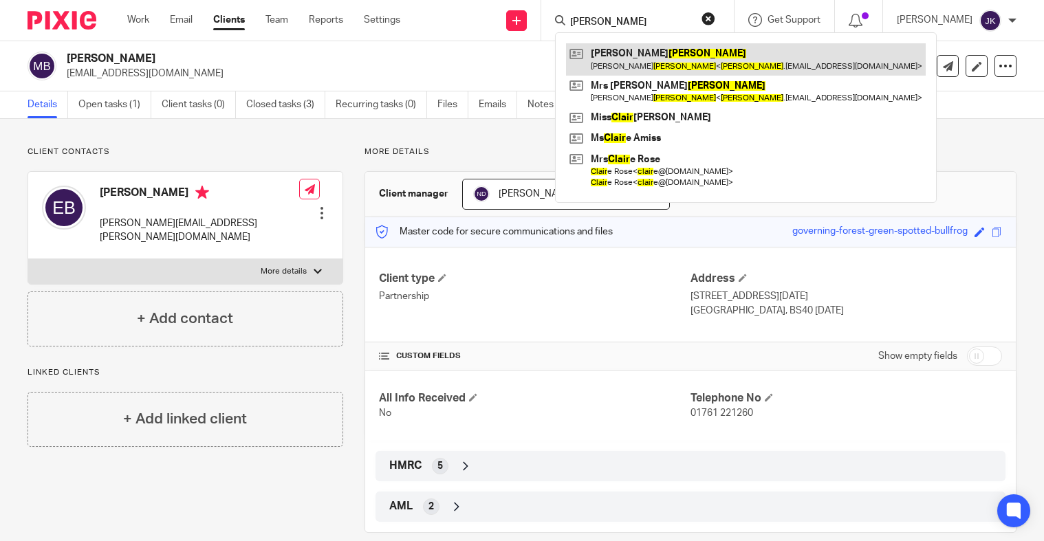
type input "[PERSON_NAME]"
click at [652, 61] on link at bounding box center [746, 59] width 360 height 32
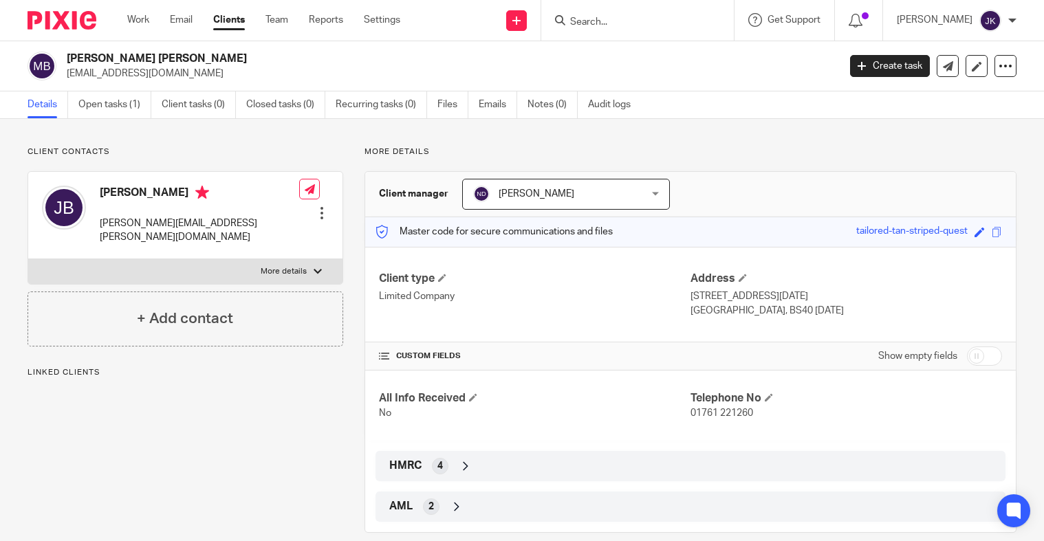
drag, startPoint x: 155, startPoint y: 58, endPoint x: 65, endPoint y: 55, distance: 90.1
click at [65, 55] on div "Mr James Blair jimboblair@icloud.com" at bounding box center [429, 66] width 802 height 29
copy h2 "Mr James Blair"
click at [581, 28] on input "Search" at bounding box center [631, 23] width 124 height 12
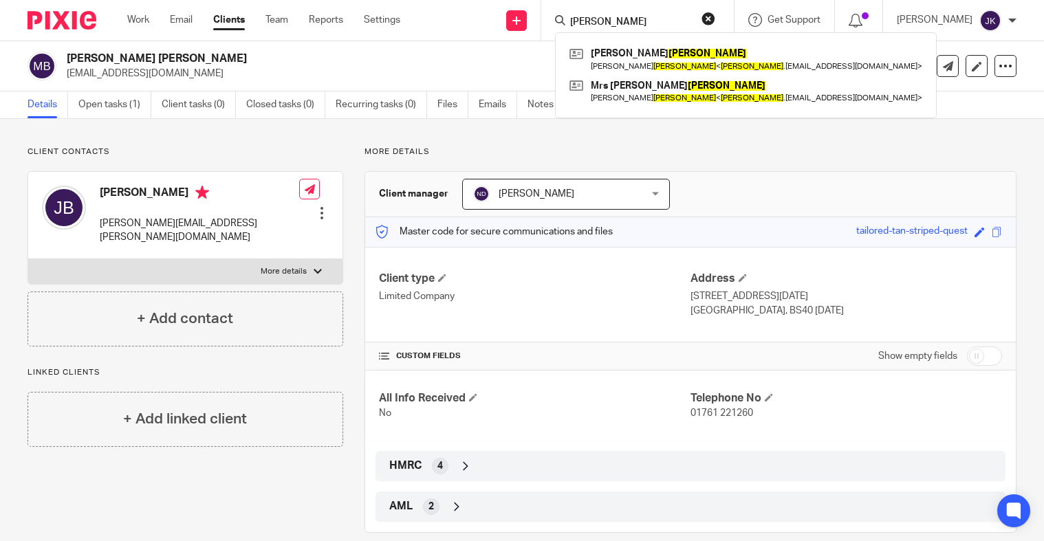
type input "blair"
drag, startPoint x: 602, startPoint y: 20, endPoint x: 510, endPoint y: 17, distance: 91.5
click at [510, 17] on div "Send new email Create task Add client blair Mr James Blair James Lammond Blair …" at bounding box center [732, 20] width 623 height 41
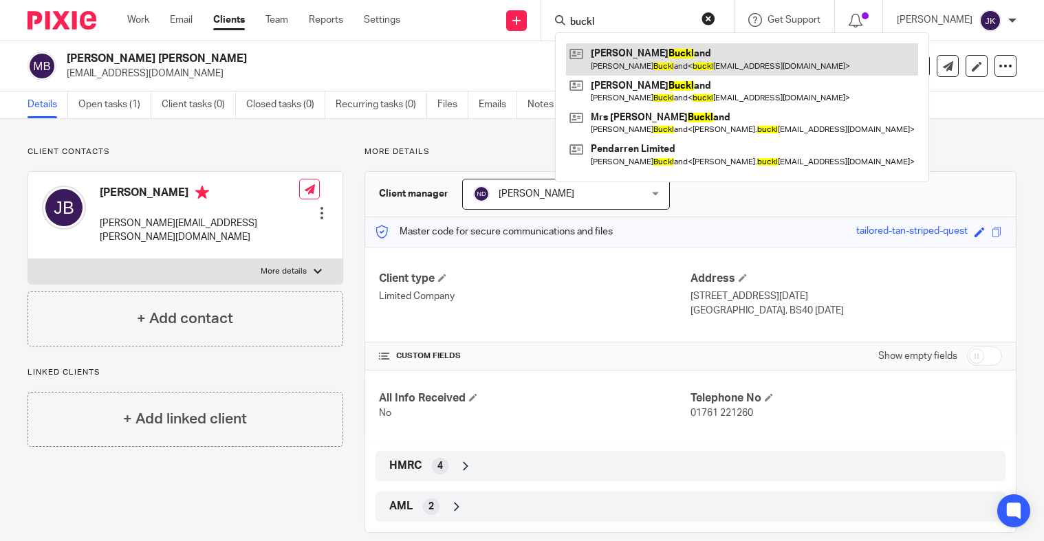
type input "buckl"
click at [611, 55] on link at bounding box center [742, 59] width 352 height 32
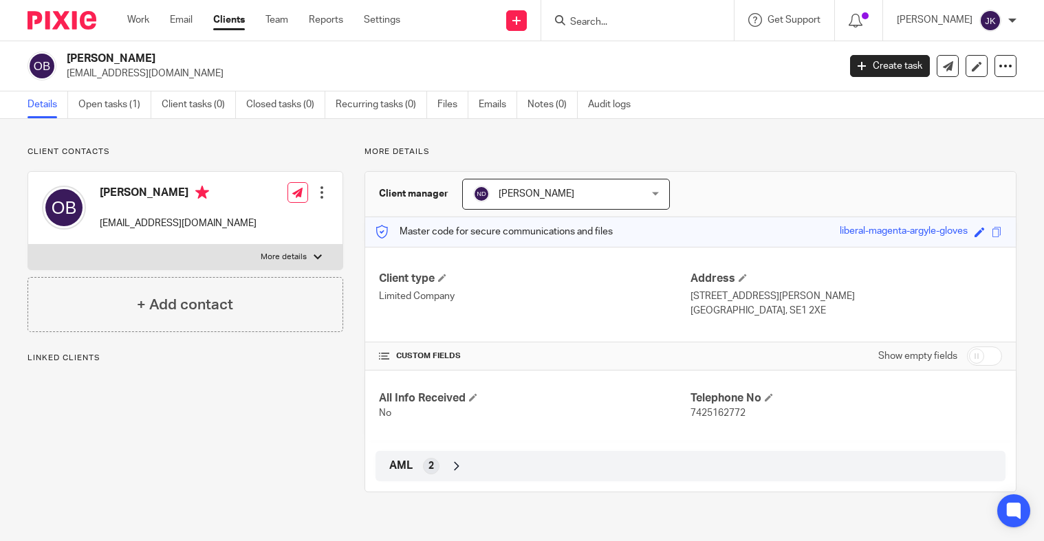
drag, startPoint x: 198, startPoint y: 55, endPoint x: 52, endPoint y: 58, distance: 146.5
click at [52, 58] on div "[PERSON_NAME] [EMAIL_ADDRESS][DOMAIN_NAME]" at bounding box center [429, 66] width 802 height 29
copy div "[PERSON_NAME]"
click at [624, 26] on input "Search" at bounding box center [631, 23] width 124 height 12
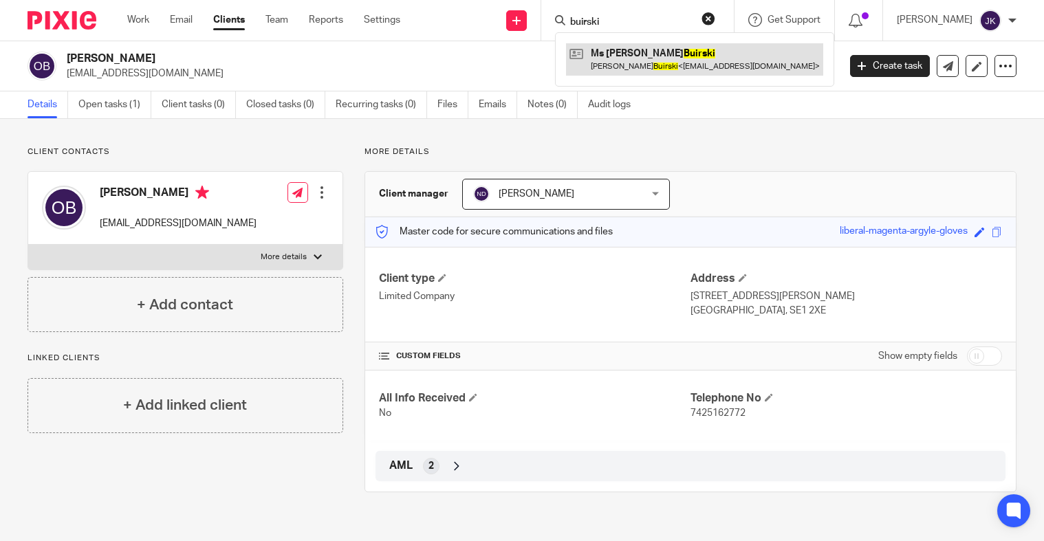
type input "buirski"
click at [630, 56] on link at bounding box center [694, 59] width 257 height 32
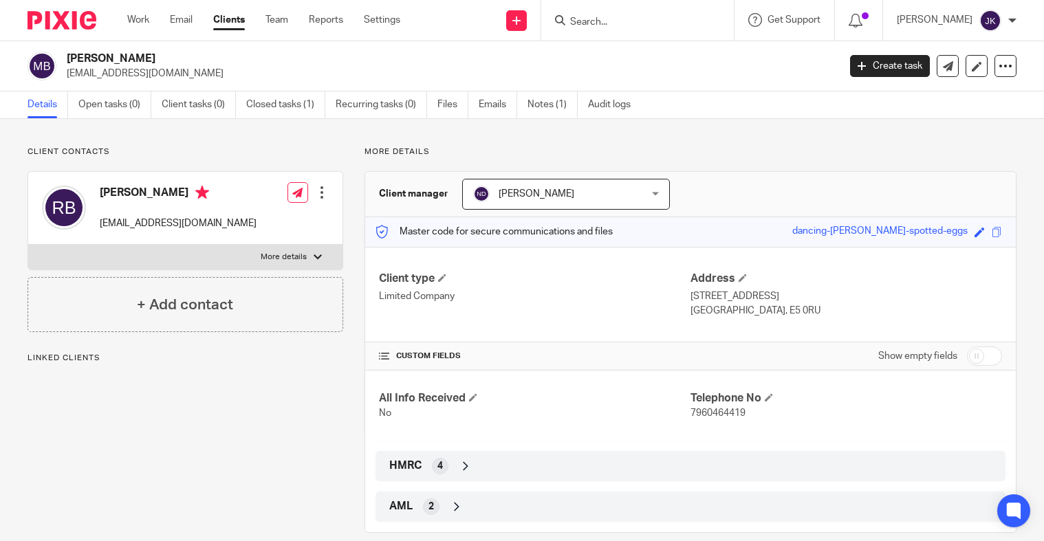
drag, startPoint x: 192, startPoint y: 58, endPoint x: 70, endPoint y: 56, distance: 121.7
click at [70, 56] on h2 "Ms Rachel L Buirski" at bounding box center [372, 59] width 610 height 14
copy h2 "Ms Rachel L Buirski"
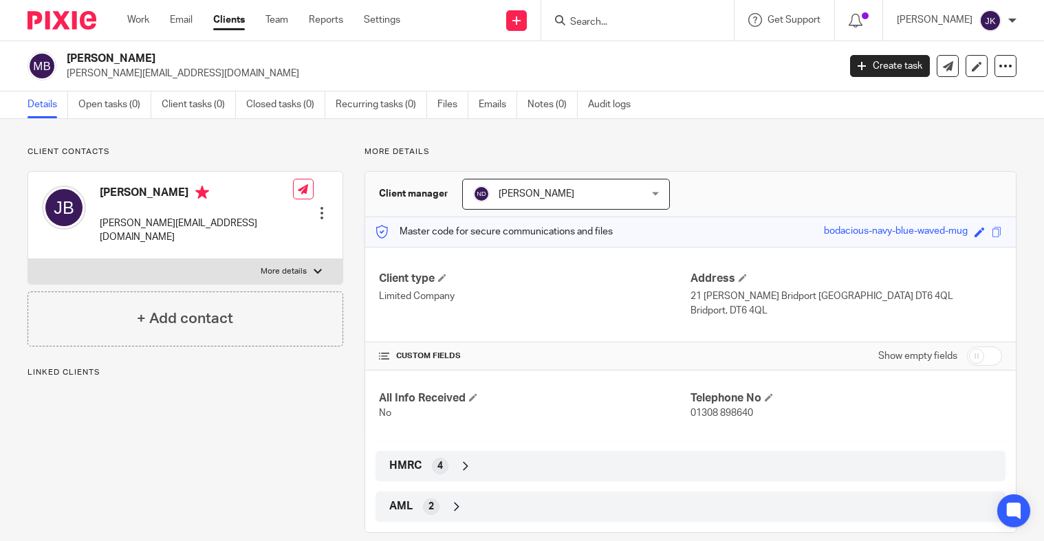
drag, startPoint x: 152, startPoint y: 55, endPoint x: 43, endPoint y: 62, distance: 108.9
click at [43, 62] on div "[PERSON_NAME] [PERSON_NAME][EMAIL_ADDRESS][DOMAIN_NAME]" at bounding box center [429, 66] width 802 height 29
copy div "[PERSON_NAME]"
click at [593, 24] on input "Search" at bounding box center [631, 23] width 124 height 12
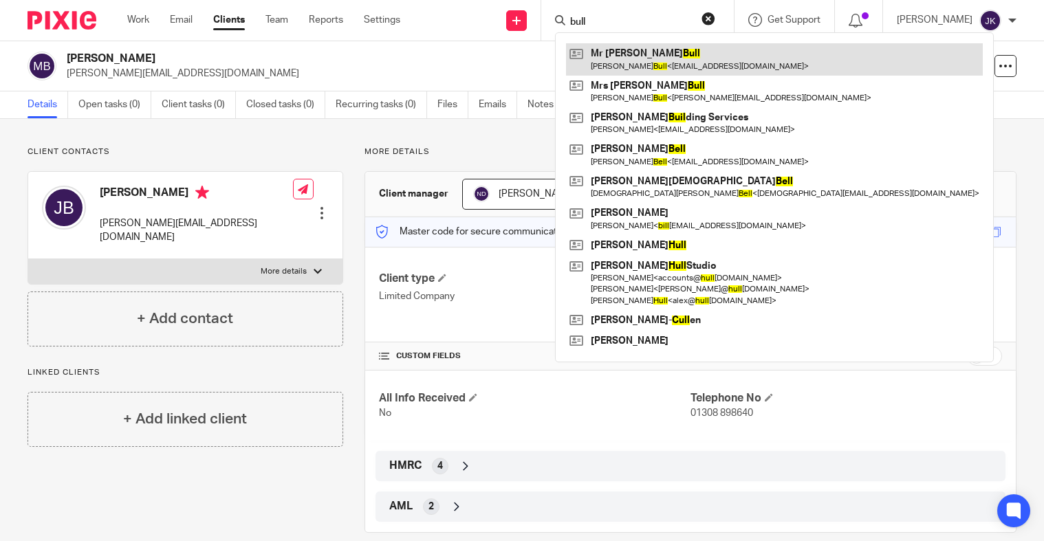
type input "bull"
click at [634, 54] on link at bounding box center [774, 59] width 417 height 32
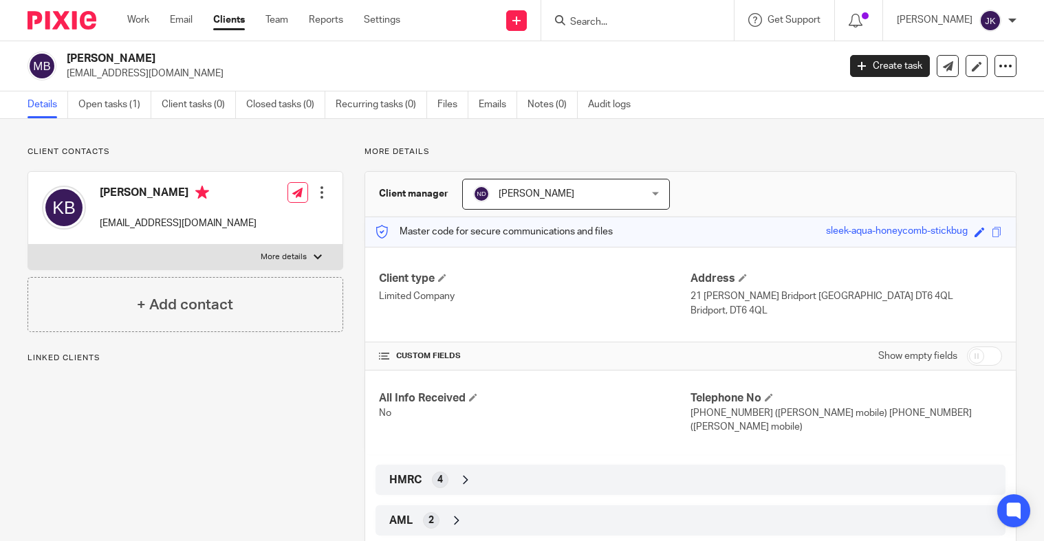
drag, startPoint x: 155, startPoint y: 59, endPoint x: 65, endPoint y: 57, distance: 90.1
click at [65, 57] on div "Mr Kevin J Bull janeb54@hotmail.com" at bounding box center [429, 66] width 802 height 29
copy h2 "Mr Kevin J Bull"
click at [575, 19] on input "Search" at bounding box center [631, 23] width 124 height 12
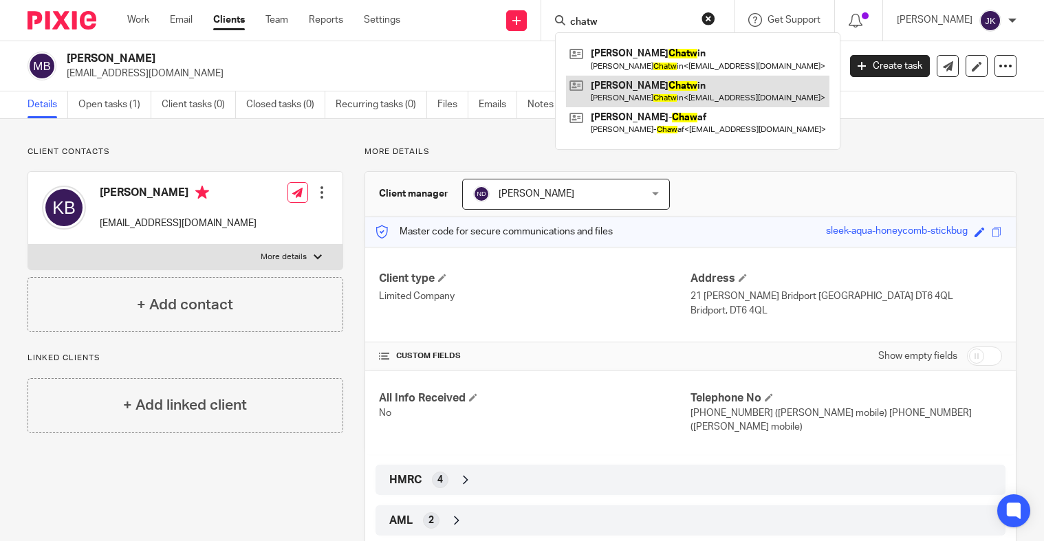
type input "chatw"
click at [573, 92] on link at bounding box center [697, 92] width 263 height 32
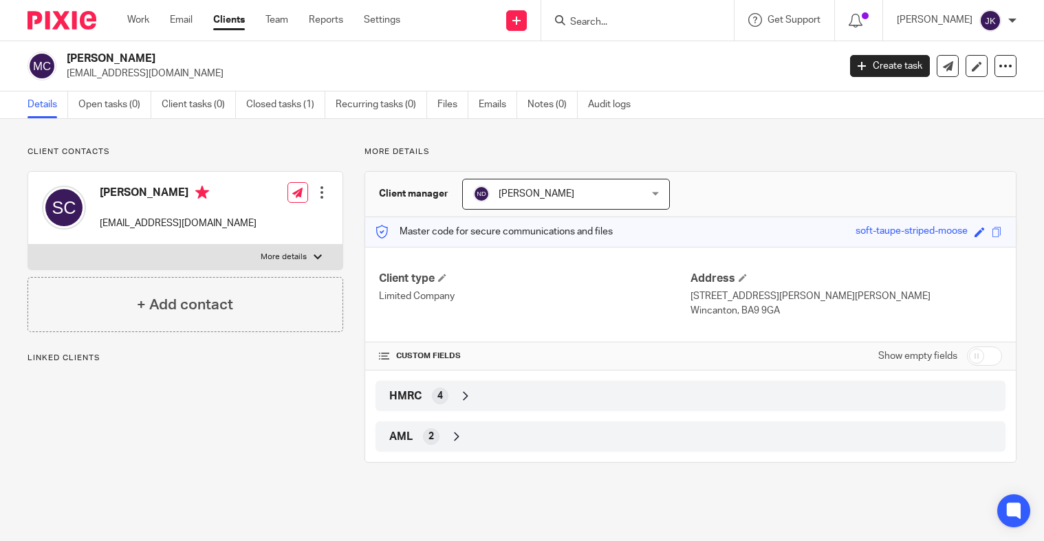
drag, startPoint x: 177, startPoint y: 54, endPoint x: 63, endPoint y: 53, distance: 113.5
click at [63, 53] on div "[PERSON_NAME] [EMAIL_ADDRESS][DOMAIN_NAME]" at bounding box center [429, 66] width 802 height 29
copy h2 "[PERSON_NAME]"
click at [604, 30] on div at bounding box center [637, 20] width 193 height 41
click at [604, 19] on input "Search" at bounding box center [631, 23] width 124 height 12
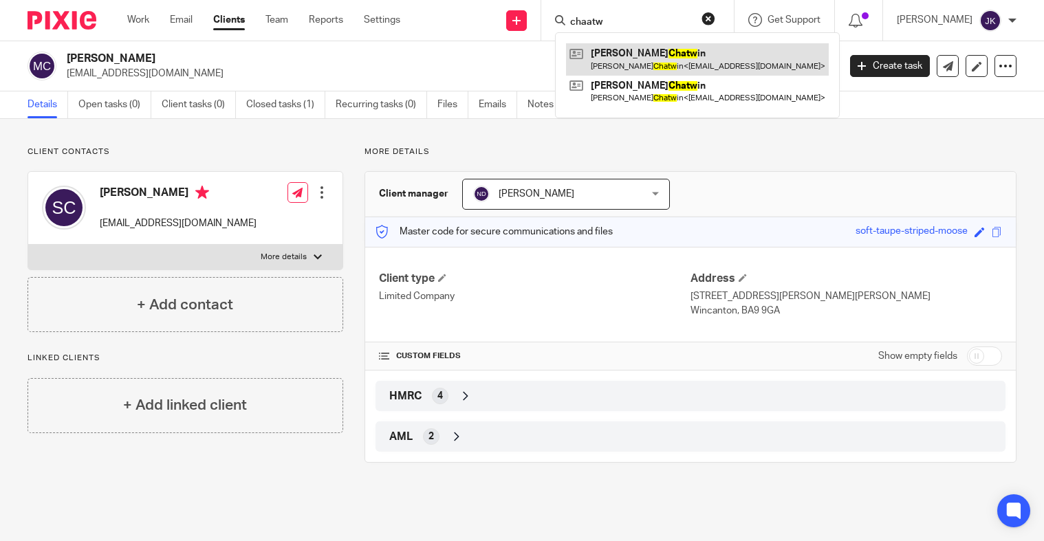
type input "chaatw"
click at [632, 63] on link at bounding box center [697, 59] width 263 height 32
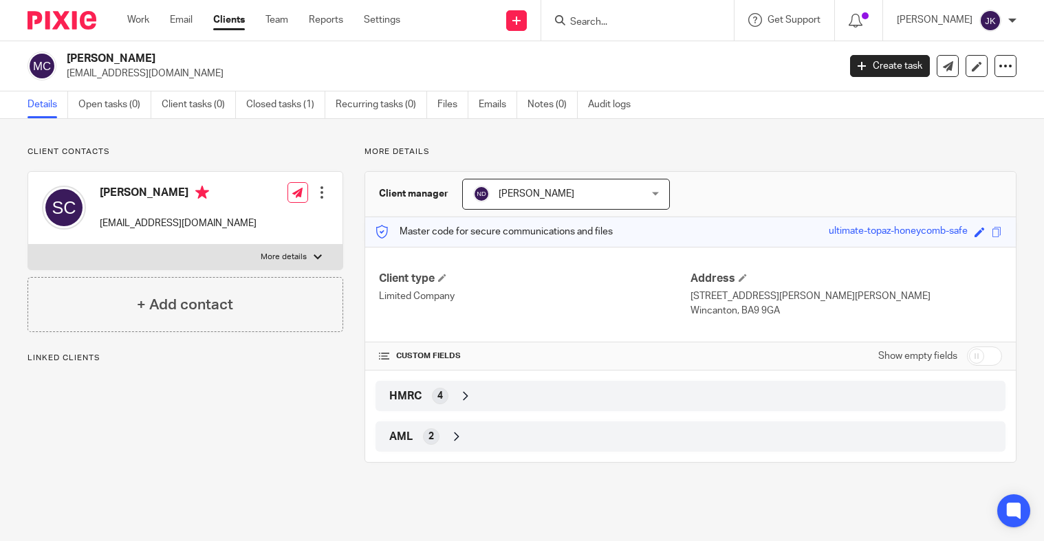
drag, startPoint x: 199, startPoint y: 59, endPoint x: 61, endPoint y: 56, distance: 138.2
click at [61, 56] on div "Mrs Sharon T Chatwin sharonchatwin@hotmail.co.uk" at bounding box center [429, 66] width 802 height 29
copy div "Mrs Sharon T Chatwin"
click at [607, 26] on input "Search" at bounding box center [631, 23] width 124 height 12
type input "v"
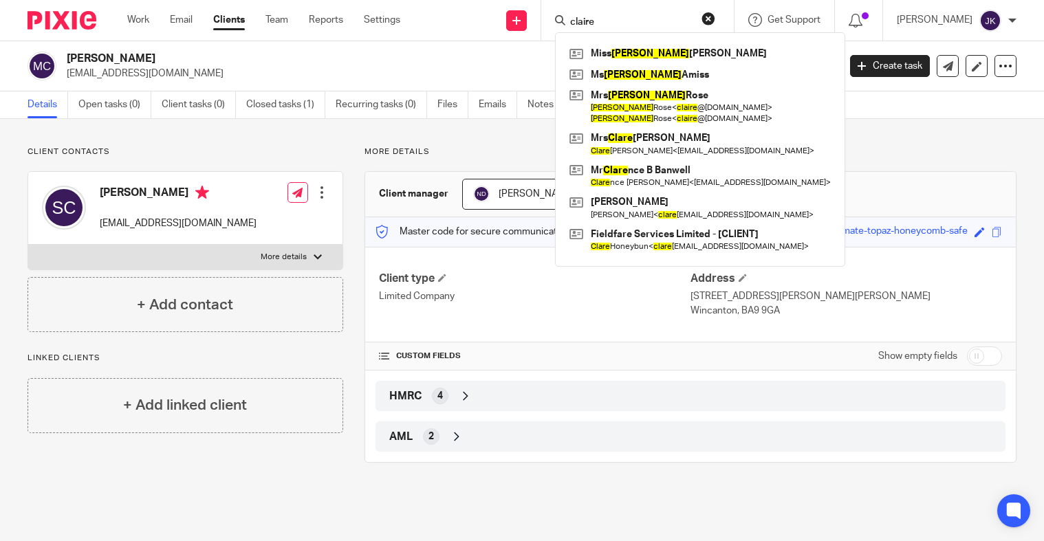
click at [608, 18] on input "claire" at bounding box center [631, 23] width 124 height 12
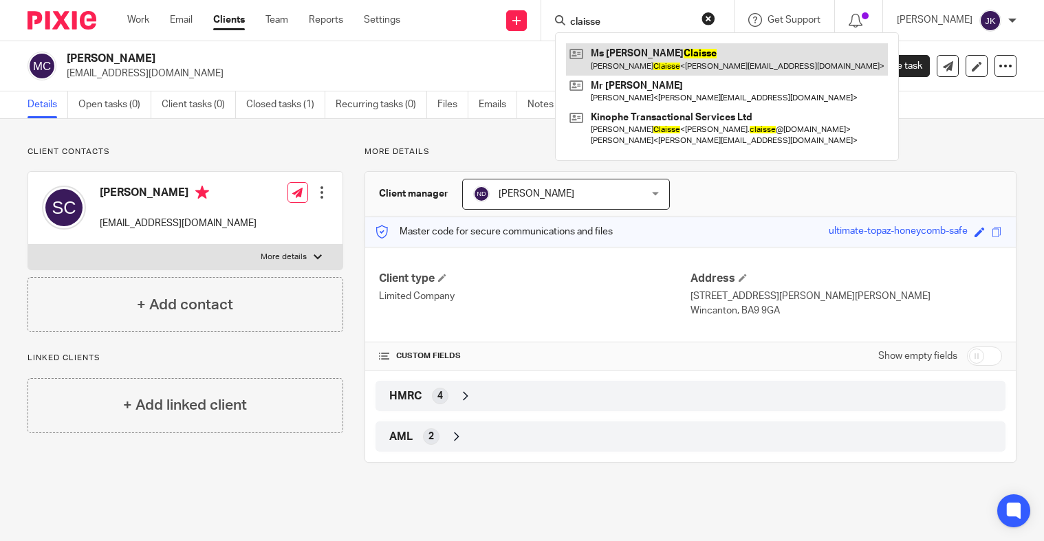
type input "claisse"
click at [674, 65] on link at bounding box center [727, 59] width 322 height 32
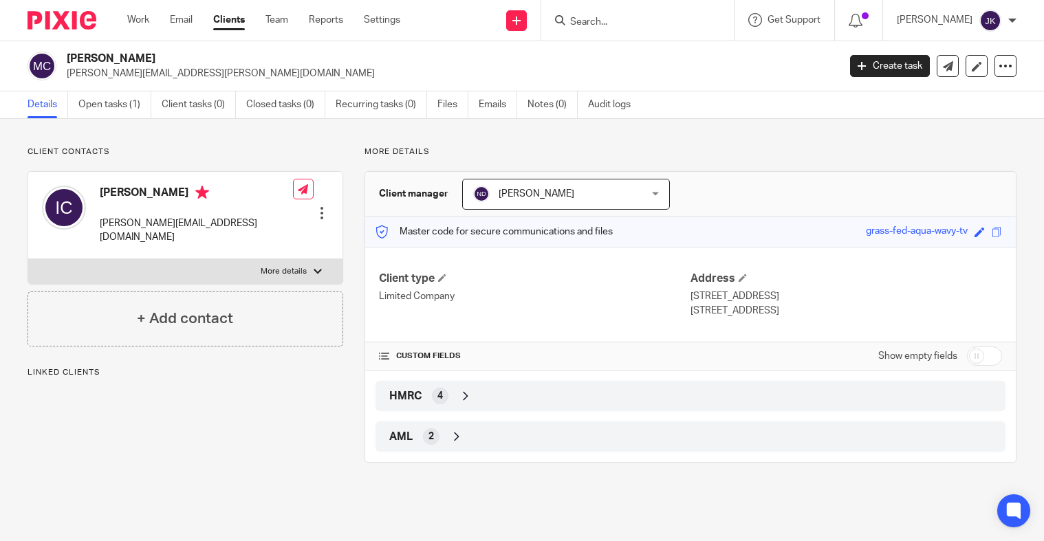
drag, startPoint x: 179, startPoint y: 54, endPoint x: 69, endPoint y: 51, distance: 110.1
click at [69, 51] on div "[PERSON_NAME] [PERSON_NAME][EMAIL_ADDRESS][PERSON_NAME][DOMAIN_NAME] Create tas…" at bounding box center [522, 66] width 1044 height 50
copy h2 "[PERSON_NAME]"
click at [583, 23] on input "Search" at bounding box center [631, 23] width 124 height 12
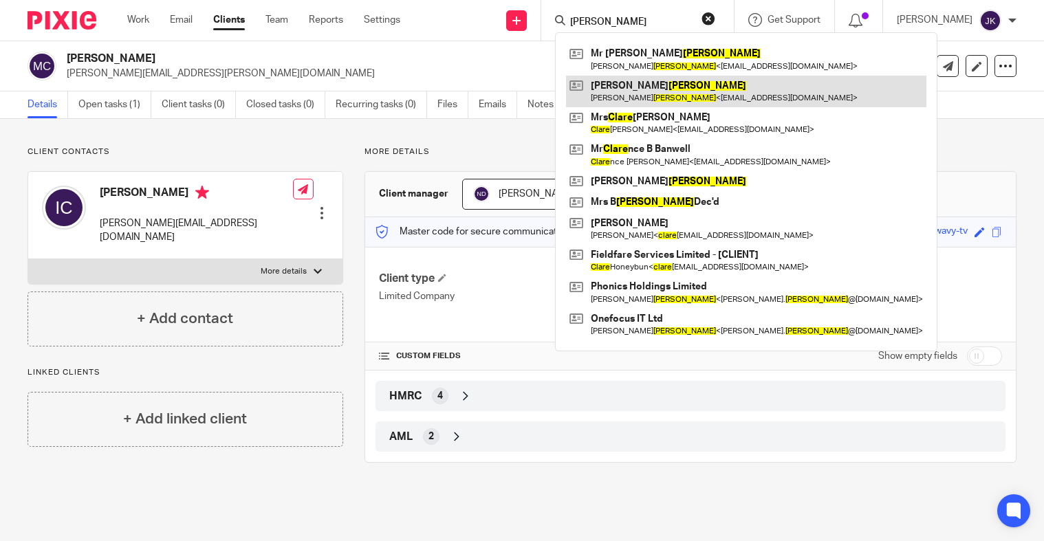
type input "[PERSON_NAME]"
click at [662, 98] on link at bounding box center [746, 92] width 360 height 32
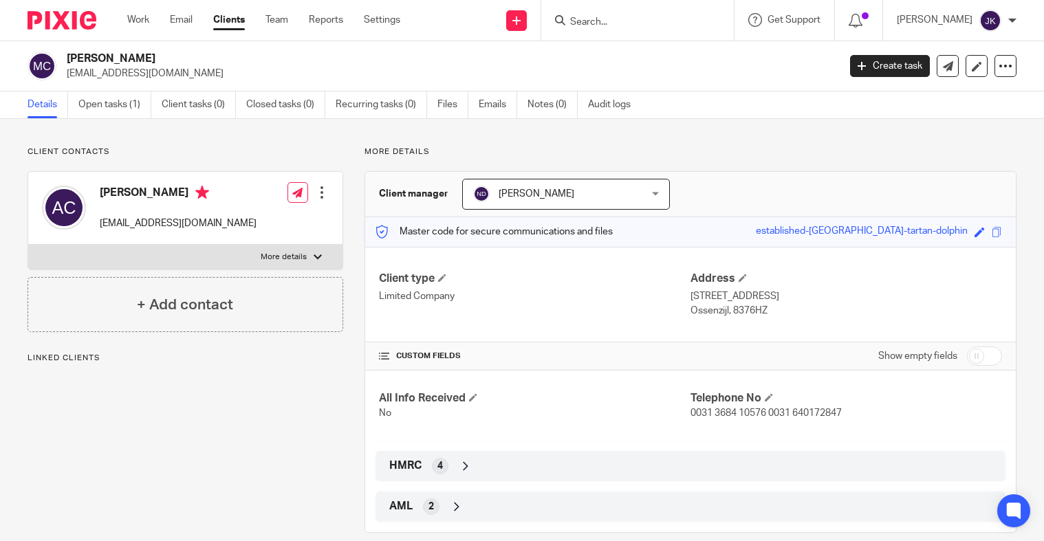
drag, startPoint x: 172, startPoint y: 53, endPoint x: 63, endPoint y: 63, distance: 109.1
click at [63, 63] on div "[PERSON_NAME] [EMAIL_ADDRESS][DOMAIN_NAME]" at bounding box center [429, 66] width 802 height 29
copy h2 "[PERSON_NAME]"
click at [620, 23] on input "Search" at bounding box center [631, 23] width 124 height 12
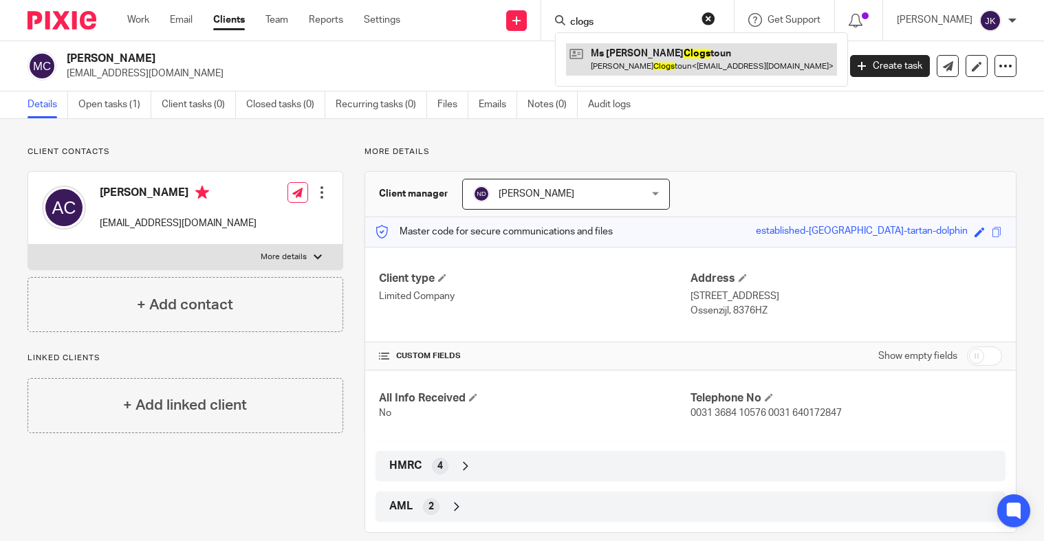
type input "clogs"
click at [634, 62] on link at bounding box center [701, 59] width 271 height 32
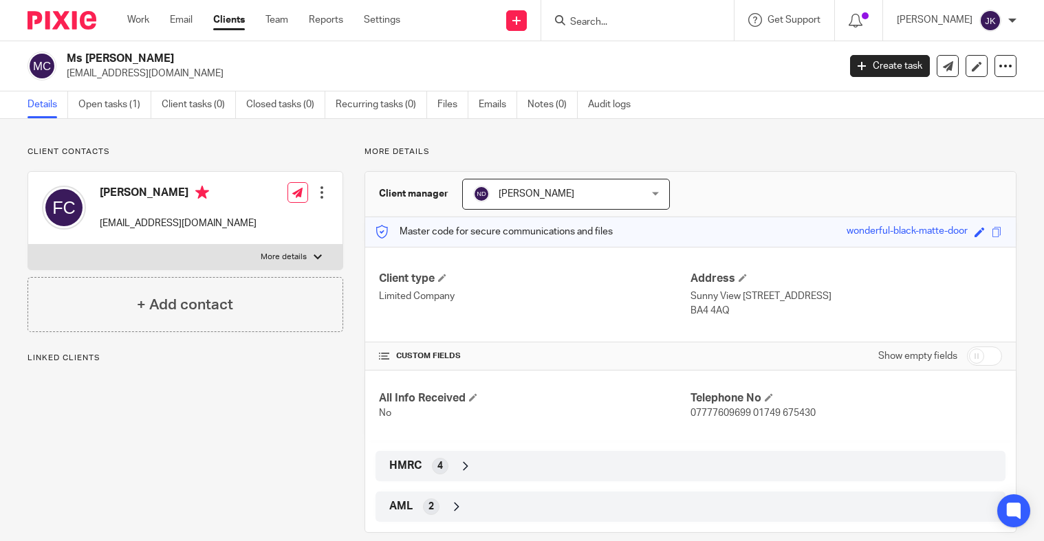
drag, startPoint x: 180, startPoint y: 59, endPoint x: 63, endPoint y: 55, distance: 117.0
click at [63, 55] on div "Ms Fiona Clogstoun fionaclogstoun@gmail.com" at bounding box center [429, 66] width 802 height 29
copy h2 "Ms Fiona Clogstoun"
click at [591, 19] on input "Search" at bounding box center [631, 23] width 124 height 12
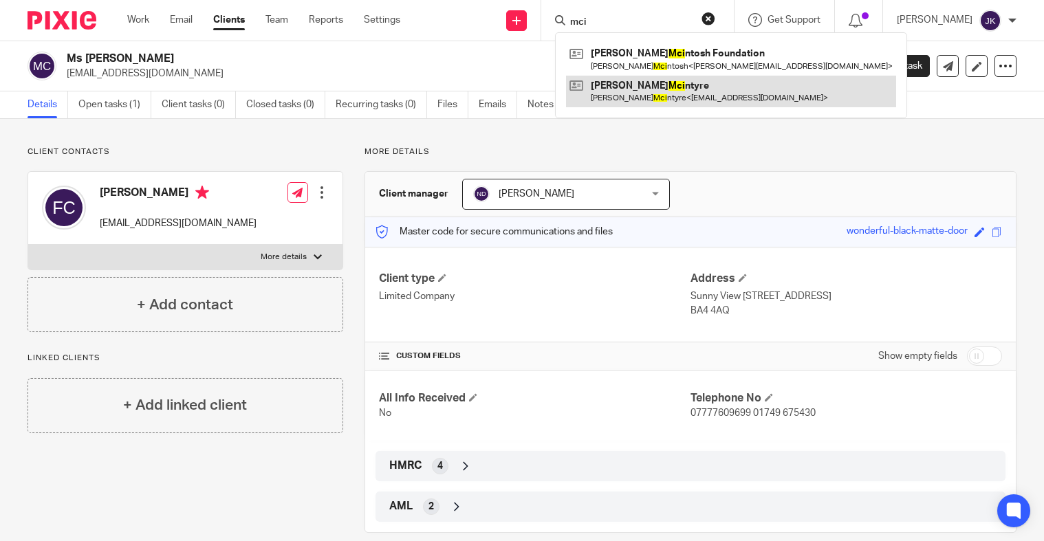
type input "mci"
click at [654, 94] on link at bounding box center [731, 92] width 330 height 32
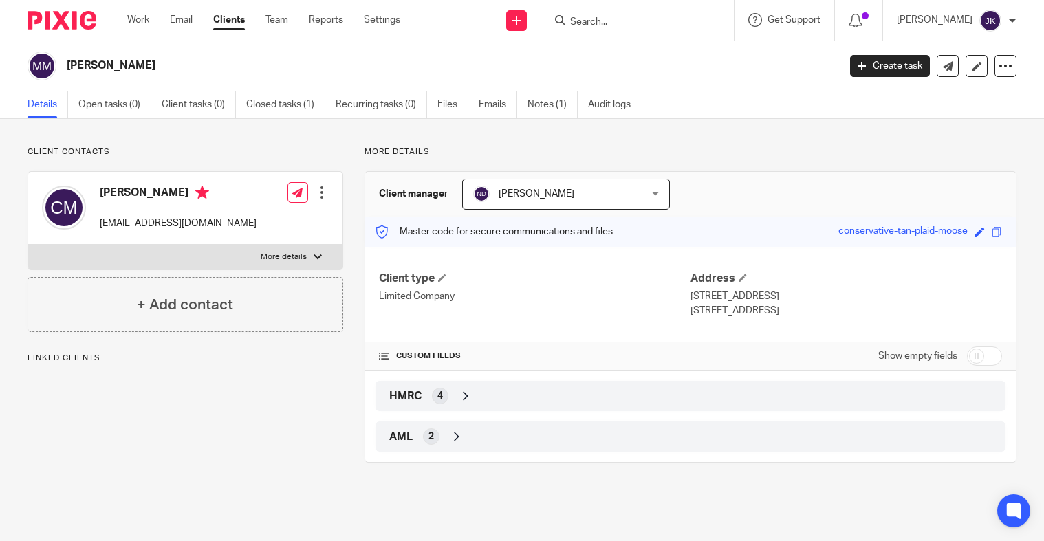
drag, startPoint x: 136, startPoint y: 65, endPoint x: 57, endPoint y: 66, distance: 79.1
click at [57, 66] on div "[PERSON_NAME]" at bounding box center [429, 66] width 802 height 29
copy div "[PERSON_NAME]"
click at [569, 21] on input "Search" at bounding box center [631, 23] width 124 height 12
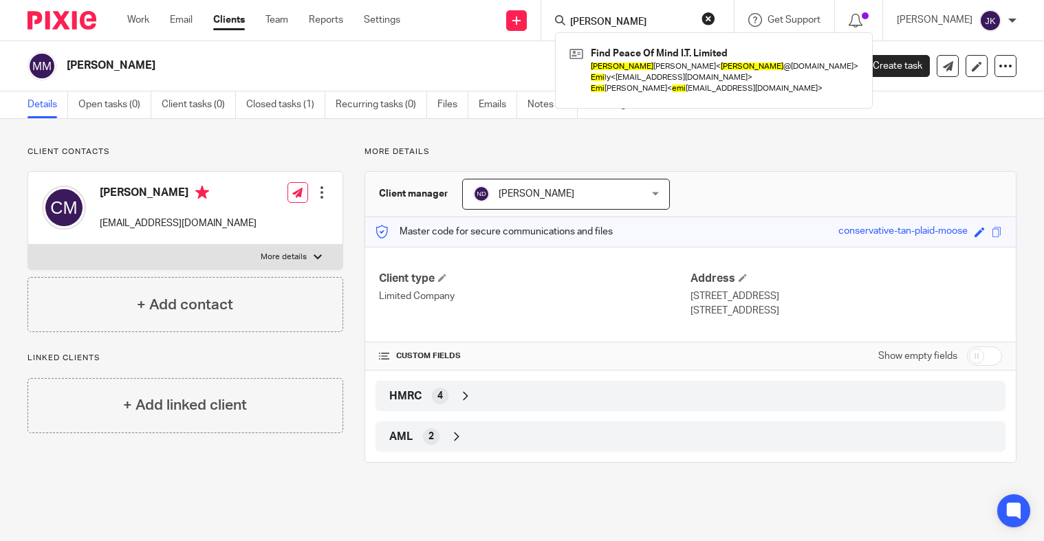
type input "[PERSON_NAME]"
drag, startPoint x: 622, startPoint y: 22, endPoint x: 499, endPoint y: 8, distance: 123.2
click at [499, 8] on div "Send new email Create task Add client [PERSON_NAME] emi Find Peace Of Mind I.T.…" at bounding box center [732, 20] width 623 height 41
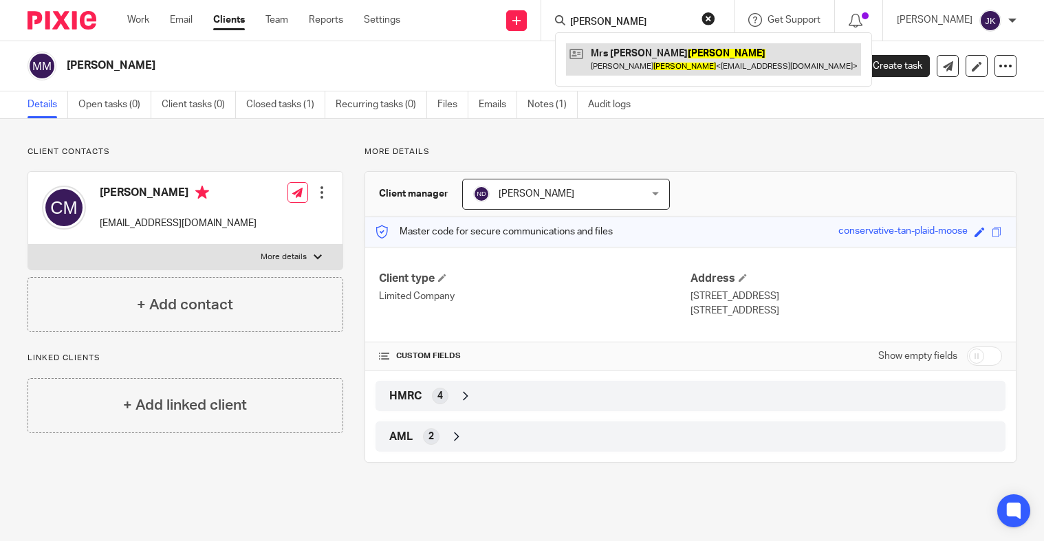
type input "[PERSON_NAME]"
click at [604, 50] on link at bounding box center [713, 59] width 295 height 32
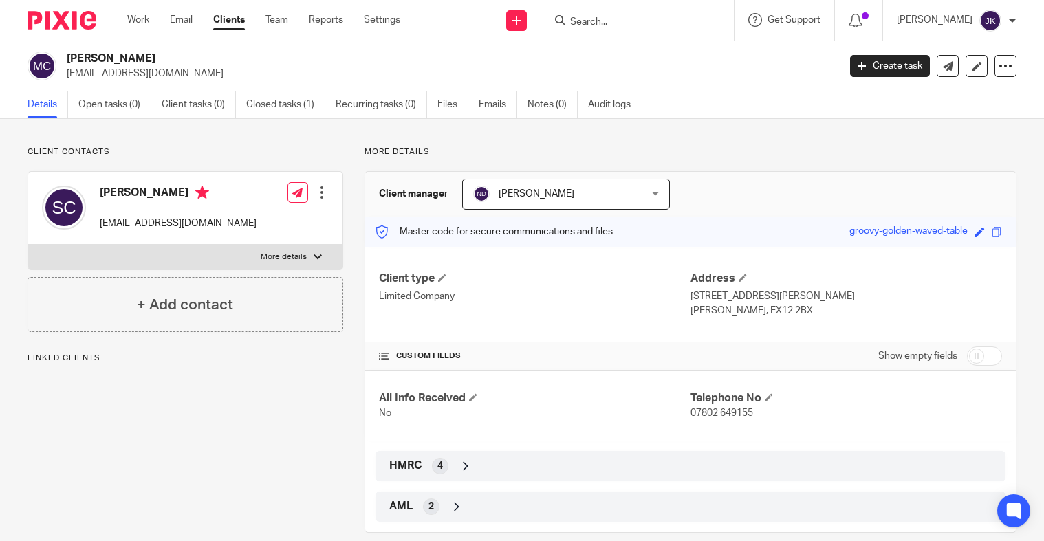
drag, startPoint x: 165, startPoint y: 55, endPoint x: 47, endPoint y: 54, distance: 118.3
click at [47, 54] on div "Mrs Susan Craker susanawhelan@icloud.com" at bounding box center [429, 66] width 802 height 29
copy div "Mrs Susan Craker"
click at [573, 31] on div at bounding box center [637, 20] width 193 height 41
click at [582, 22] on input "Search" at bounding box center [631, 23] width 124 height 12
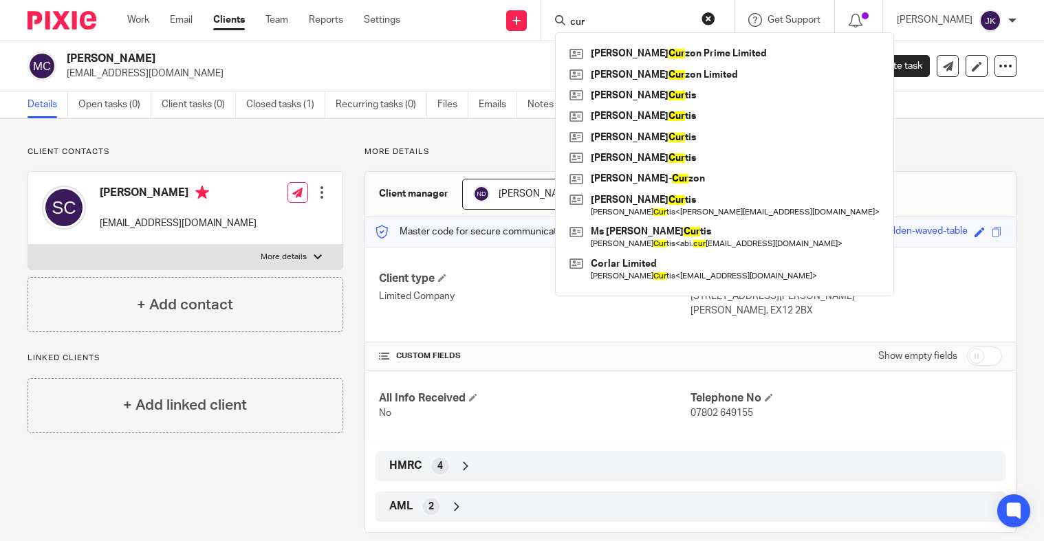
drag, startPoint x: 573, startPoint y: 24, endPoint x: 540, endPoint y: 19, distance: 33.4
click at [555, 19] on div "cur" at bounding box center [635, 20] width 160 height 17
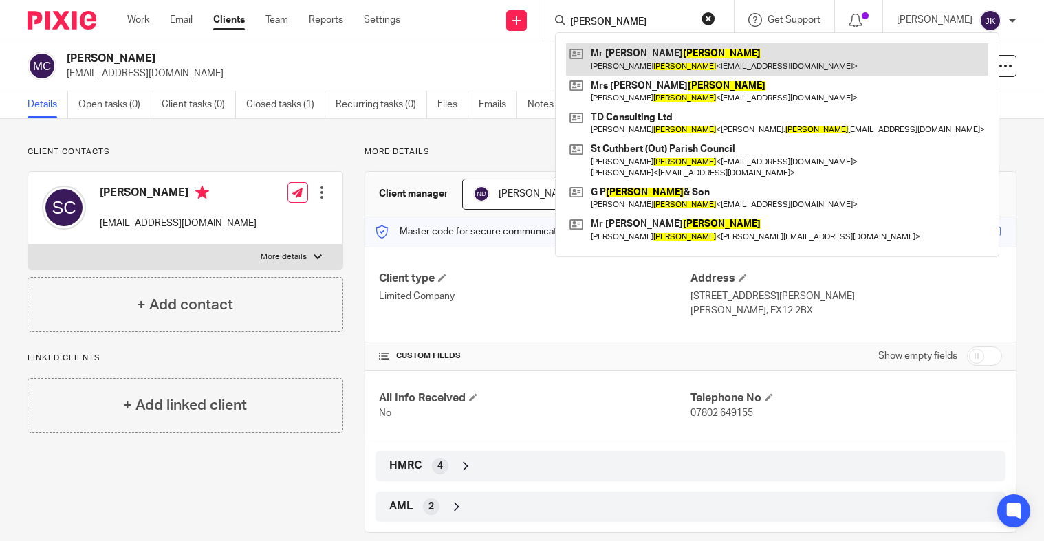
type input "davies"
click at [595, 55] on link at bounding box center [777, 59] width 422 height 32
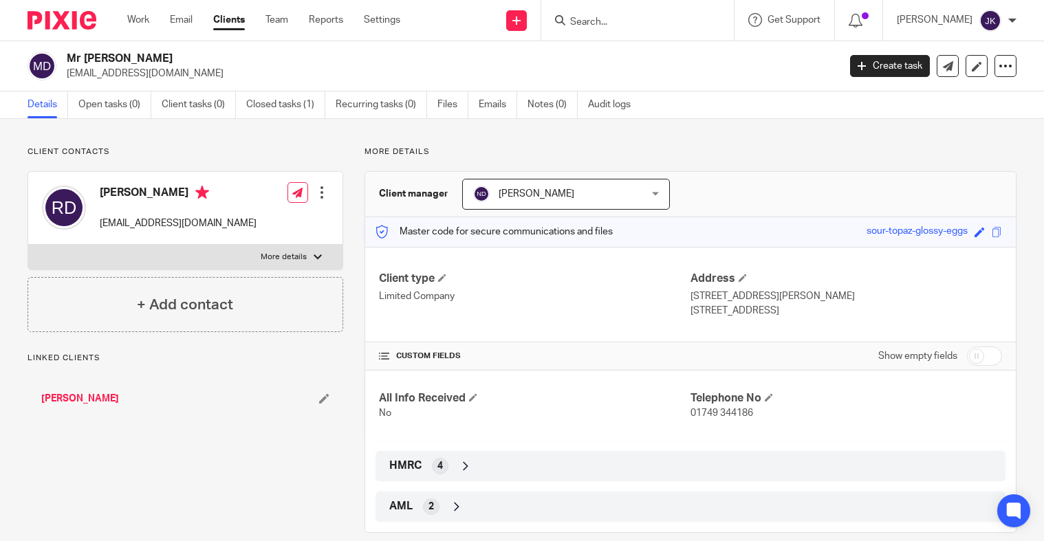
drag, startPoint x: 199, startPoint y: 64, endPoint x: 69, endPoint y: 52, distance: 130.5
click at [69, 52] on h2 "Mr Robert Davies" at bounding box center [372, 59] width 610 height 14
copy h2 "Mr Robert Davies"
click at [575, 30] on div at bounding box center [637, 20] width 193 height 41
click at [578, 28] on input "Search" at bounding box center [631, 23] width 124 height 12
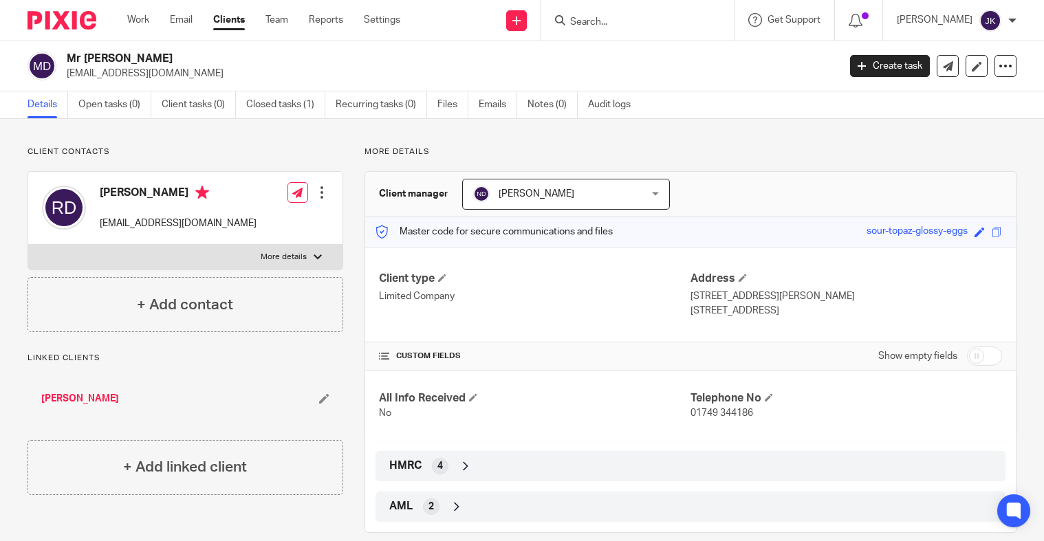
click at [100, 395] on link "Mrs Tina M Davies" at bounding box center [80, 399] width 78 height 14
drag, startPoint x: 174, startPoint y: 58, endPoint x: 63, endPoint y: 52, distance: 110.9
click at [63, 52] on div "Mrs Tina M Davies bobtin445@yahoo.co.uk" at bounding box center [429, 66] width 802 height 29
copy h2 "[PERSON_NAME]"
click at [594, 25] on input "Search" at bounding box center [631, 23] width 124 height 12
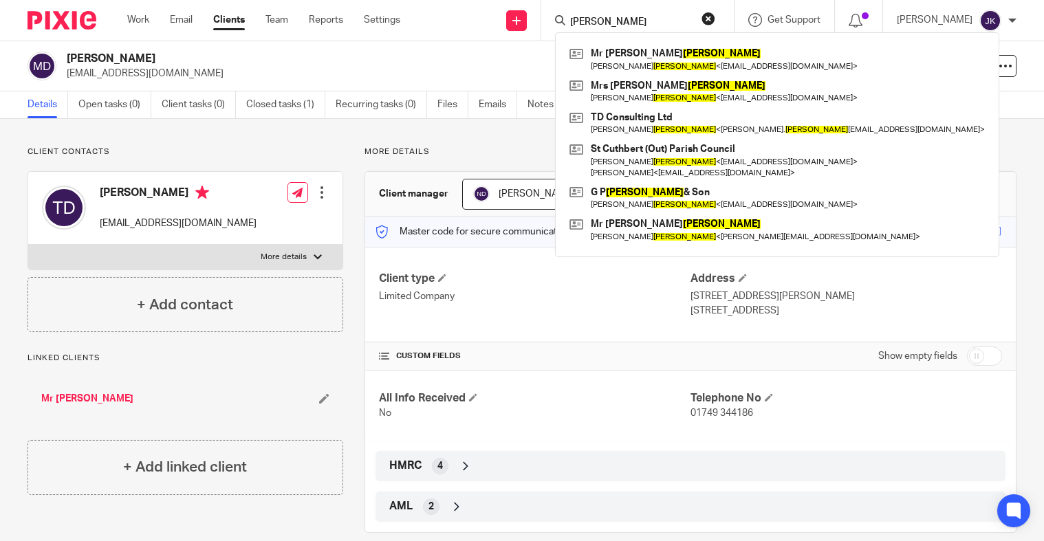
drag, startPoint x: 598, startPoint y: 21, endPoint x: 530, endPoint y: 21, distance: 68.1
click at [541, 21] on div "davies Mr Robert Davies Robert Davies < bobtin445@yahoo.co.uk > Mrs Tina M Davi…" at bounding box center [637, 20] width 193 height 41
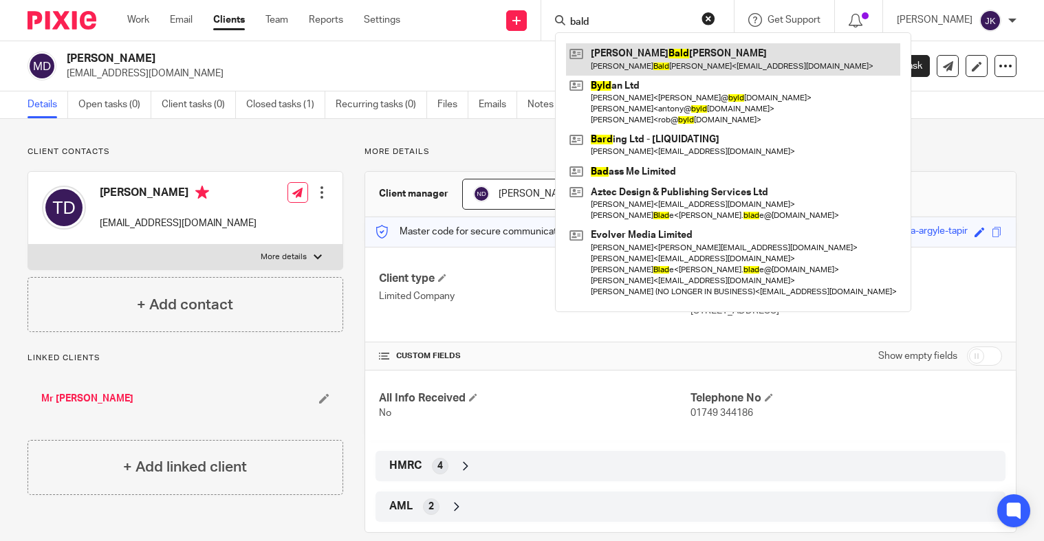
type input "bald"
click at [634, 58] on link at bounding box center [733, 59] width 334 height 32
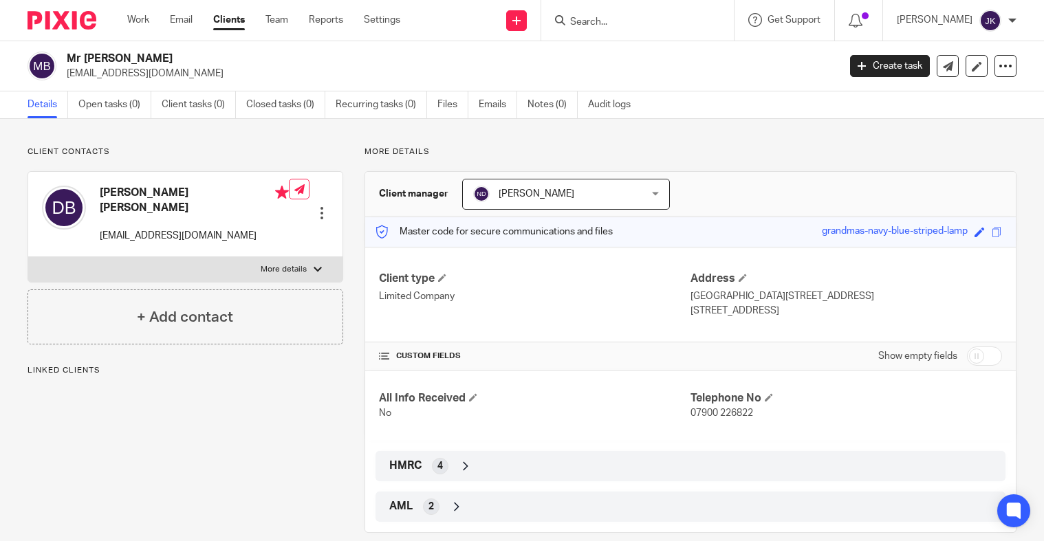
drag, startPoint x: 195, startPoint y: 56, endPoint x: 69, endPoint y: 53, distance: 125.9
click at [69, 53] on h2 "Mr [PERSON_NAME]" at bounding box center [372, 59] width 610 height 14
copy h2 "Mr [PERSON_NAME]"
click at [609, 26] on input "Search" at bounding box center [631, 23] width 124 height 12
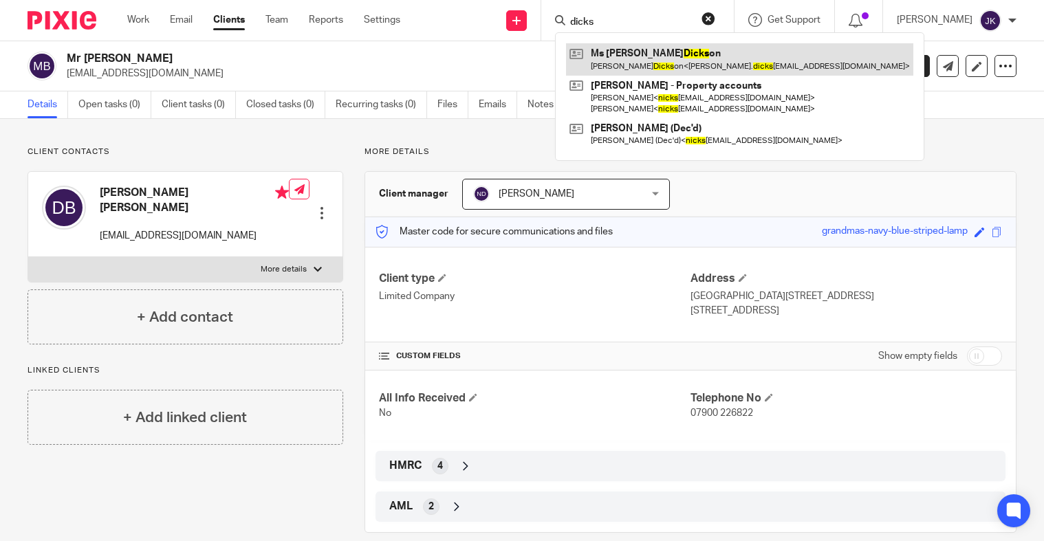
type input "dicks"
click at [611, 61] on link at bounding box center [739, 59] width 347 height 32
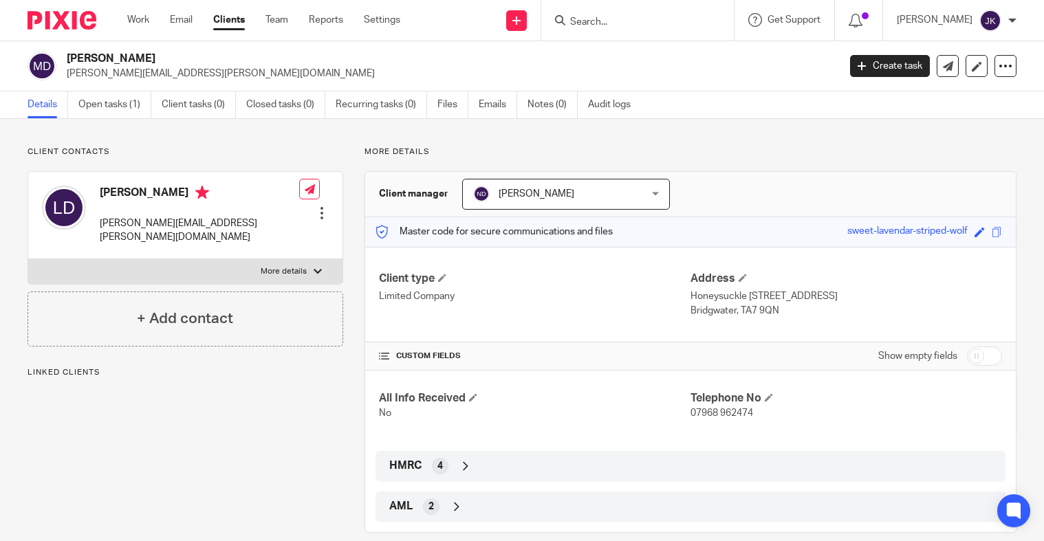
drag, startPoint x: 162, startPoint y: 56, endPoint x: 70, endPoint y: 55, distance: 92.2
click at [70, 55] on h2 "[PERSON_NAME]" at bounding box center [372, 59] width 610 height 14
copy h2 "[PERSON_NAME]"
click at [594, 25] on input "Search" at bounding box center [631, 23] width 124 height 12
type input "dorin"
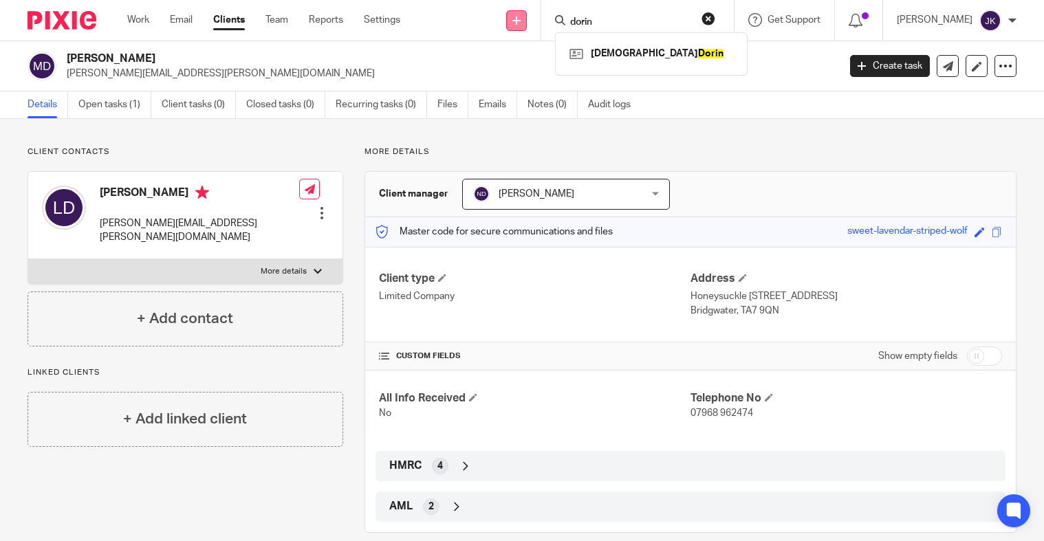
drag, startPoint x: 615, startPoint y: 22, endPoint x: 507, endPoint y: 16, distance: 107.5
click at [508, 16] on div "Send new email Create task Add client dorin Christian Dorin Get Support Contact…" at bounding box center [732, 20] width 623 height 41
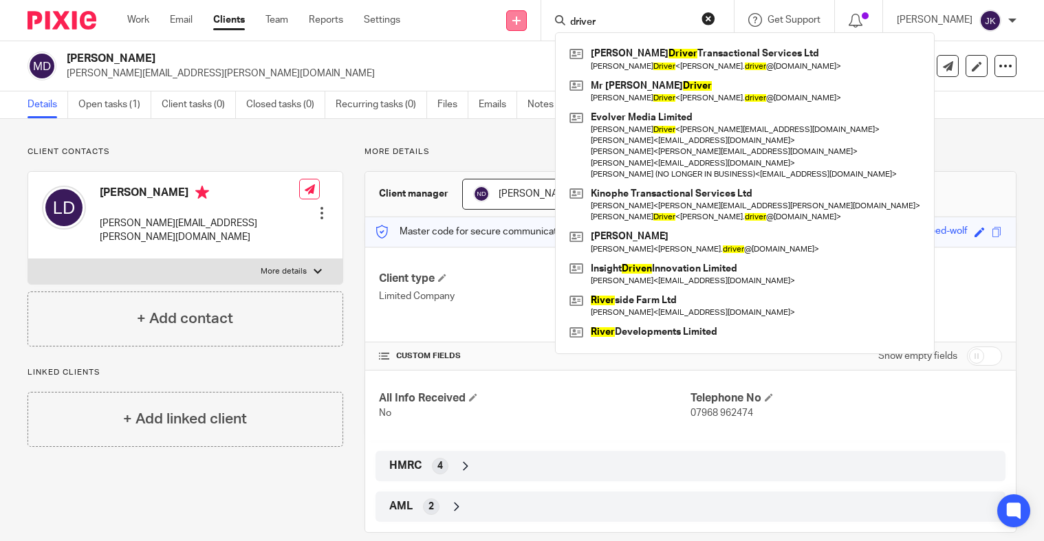
type input "driver"
click button "submit" at bounding box center [0, 0] width 0 height 0
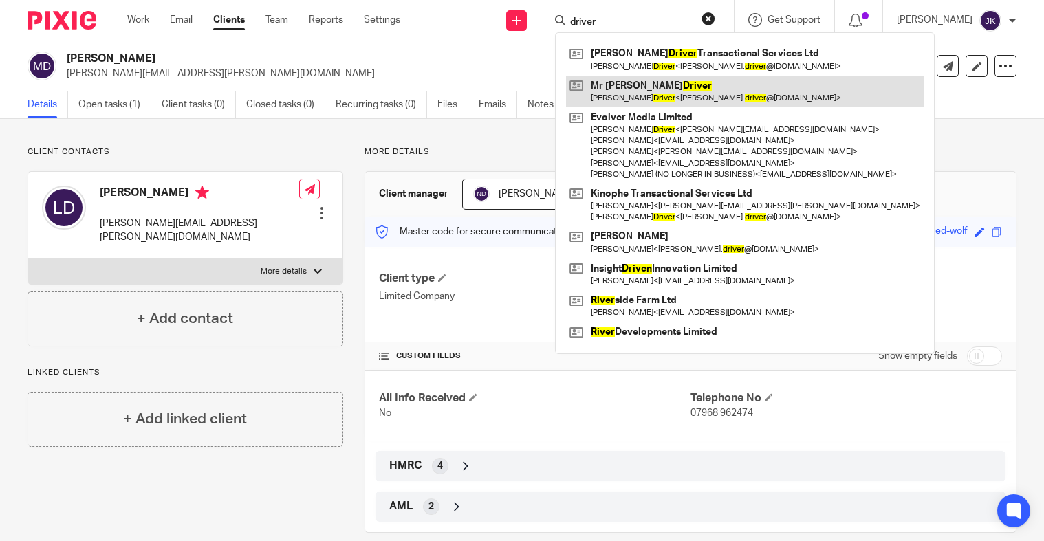
click at [626, 105] on link at bounding box center [745, 92] width 358 height 32
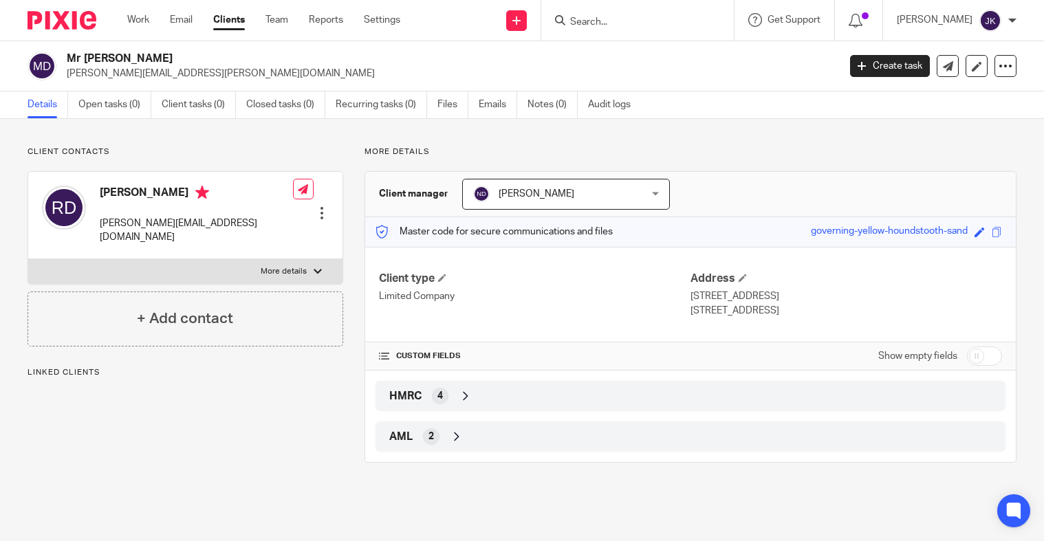
drag, startPoint x: 156, startPoint y: 58, endPoint x: 62, endPoint y: 58, distance: 94.2
click at [62, 58] on div "Mr [PERSON_NAME] [PERSON_NAME][EMAIL_ADDRESS][PERSON_NAME][DOMAIN_NAME]" at bounding box center [429, 66] width 802 height 29
copy h2 "Mr [PERSON_NAME]"
click at [615, 25] on input "Search" at bounding box center [631, 23] width 124 height 12
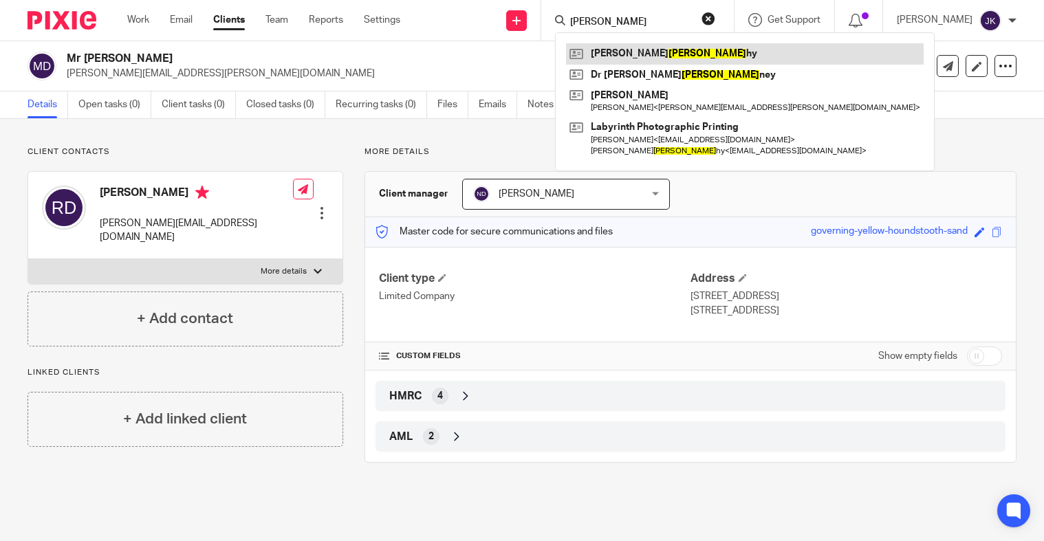
type input "[PERSON_NAME]"
click at [654, 47] on link at bounding box center [745, 53] width 358 height 21
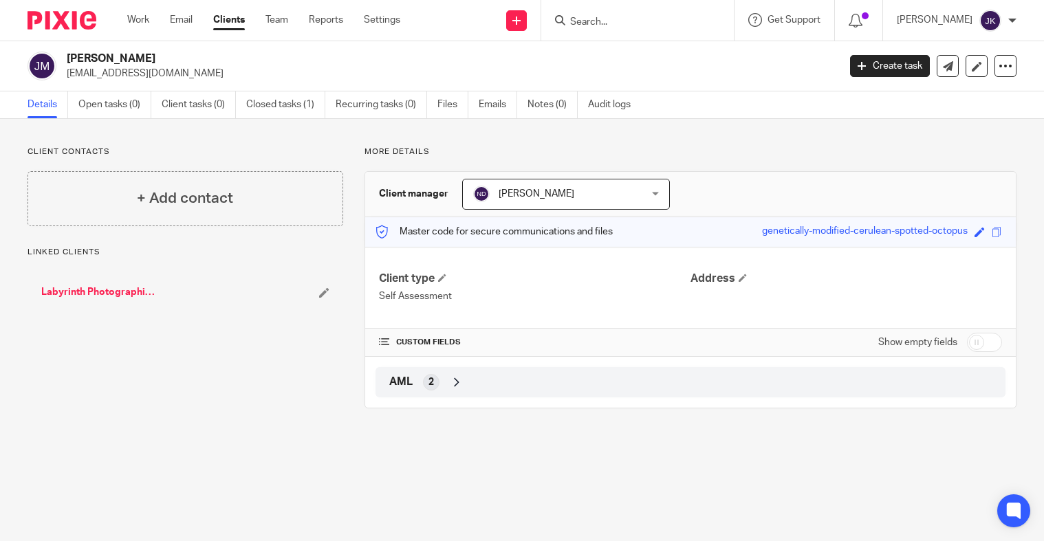
drag, startPoint x: 190, startPoint y: 62, endPoint x: 71, endPoint y: 52, distance: 120.1
click at [71, 52] on h2 "John McCarthy" at bounding box center [372, 59] width 610 height 14
click at [70, 52] on h2 "John McCarthy" at bounding box center [372, 59] width 610 height 14
click at [151, 54] on h2 "John McCarthy" at bounding box center [372, 59] width 610 height 14
drag, startPoint x: 162, startPoint y: 55, endPoint x: 66, endPoint y: 56, distance: 95.6
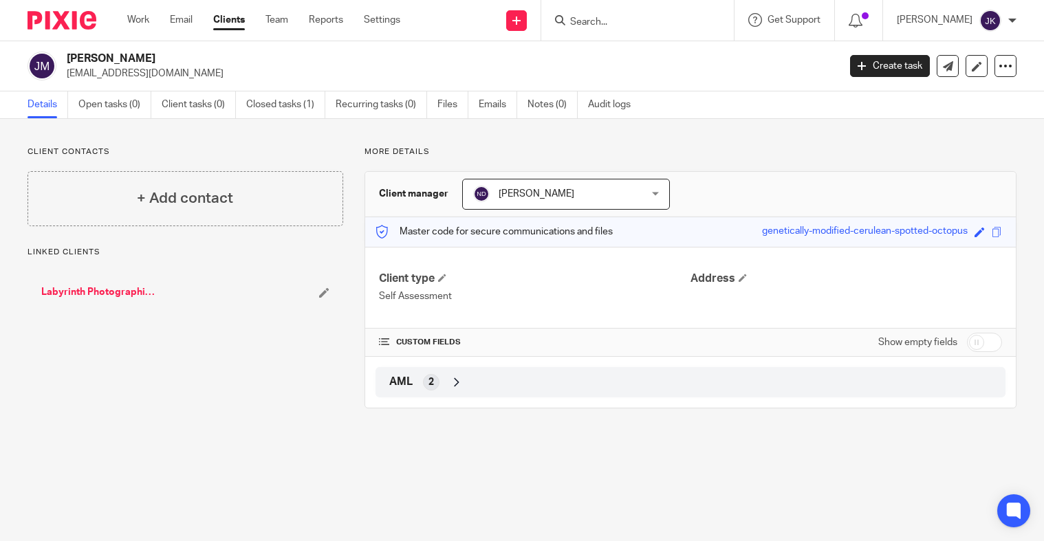
click at [66, 56] on div "John McCarthy jpmflash@aol.com" at bounding box center [429, 66] width 802 height 29
copy h2 "John McCarthy"
click at [569, 19] on input "Search" at bounding box center [631, 23] width 124 height 12
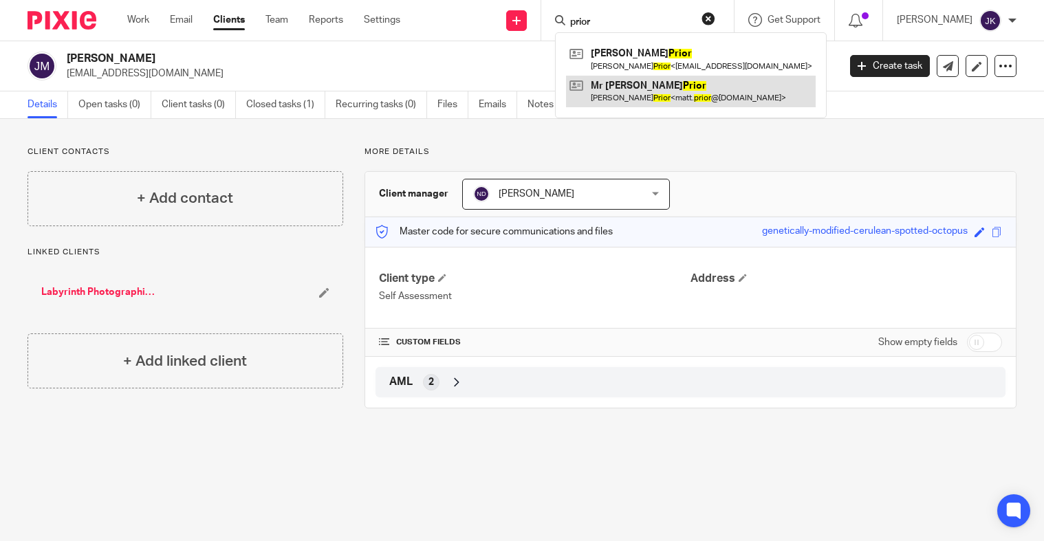
type input "prior"
click at [631, 95] on link at bounding box center [691, 92] width 250 height 32
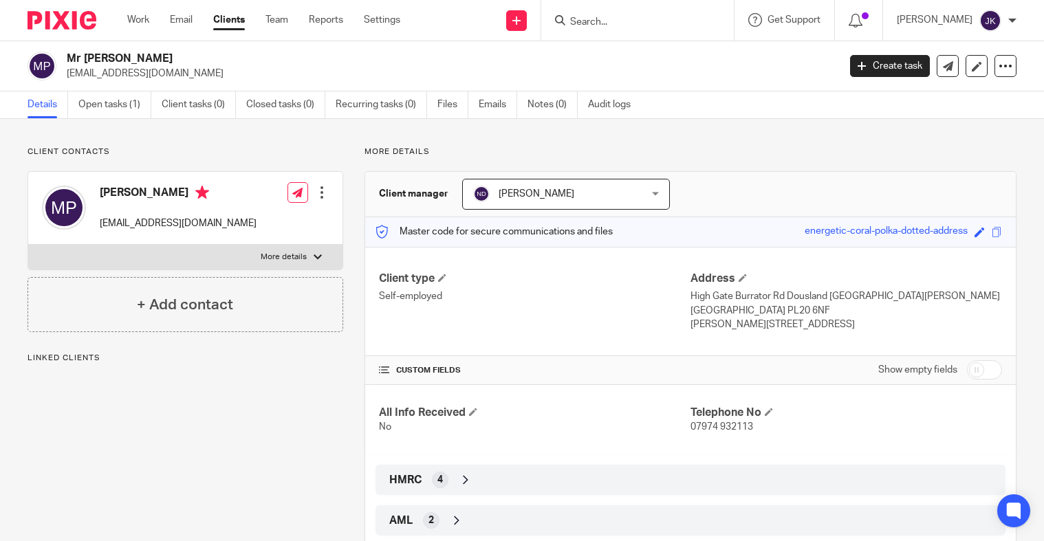
drag, startPoint x: 183, startPoint y: 59, endPoint x: 63, endPoint y: 57, distance: 120.4
click at [63, 57] on div "Mr [PERSON_NAME] [EMAIL_ADDRESS][DOMAIN_NAME]" at bounding box center [429, 66] width 802 height 29
copy h2 "Mr [PERSON_NAME]"
click at [585, 18] on input "Search" at bounding box center [631, 23] width 124 height 12
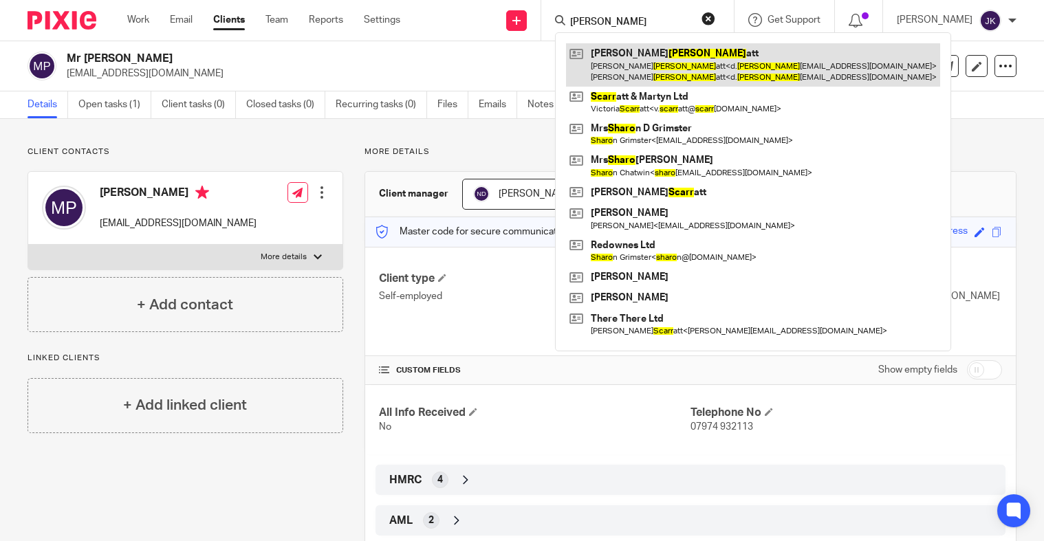
type input "sharr"
click at [617, 76] on link at bounding box center [753, 64] width 374 height 43
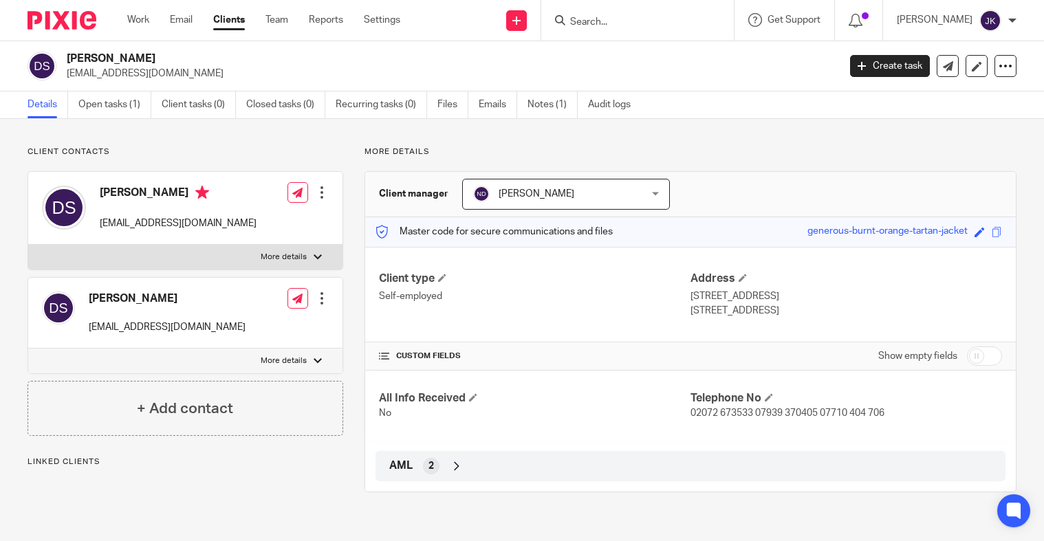
drag, startPoint x: 153, startPoint y: 52, endPoint x: 69, endPoint y: 53, distance: 83.9
click at [69, 53] on h2 "[PERSON_NAME]" at bounding box center [372, 59] width 610 height 14
copy h2 "[PERSON_NAME]"
click at [569, 17] on input "Search" at bounding box center [631, 23] width 124 height 12
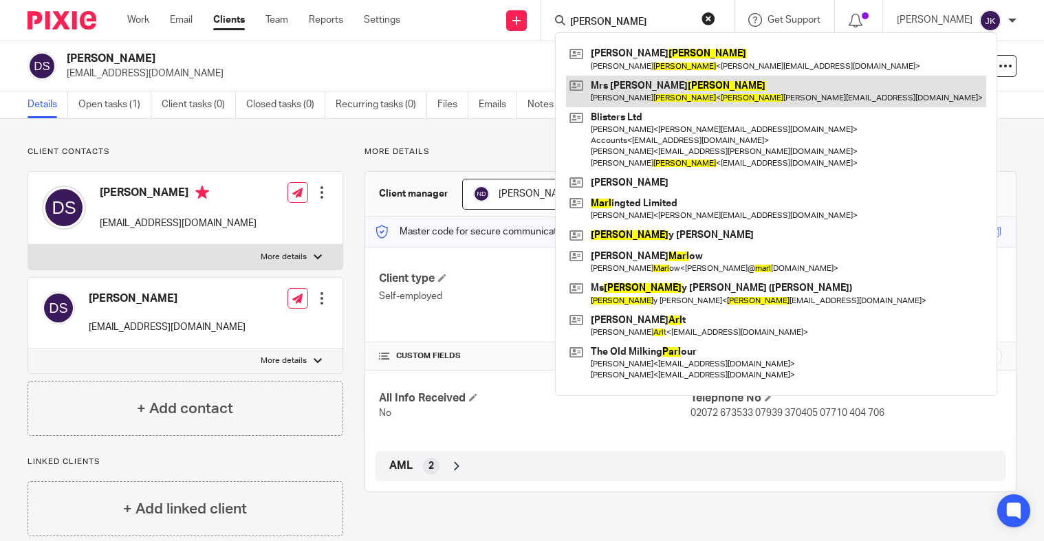
type input "[PERSON_NAME]"
click at [646, 95] on link at bounding box center [776, 92] width 420 height 32
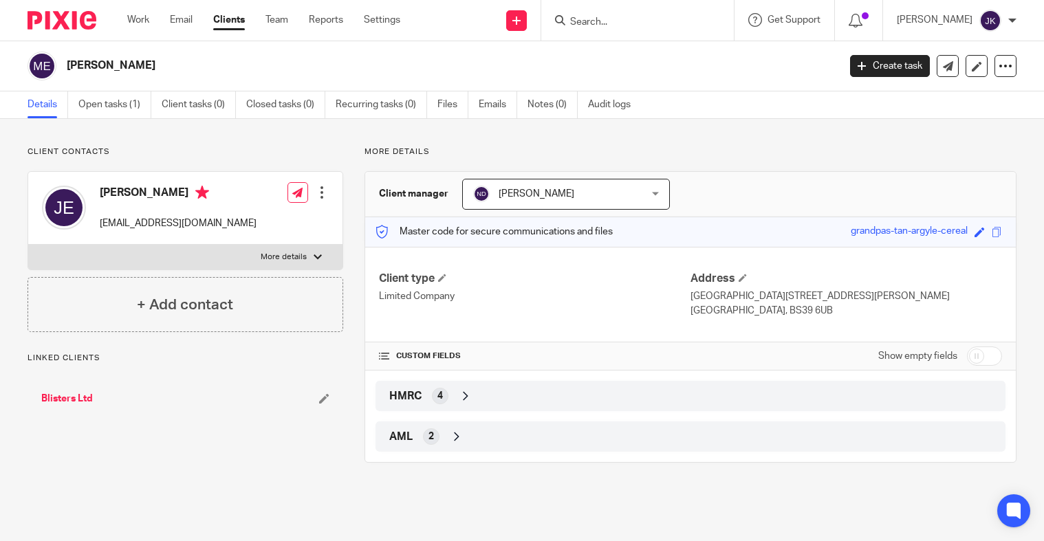
drag, startPoint x: 177, startPoint y: 67, endPoint x: 62, endPoint y: 65, distance: 115.6
click at [62, 65] on div "[PERSON_NAME]" at bounding box center [429, 66] width 802 height 29
copy h2 "[PERSON_NAME]"
click at [569, 22] on input "Search" at bounding box center [631, 23] width 124 height 12
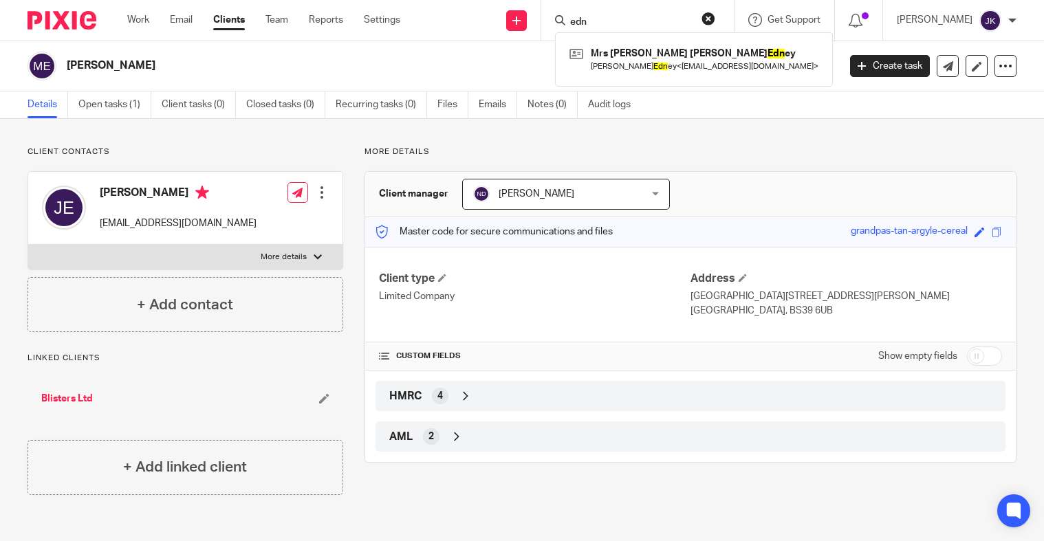
type input "edn"
click at [597, 83] on div "Mrs [PERSON_NAME] [PERSON_NAME] Edn ey [PERSON_NAME] < [EMAIL_ADDRESS][DOMAIN_N…" at bounding box center [694, 59] width 278 height 54
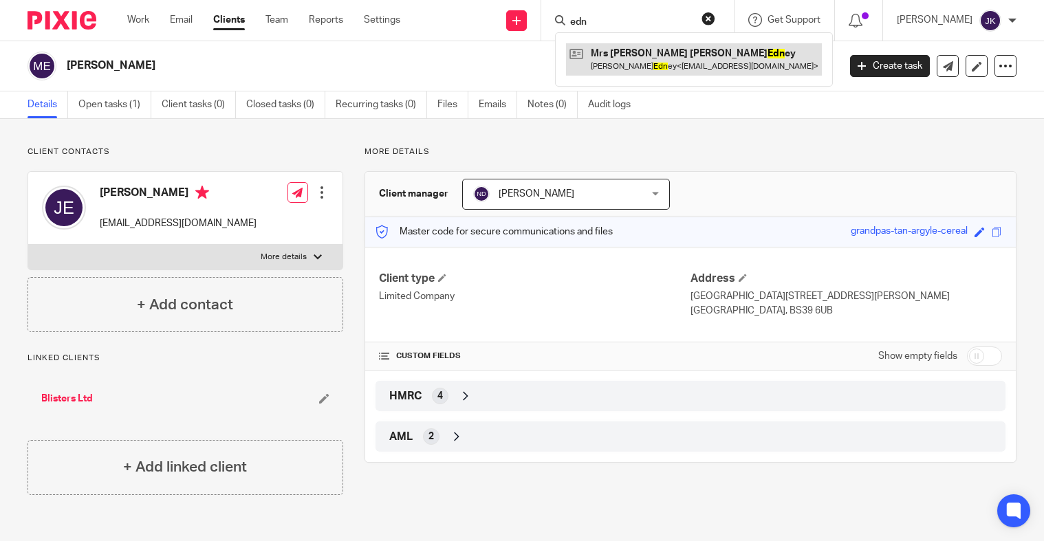
click at [602, 67] on link at bounding box center [694, 59] width 256 height 32
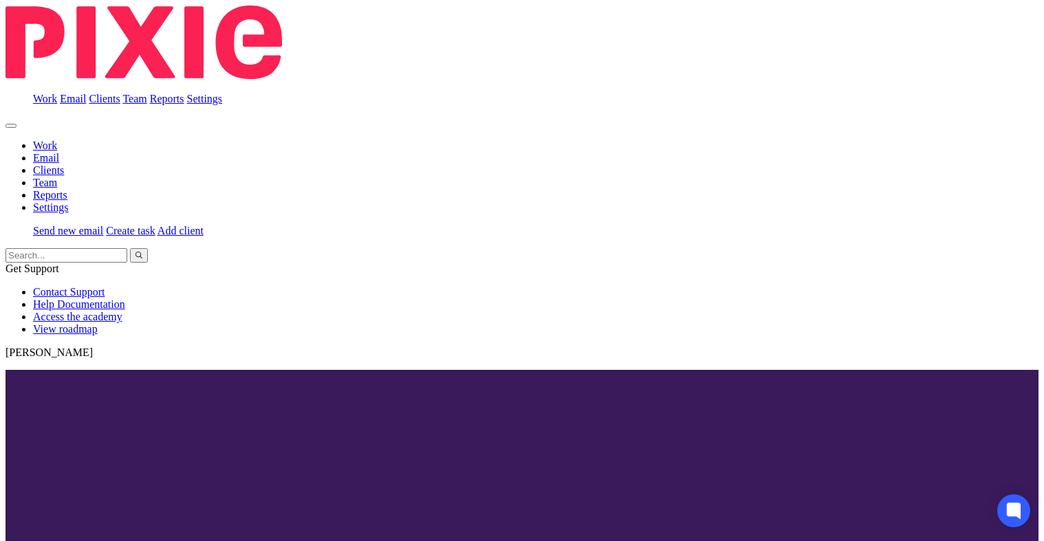
drag, startPoint x: 190, startPoint y: 59, endPoint x: 67, endPoint y: 56, distance: 122.4
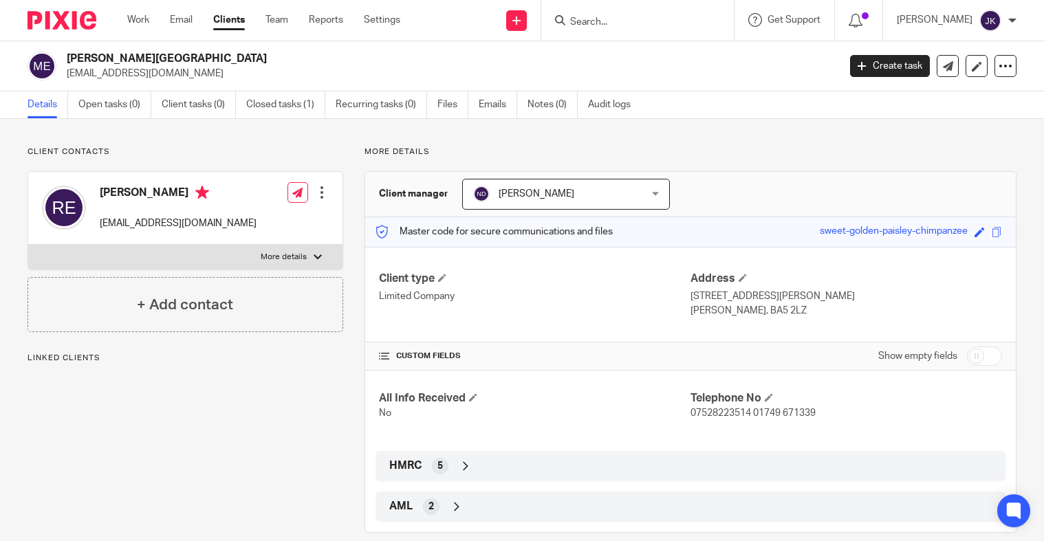
click at [67, 56] on h2 "[PERSON_NAME][GEOGRAPHIC_DATA]" at bounding box center [372, 59] width 610 height 14
copy h2 "[PERSON_NAME][GEOGRAPHIC_DATA]"
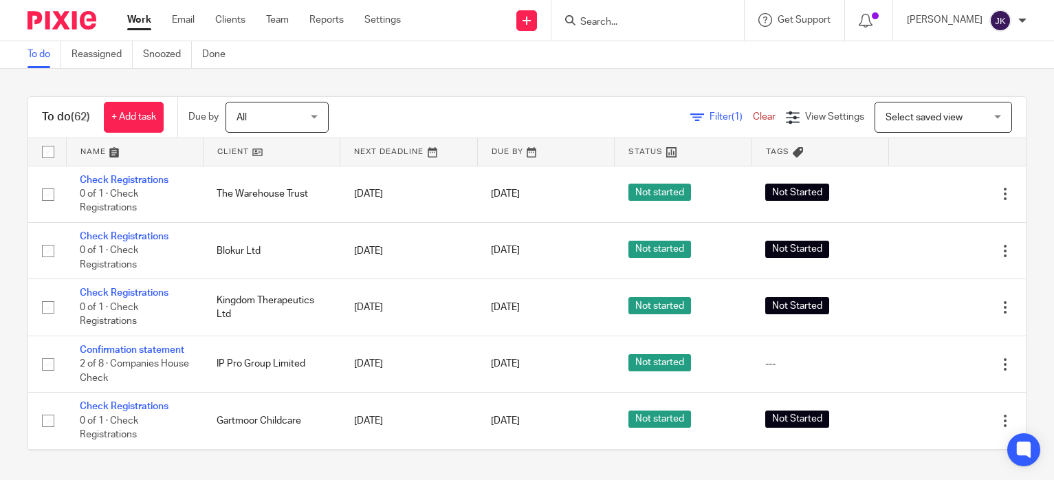
click at [596, 28] on input "Search" at bounding box center [641, 23] width 124 height 12
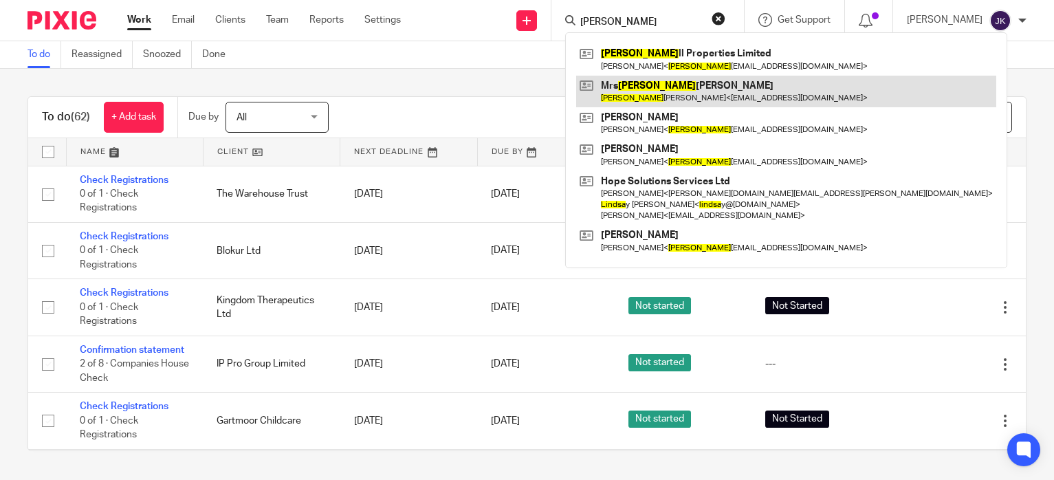
type input "linda"
click at [691, 78] on link at bounding box center [786, 92] width 420 height 32
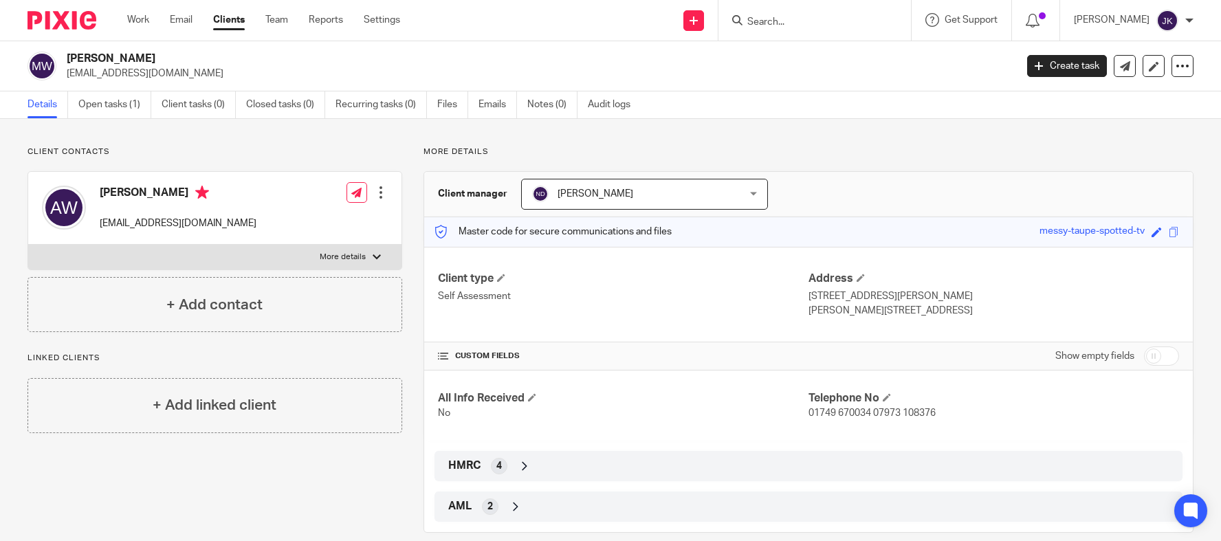
click at [822, 17] on input "Search" at bounding box center [808, 23] width 124 height 12
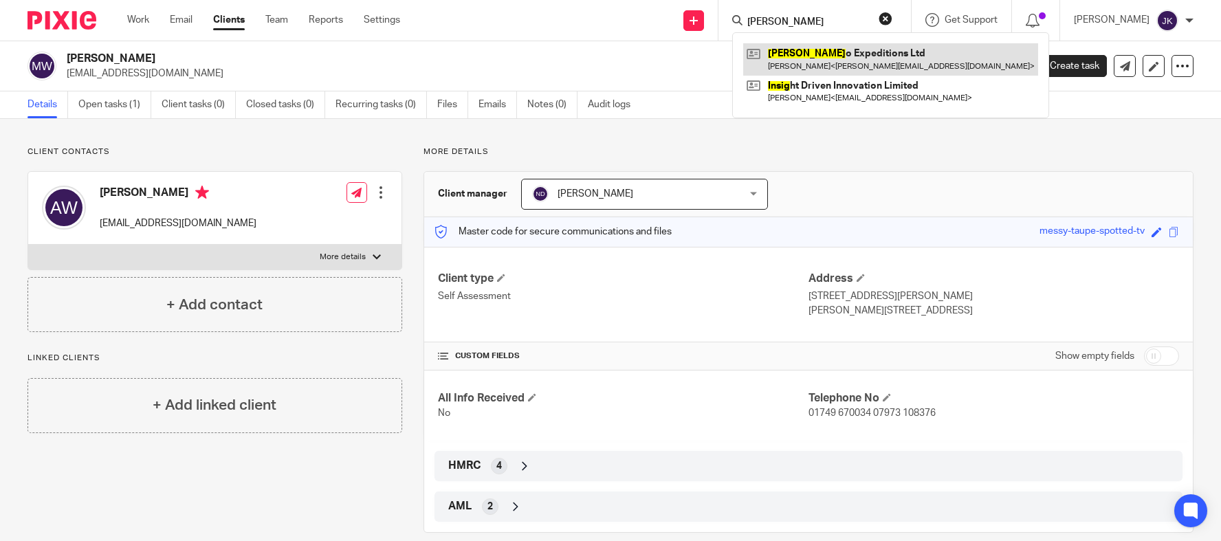
type input "[PERSON_NAME]"
click at [789, 51] on link at bounding box center [890, 59] width 295 height 32
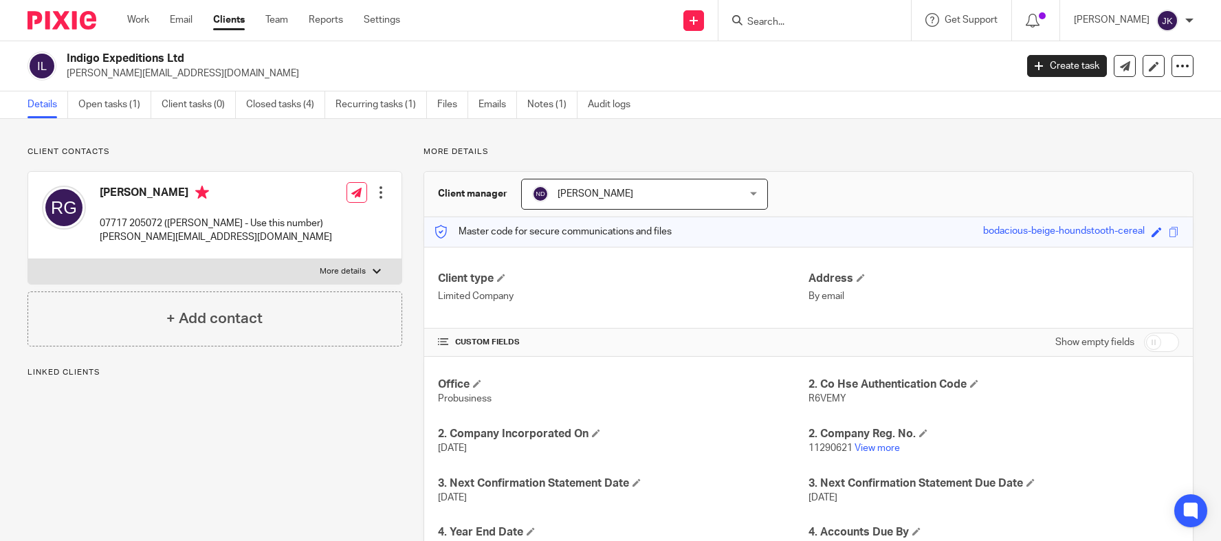
drag, startPoint x: 193, startPoint y: 62, endPoint x: 66, endPoint y: 55, distance: 127.4
click at [66, 55] on div "Indigo Expeditions Ltd rowland@explorewithindigo.com" at bounding box center [517, 66] width 979 height 29
copy h2 "Indigo Expeditions Ltd"
drag, startPoint x: 219, startPoint y: 71, endPoint x: 68, endPoint y: 73, distance: 150.6
click at [68, 73] on p "rowland@explorewithindigo.com" at bounding box center [537, 74] width 940 height 14
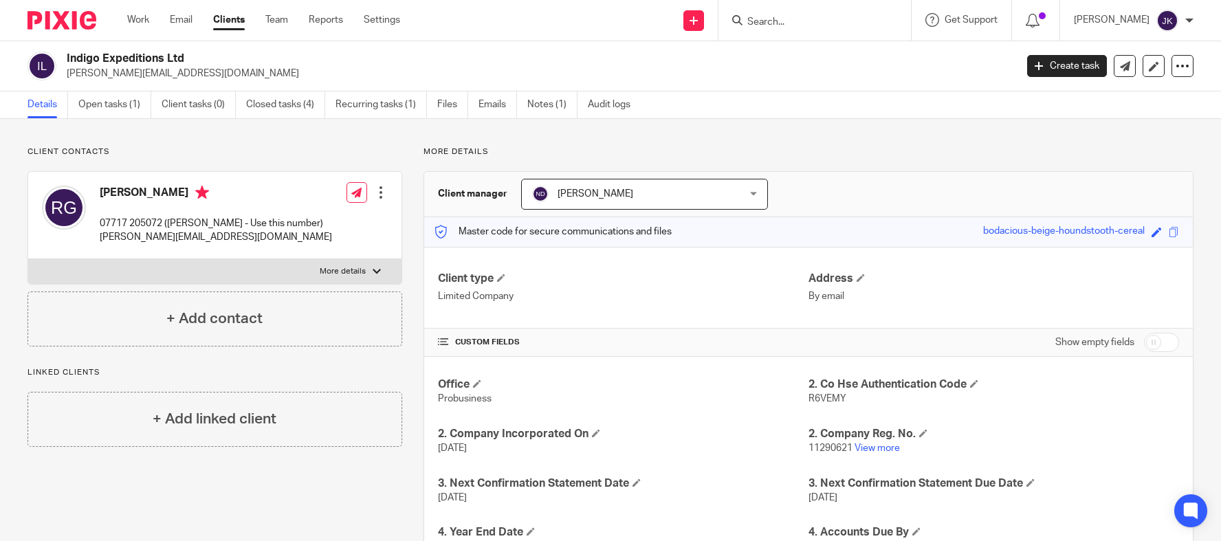
copy p "rowland@explorewithindigo.com"
click at [810, 28] on input "Search" at bounding box center [808, 23] width 124 height 12
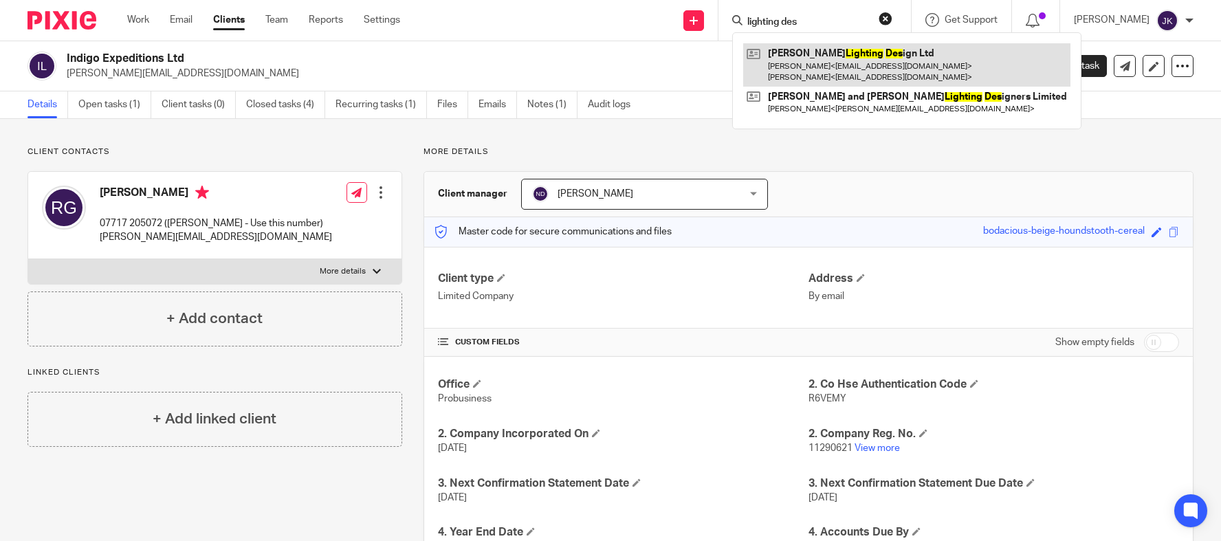
type input "lighting des"
click at [822, 45] on link at bounding box center [906, 64] width 327 height 43
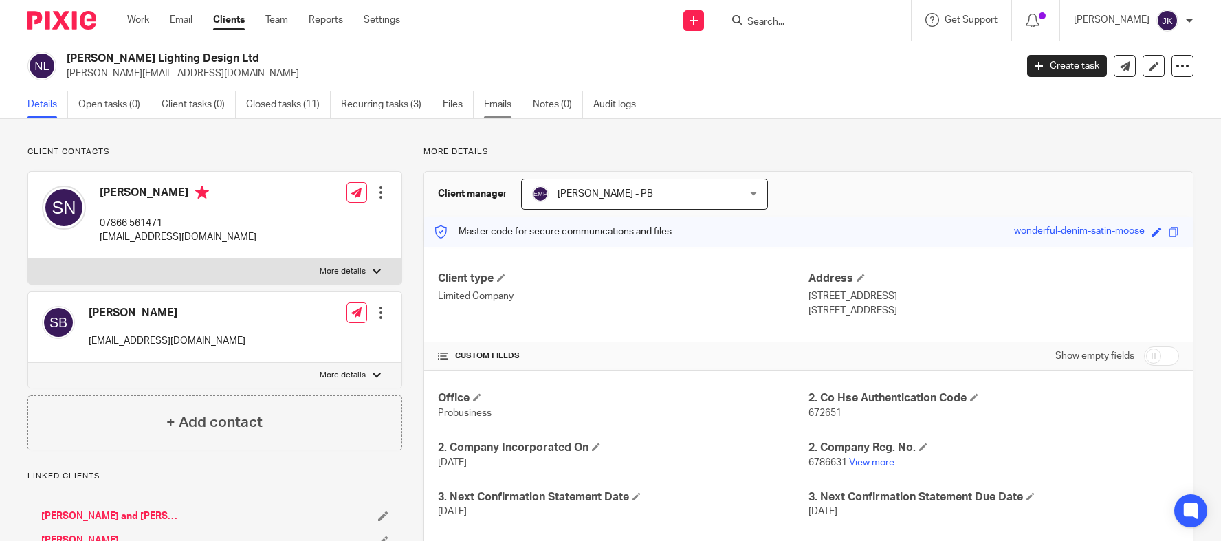
click at [496, 105] on link "Emails" at bounding box center [503, 104] width 39 height 27
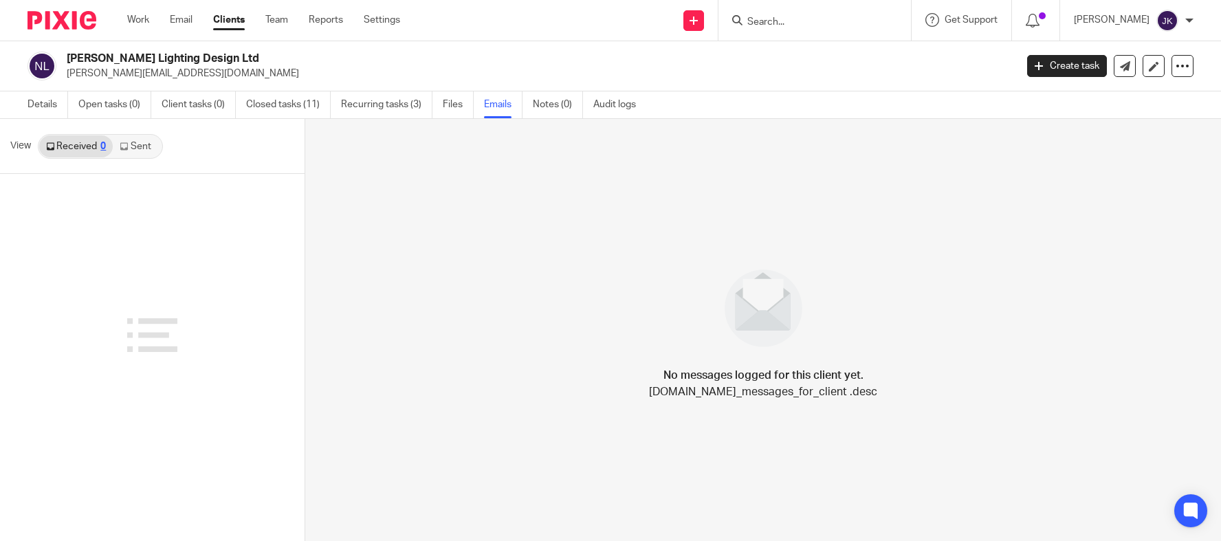
click at [141, 151] on link "Sent" at bounding box center [137, 146] width 48 height 22
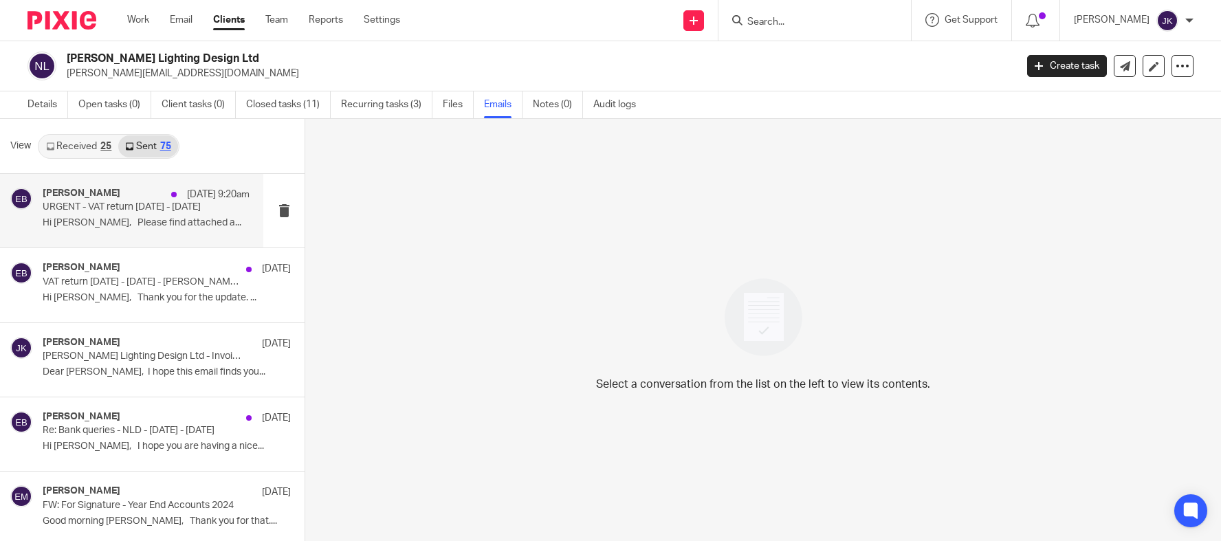
click at [135, 224] on p "Hi Sarah, Please find attached a..." at bounding box center [146, 223] width 207 height 12
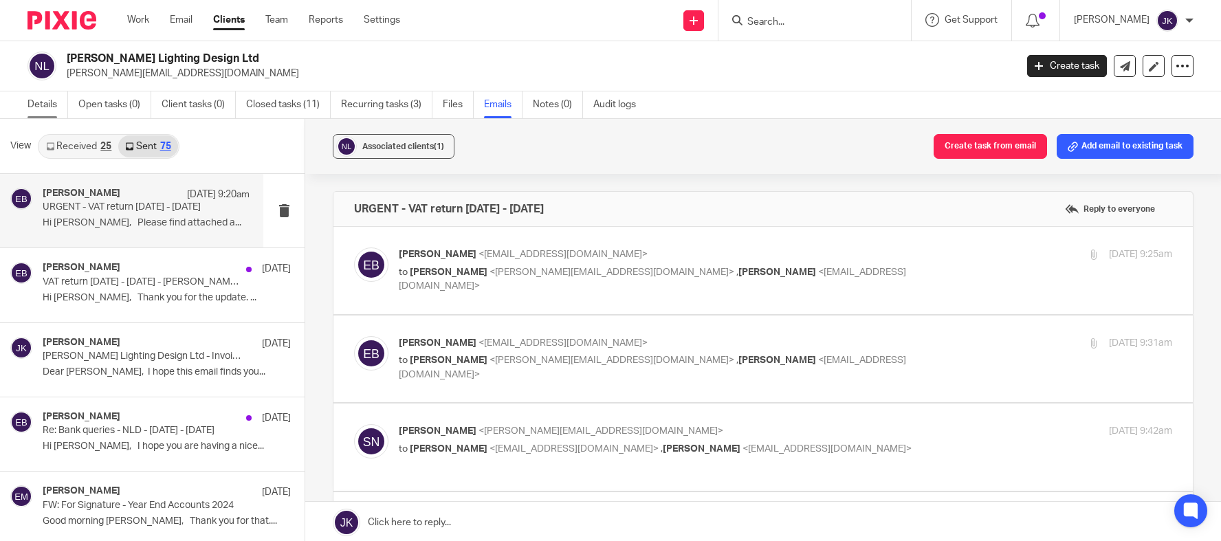
click at [59, 107] on link "Details" at bounding box center [48, 104] width 41 height 27
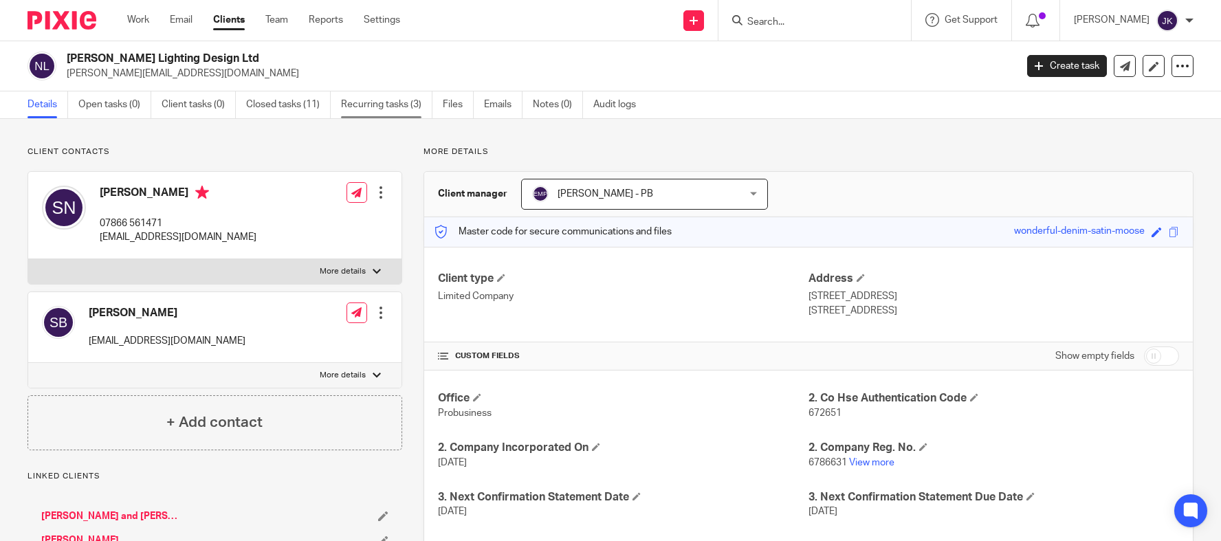
click at [380, 109] on link "Recurring tasks (3)" at bounding box center [386, 104] width 91 height 27
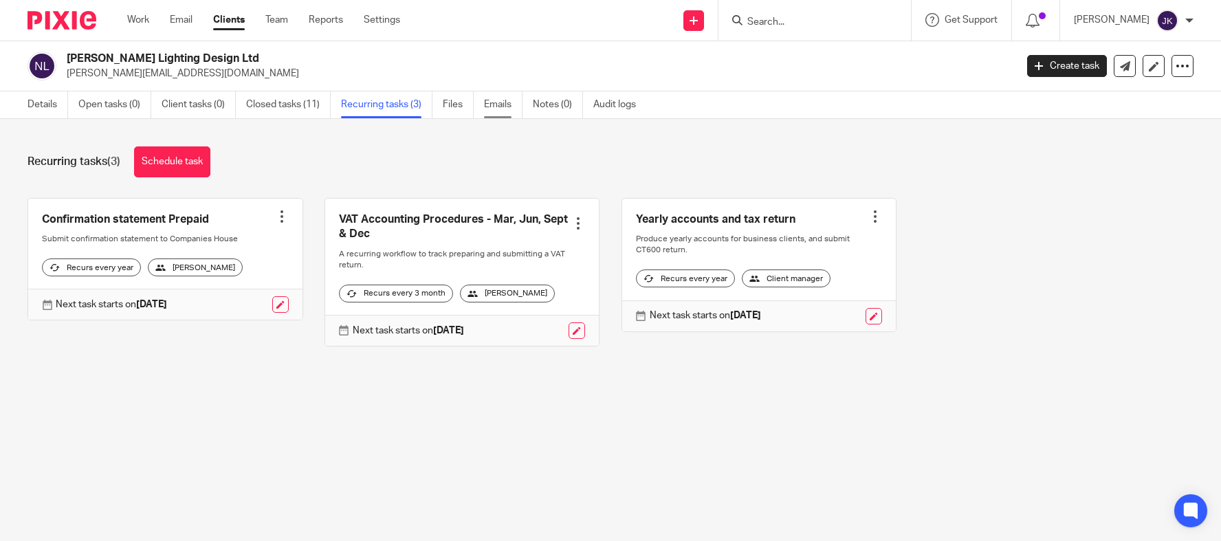
click at [499, 105] on link "Emails" at bounding box center [503, 104] width 39 height 27
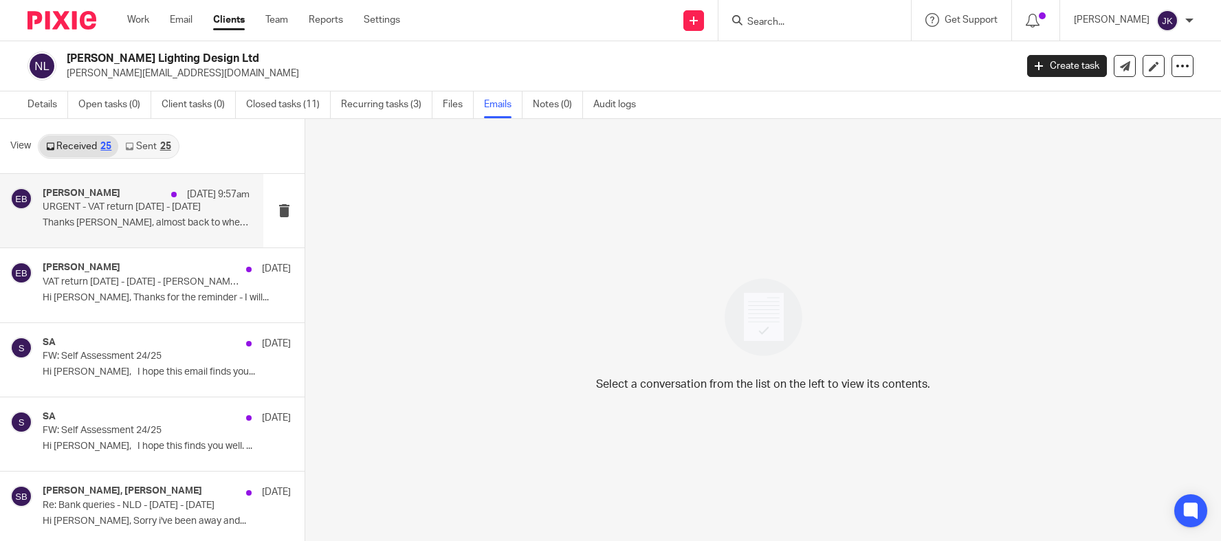
click at [89, 206] on p "URGENT - VAT return [DATE] - [DATE]" at bounding box center [126, 207] width 166 height 12
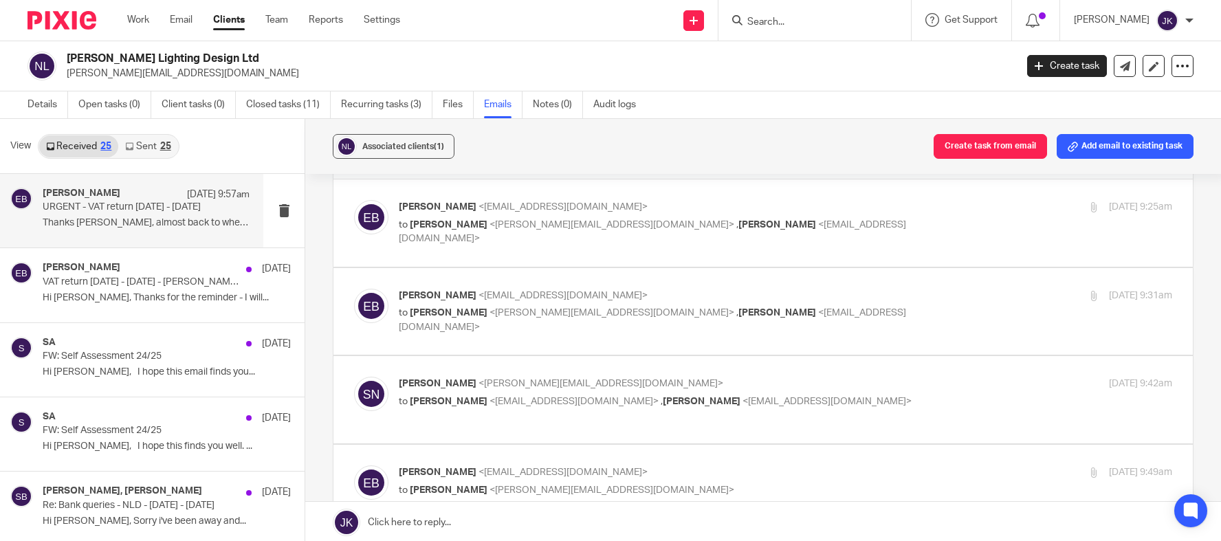
scroll to position [69, 0]
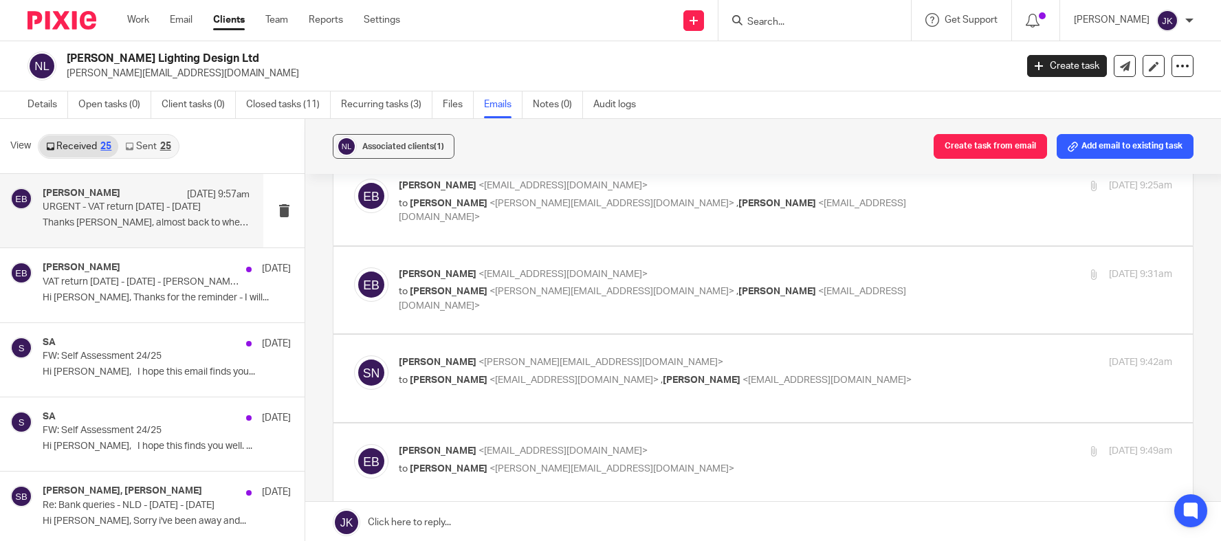
click at [106, 225] on p "Thanks Emily, almost back to where we started -..." at bounding box center [146, 223] width 207 height 12
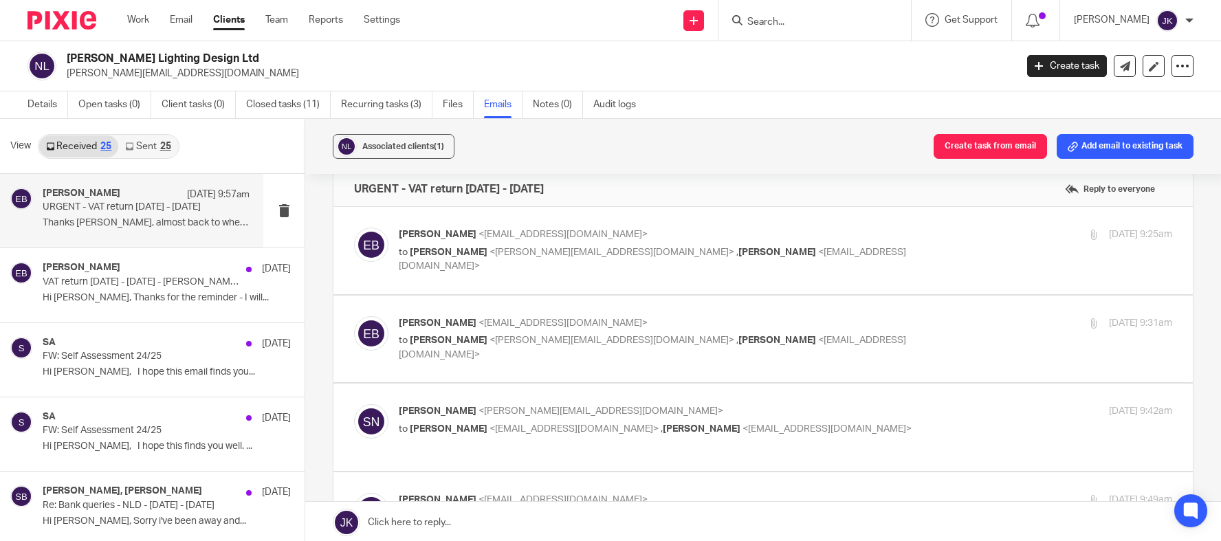
scroll to position [0, 0]
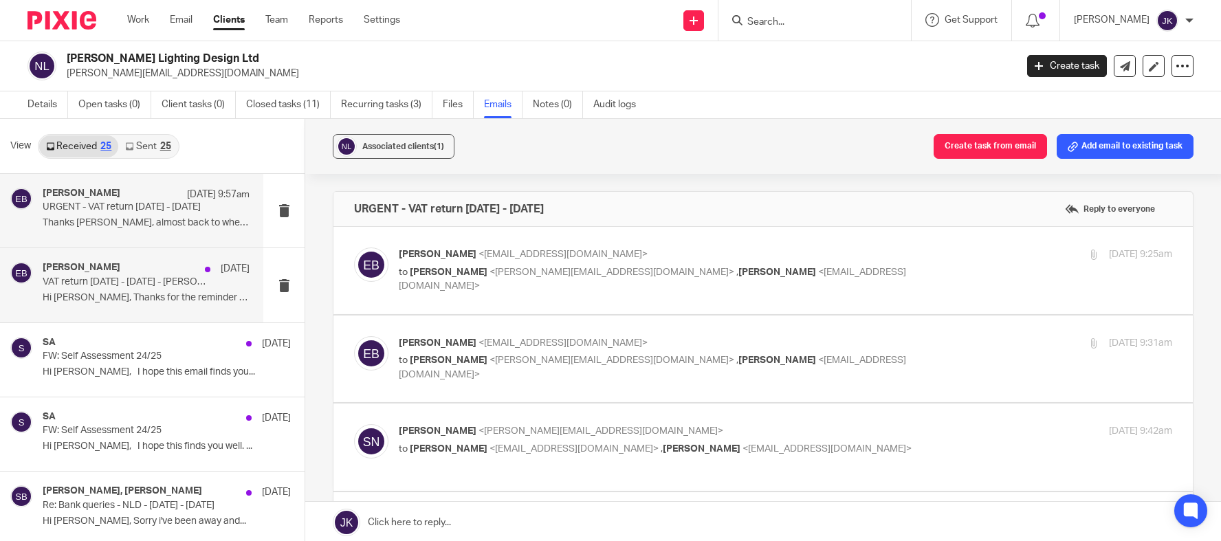
click at [72, 298] on p "Hi Emily, Thanks for the reminder - I will..." at bounding box center [146, 298] width 207 height 12
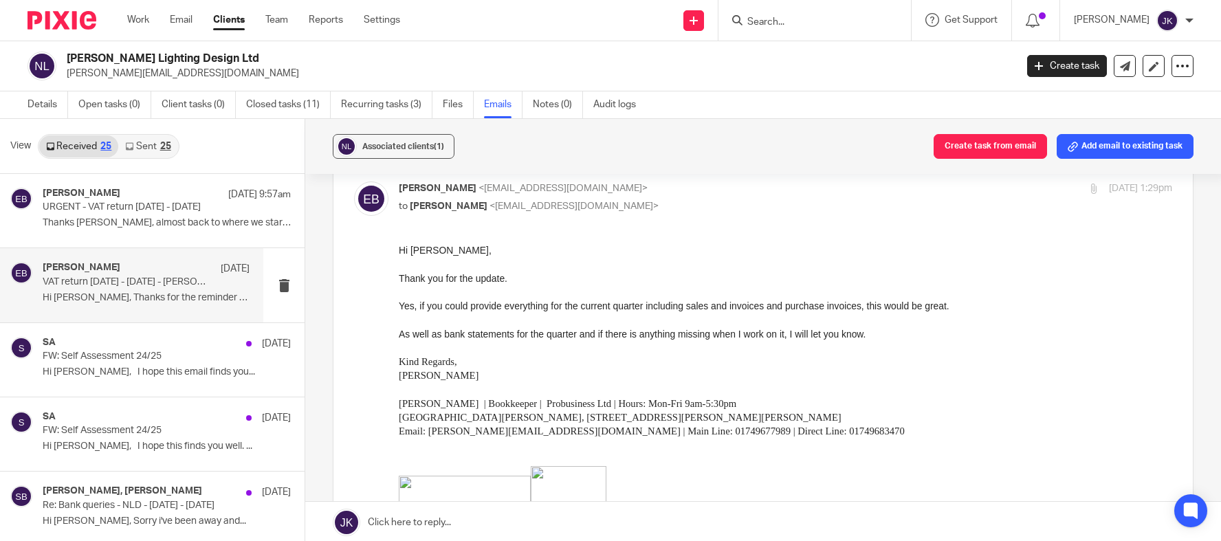
scroll to position [413, 0]
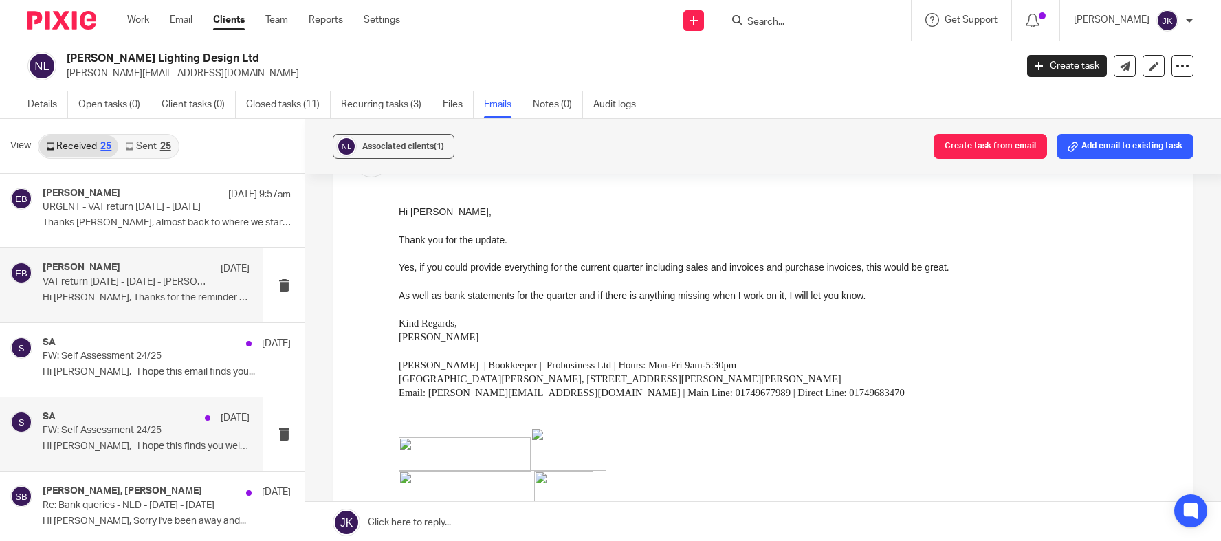
click at [96, 445] on p "Hi Sarah, I hope this finds you well. ..." at bounding box center [146, 447] width 207 height 12
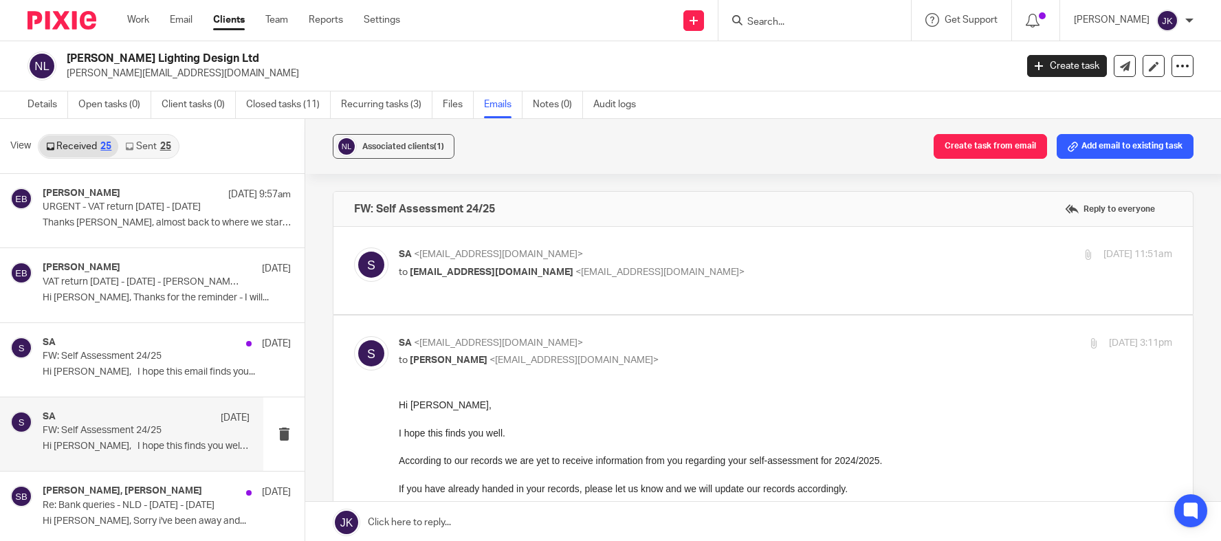
scroll to position [0, 0]
click at [445, 111] on link "Files" at bounding box center [458, 104] width 31 height 27
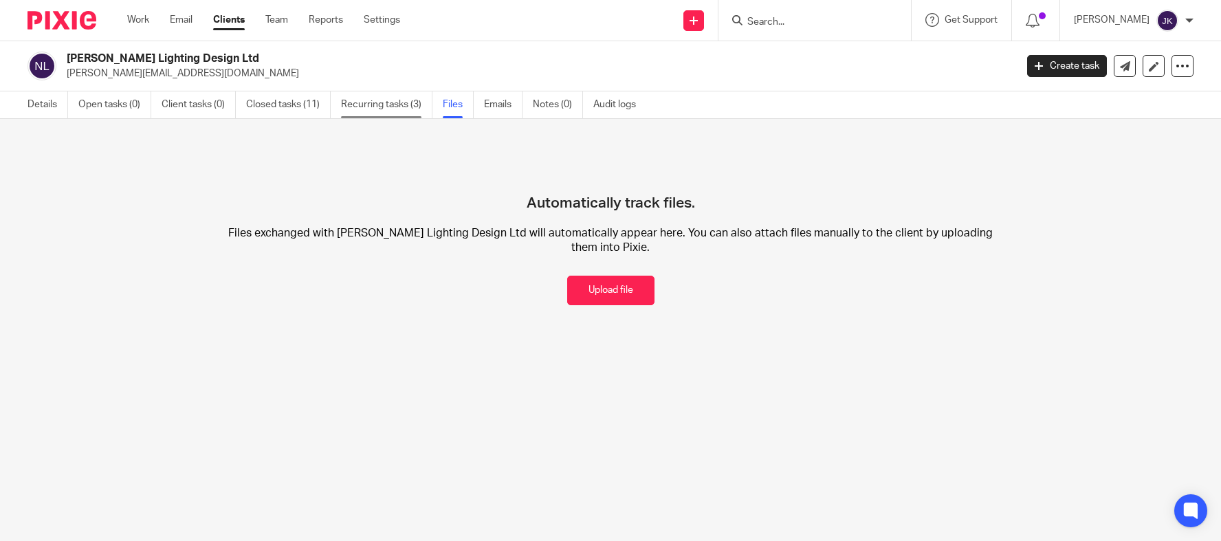
click at [391, 107] on link "Recurring tasks (3)" at bounding box center [386, 104] width 91 height 27
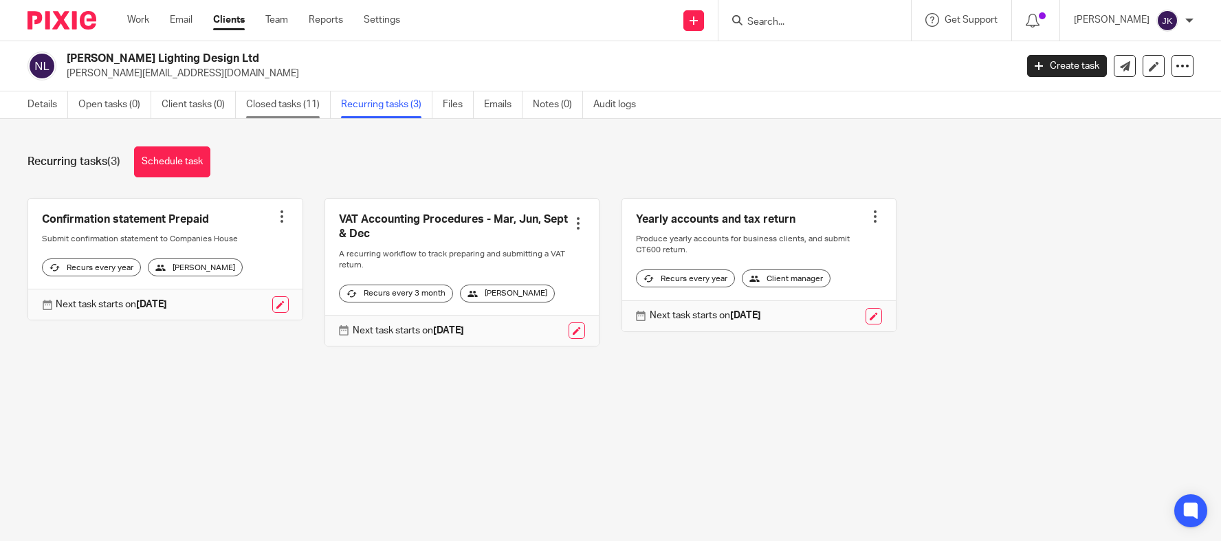
click at [286, 113] on link "Closed tasks (11)" at bounding box center [288, 104] width 85 height 27
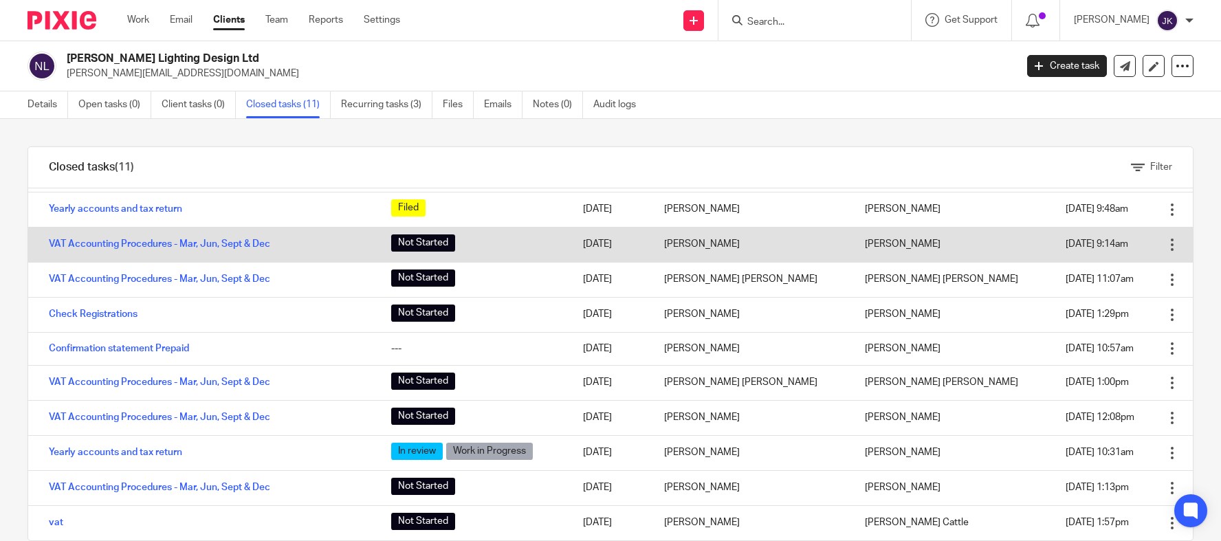
scroll to position [28, 0]
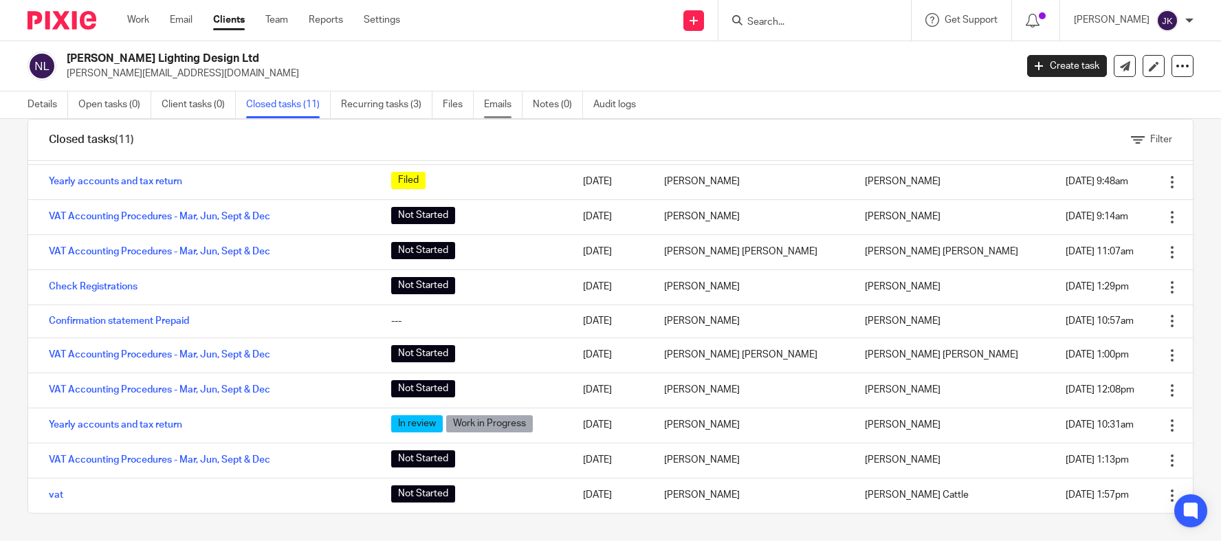
click at [502, 104] on link "Emails" at bounding box center [503, 104] width 39 height 27
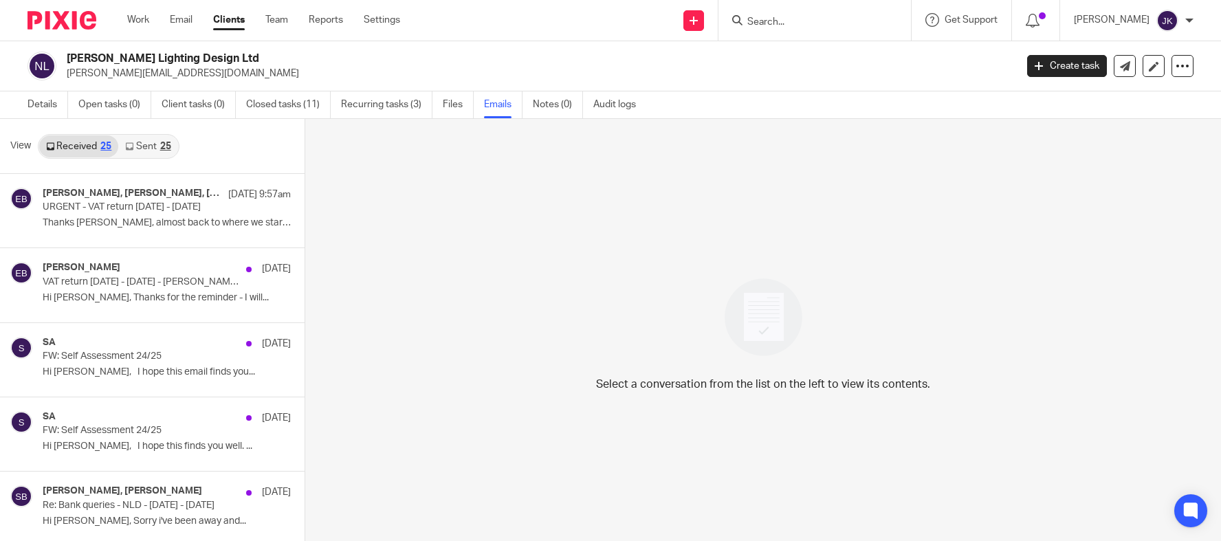
click at [164, 148] on div "25" at bounding box center [165, 147] width 11 height 10
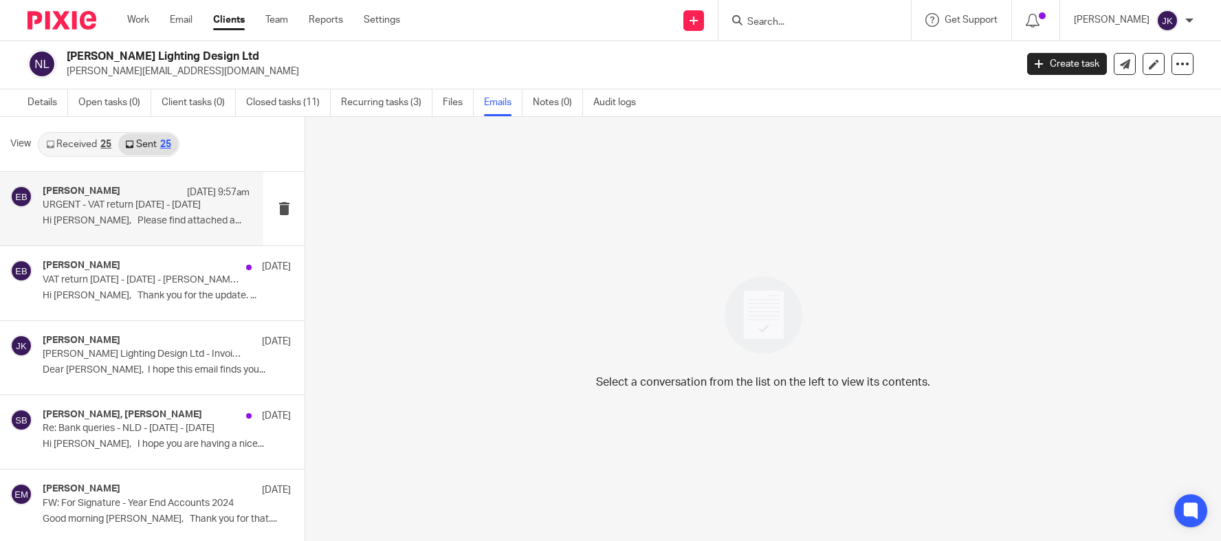
click at [127, 225] on p "Hi Sarah, Please find attached a..." at bounding box center [146, 221] width 207 height 12
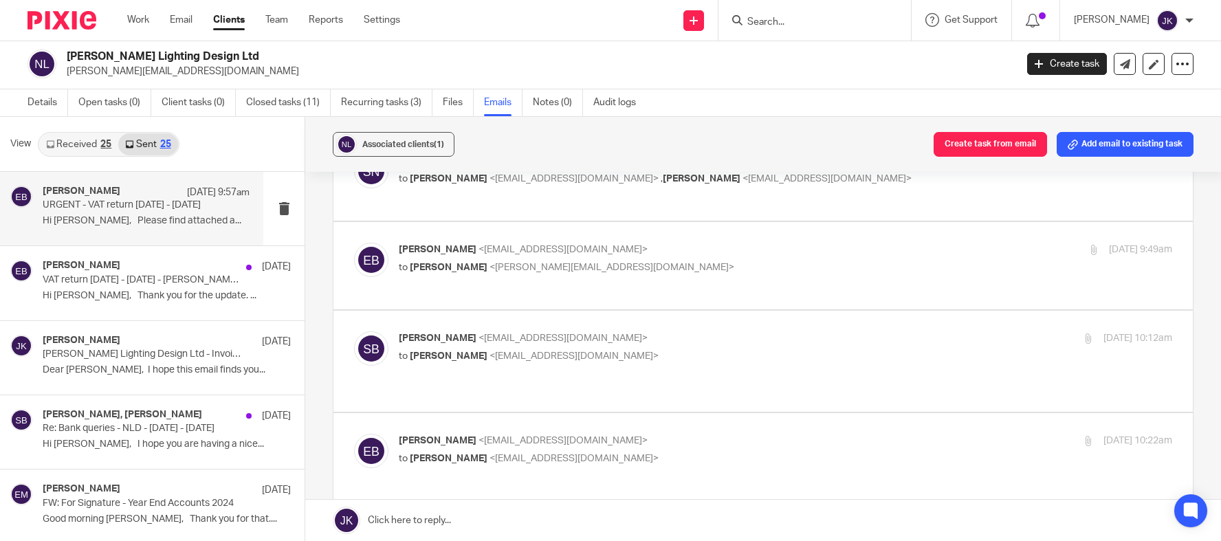
scroll to position [344, 0]
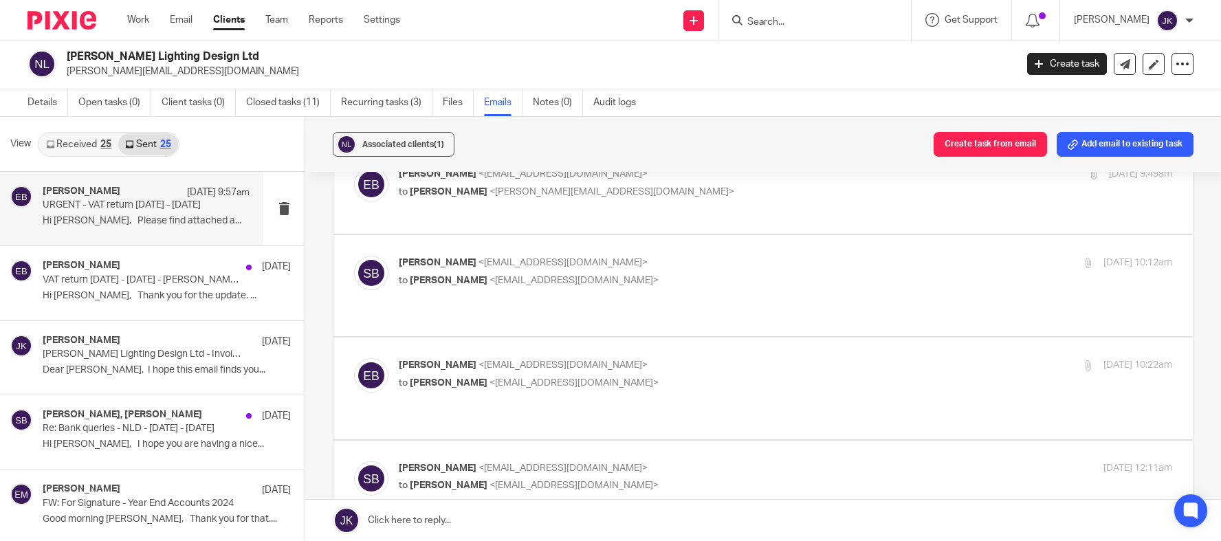
click at [448, 312] on label at bounding box center [764, 285] width 860 height 101
click at [354, 256] on input "checkbox" at bounding box center [353, 255] width 1 height 1
checkbox input "true"
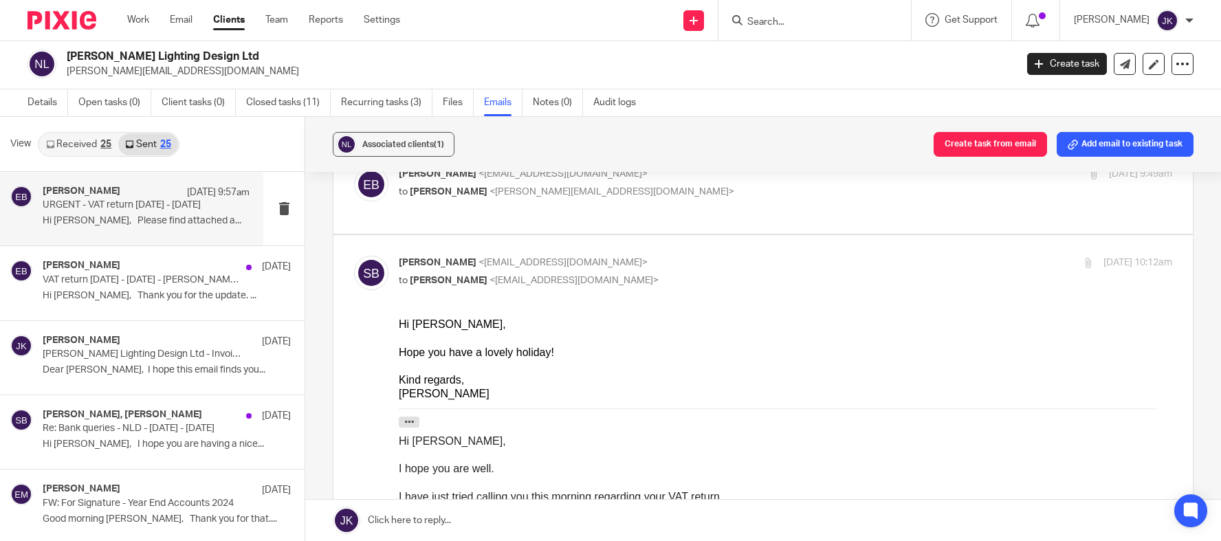
scroll to position [0, 0]
click at [142, 144] on link "Sent 25" at bounding box center [147, 144] width 59 height 22
click at [131, 227] on p "Hi Sarah, Please find attached a..." at bounding box center [146, 221] width 207 height 12
click at [63, 144] on link "Received 25" at bounding box center [78, 144] width 79 height 22
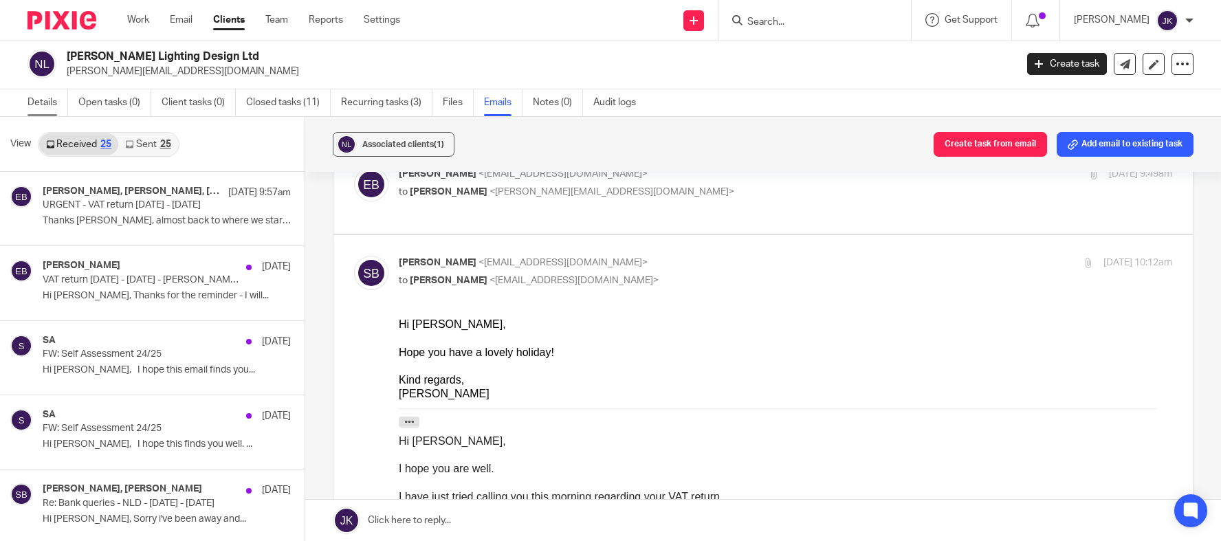
click at [44, 98] on link "Details" at bounding box center [48, 102] width 41 height 27
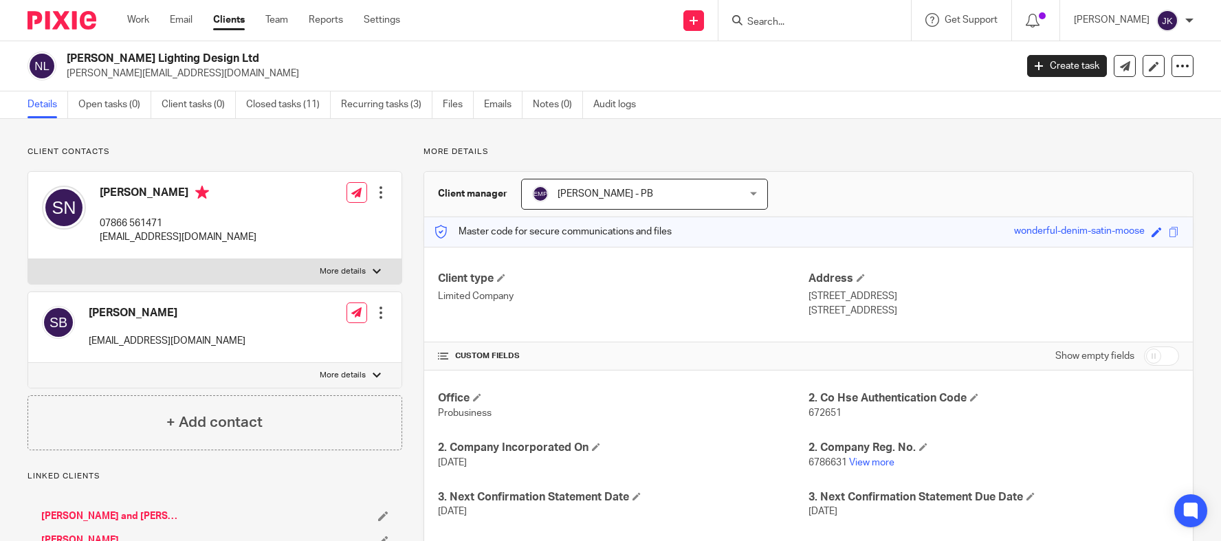
click at [657, 61] on h2 "[PERSON_NAME] Lighting Design Ltd" at bounding box center [443, 59] width 752 height 14
click at [757, 27] on input "Search" at bounding box center [808, 23] width 124 height 12
type input "i"
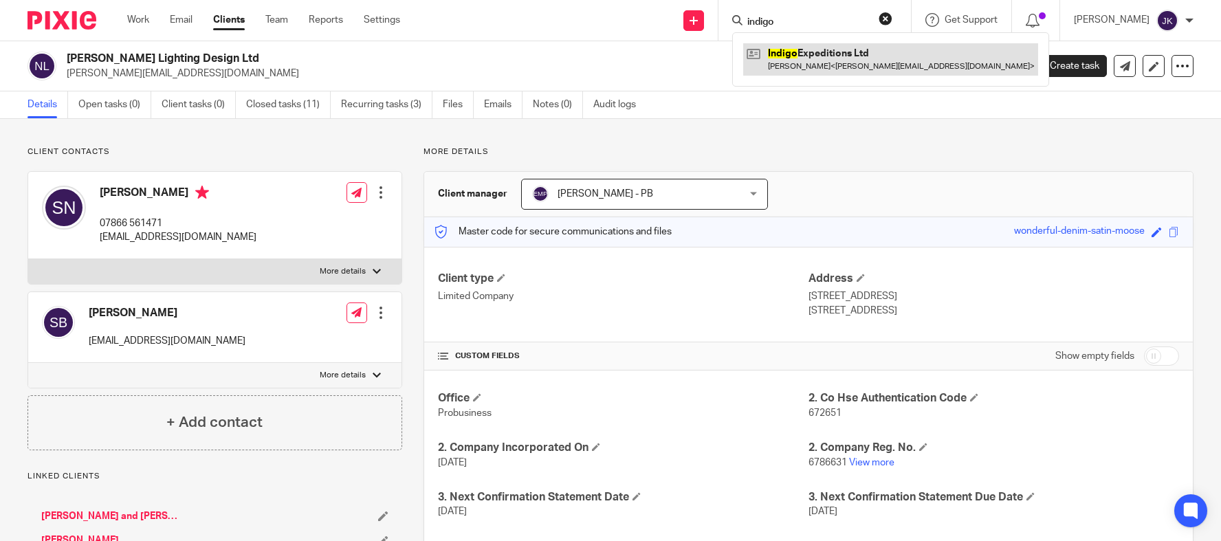
type input "indigo"
click at [754, 67] on link at bounding box center [890, 59] width 295 height 32
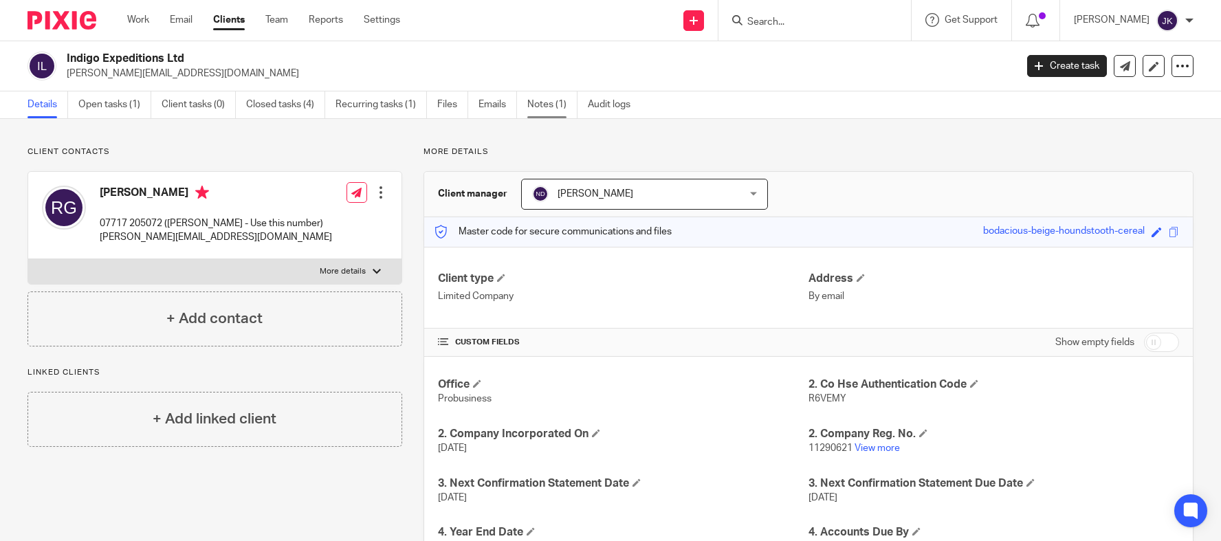
click at [540, 113] on link "Notes (1)" at bounding box center [552, 104] width 50 height 27
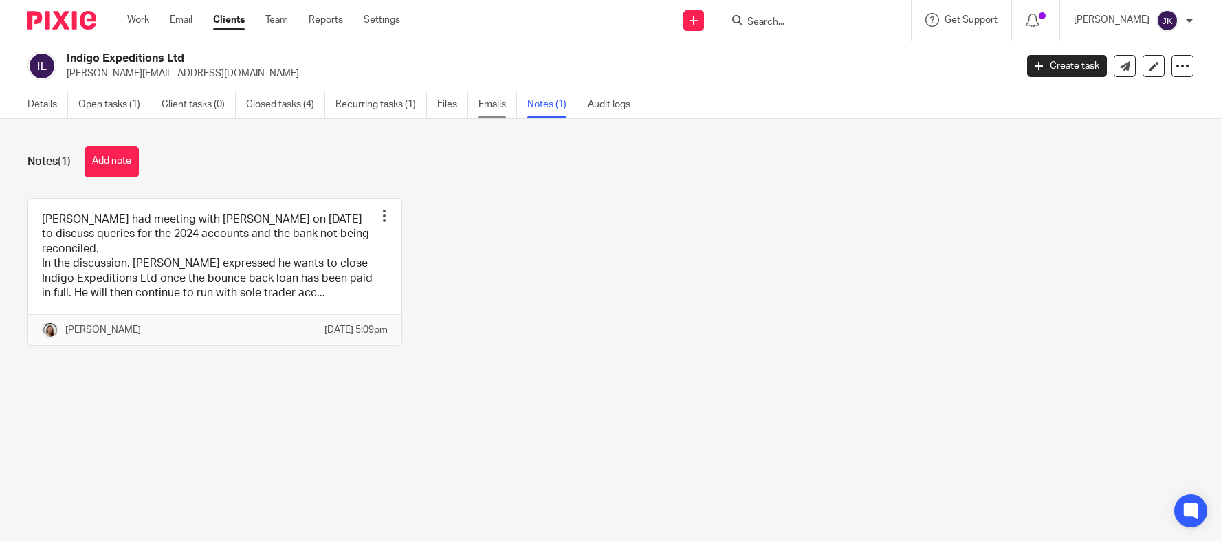
click at [485, 110] on link "Emails" at bounding box center [498, 104] width 39 height 27
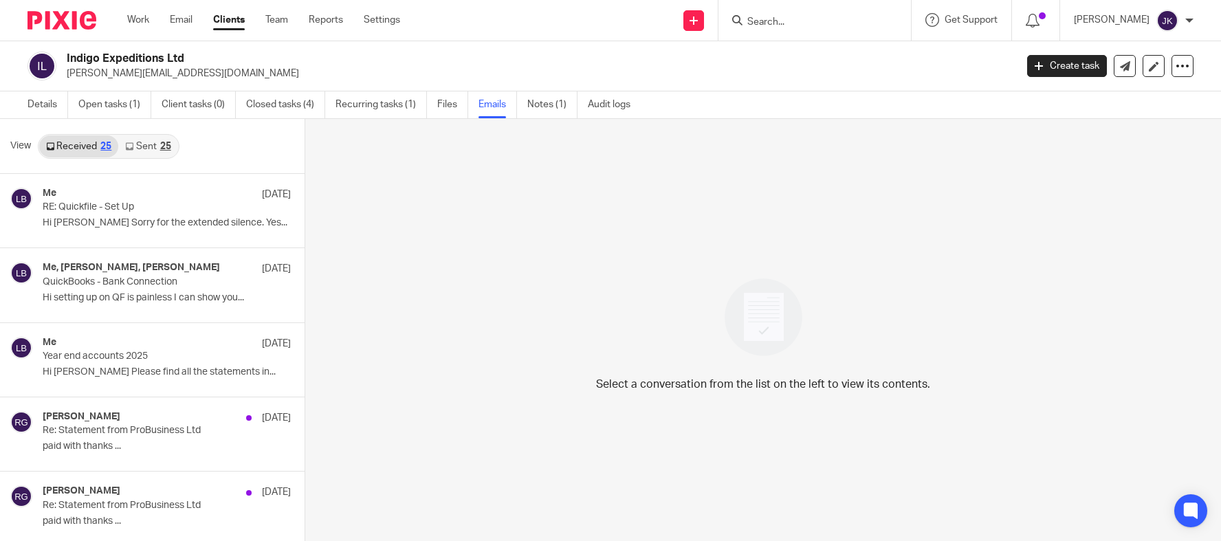
click at [171, 143] on link "Sent 25" at bounding box center [147, 146] width 59 height 22
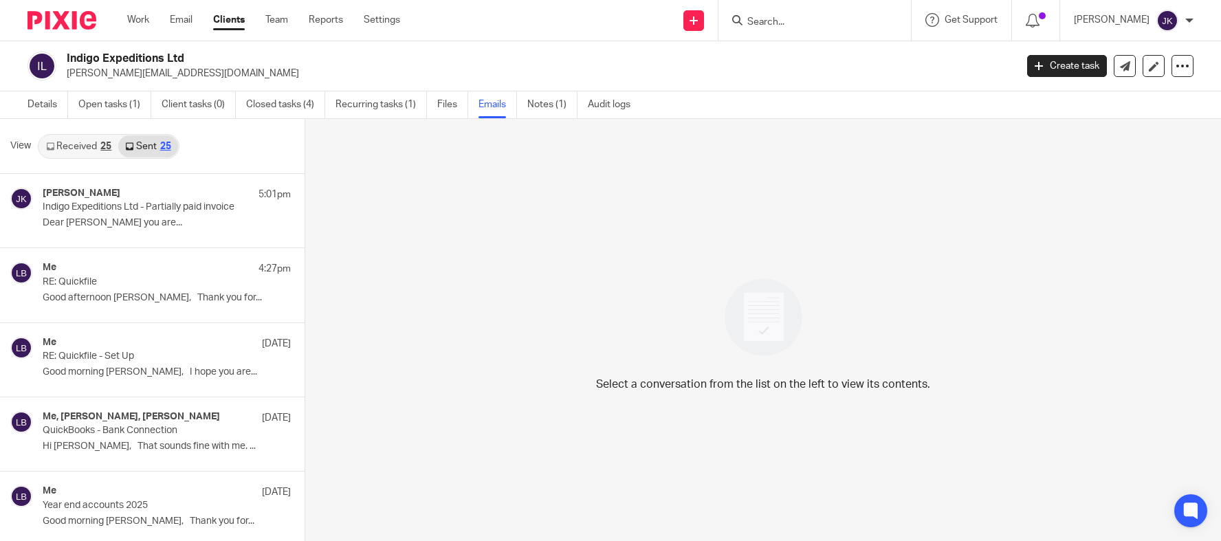
scroll to position [2, 0]
click at [67, 147] on link "Received 25" at bounding box center [78, 144] width 79 height 22
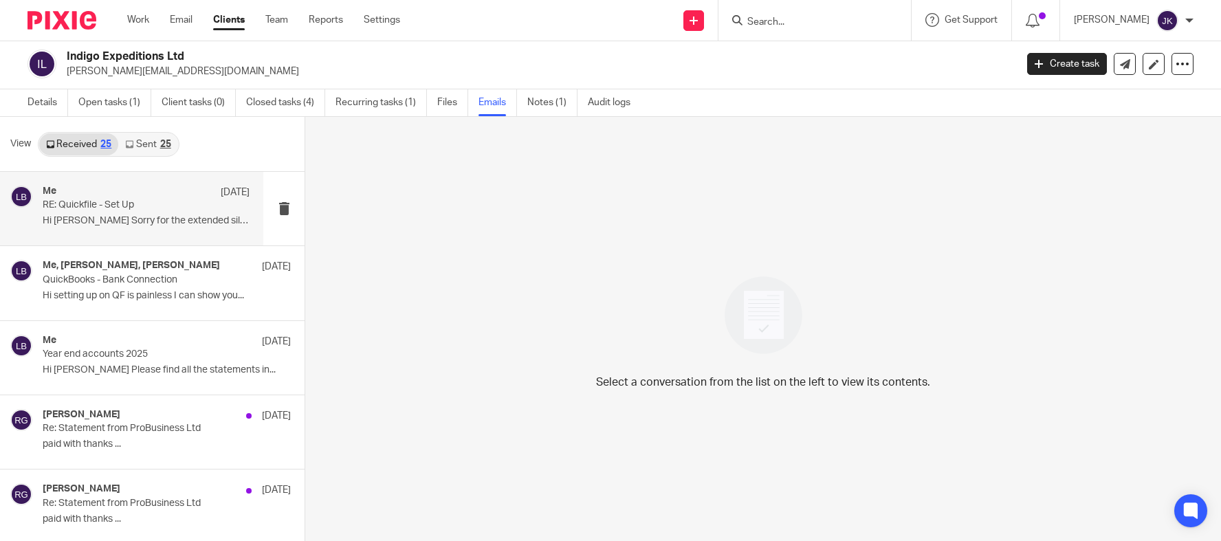
click at [113, 186] on div "Me [DATE]" at bounding box center [146, 193] width 207 height 14
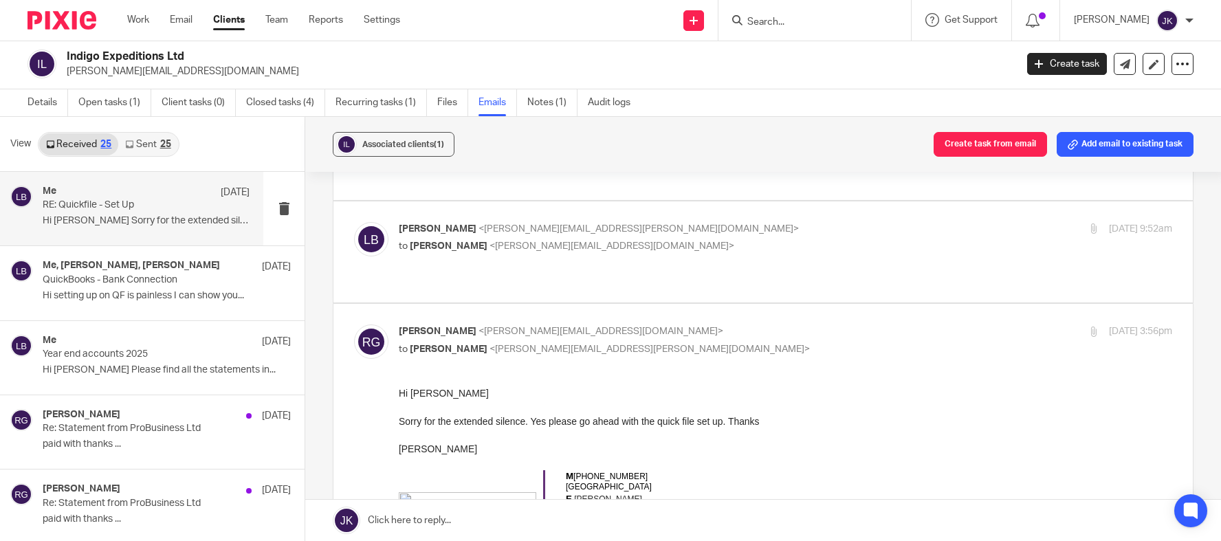
scroll to position [206, 0]
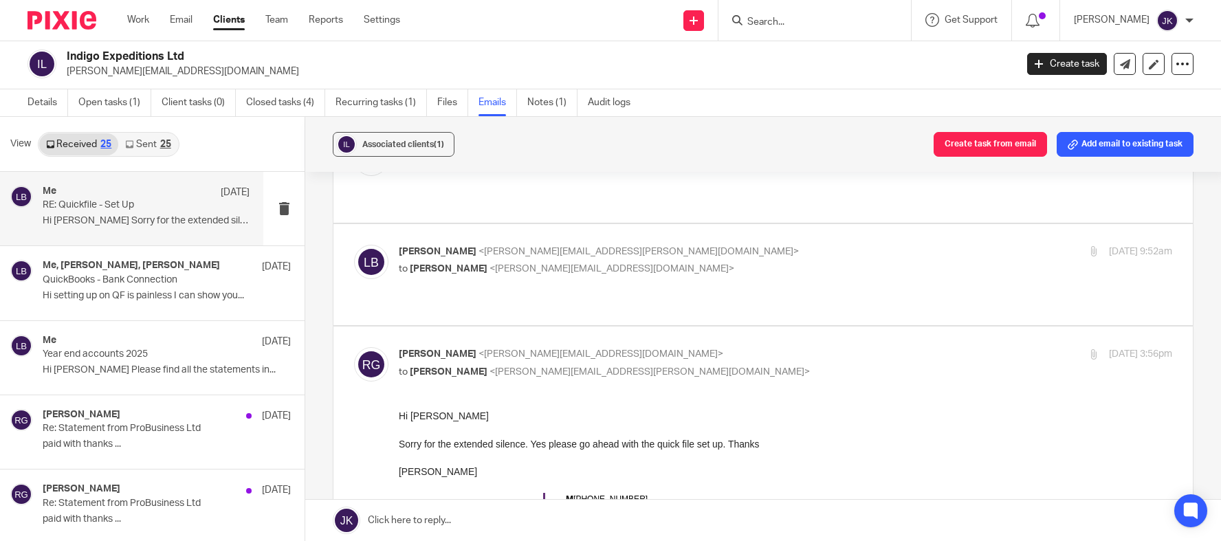
click at [562, 265] on label at bounding box center [764, 274] width 860 height 101
click at [354, 245] on input "checkbox" at bounding box center [353, 244] width 1 height 1
checkbox input "true"
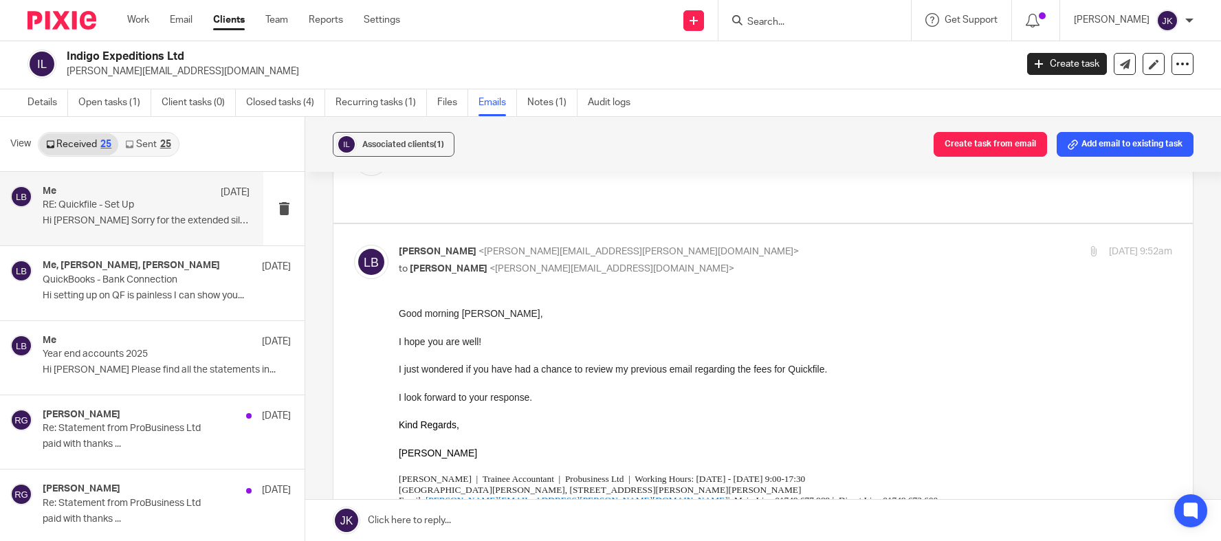
scroll to position [0, 0]
click at [129, 147] on icon at bounding box center [129, 144] width 8 height 8
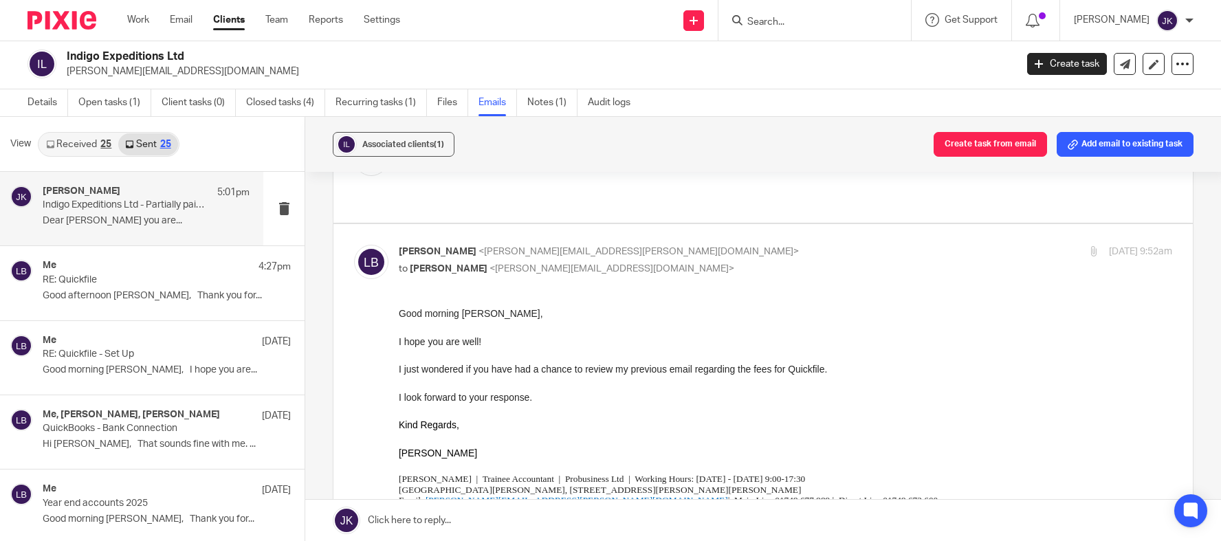
click at [109, 193] on h4 "[PERSON_NAME]" at bounding box center [82, 192] width 78 height 12
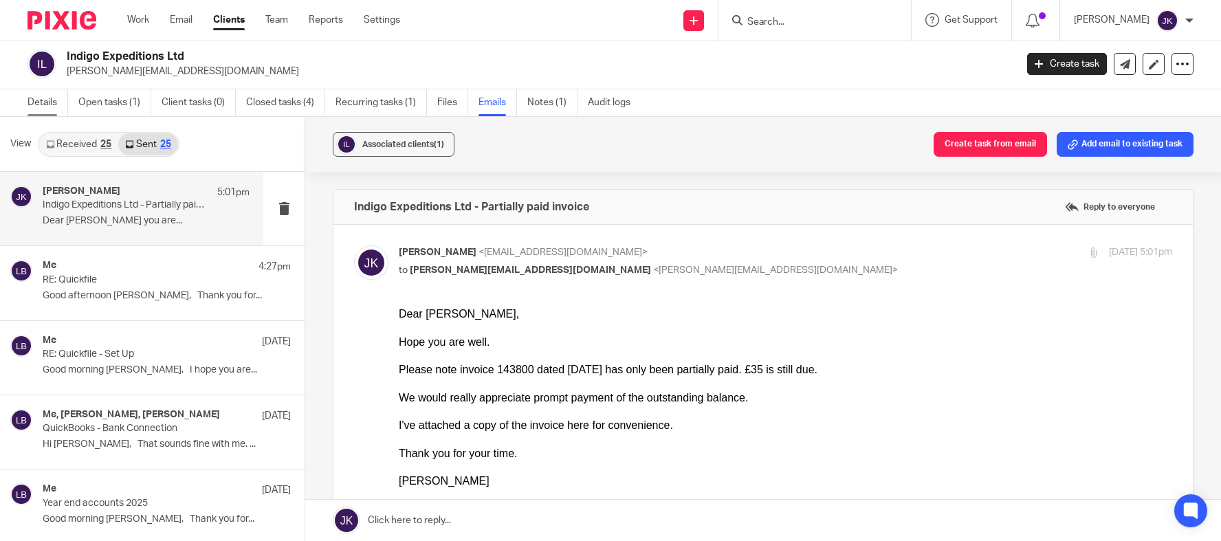
click at [54, 105] on link "Details" at bounding box center [48, 102] width 41 height 27
